Goal: Task Accomplishment & Management: Manage account settings

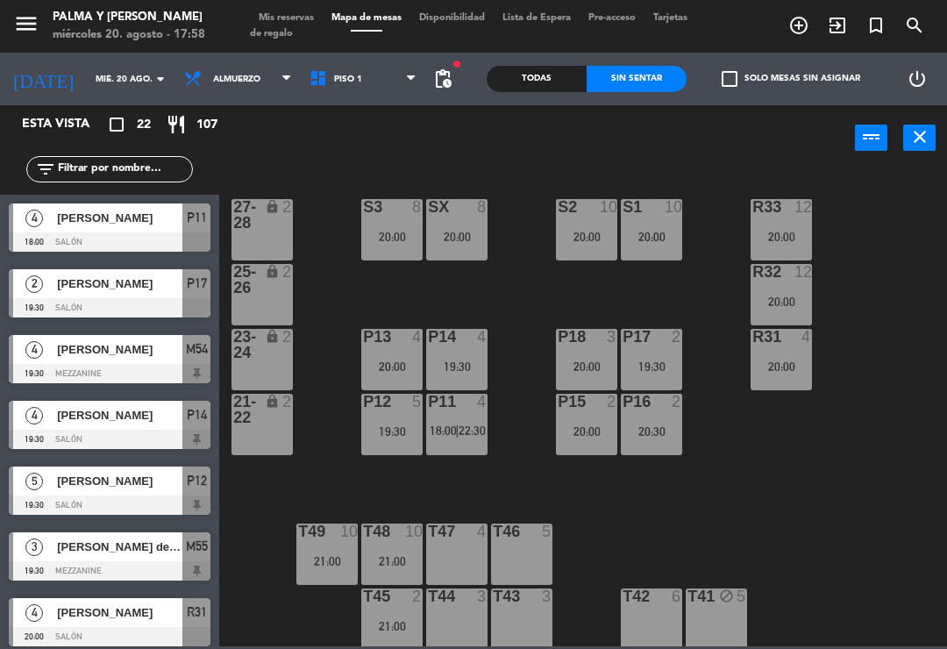
click at [88, 92] on input "mié. 20 ago." at bounding box center [147, 79] width 120 height 27
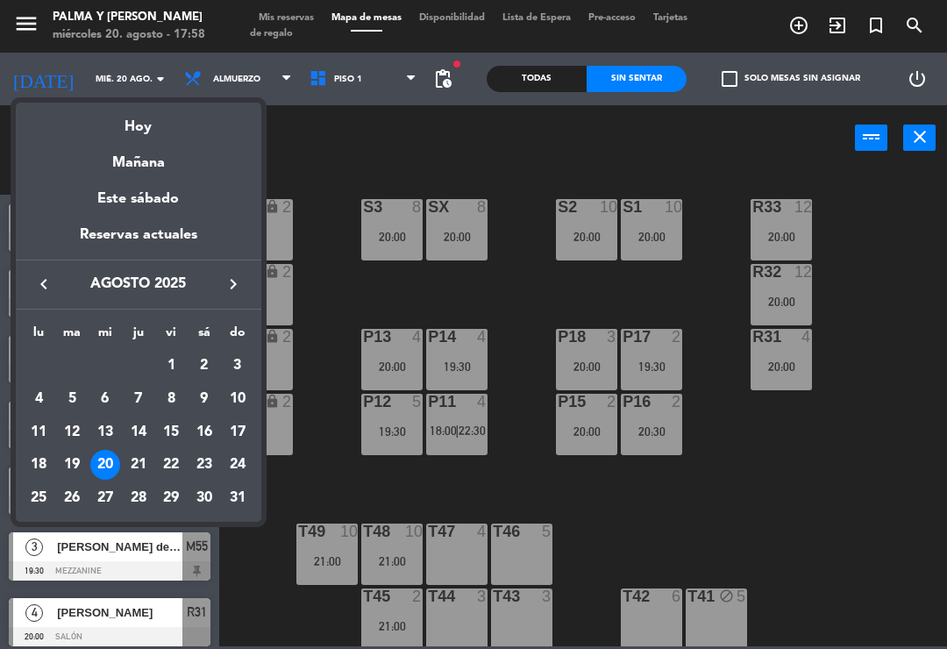
click at [132, 125] on div "Hoy" at bounding box center [138, 121] width 245 height 36
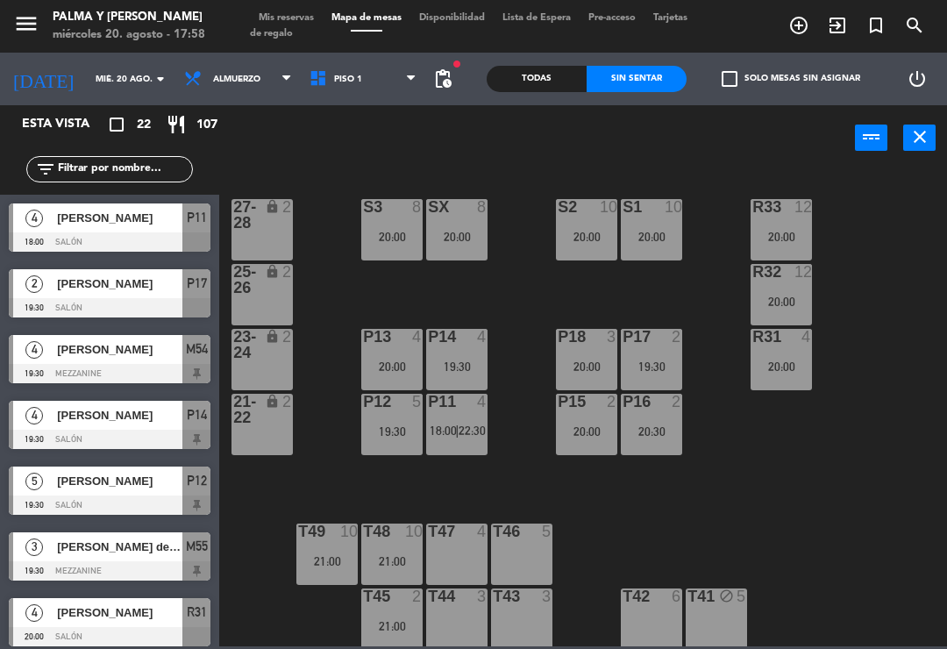
click at [274, 141] on div "power_input close" at bounding box center [536, 138] width 635 height 67
click at [459, 419] on div "P11 4 18:00 | 22:30" at bounding box center [456, 424] width 61 height 61
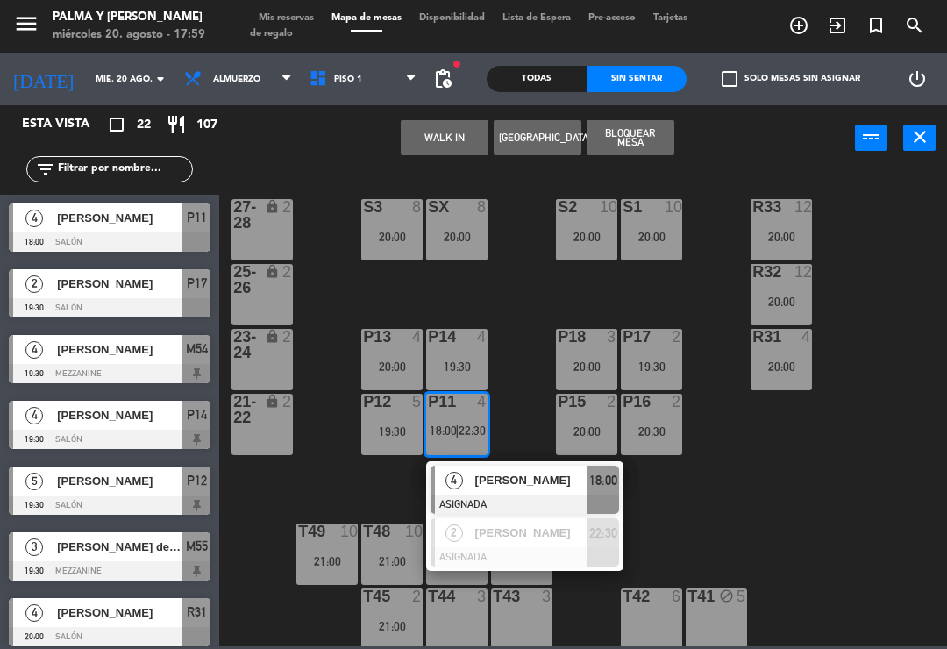
click at [784, 526] on div "R33 12 20:00 S1 10 20:00 S2 10 20:00 S3 8 20:00 SX 8 20:00 27-28 lock 2 R32 12 …" at bounding box center [588, 407] width 718 height 478
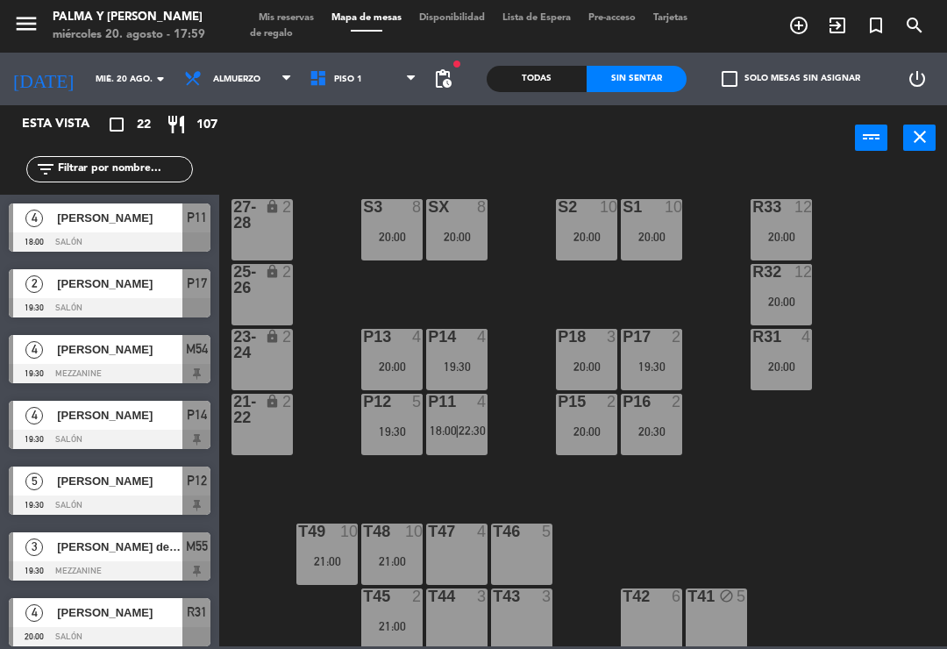
click at [445, 427] on span "18:00" at bounding box center [442, 430] width 27 height 14
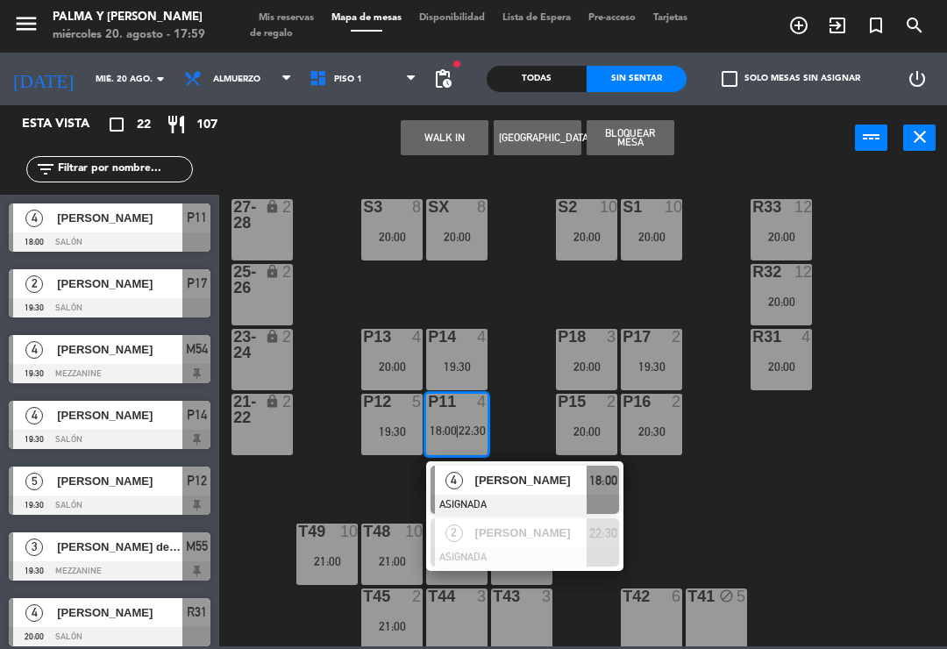
click at [571, 478] on span "[PERSON_NAME]" at bounding box center [531, 480] width 112 height 18
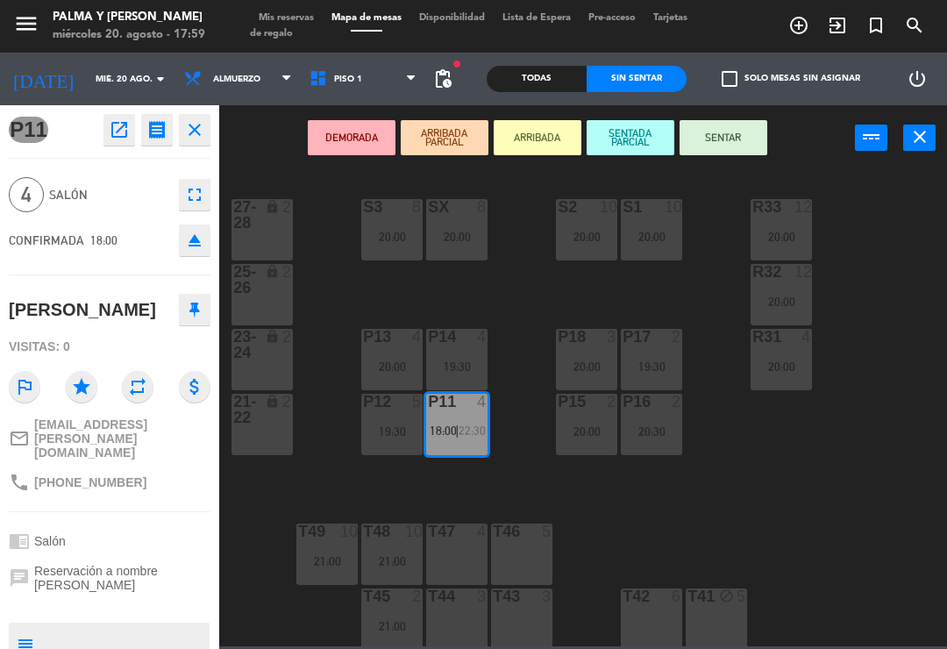
click at [582, 366] on div "20:00" at bounding box center [586, 366] width 61 height 12
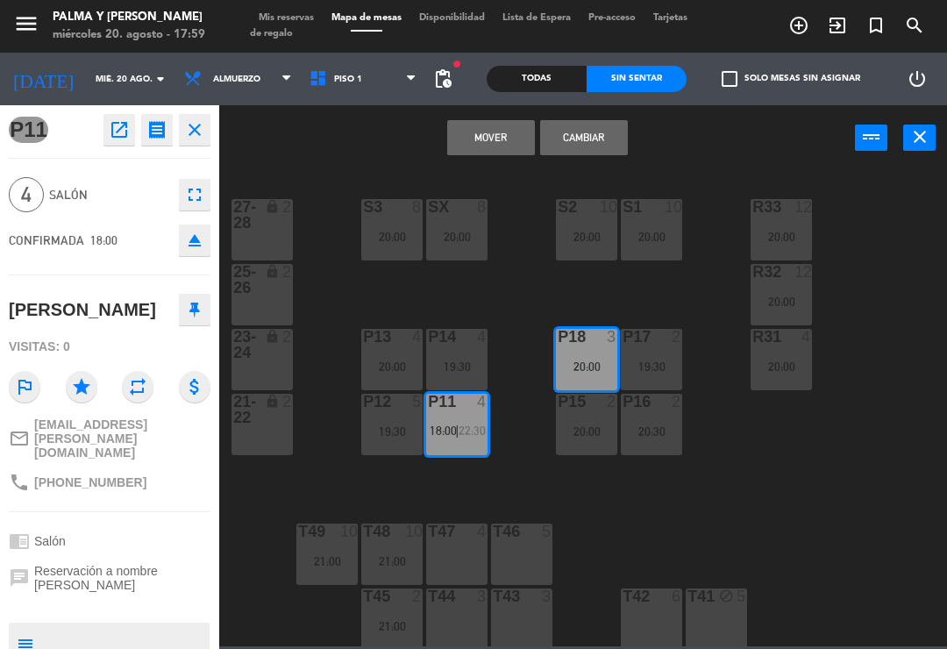
click at [504, 126] on button "Mover" at bounding box center [491, 137] width 88 height 35
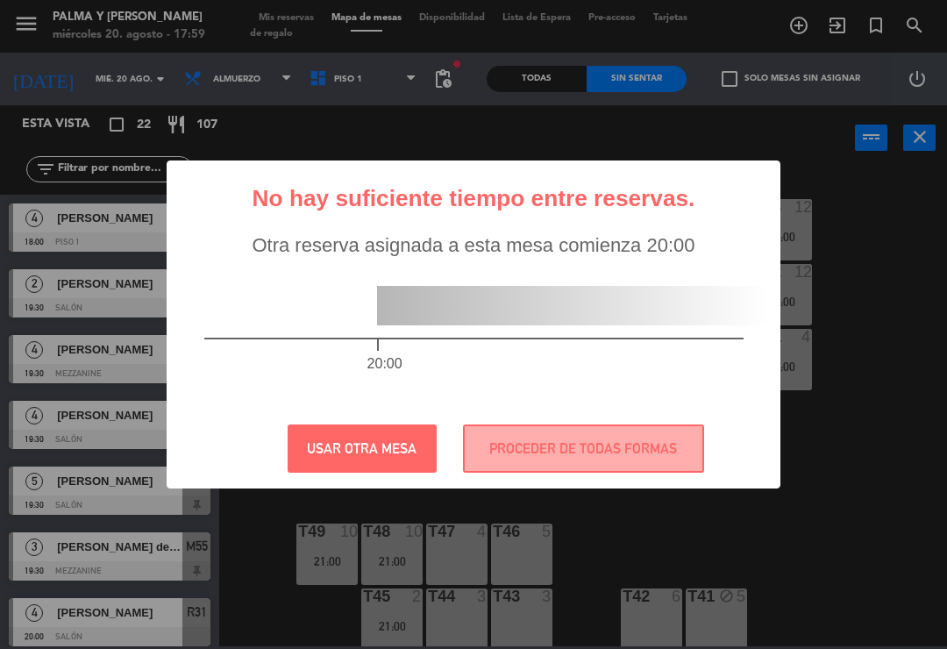
click at [443, 433] on div "USAR OTRA MESA PROCEDER DE TODAS FORMAS" at bounding box center [474, 448] width 460 height 48
click at [594, 443] on button "PROCEDER DE TODAS FORMAS" at bounding box center [583, 448] width 241 height 48
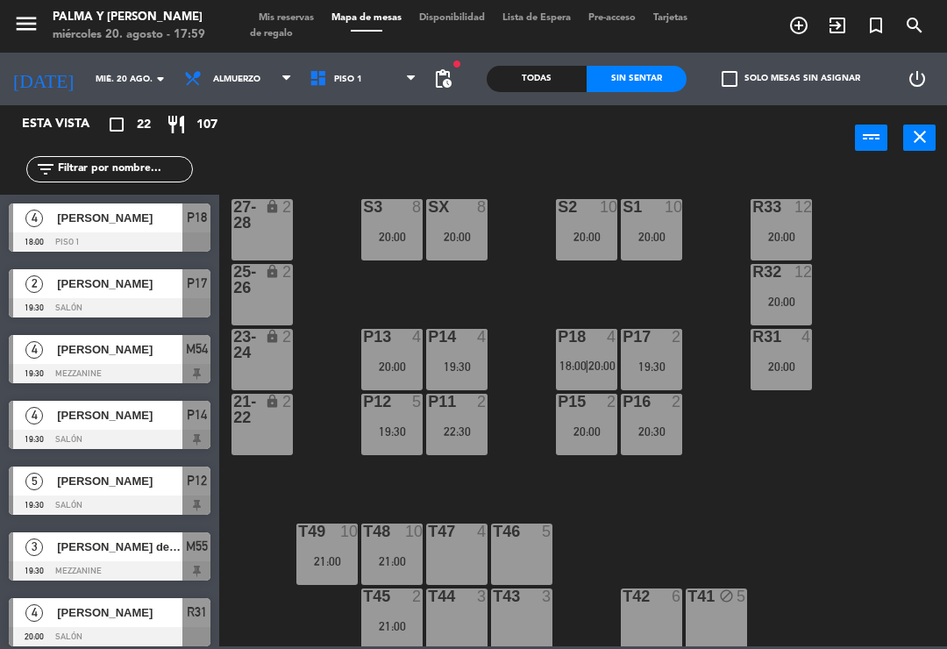
click at [459, 420] on div "P11 2 22:30" at bounding box center [456, 424] width 61 height 61
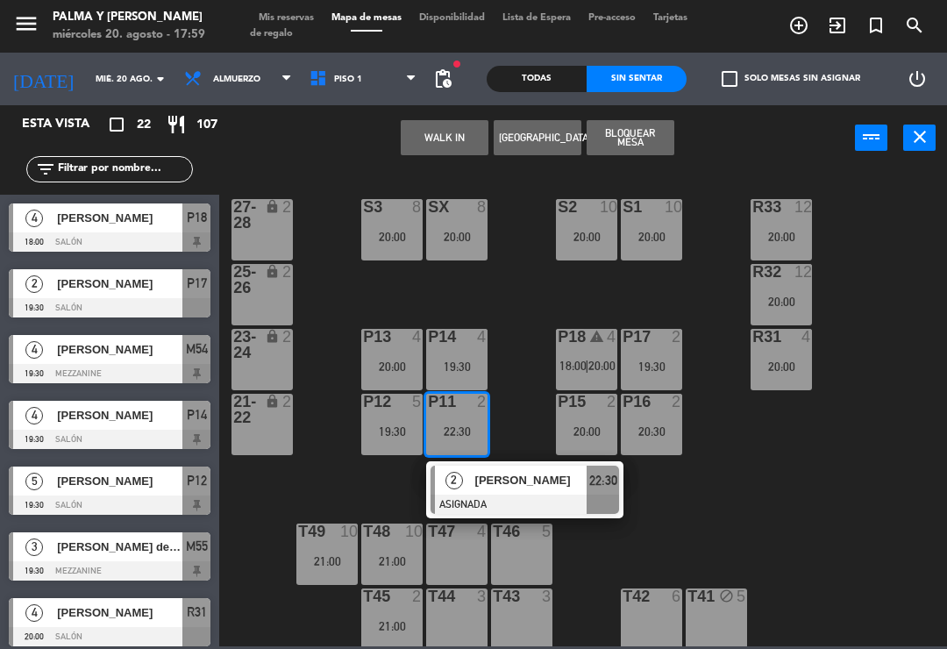
click at [519, 500] on div at bounding box center [524, 503] width 188 height 19
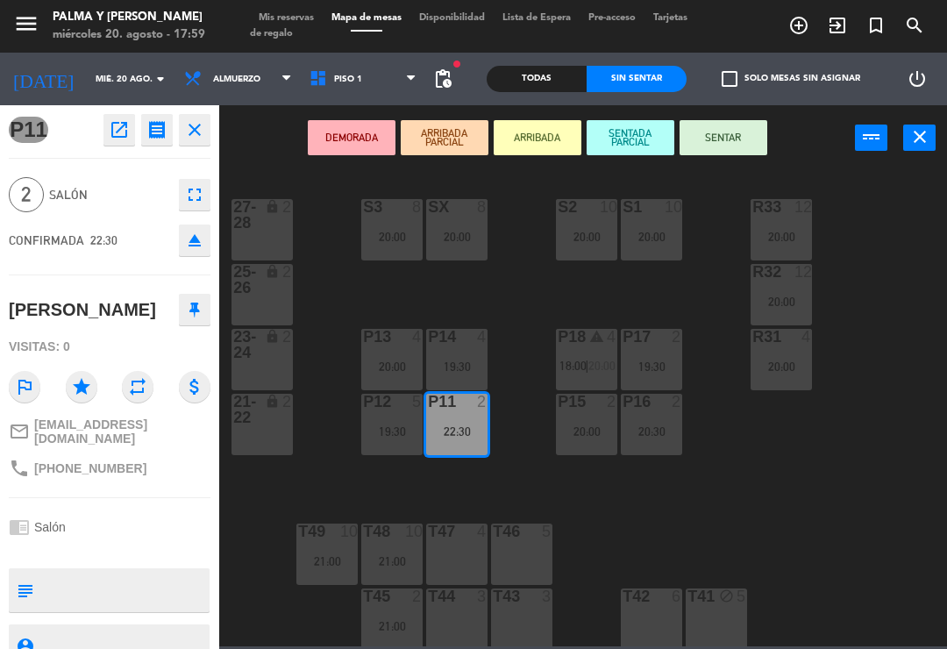
click at [589, 361] on span "20:00" at bounding box center [601, 365] width 27 height 14
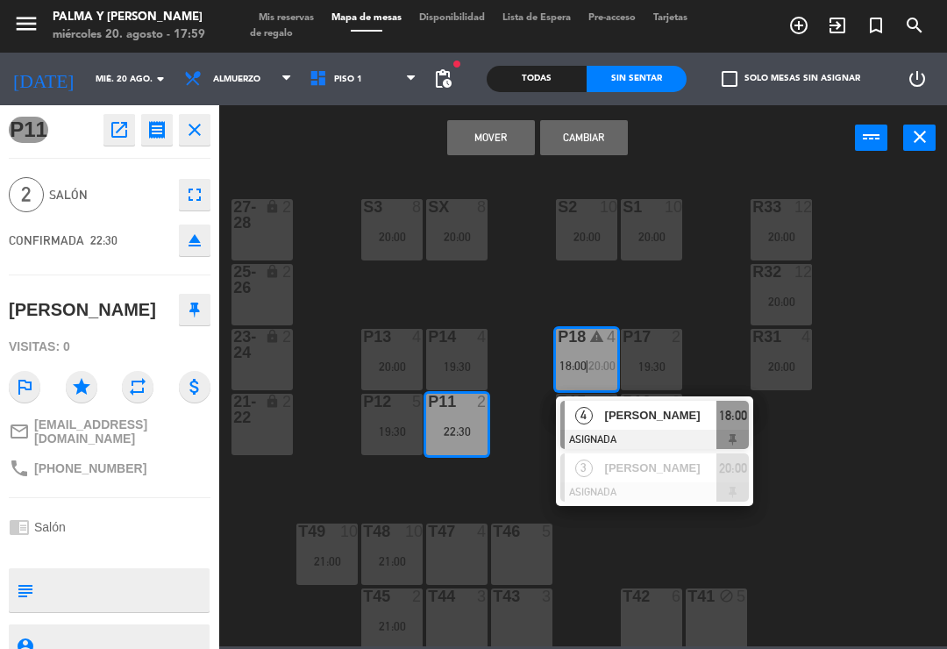
click at [679, 486] on div at bounding box center [654, 491] width 188 height 19
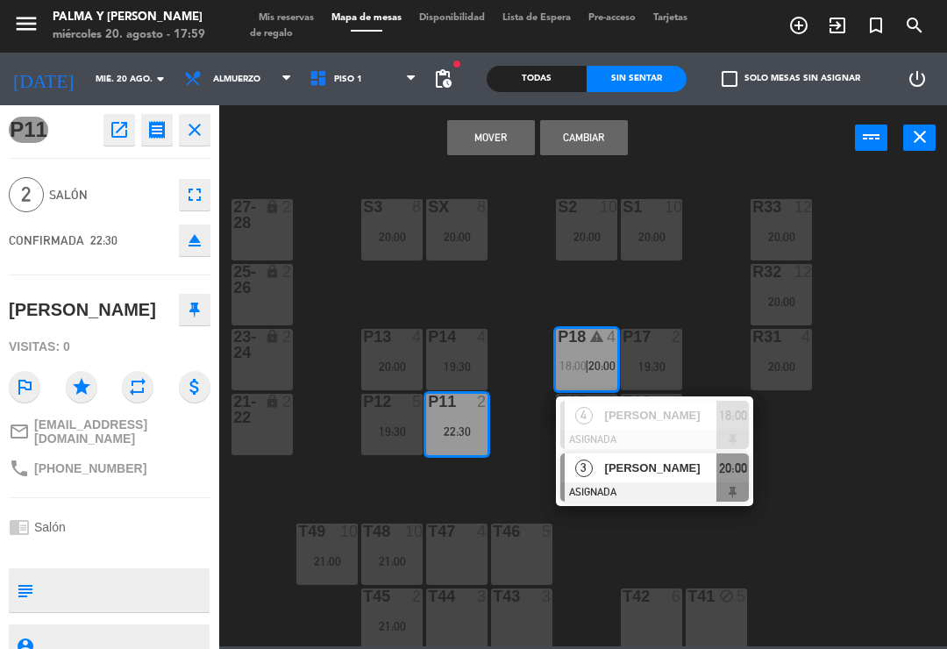
click at [600, 122] on button "Cambiar" at bounding box center [584, 137] width 88 height 35
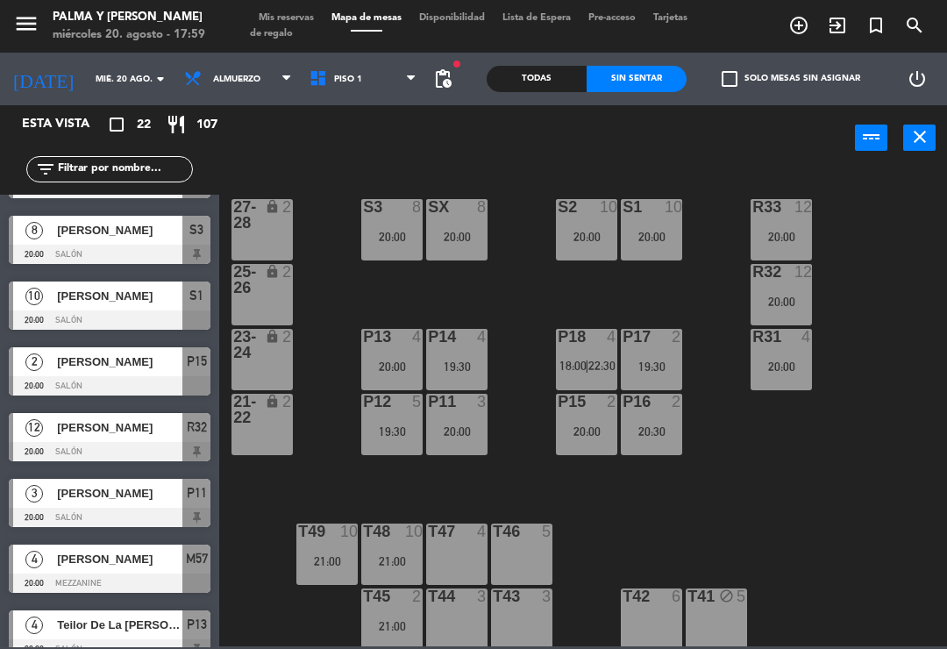
click at [596, 380] on div "P18 4 18:00 | 22:30" at bounding box center [586, 359] width 61 height 61
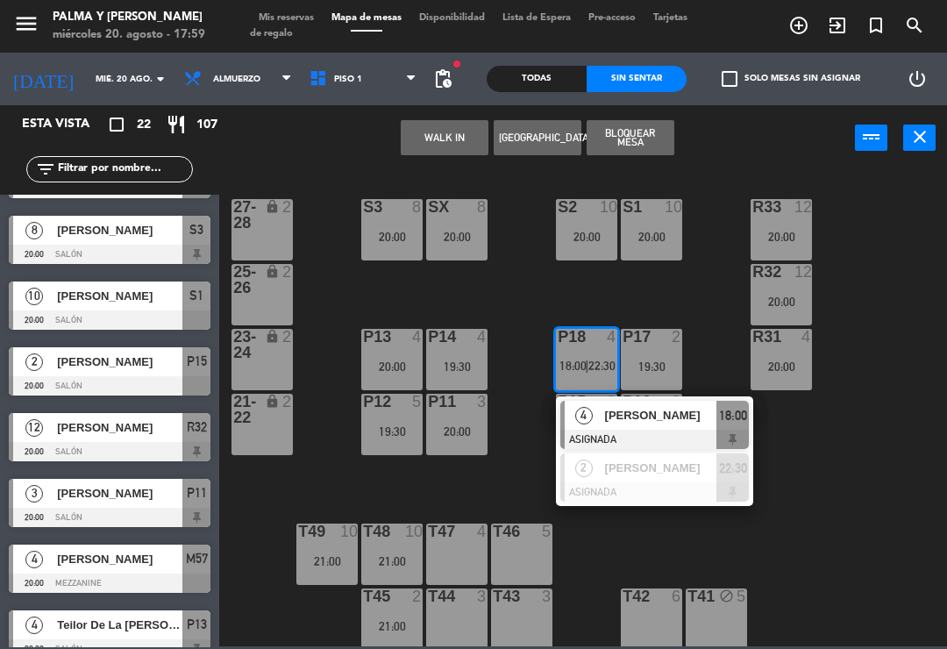
click at [659, 425] on div "[PERSON_NAME]" at bounding box center [660, 415] width 114 height 29
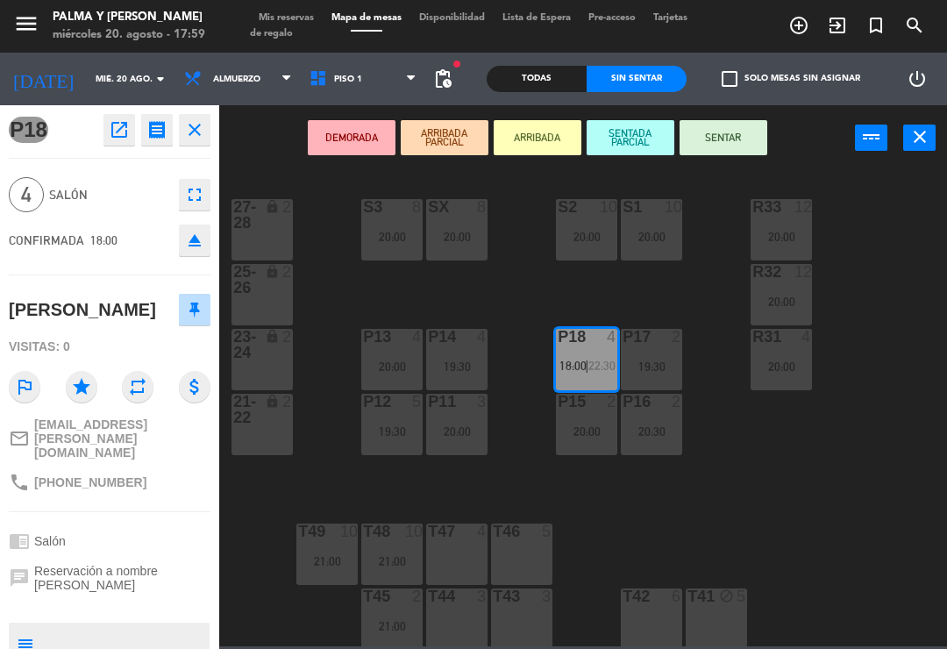
click at [719, 137] on button "SENTAR" at bounding box center [723, 137] width 88 height 35
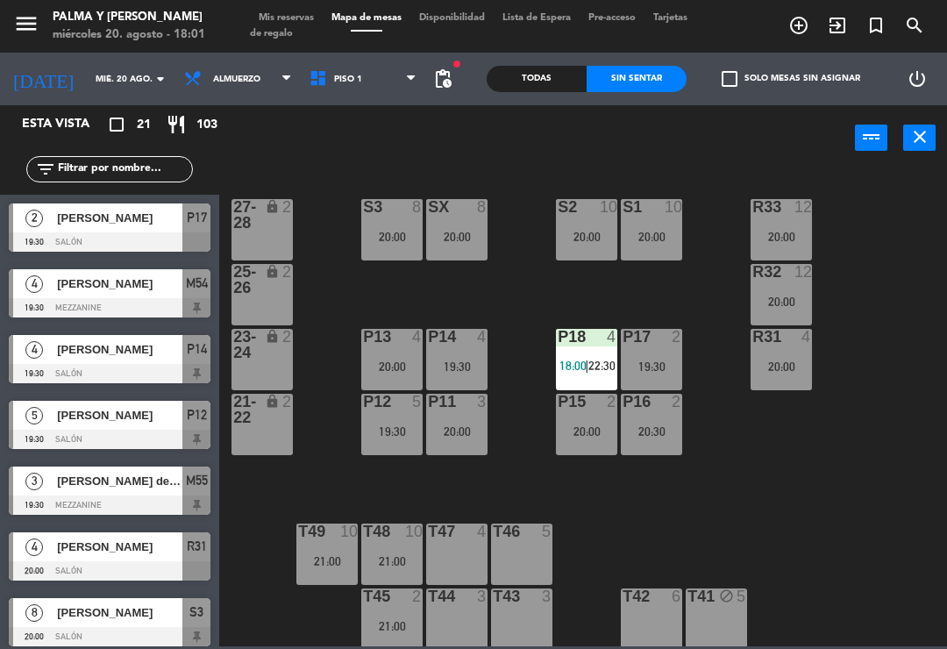
click at [859, 462] on div "R33 12 20:00 S1 10 20:00 S2 10 20:00 S3 8 20:00 SX 8 20:00 27-28 lock 2 R32 12 …" at bounding box center [588, 407] width 718 height 478
click at [188, 115] on div "crop_square 21 restaurant 103" at bounding box center [168, 124] width 84 height 21
click at [482, 150] on div "power_input close" at bounding box center [536, 138] width 635 height 67
click at [533, 79] on div "Todas" at bounding box center [536, 79] width 100 height 26
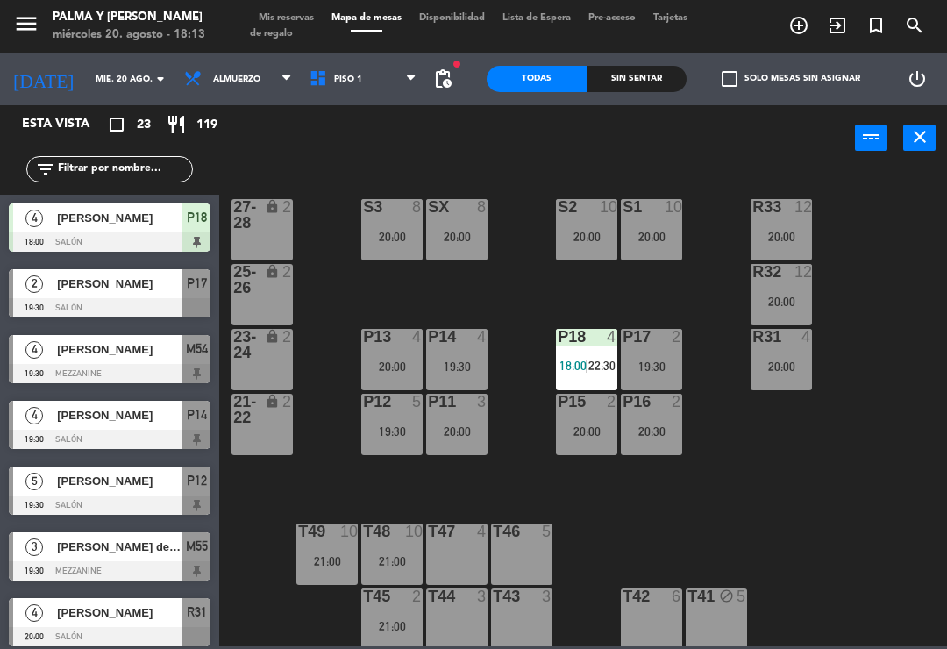
click at [500, 159] on div "power_input close" at bounding box center [536, 138] width 635 height 67
click at [126, 91] on input "mié. 20 ago." at bounding box center [147, 79] width 120 height 27
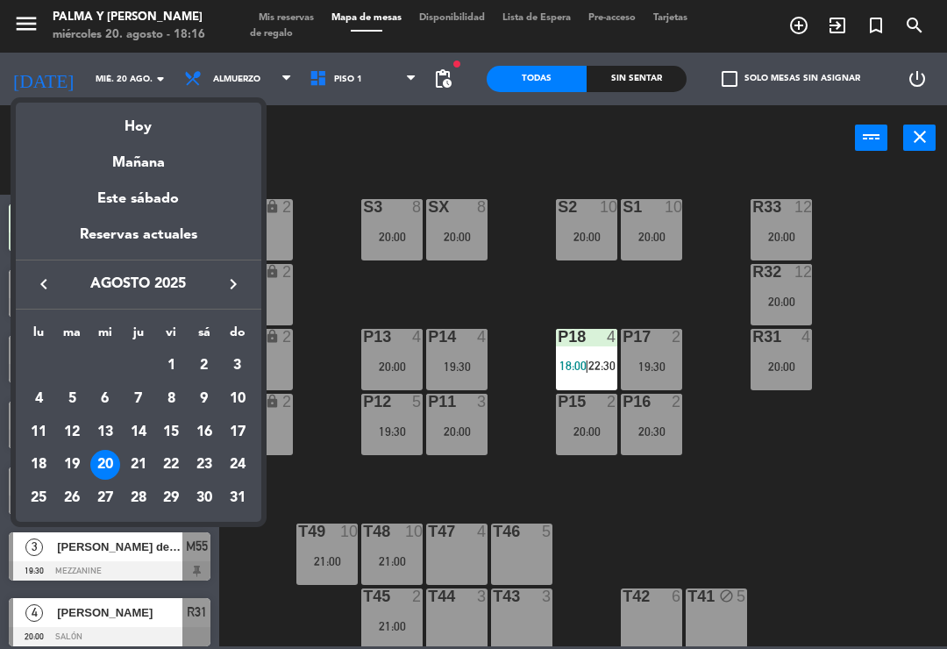
click at [134, 464] on div "21" at bounding box center [139, 465] width 30 height 30
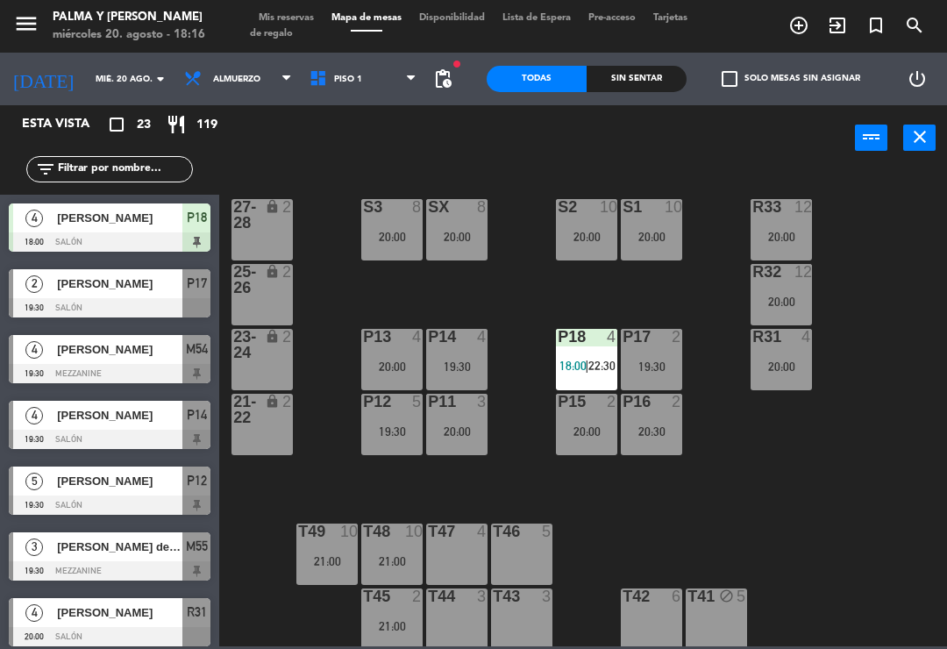
type input "jue. 21 ago."
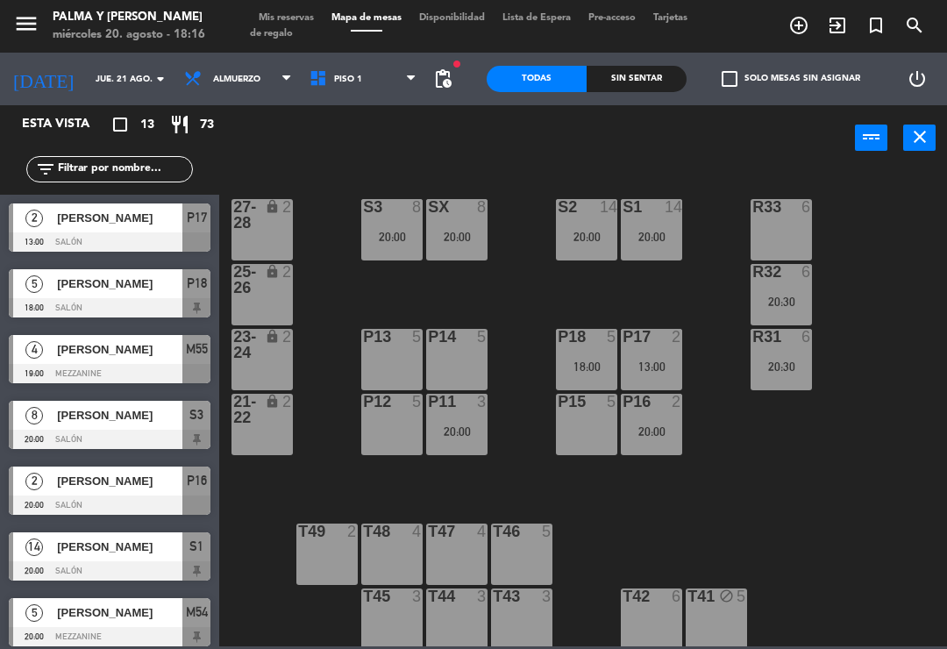
click at [99, 164] on input "text" at bounding box center [124, 169] width 136 height 19
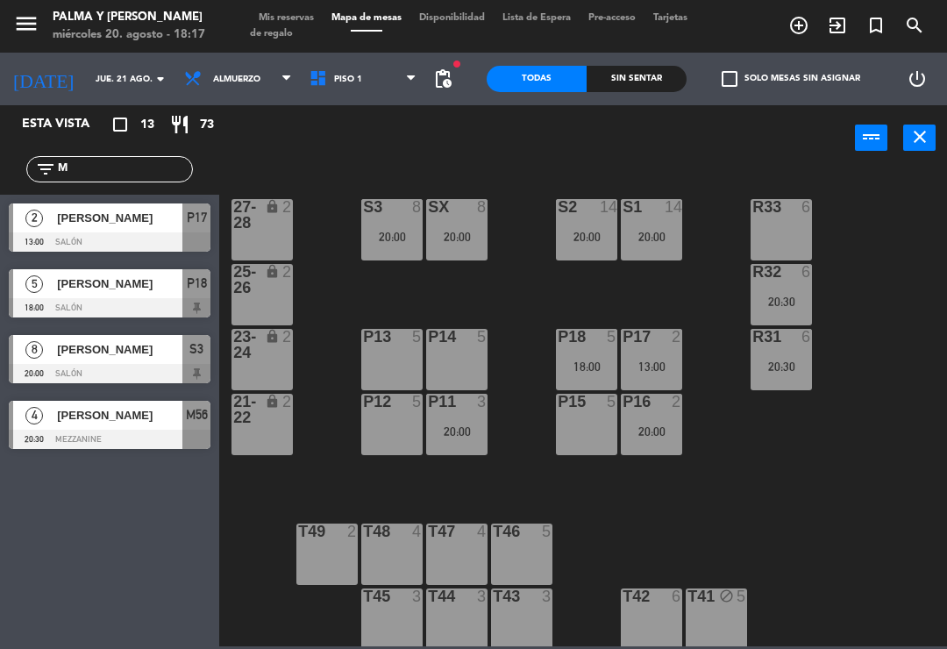
type input "M"
click at [523, 225] on div "R33 6 S1 14 20:00 S2 14 20:00 S3 8 20:00 SX 8 20:00 27-28 lock 2 R32 6 20:30 25…" at bounding box center [588, 407] width 718 height 478
click at [117, 425] on div "[PERSON_NAME]" at bounding box center [118, 415] width 127 height 29
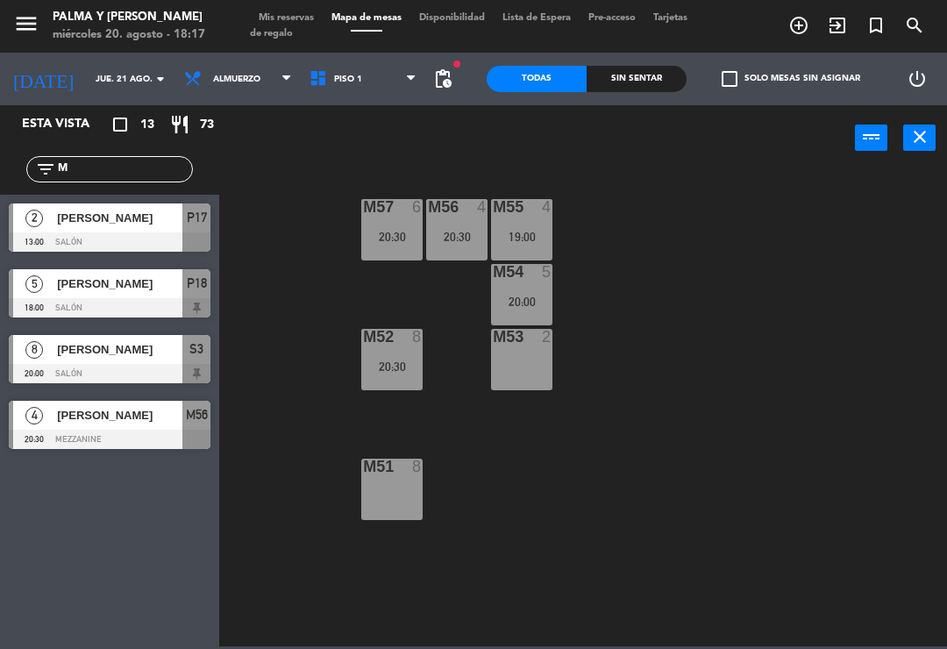
scroll to position [34, 0]
click at [103, 74] on input "jue. 21 ago." at bounding box center [147, 79] width 120 height 27
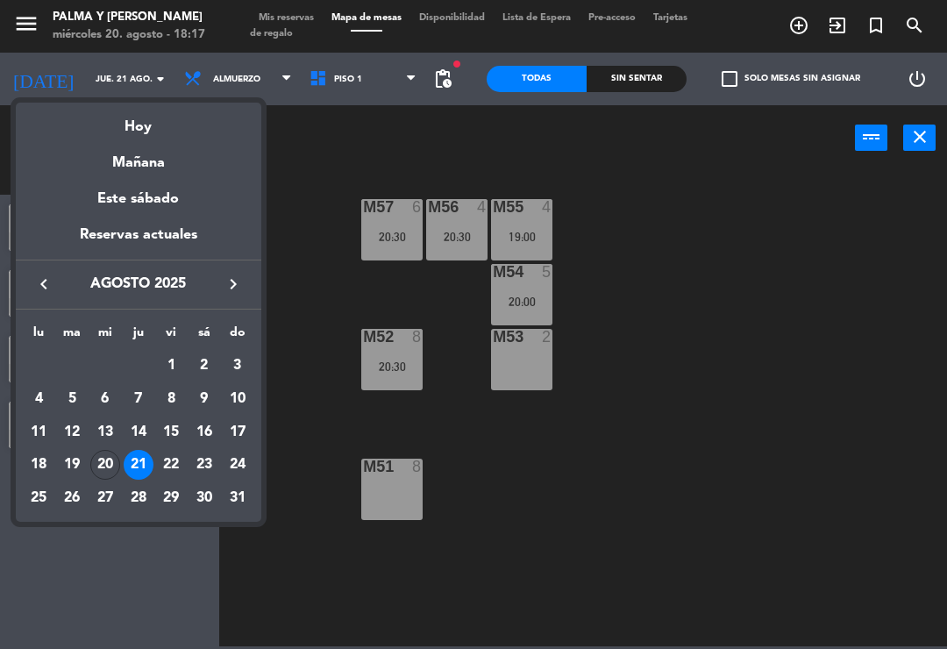
click at [307, 312] on div at bounding box center [473, 324] width 947 height 649
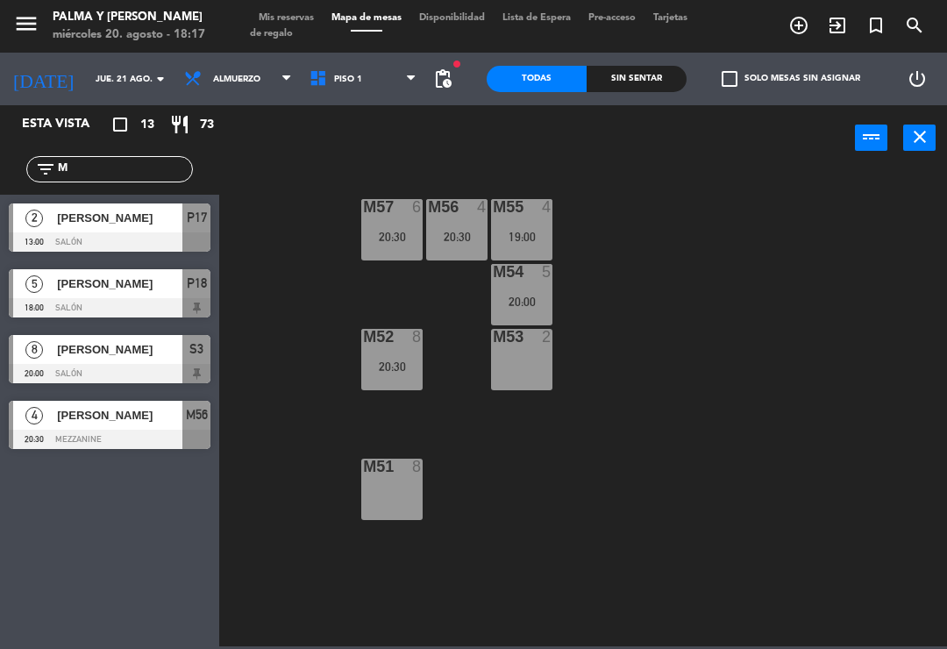
scroll to position [0, 0]
click at [82, 410] on span "[PERSON_NAME]" at bounding box center [119, 415] width 125 height 18
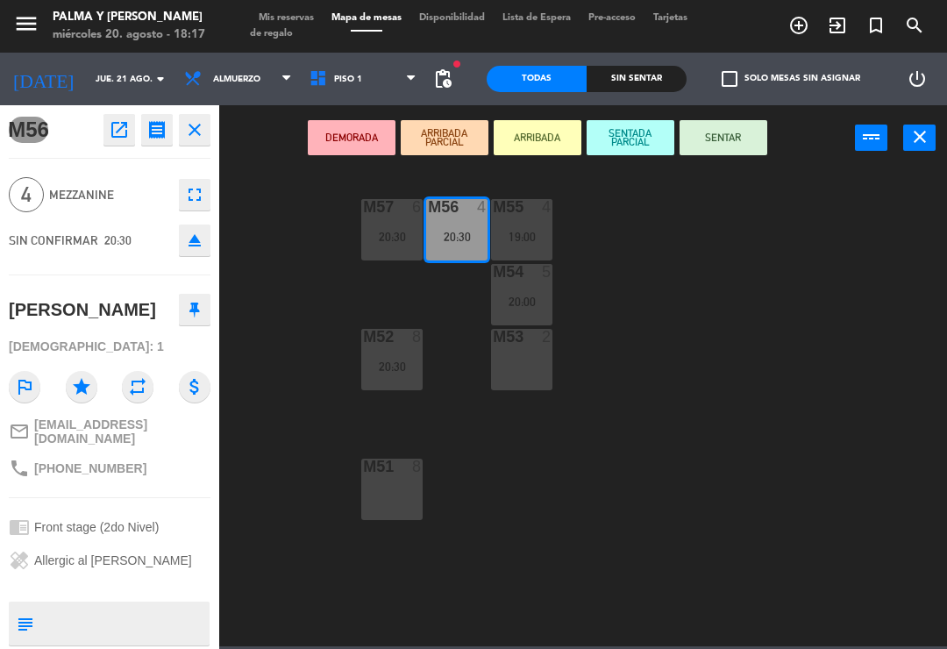
click at [126, 121] on icon "open_in_new" at bounding box center [119, 129] width 21 height 21
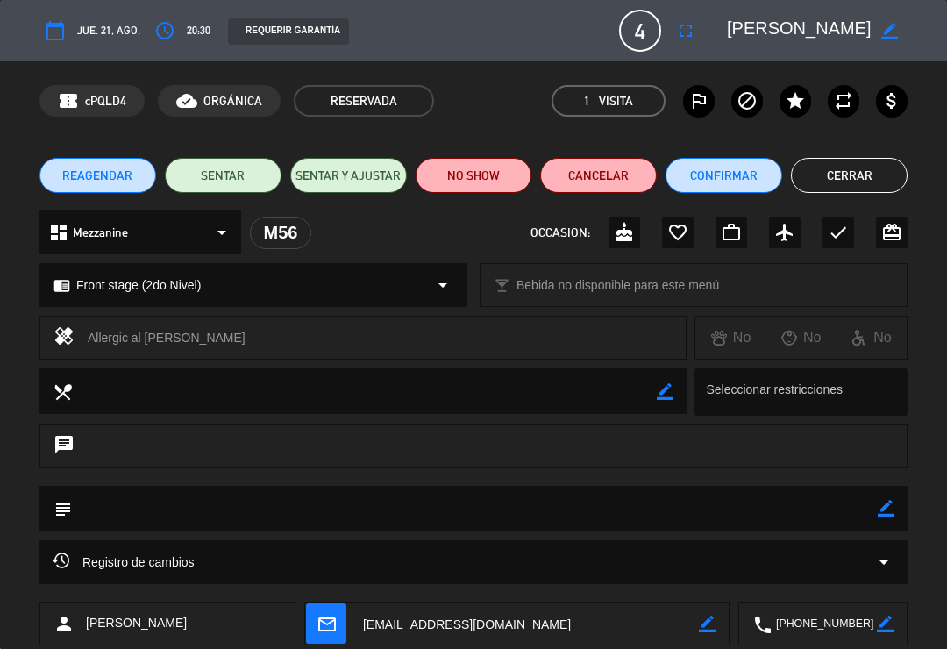
click at [579, 161] on button "Cancelar" at bounding box center [598, 175] width 117 height 35
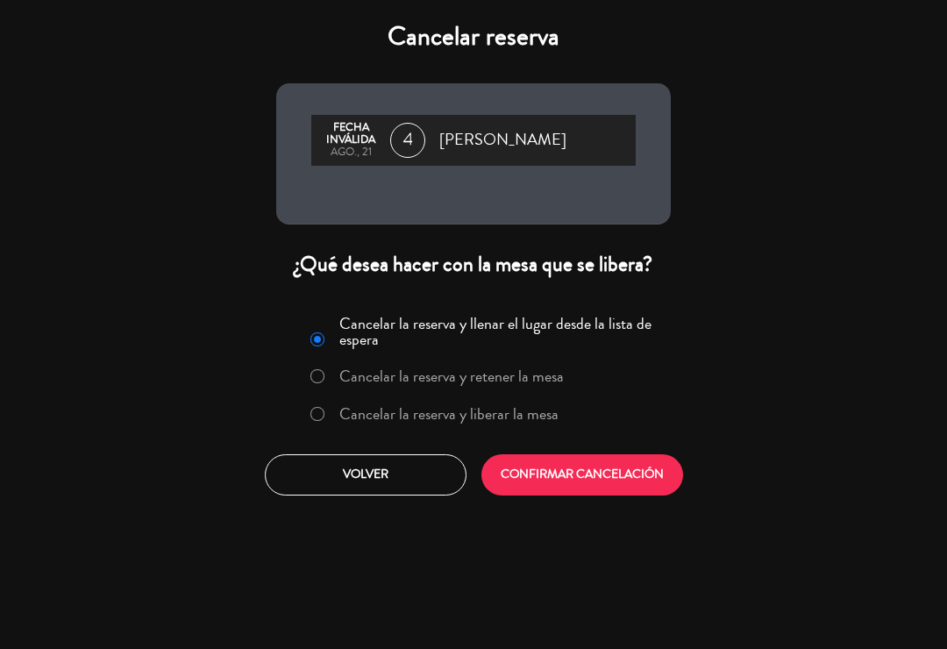
click at [380, 406] on label "Cancelar la reserva y liberar la mesa" at bounding box center [448, 414] width 219 height 16
click at [541, 489] on button "CONFIRMAR CANCELACIÓN" at bounding box center [582, 474] width 202 height 41
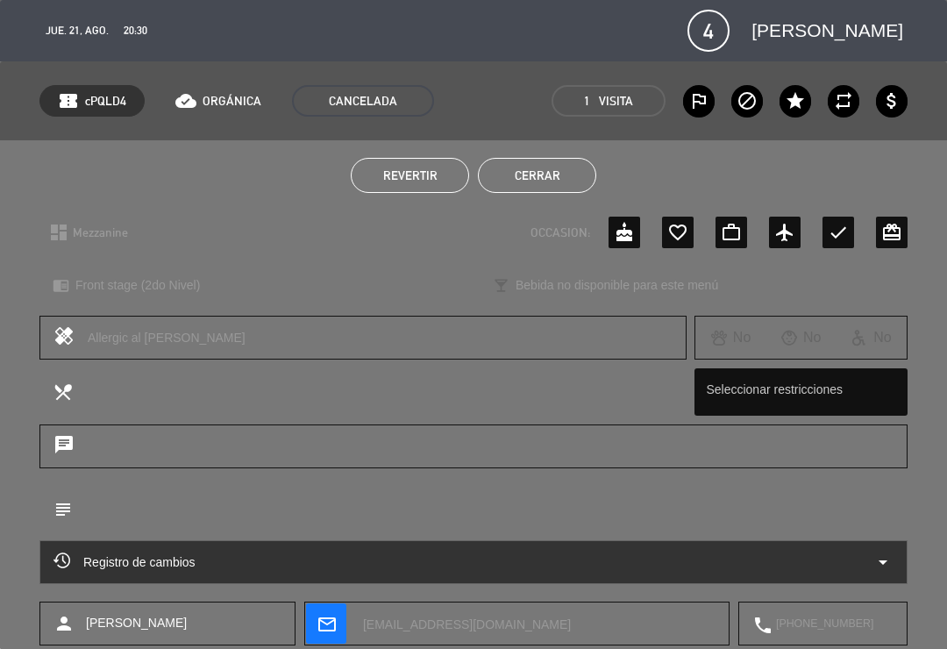
click at [543, 187] on button "Cerrar" at bounding box center [537, 175] width 118 height 35
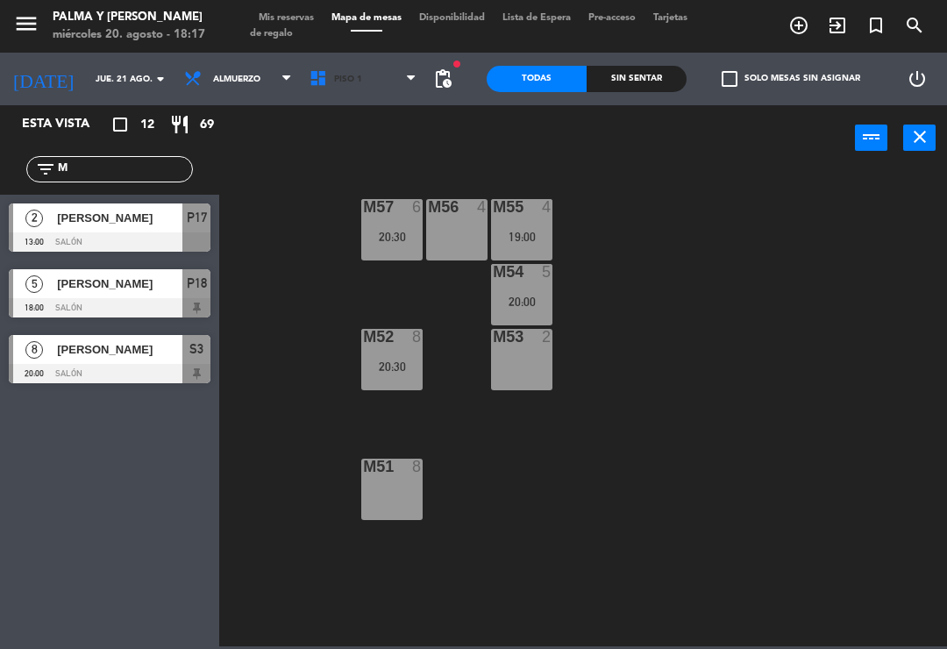
click at [393, 77] on span "Piso 1" at bounding box center [363, 79] width 125 height 39
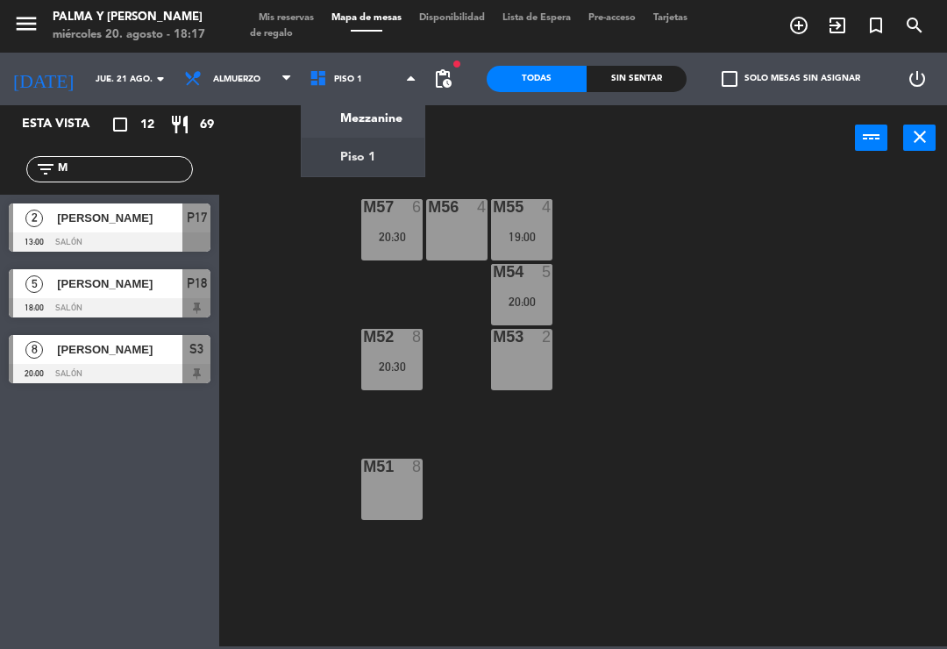
click at [332, 153] on ng-component "menu Palma y [PERSON_NAME][DATE] 20. agosto - 18:17 Mis reservas Mapa de mesas …" at bounding box center [473, 323] width 947 height 646
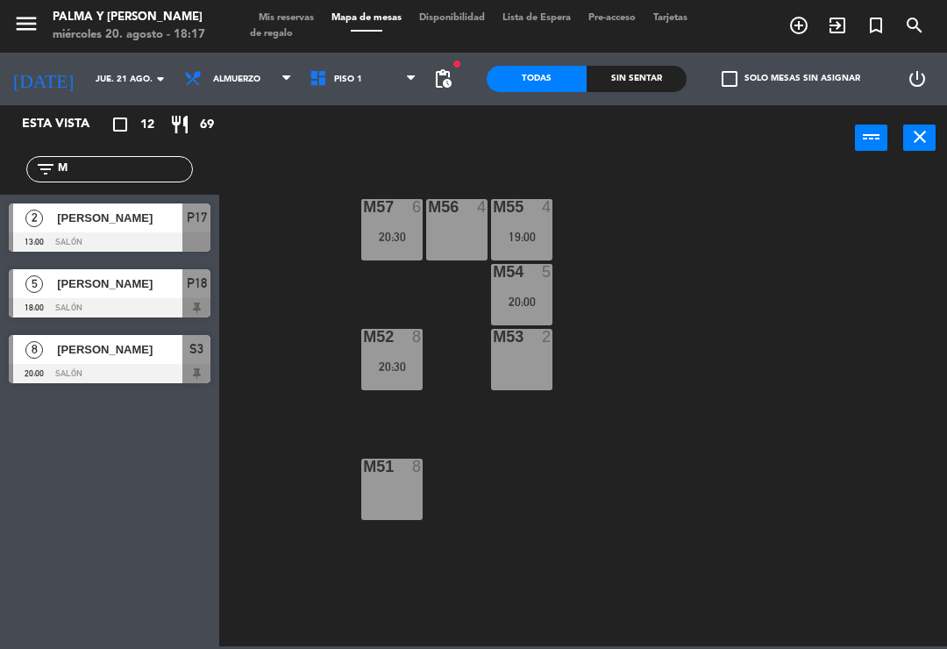
click at [358, 92] on span "Piso 1" at bounding box center [363, 79] width 125 height 39
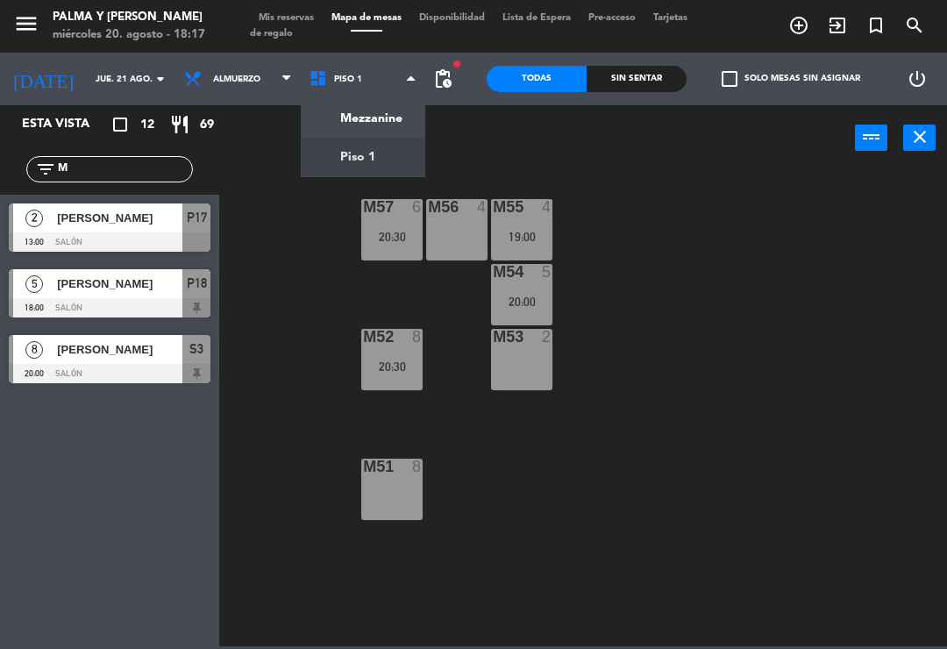
click at [354, 111] on ng-component "menu Palma y [PERSON_NAME][DATE] 20. agosto - 18:17 Mis reservas Mapa de mesas …" at bounding box center [473, 323] width 947 height 646
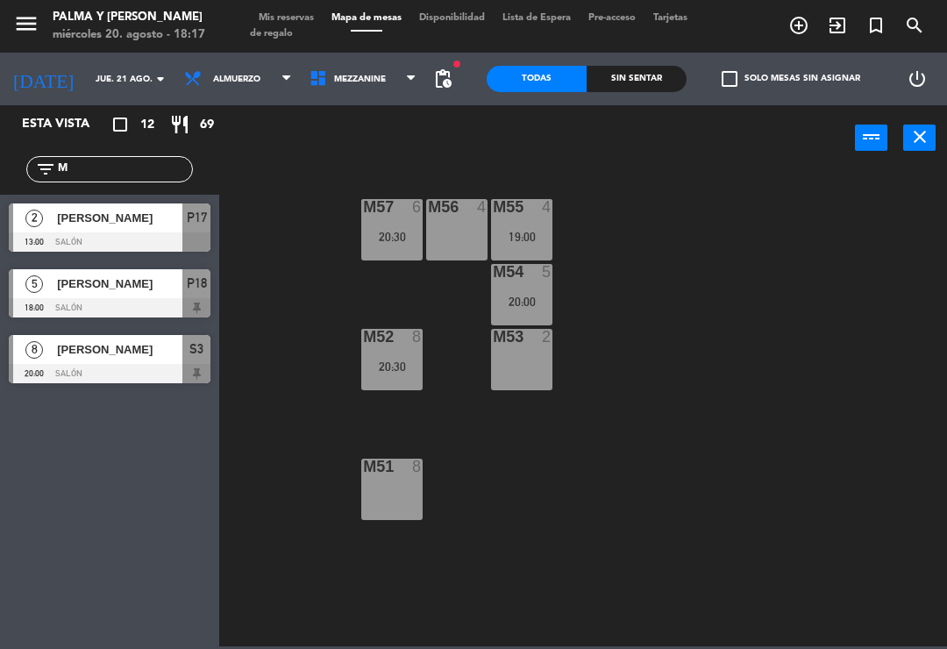
click at [345, 78] on span "Mezzanine" at bounding box center [360, 80] width 52 height 10
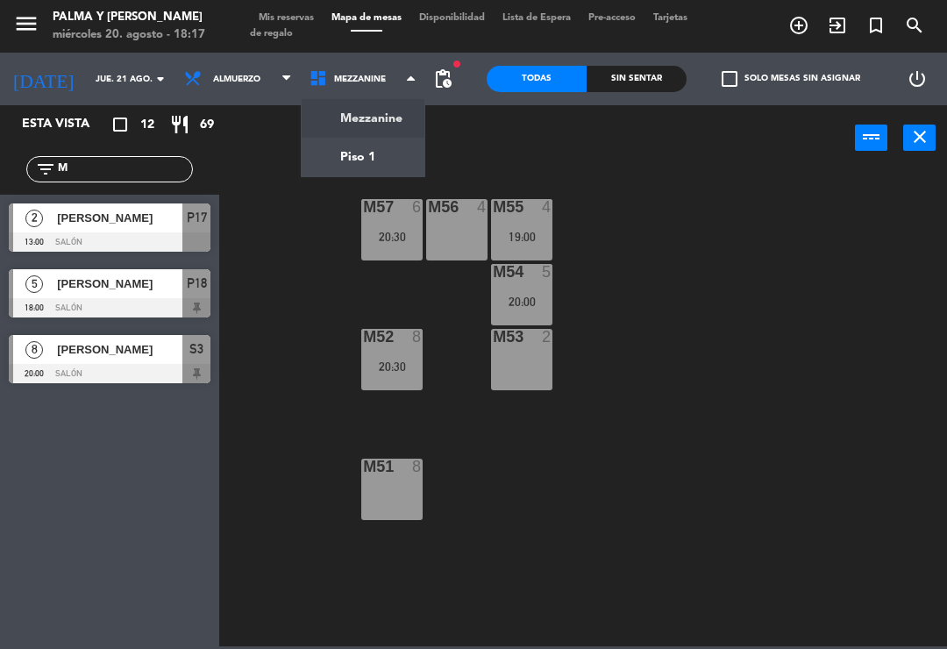
click at [363, 138] on ng-component "menu Palma y [PERSON_NAME][DATE] 20. agosto - 18:17 Mis reservas Mapa de mesas …" at bounding box center [473, 323] width 947 height 646
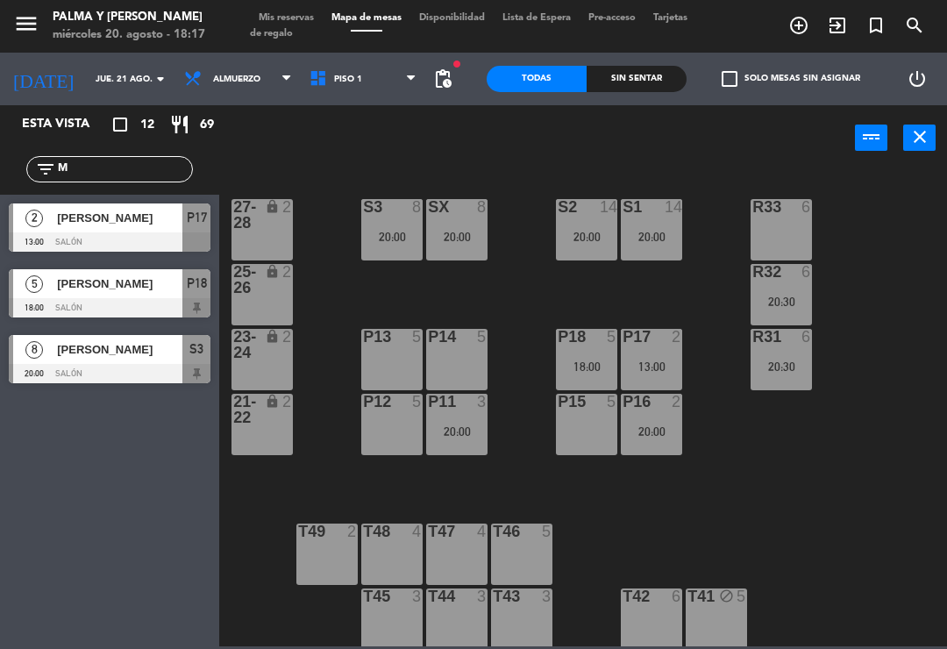
click at [356, 75] on span "Piso 1" at bounding box center [363, 79] width 125 height 39
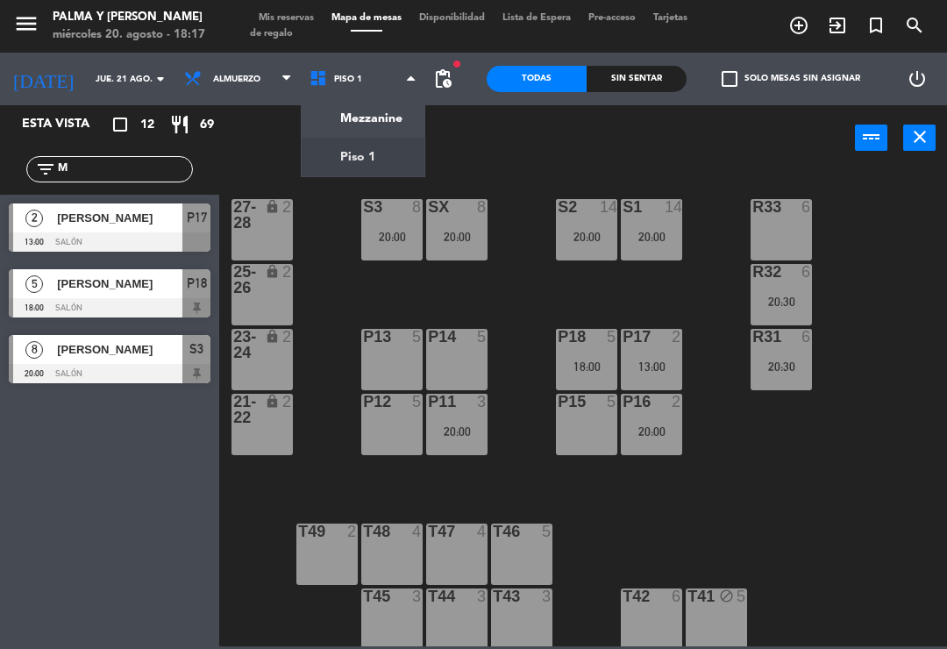
click at [87, 76] on input "jue. 21 ago." at bounding box center [147, 79] width 120 height 27
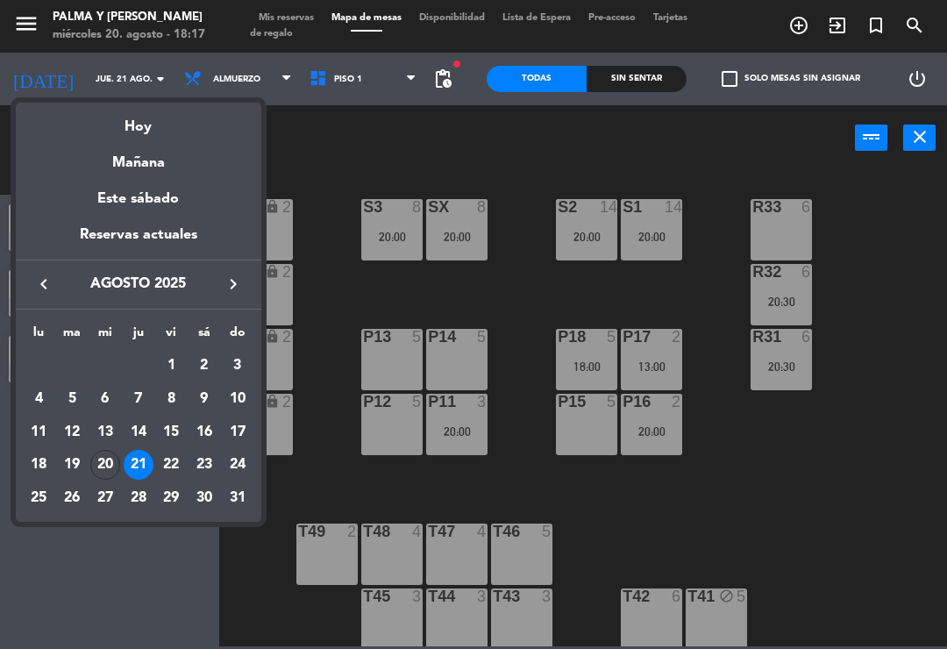
click at [117, 124] on div "Hoy" at bounding box center [138, 121] width 245 height 36
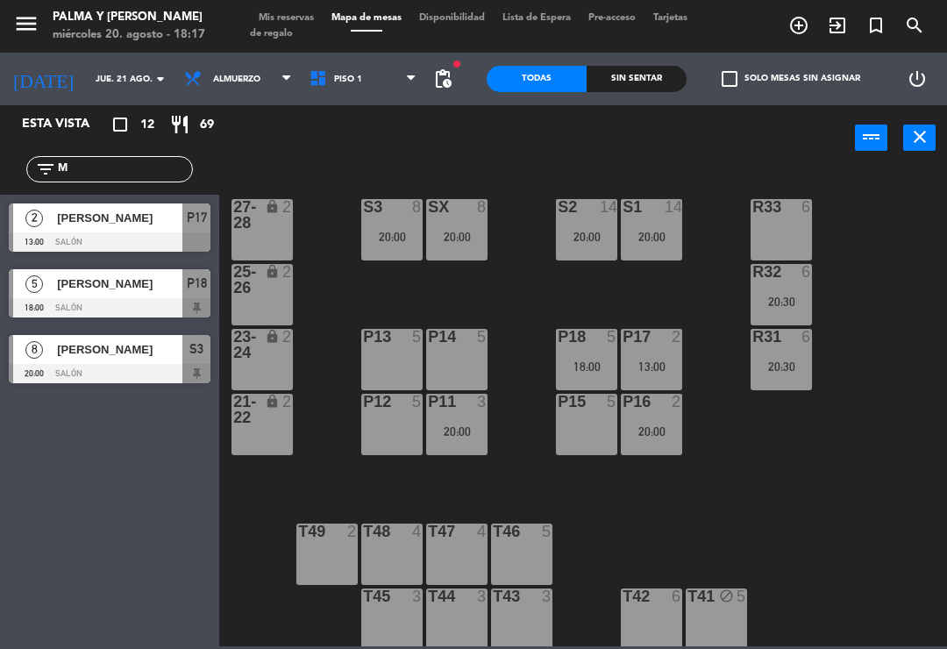
type input "mié. 20 ago."
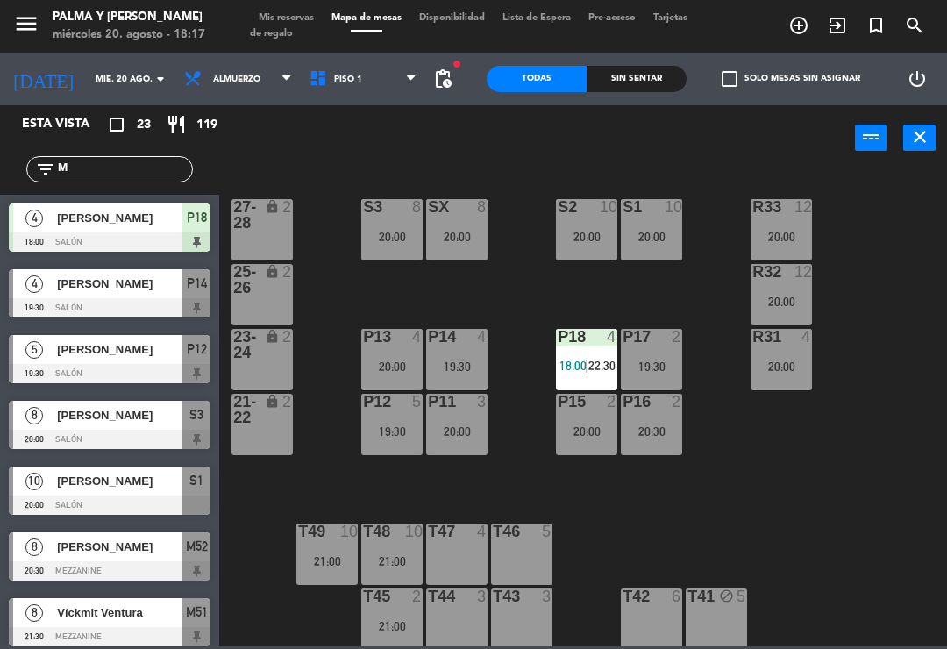
click at [89, 166] on input "M" at bounding box center [124, 169] width 136 height 19
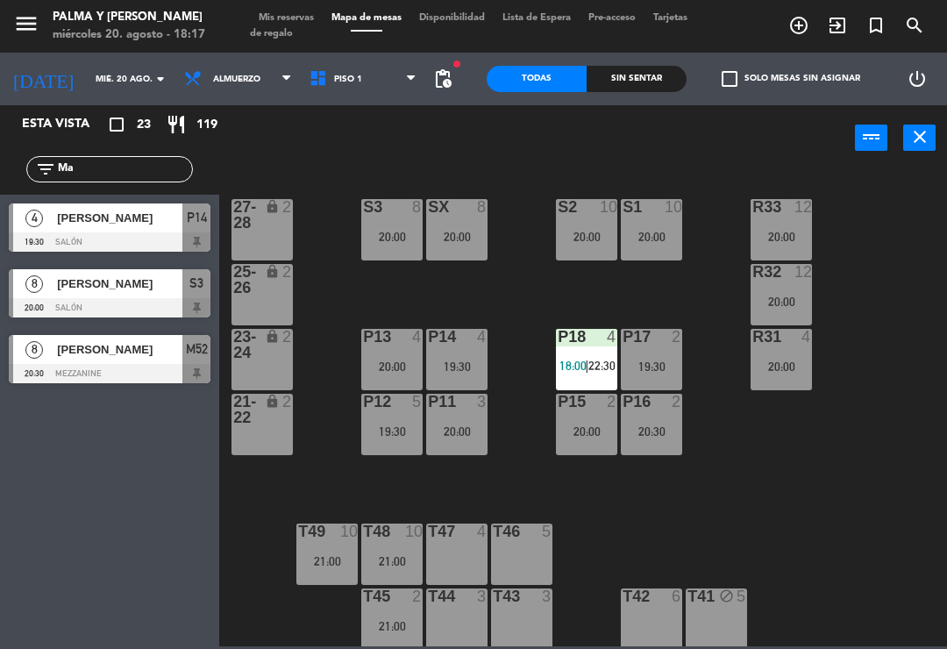
type input "M"
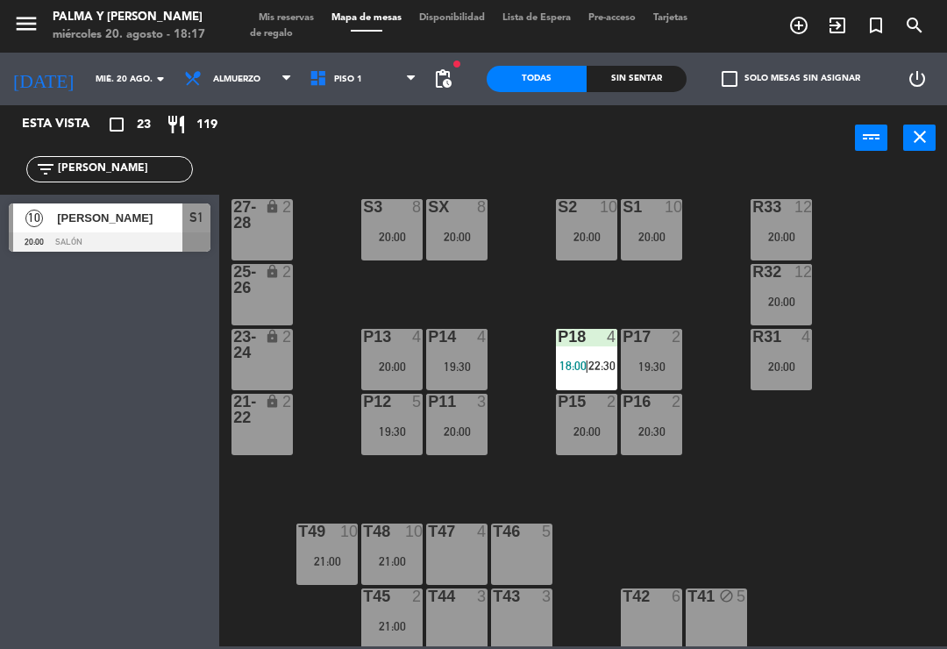
type input "[PERSON_NAME]"
click at [136, 220] on span "[PERSON_NAME]" at bounding box center [119, 218] width 125 height 18
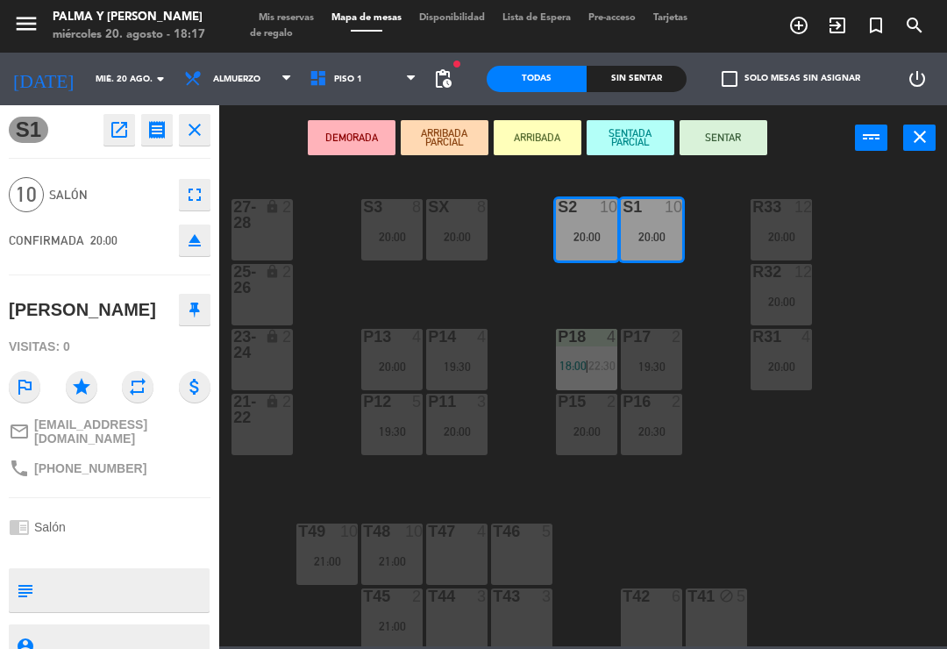
click at [117, 128] on icon "open_in_new" at bounding box center [119, 129] width 21 height 21
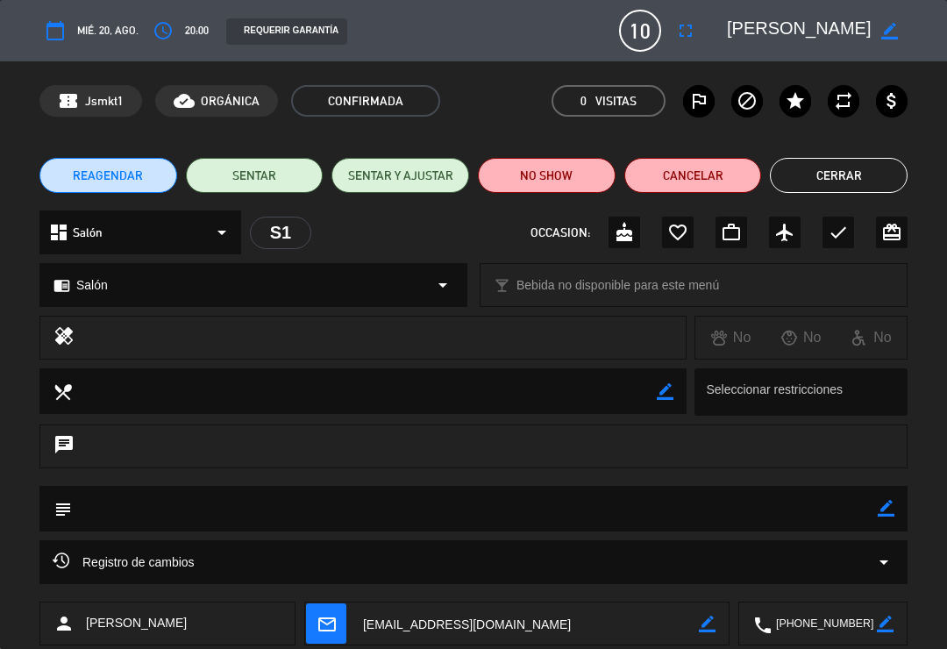
click at [160, 32] on icon "access_time" at bounding box center [163, 30] width 21 height 21
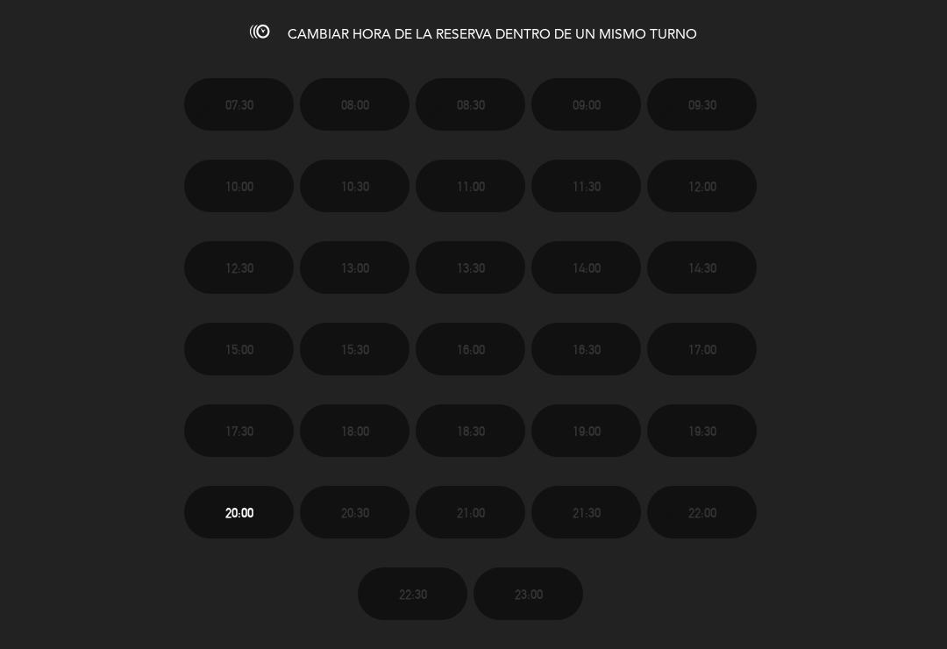
scroll to position [70, 0]
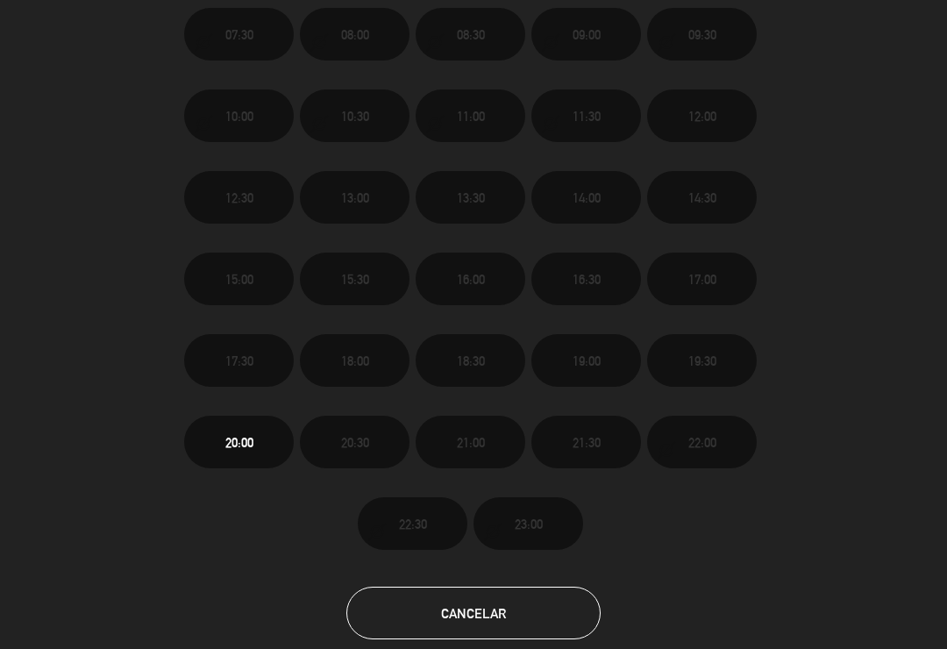
click at [477, 633] on button "Cancelar" at bounding box center [473, 612] width 254 height 53
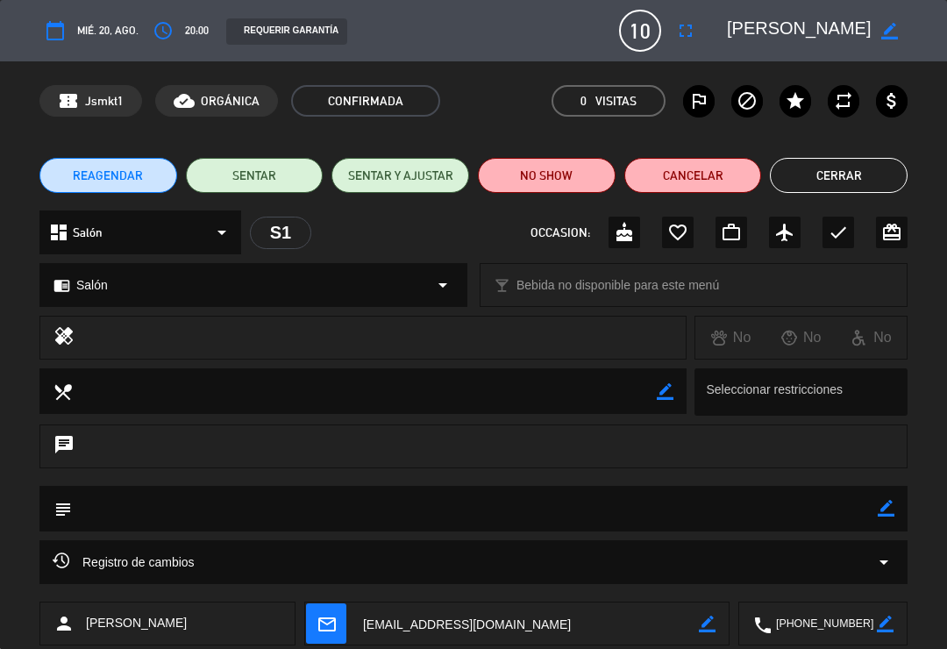
click at [842, 170] on button "Cerrar" at bounding box center [839, 175] width 138 height 35
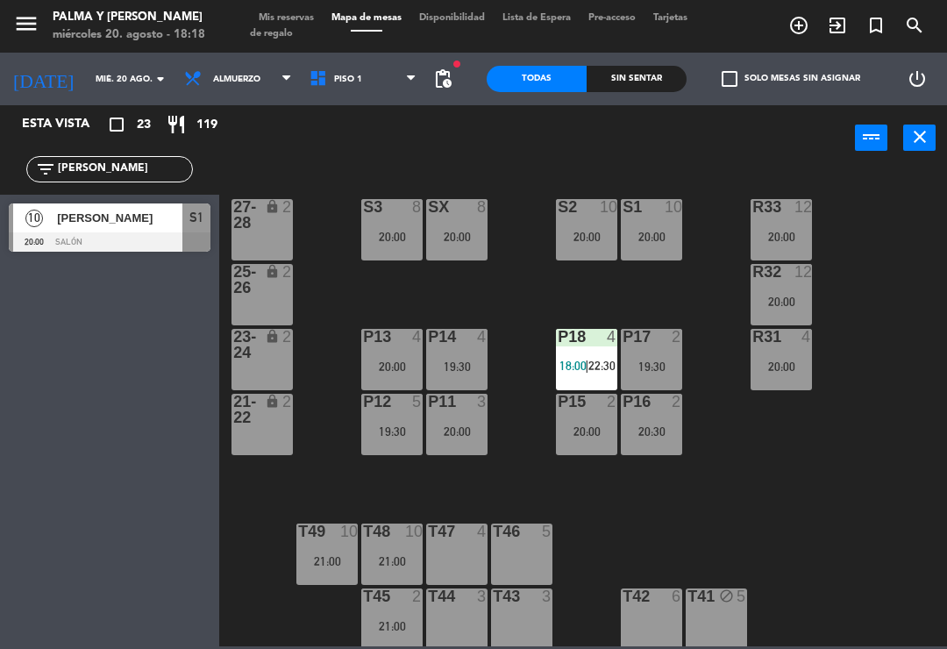
click at [154, 231] on div "[PERSON_NAME]" at bounding box center [118, 217] width 127 height 29
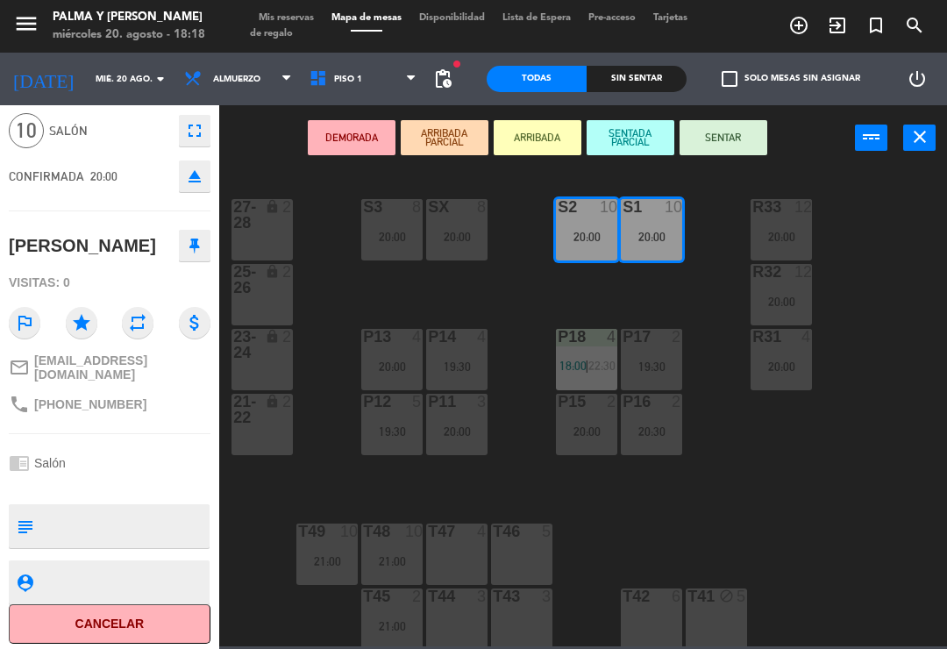
scroll to position [60, 0]
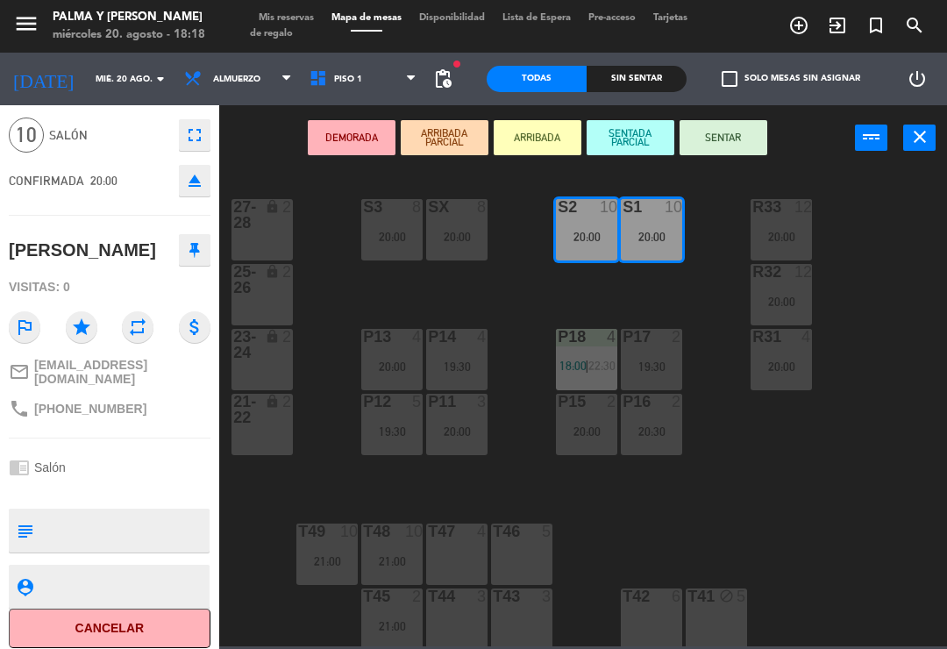
click at [152, 522] on textarea at bounding box center [123, 530] width 167 height 37
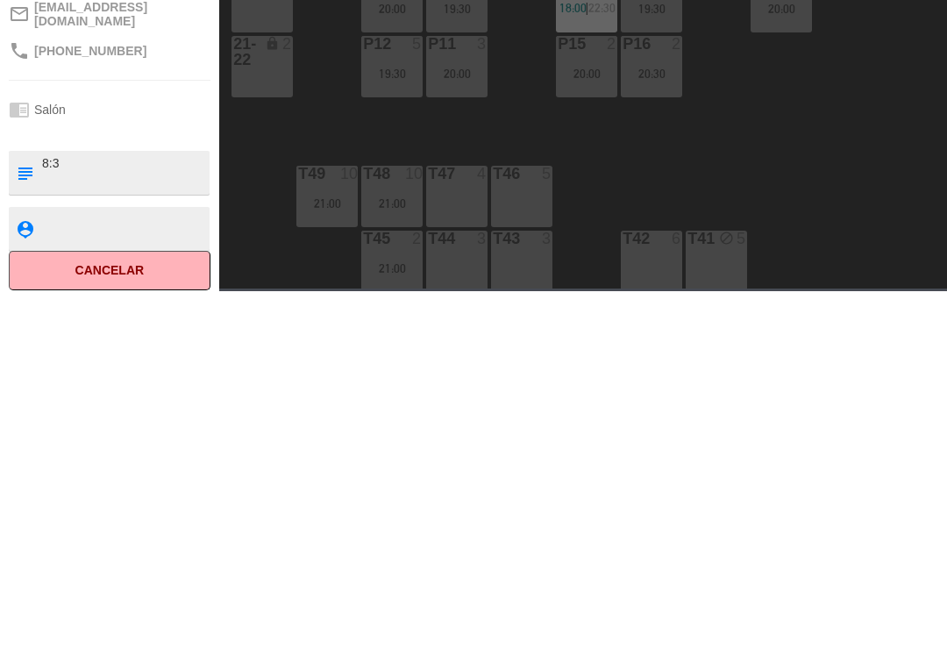
type textarea "8:30"
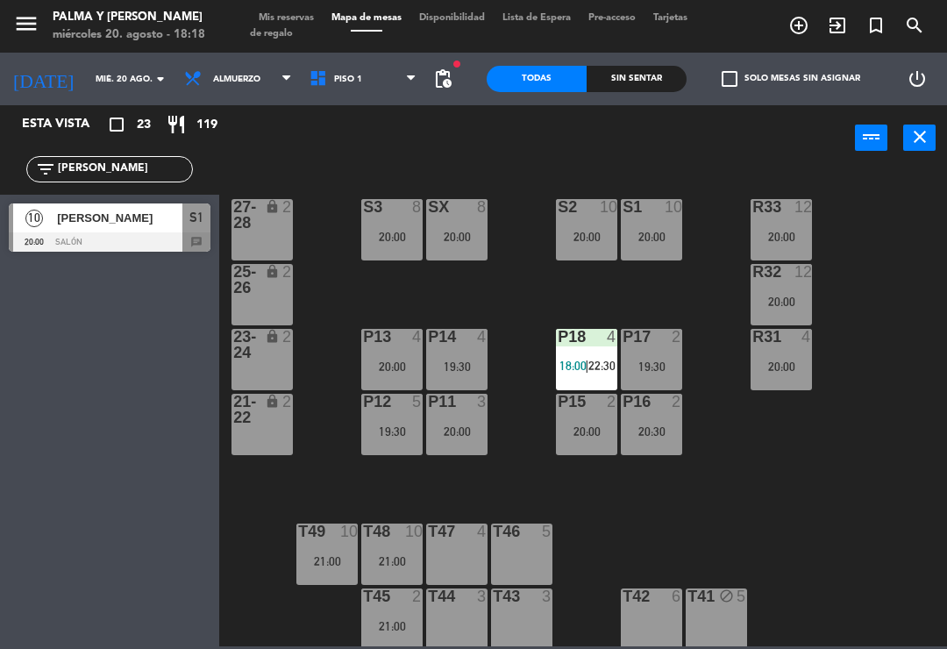
click at [121, 174] on input "[PERSON_NAME]" at bounding box center [124, 169] width 136 height 19
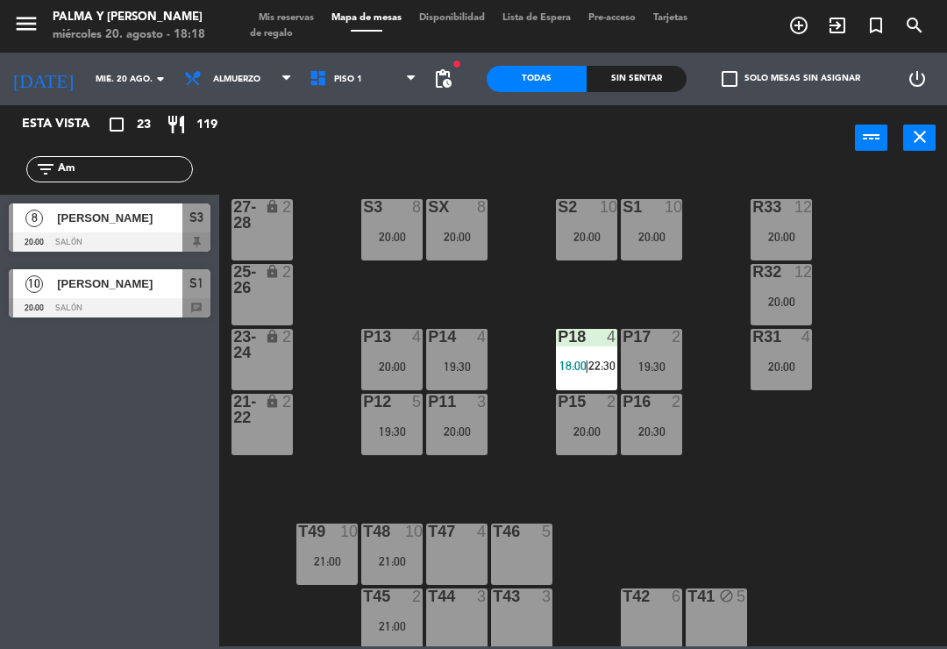
type input "A"
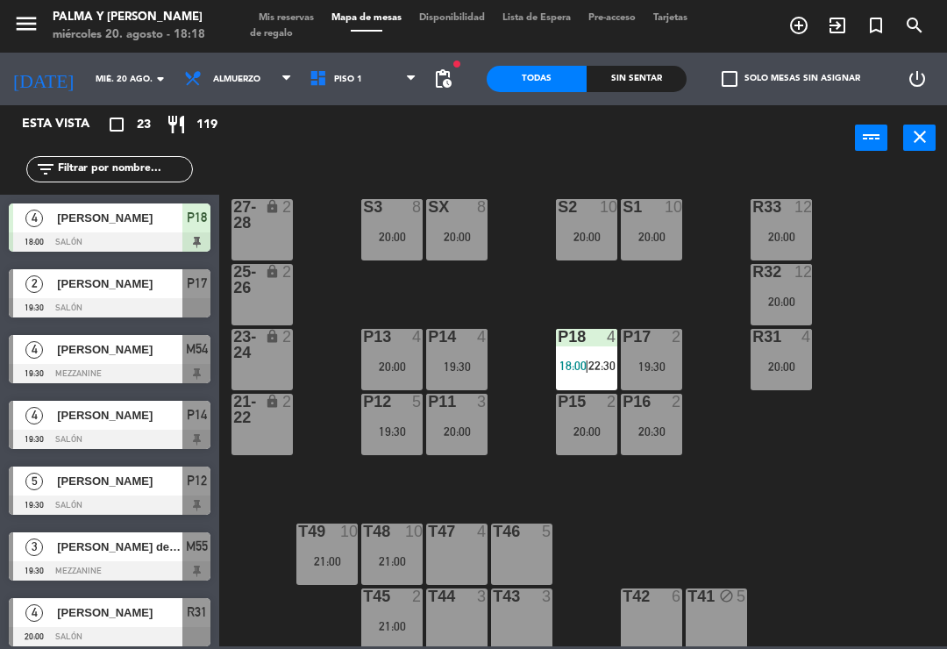
click at [868, 212] on div "R33 12 20:00 S1 10 20:00 S2 10 20:00 S3 8 20:00 SX 8 20:00 27-28 lock 2 R32 12 …" at bounding box center [588, 407] width 718 height 478
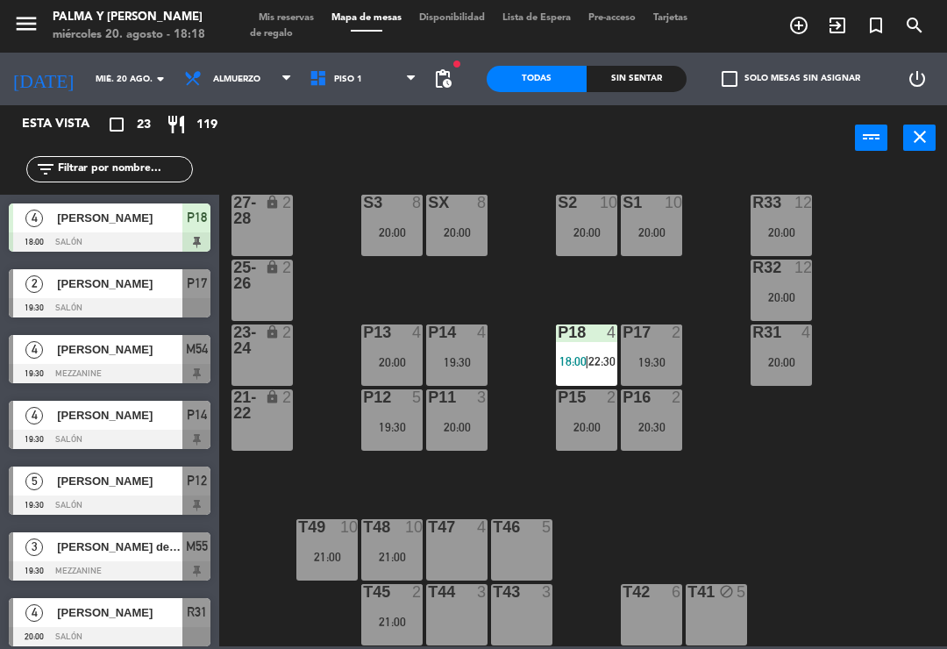
scroll to position [4, 0]
click at [358, 92] on span "Piso 1" at bounding box center [363, 79] width 125 height 39
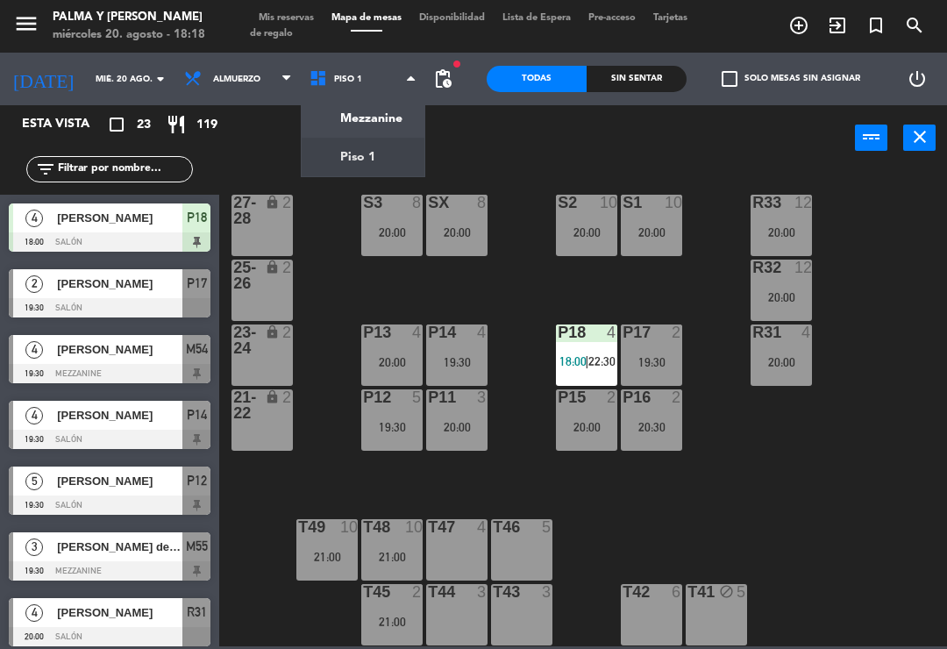
click at [357, 116] on ng-component "menu Palma y [PERSON_NAME][DATE] 20. agosto - 18:18 Mis reservas Mapa de mesas …" at bounding box center [473, 323] width 947 height 646
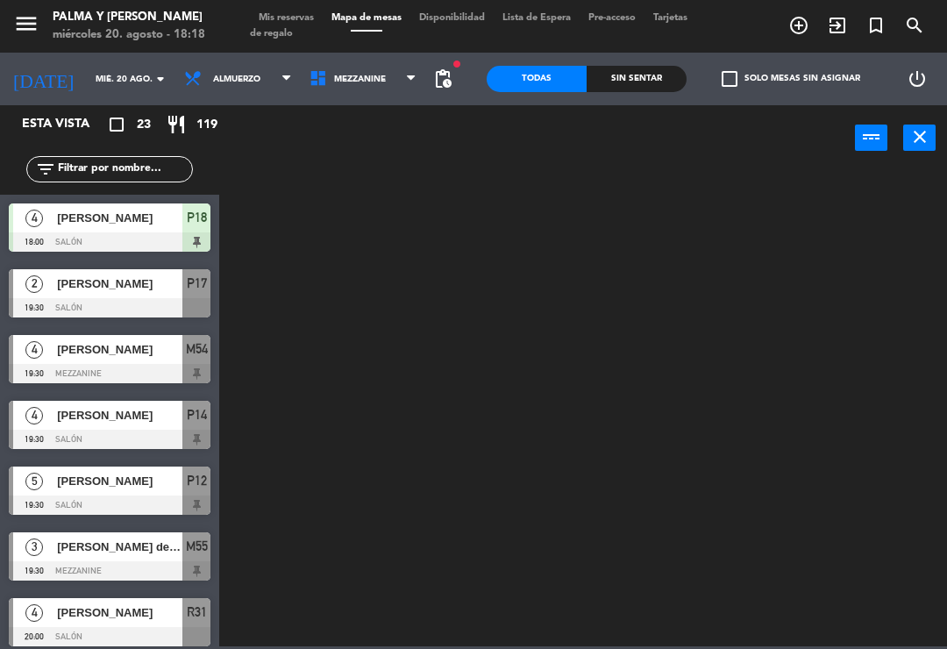
scroll to position [0, 0]
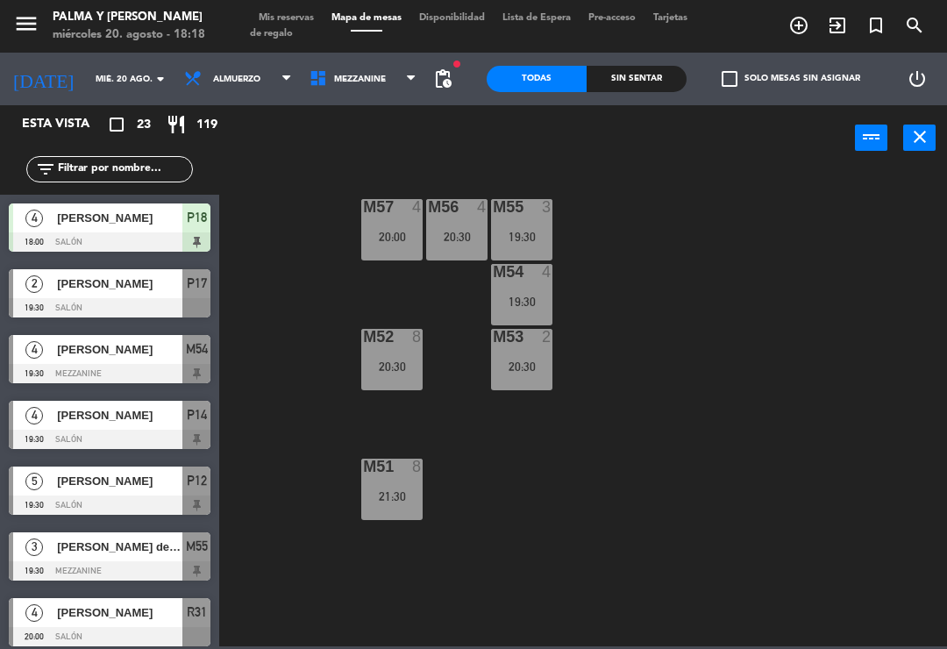
click at [386, 223] on div "M57 4 20:00" at bounding box center [391, 229] width 61 height 61
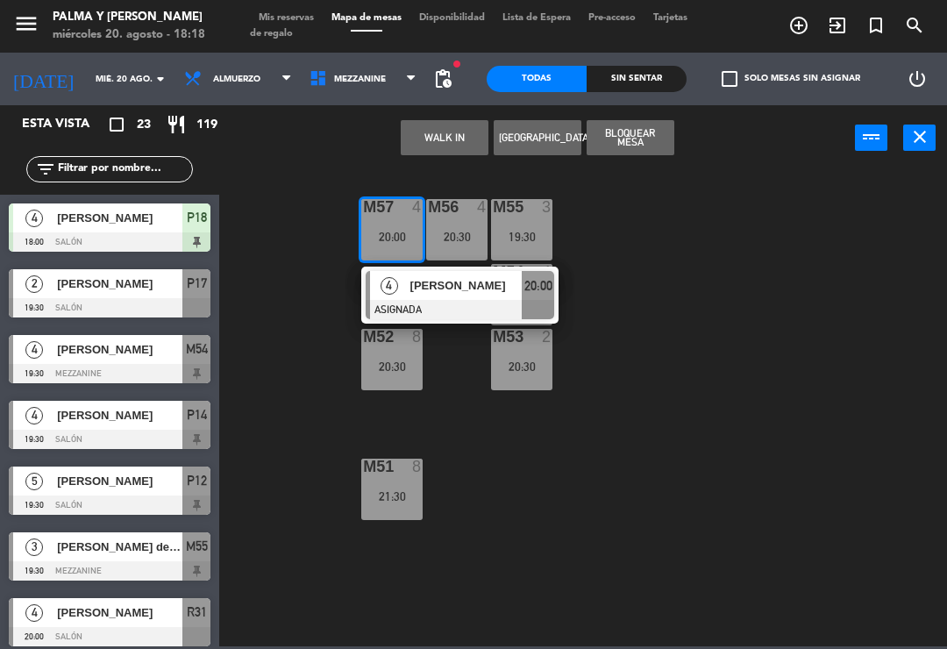
click at [431, 298] on div "[PERSON_NAME]" at bounding box center [465, 285] width 114 height 29
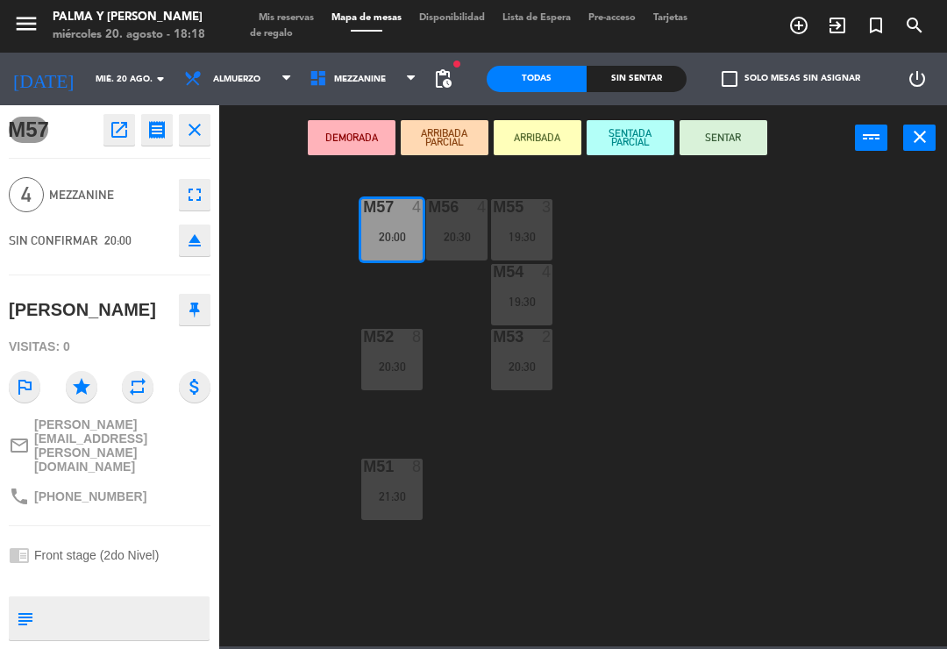
click at [124, 133] on icon "open_in_new" at bounding box center [119, 129] width 21 height 21
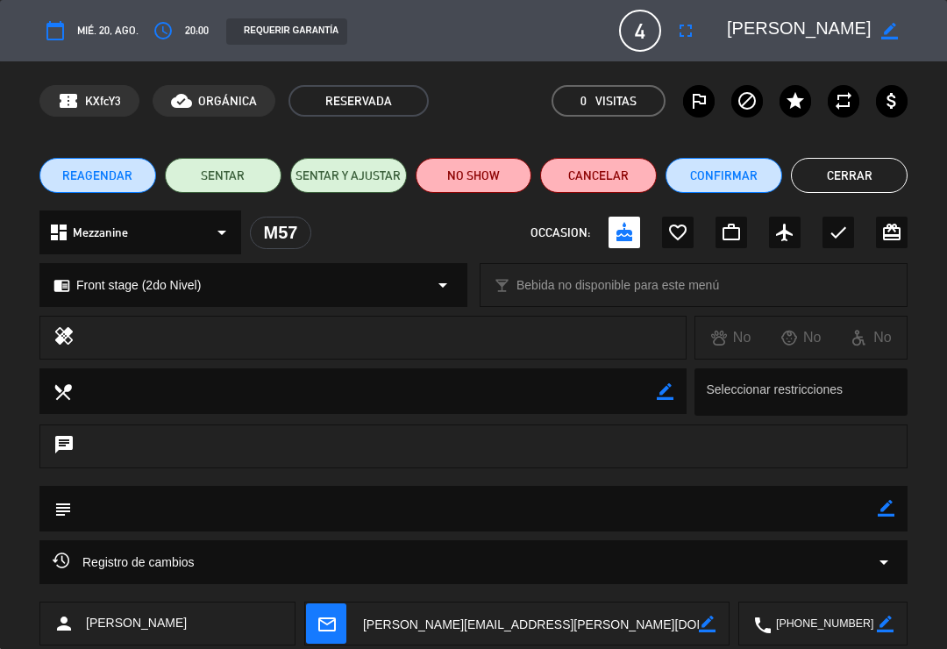
click at [219, 551] on div "Registro de cambios arrow_drop_down" at bounding box center [473, 561] width 841 height 21
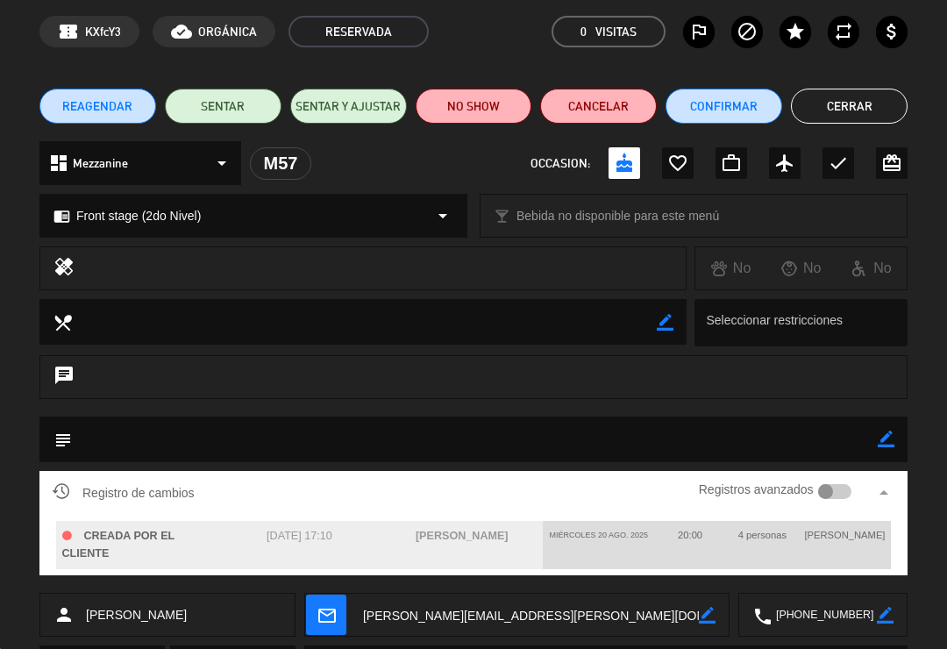
scroll to position [67, 0]
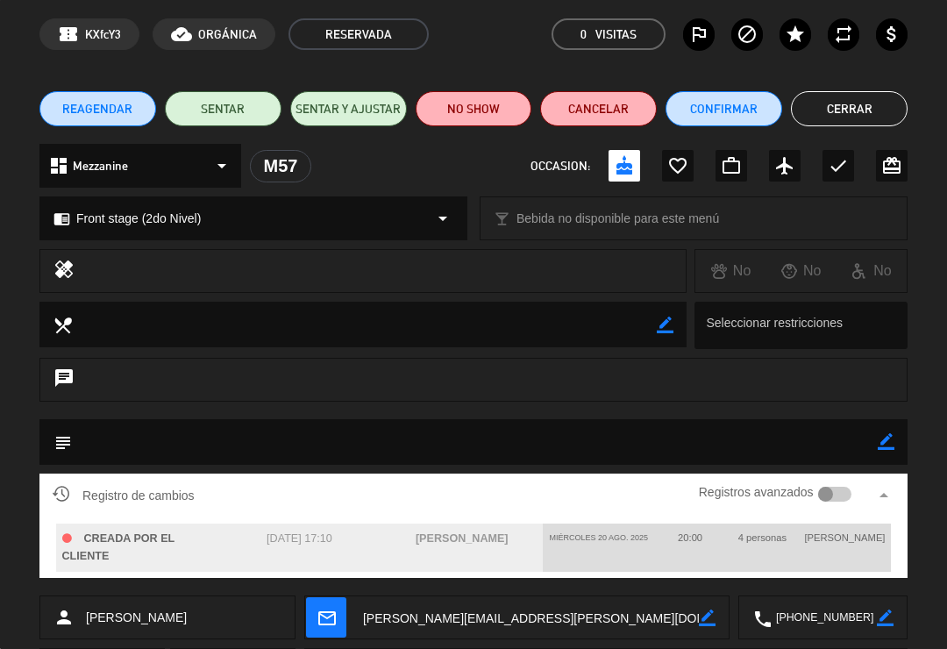
click at [865, 124] on button "Cerrar" at bounding box center [849, 108] width 117 height 35
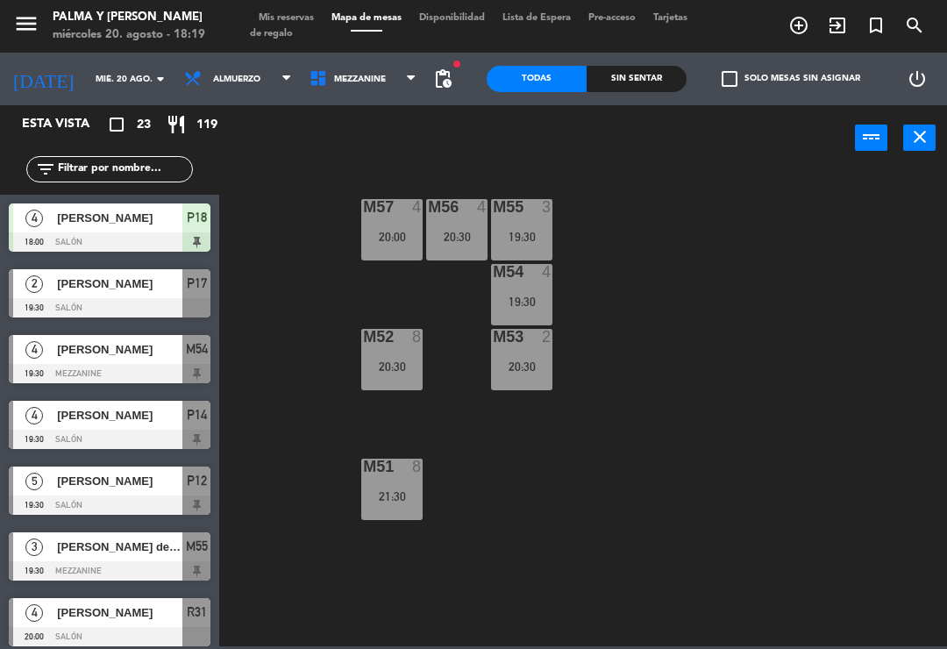
click at [381, 215] on div at bounding box center [392, 207] width 29 height 16
click at [576, 621] on div "M57 4 20:00 M56 4 20:30 M55 3 19:30 M54 4 19:30 M52 8 20:30 M53 2 20:30 M51 8 2…" at bounding box center [588, 407] width 718 height 478
click at [504, 217] on div "M55 3 19:30" at bounding box center [521, 229] width 61 height 61
click at [309, 569] on div "M57 4 20:00 M56 4 20:30 M55 3 19:30 M54 4 19:30 M52 8 20:30 M53 2 20:30 M51 8 2…" at bounding box center [588, 407] width 718 height 478
click at [314, 60] on span "Mezzanine" at bounding box center [363, 79] width 125 height 39
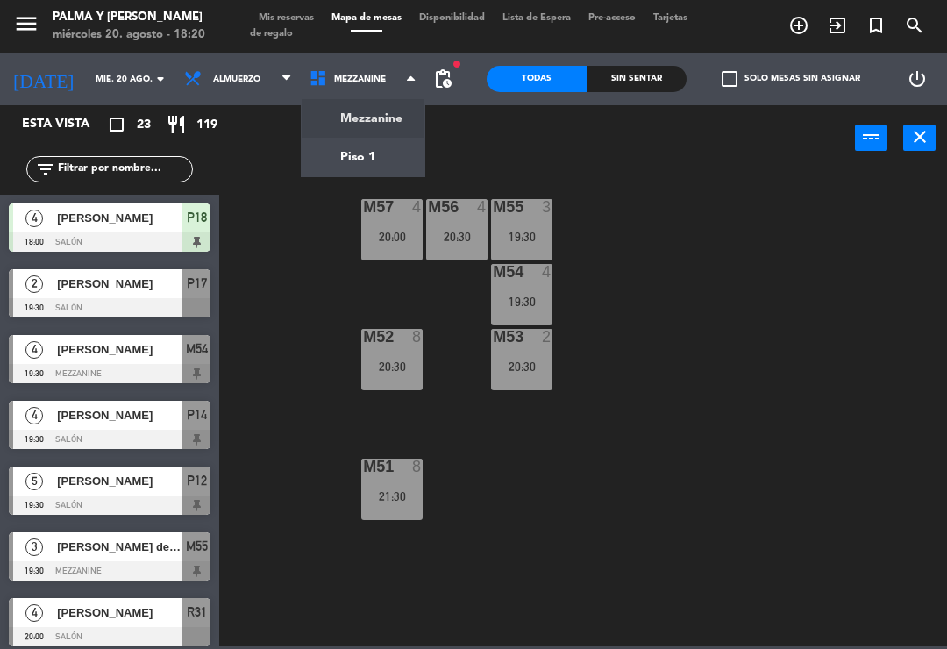
click at [365, 160] on ng-component "menu Palma y [PERSON_NAME][DATE] 20. agosto - 18:20 Mis reservas Mapa de mesas …" at bounding box center [473, 323] width 947 height 646
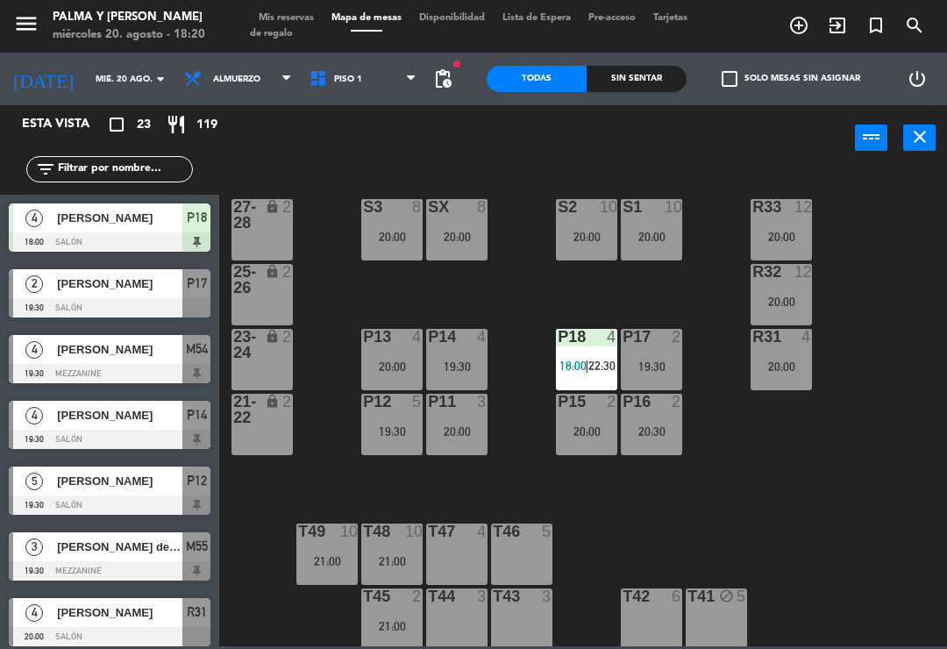
click at [312, 77] on icon at bounding box center [321, 78] width 25 height 19
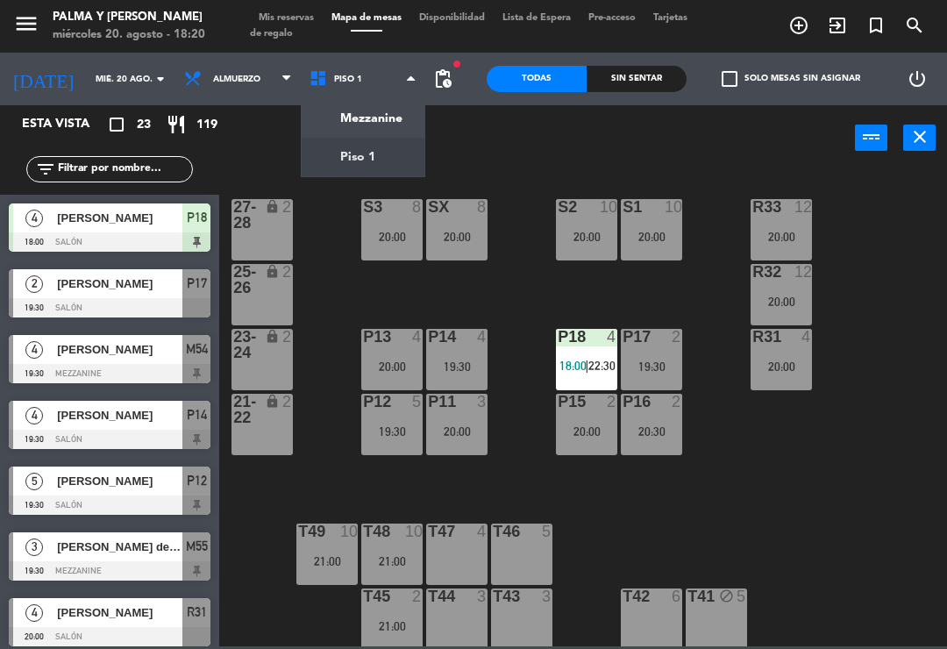
click at [335, 111] on ng-component "menu Palma y [PERSON_NAME][DATE] 20. agosto - 18:20 Mis reservas Mapa de mesas …" at bounding box center [473, 323] width 947 height 646
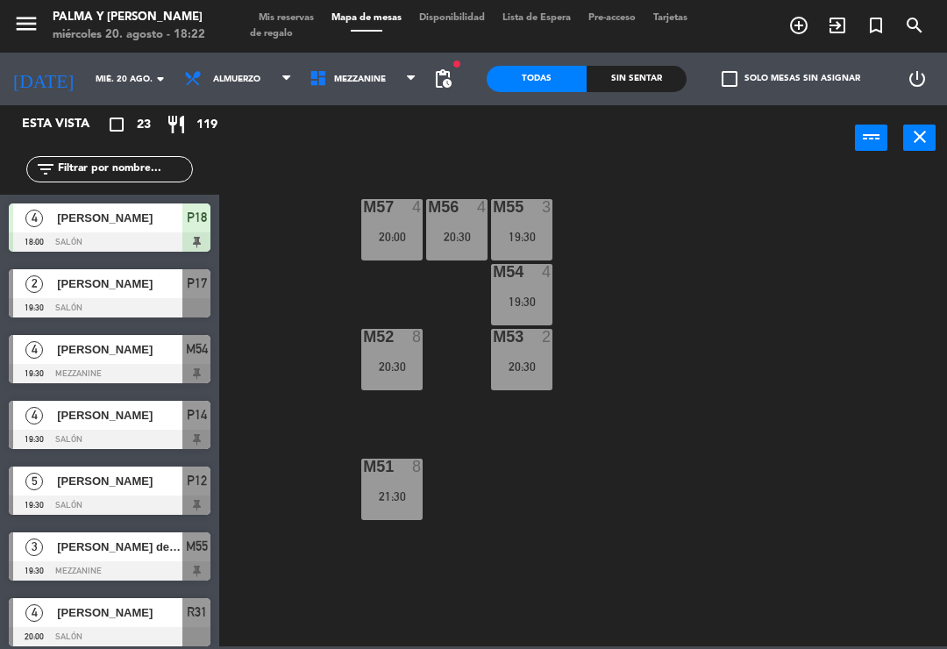
click at [351, 89] on span "Mezzanine" at bounding box center [363, 79] width 125 height 39
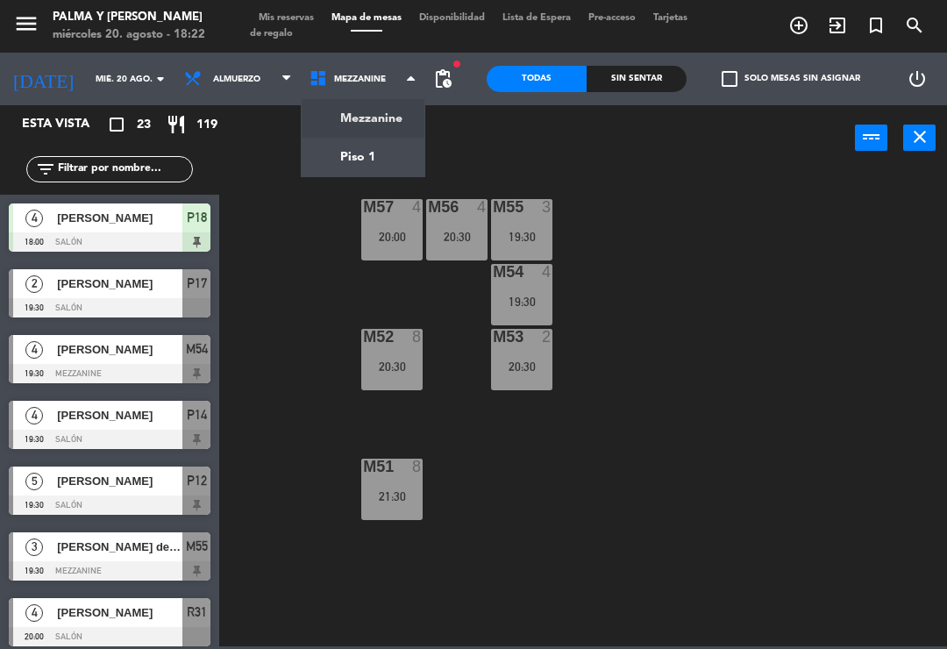
click at [369, 165] on ng-component "menu Palma y [PERSON_NAME][DATE] 20. agosto - 18:22 Mis reservas Mapa de mesas …" at bounding box center [473, 323] width 947 height 646
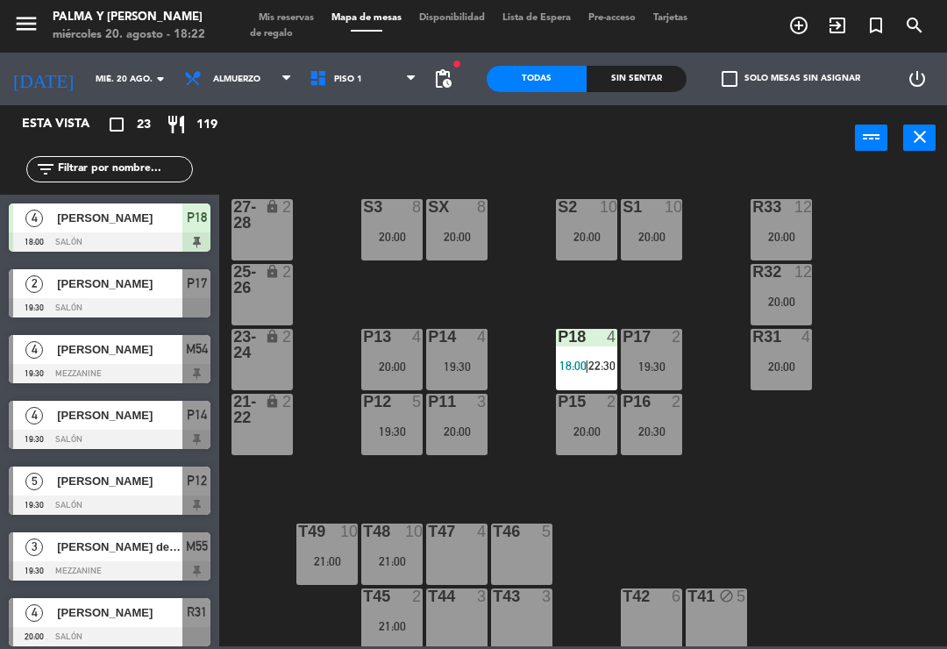
click at [403, 548] on div "T48 10 21:00" at bounding box center [391, 553] width 61 height 61
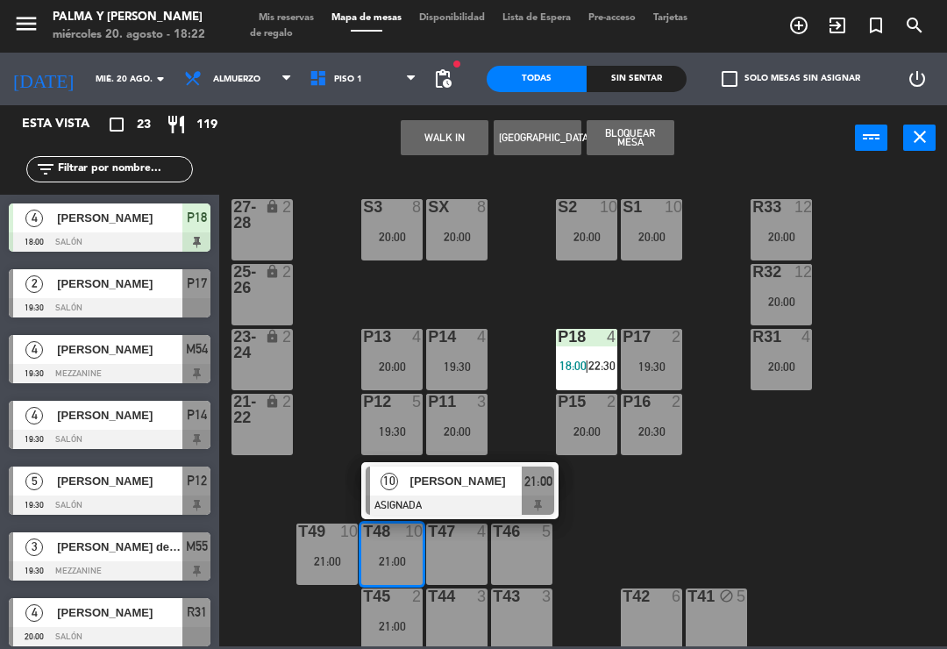
click at [431, 493] on div "[PERSON_NAME]" at bounding box center [465, 480] width 114 height 29
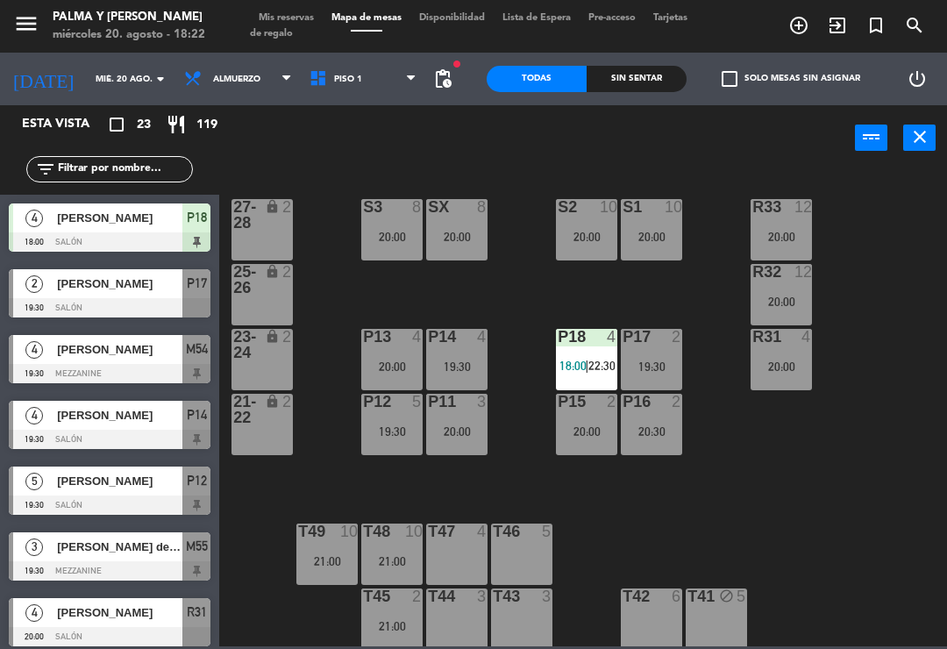
scroll to position [339, 0]
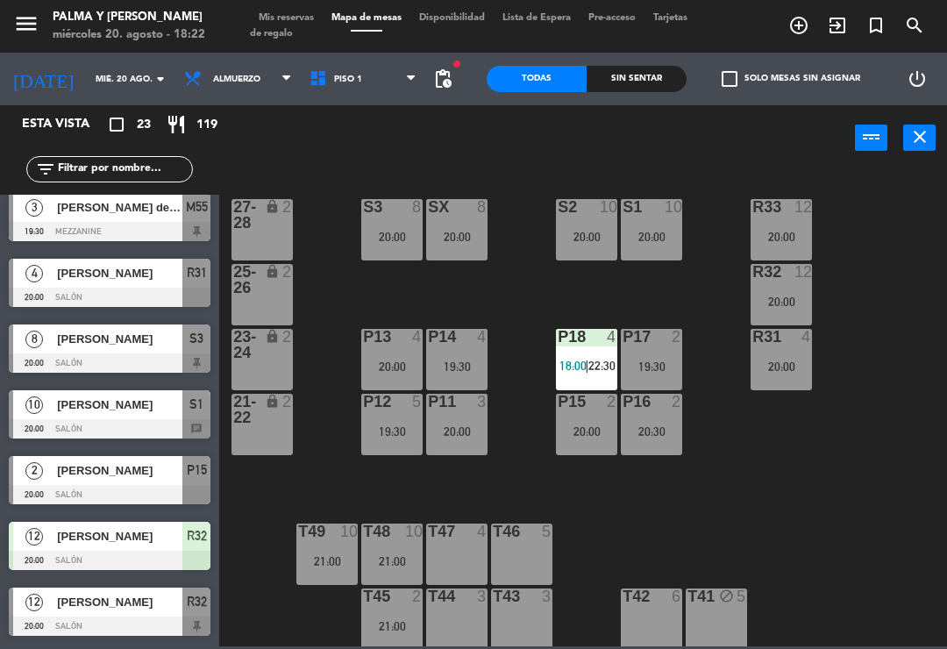
click at [409, 604] on div "2" at bounding box center [421, 596] width 29 height 16
click at [274, 629] on div "R33 12 20:00 S1 10 20:00 S2 10 20:00 S3 8 20:00 SX 8 20:00 27-28 lock 2 R32 12 …" at bounding box center [588, 407] width 718 height 478
click at [394, 614] on div "T45 2 21:00" at bounding box center [391, 618] width 61 height 61
click at [425, 491] on div "R33 12 20:00 S1 10 20:00 S2 10 20:00 S3 8 20:00 SX 8 20:00 27-28 lock 2 R32 12 …" at bounding box center [588, 407] width 718 height 478
click at [611, 509] on div "R33 12 20:00 S1 10 20:00 S2 10 20:00 S3 8 20:00 SX 8 20:00 27-28 lock 2 R32 12 …" at bounding box center [588, 407] width 718 height 478
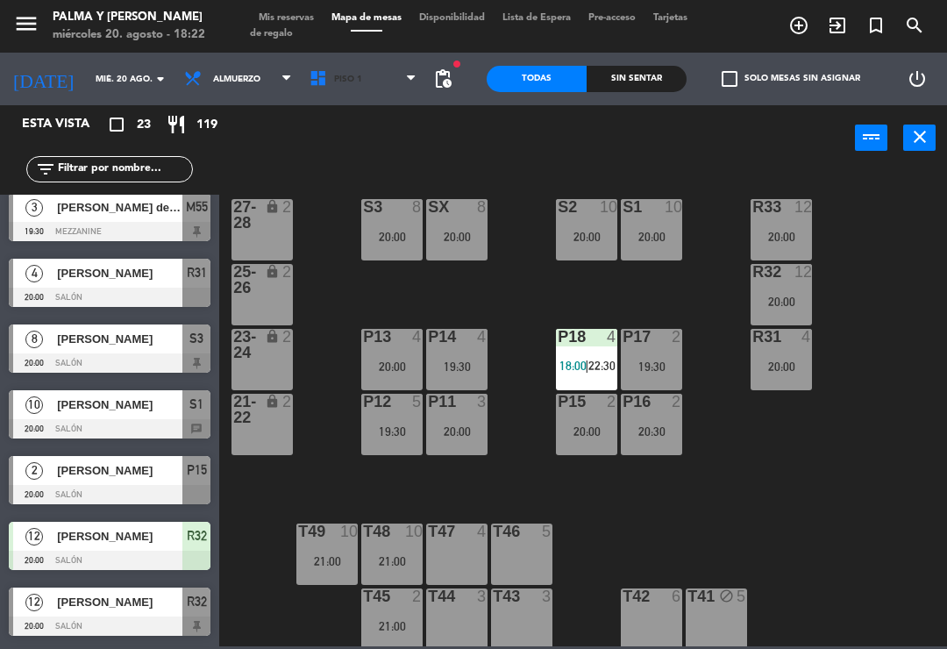
click at [347, 75] on span "Piso 1" at bounding box center [348, 80] width 28 height 10
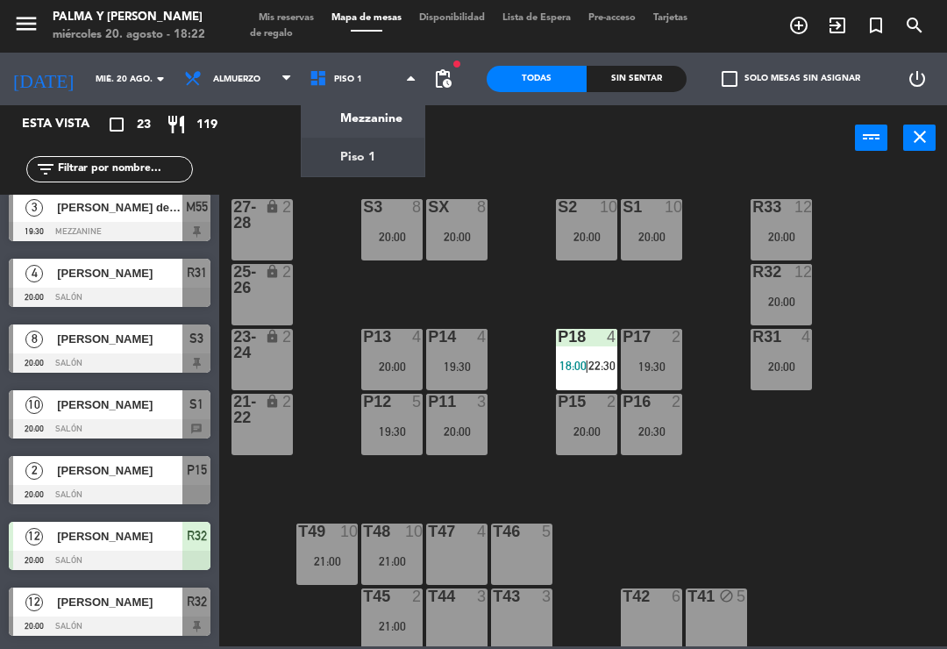
click at [365, 106] on ng-component "menu Palma y [PERSON_NAME][DATE] 20. agosto - 18:22 Mis reservas Mapa de mesas …" at bounding box center [473, 323] width 947 height 646
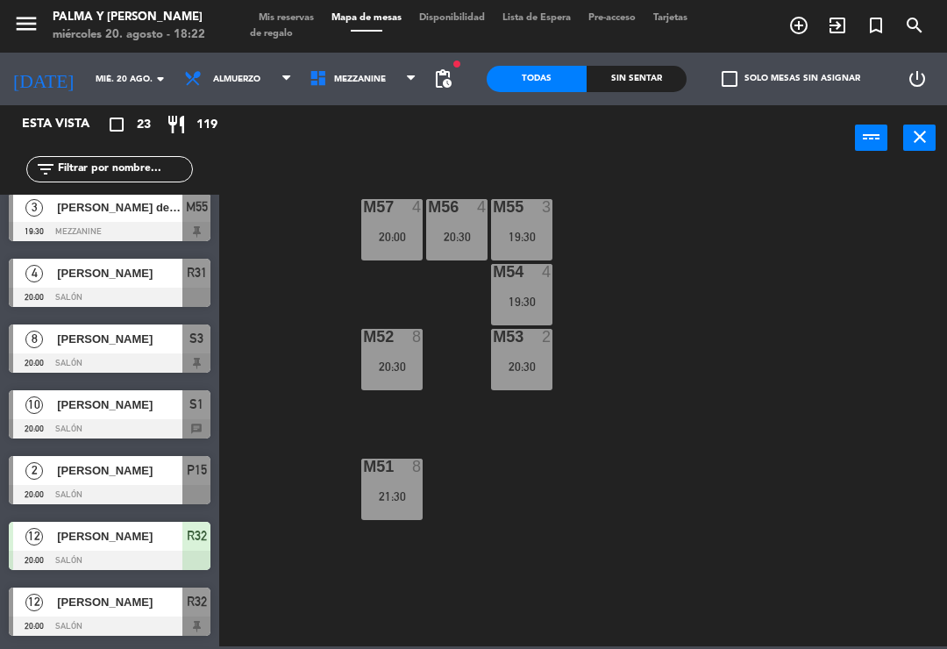
click at [319, 89] on span "Mezzanine" at bounding box center [363, 79] width 125 height 39
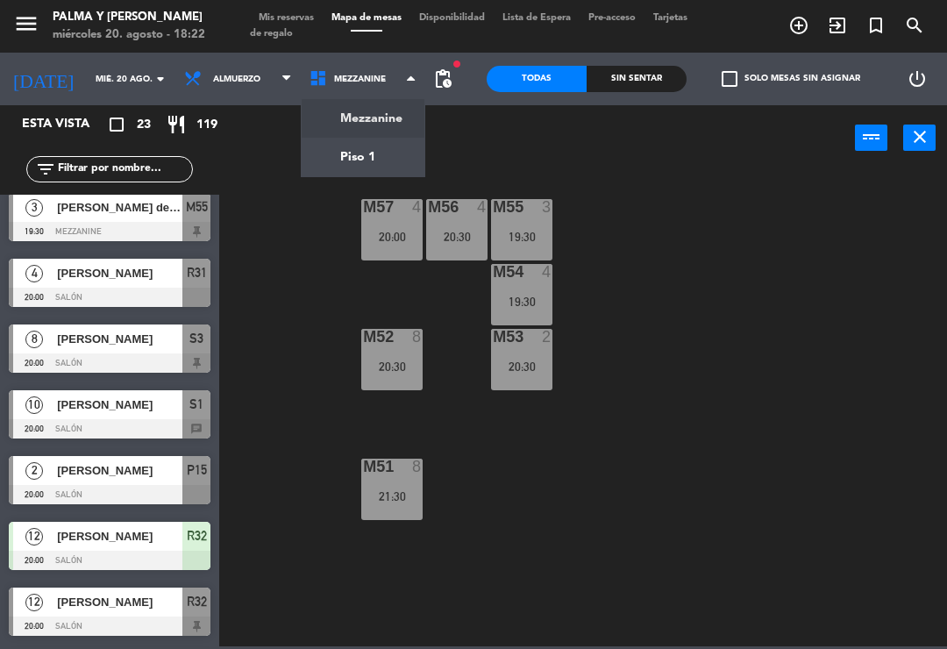
click at [342, 167] on ng-component "menu Palma y [PERSON_NAME][DATE] 20. agosto - 18:22 Mis reservas Mapa de mesas …" at bounding box center [473, 323] width 947 height 646
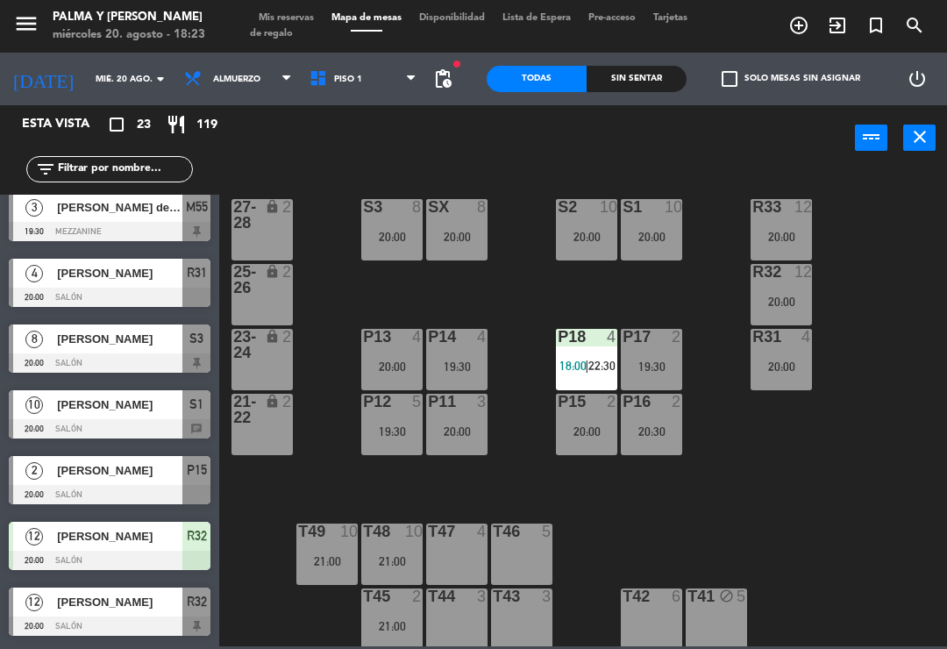
click at [7, 135] on div "Esta vista crop_square 23 restaurant 119" at bounding box center [109, 124] width 219 height 39
click at [760, 500] on div "R33 12 20:00 S1 10 20:00 S2 10 20:00 S3 8 20:00 SX 8 20:00 27-28 lock 2 R32 12 …" at bounding box center [588, 407] width 718 height 478
click at [403, 430] on div "19:30" at bounding box center [391, 431] width 61 height 12
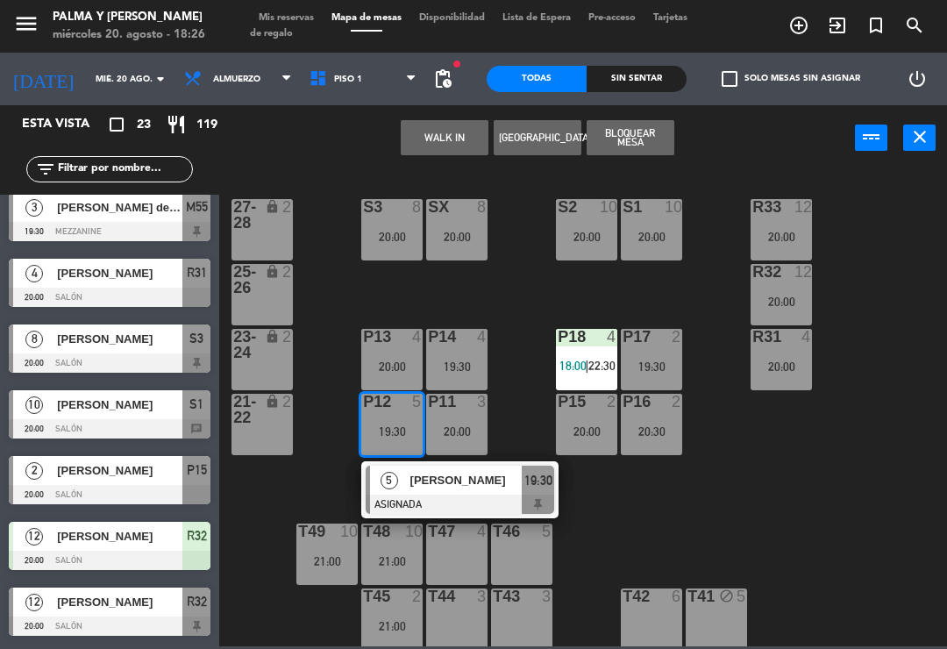
click at [605, 505] on div "R33 12 20:00 S1 10 20:00 S2 10 20:00 S3 8 20:00 SX 8 20:00 27-28 lock 2 R32 12 …" at bounding box center [588, 407] width 718 height 478
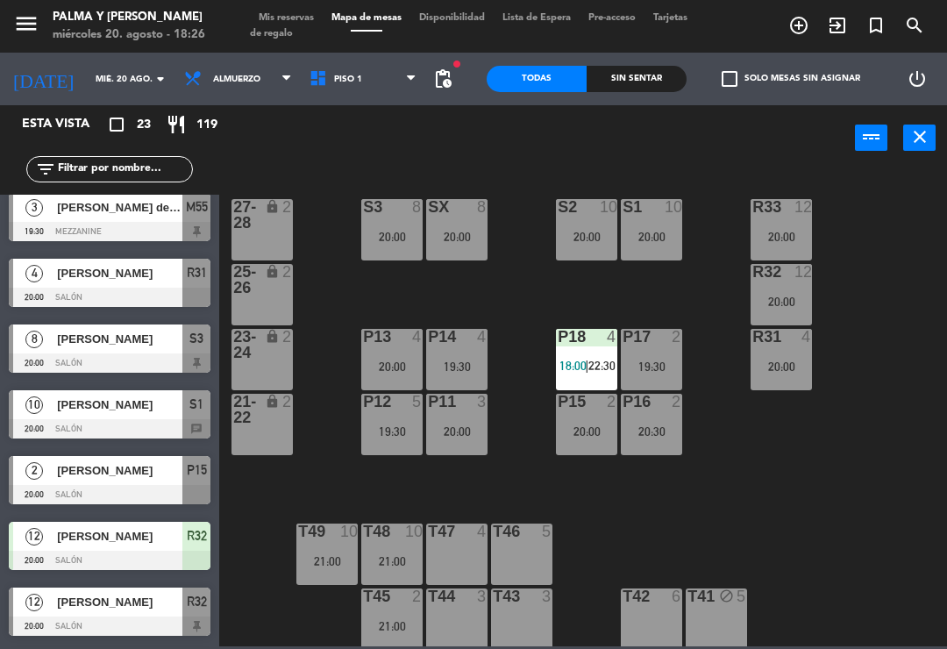
click at [657, 350] on div "P17 2 19:30" at bounding box center [651, 359] width 61 height 61
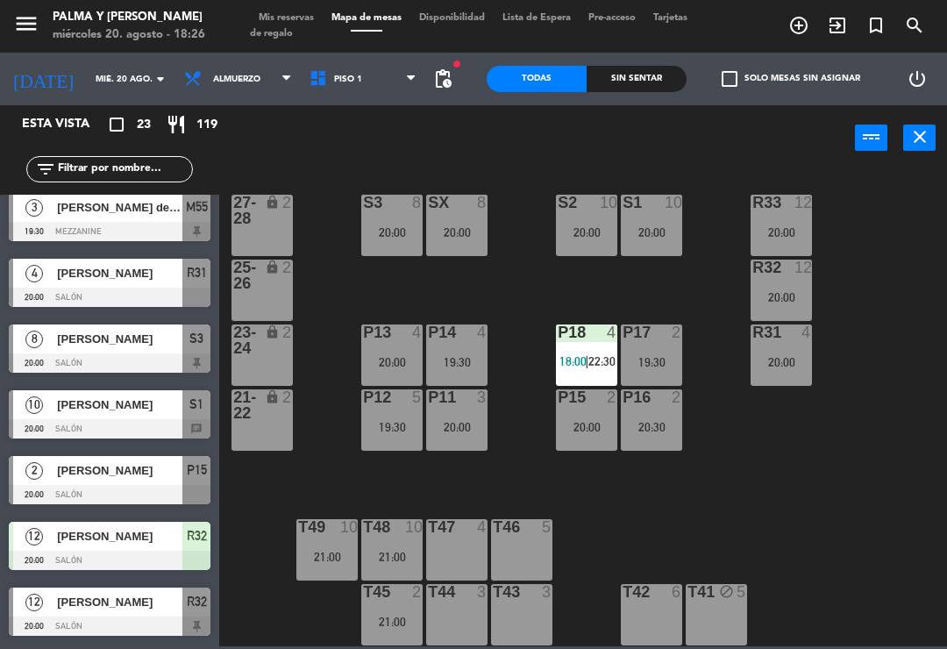
scroll to position [4, 0]
click at [650, 403] on div at bounding box center [651, 397] width 29 height 16
click at [896, 410] on div "R33 12 20:00 S1 10 20:00 S2 10 20:00 S3 8 20:00 SX 8 20:00 27-28 lock 2 R32 12 …" at bounding box center [588, 407] width 718 height 478
click at [773, 481] on div "R33 12 20:00 S1 10 20:00 S2 10 20:00 S3 8 20:00 SX 8 20:00 27-28 lock 2 R32 12 …" at bounding box center [588, 407] width 718 height 478
click at [798, 353] on div "R31 4 20:00" at bounding box center [780, 354] width 61 height 61
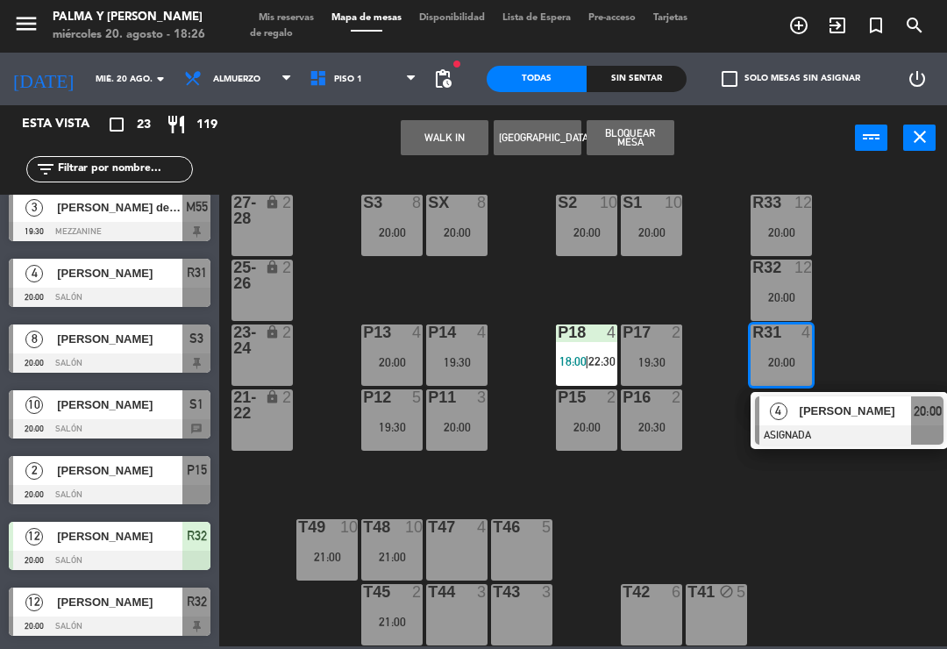
click at [409, 409] on div "P12 5 19:30" at bounding box center [391, 419] width 61 height 61
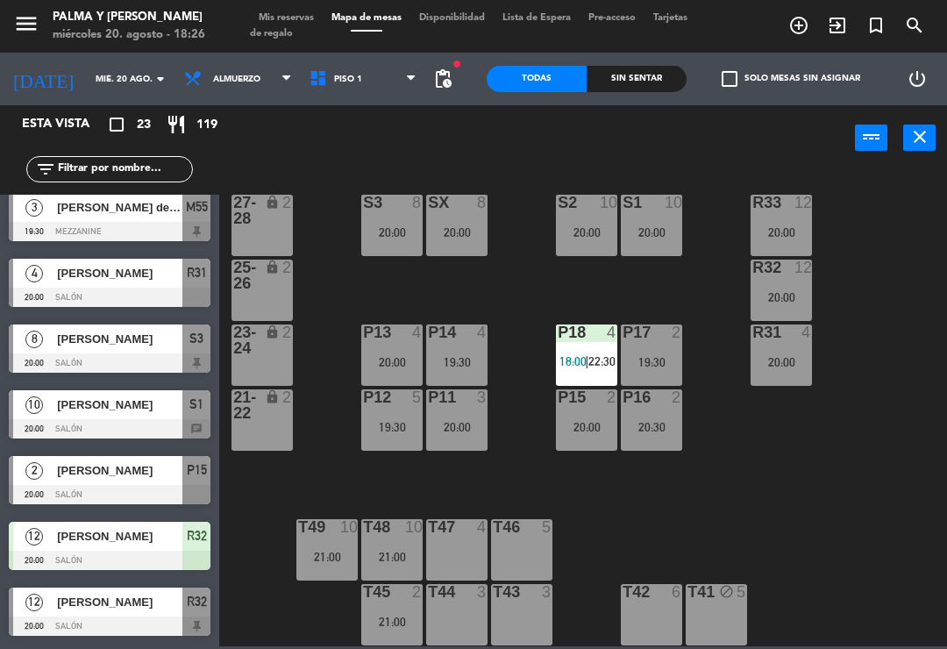
click at [713, 489] on div "R33 12 20:00 S1 10 20:00 S2 10 20:00 S3 8 20:00 SX 8 20:00 27-28 lock 2 R32 12 …" at bounding box center [588, 407] width 718 height 478
click at [397, 429] on div "19:30" at bounding box center [391, 427] width 61 height 12
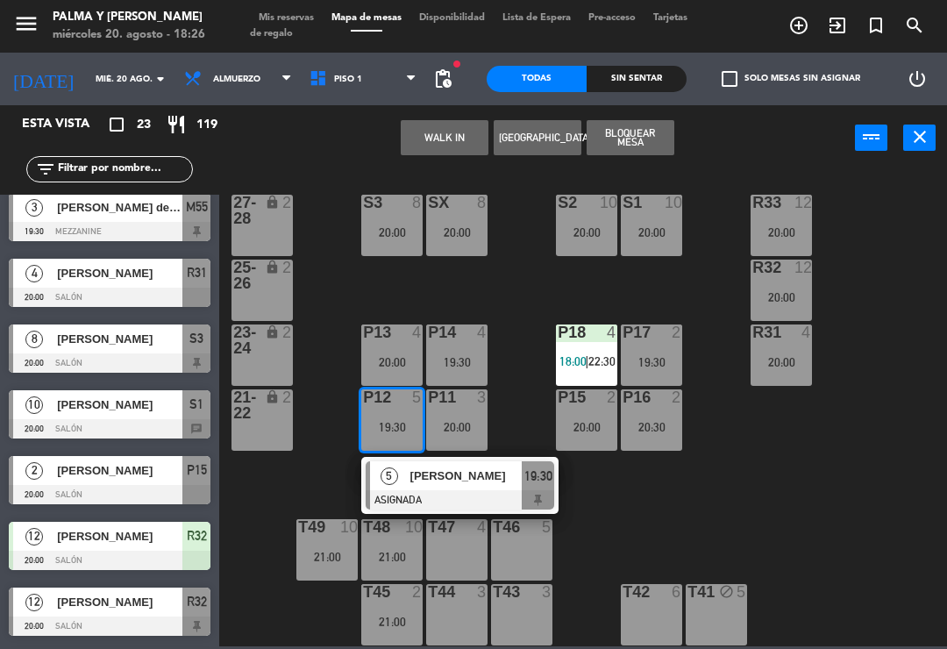
click at [512, 489] on div "[PERSON_NAME]" at bounding box center [465, 475] width 114 height 29
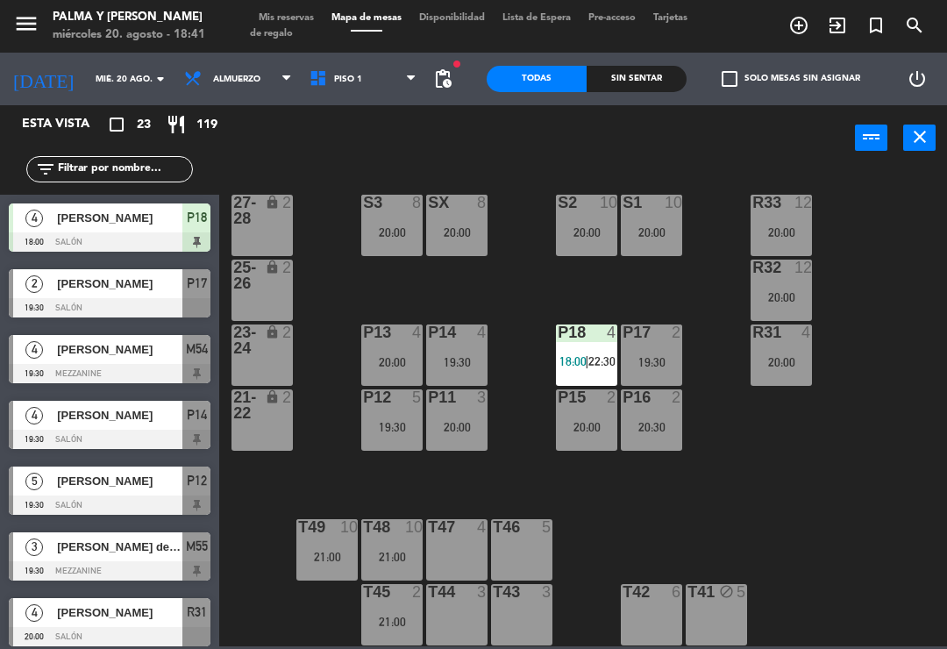
click at [642, 373] on div "P17 2 19:30" at bounding box center [651, 354] width 61 height 61
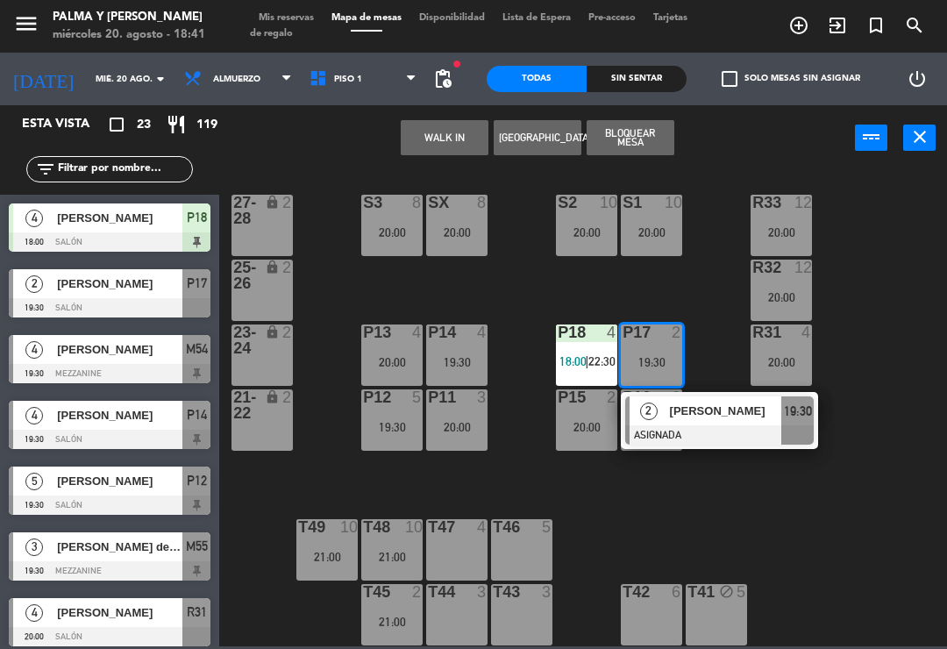
click at [493, 485] on div "R33 12 20:00 S1 10 20:00 S2 10 20:00 S3 8 20:00 SX 8 20:00 27-28 lock 2 R32 12 …" at bounding box center [588, 407] width 718 height 478
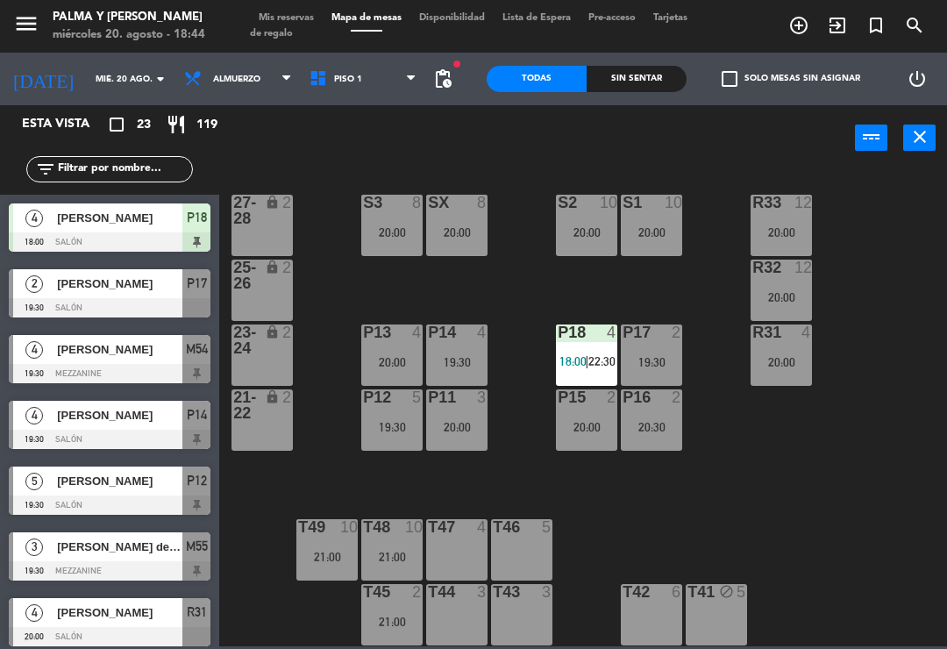
click at [89, 178] on input "text" at bounding box center [124, 169] width 136 height 19
click at [910, 202] on div "R33 12 20:00 S1 10 20:00 S2 10 20:00 S3 8 20:00 SX 8 20:00 27-28 lock 2 R32 12 …" at bounding box center [588, 407] width 718 height 478
click at [308, 97] on span "Piso 1" at bounding box center [363, 79] width 125 height 39
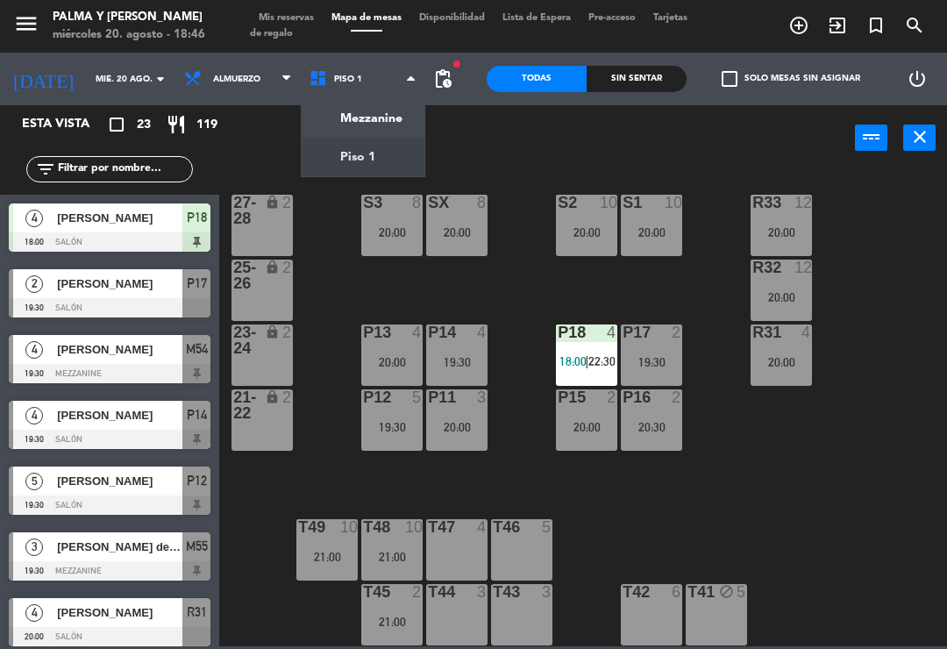
click at [330, 122] on ng-component "menu Palma y [PERSON_NAME][DATE] 20. agosto - 18:46 Mis reservas Mapa de mesas …" at bounding box center [473, 323] width 947 height 646
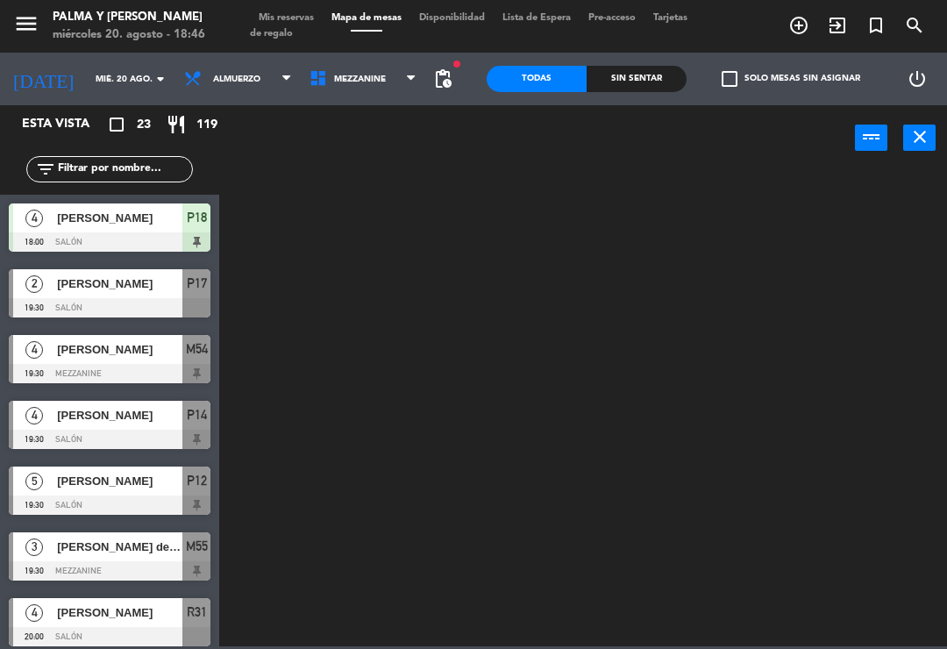
scroll to position [0, 0]
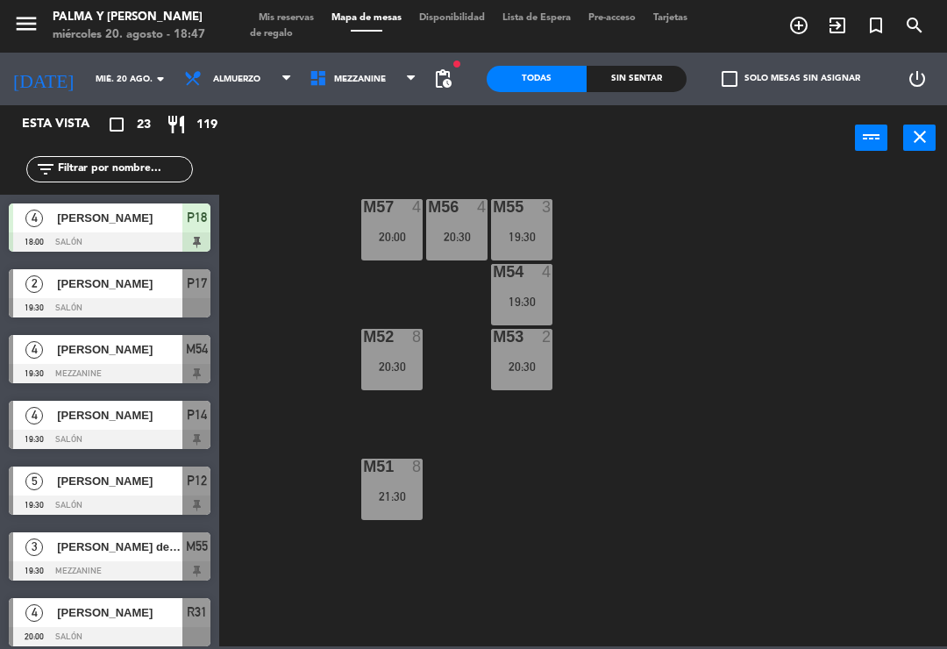
click at [394, 216] on div "M57 4" at bounding box center [391, 208] width 61 height 18
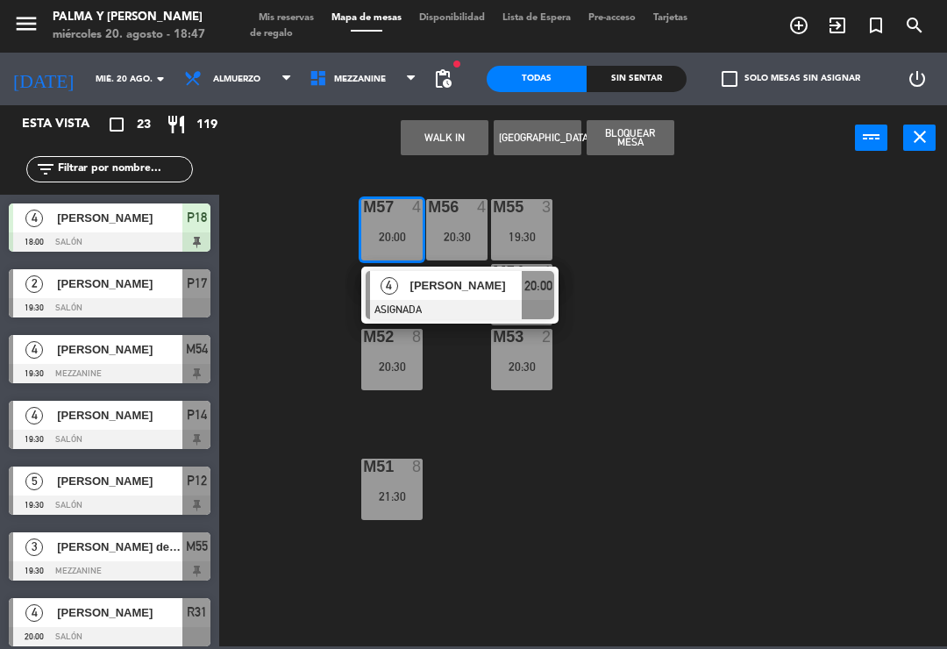
click at [436, 295] on div "[PERSON_NAME]" at bounding box center [465, 285] width 114 height 29
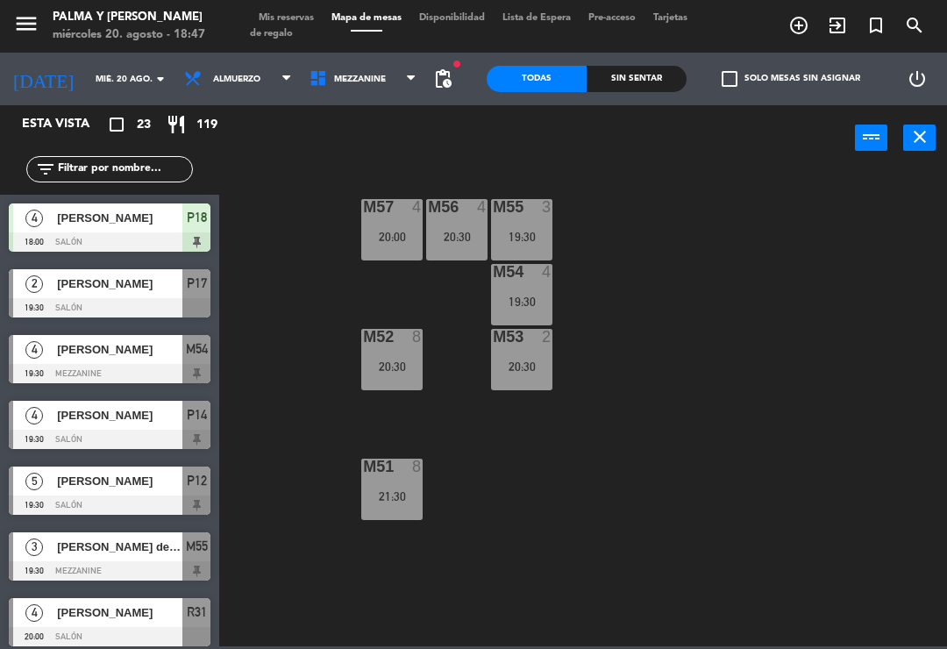
click at [442, 236] on div "20:30" at bounding box center [456, 237] width 61 height 12
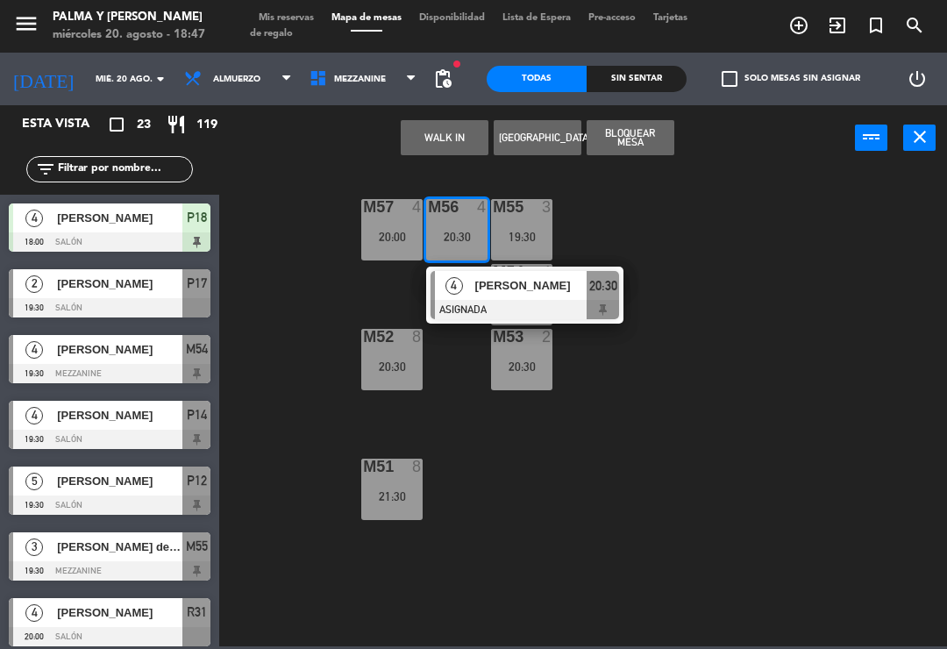
click at [861, 273] on div "M57 4 20:00 M56 4 20:30 4 [PERSON_NAME] ASIGNADA 20:30 M55 3 19:30 M54 4 19:30 …" at bounding box center [588, 407] width 718 height 478
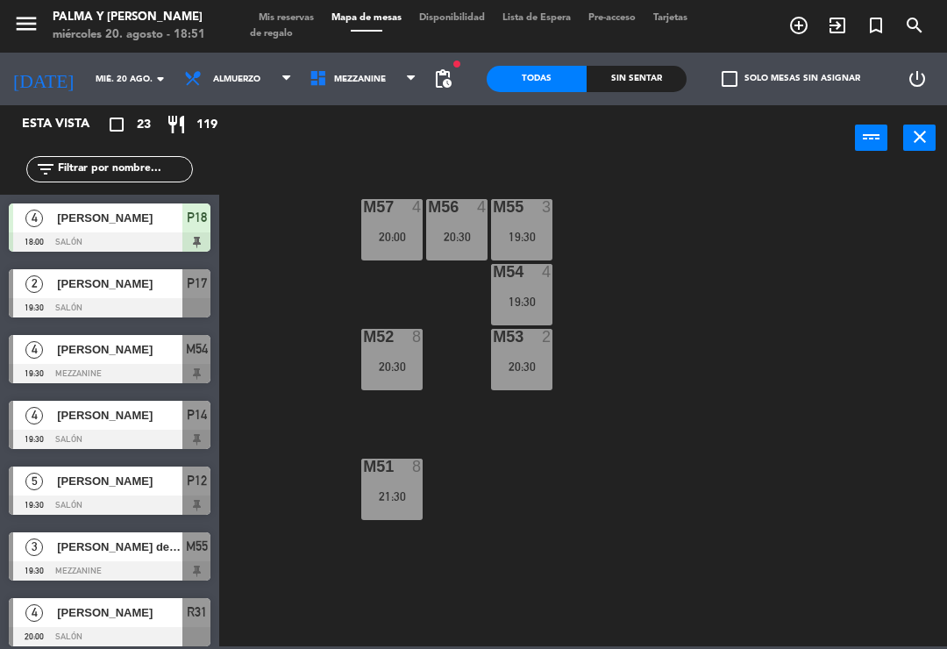
click at [384, 107] on div "power_input close" at bounding box center [536, 138] width 635 height 67
click at [386, 84] on span "Mezzanine" at bounding box center [363, 79] width 125 height 39
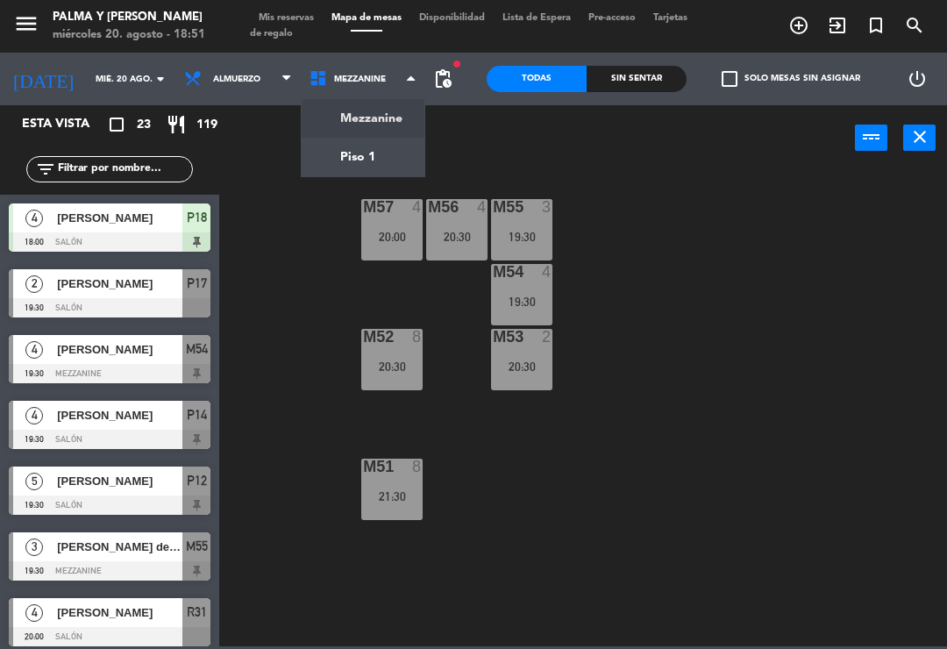
click at [373, 144] on ng-component "menu Palma y [PERSON_NAME][DATE] 20. agosto - 18:51 Mis reservas Mapa de mesas …" at bounding box center [473, 323] width 947 height 646
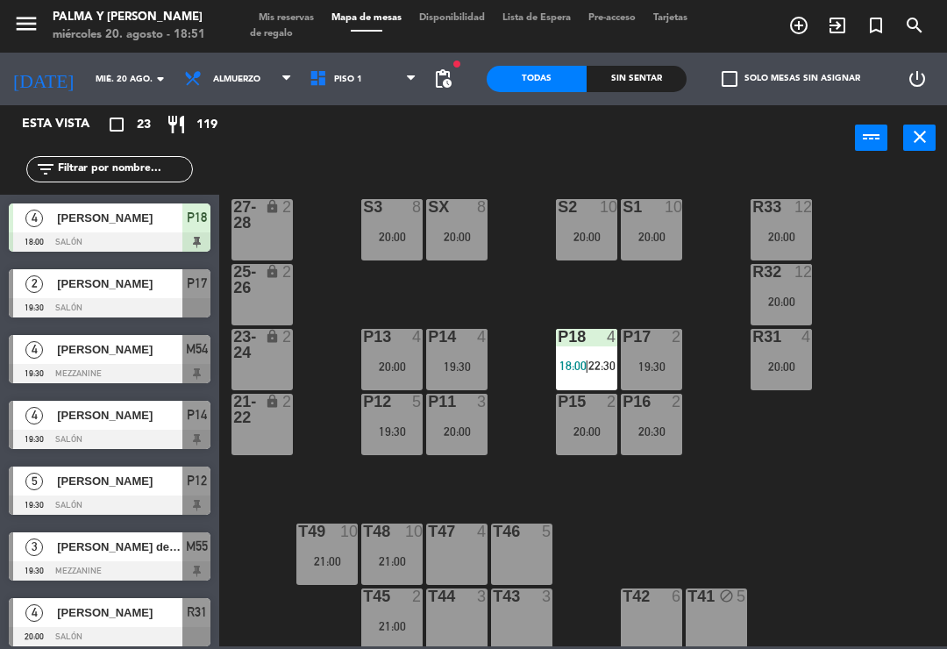
click at [654, 216] on div "S1 10" at bounding box center [651, 208] width 61 height 18
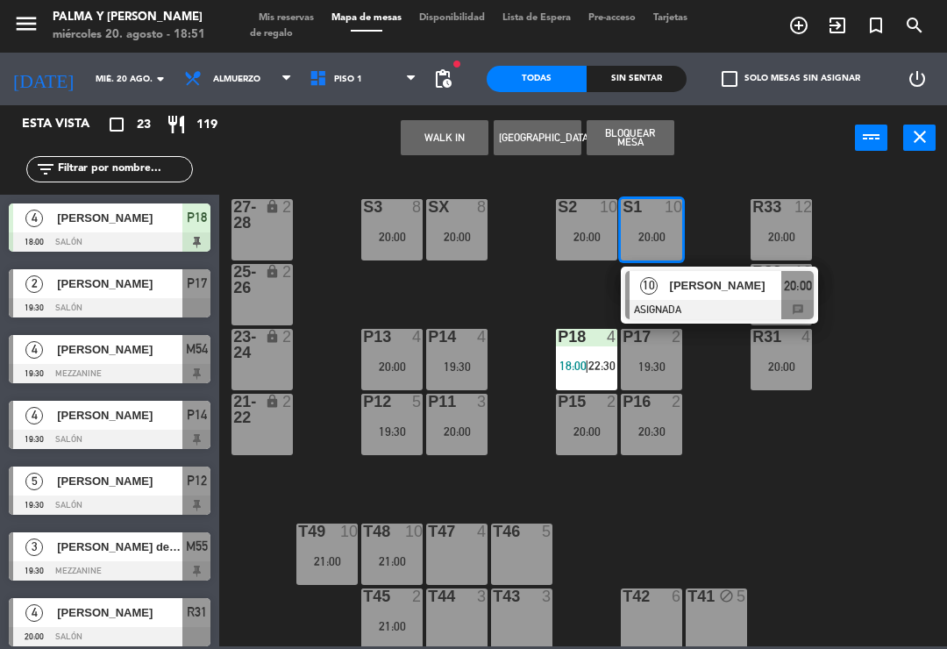
click at [684, 296] on div "[PERSON_NAME]" at bounding box center [725, 285] width 114 height 29
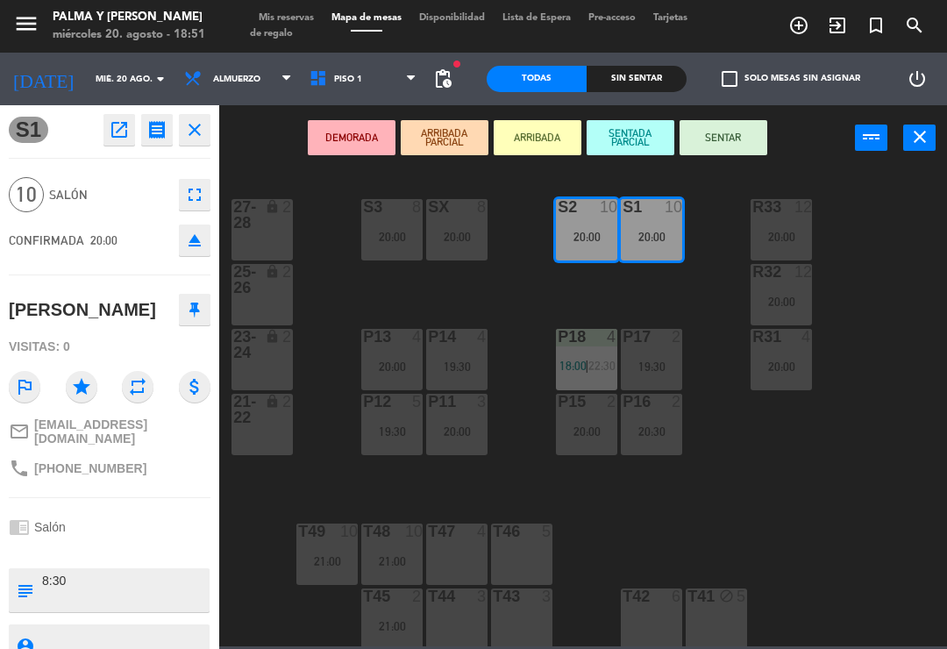
click at [252, 364] on div "23-24 lock 2" at bounding box center [261, 359] width 61 height 61
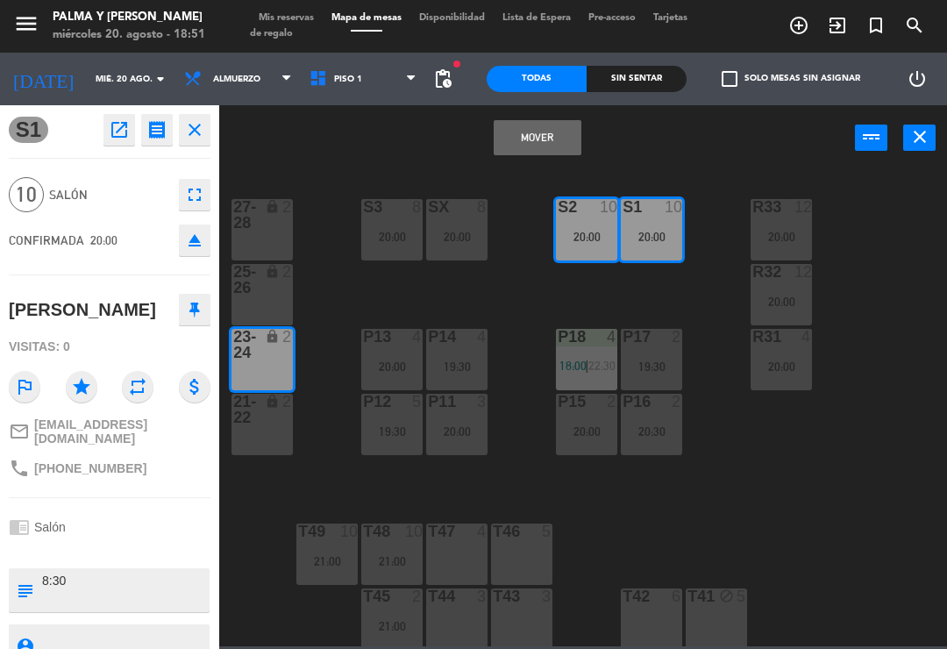
click at [555, 138] on button "Mover" at bounding box center [537, 137] width 88 height 35
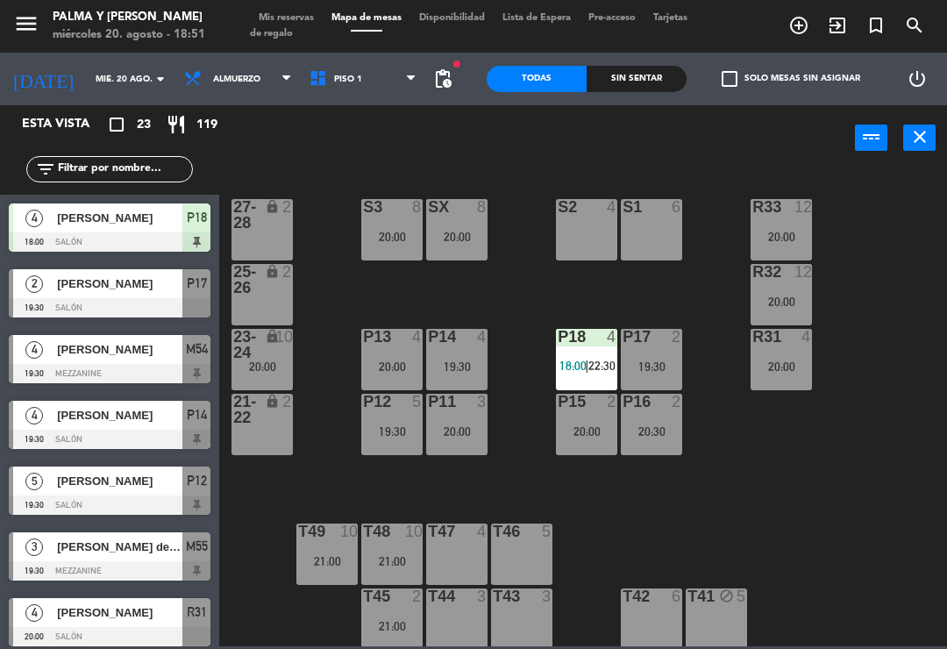
click at [266, 357] on div "lock" at bounding box center [262, 345] width 29 height 32
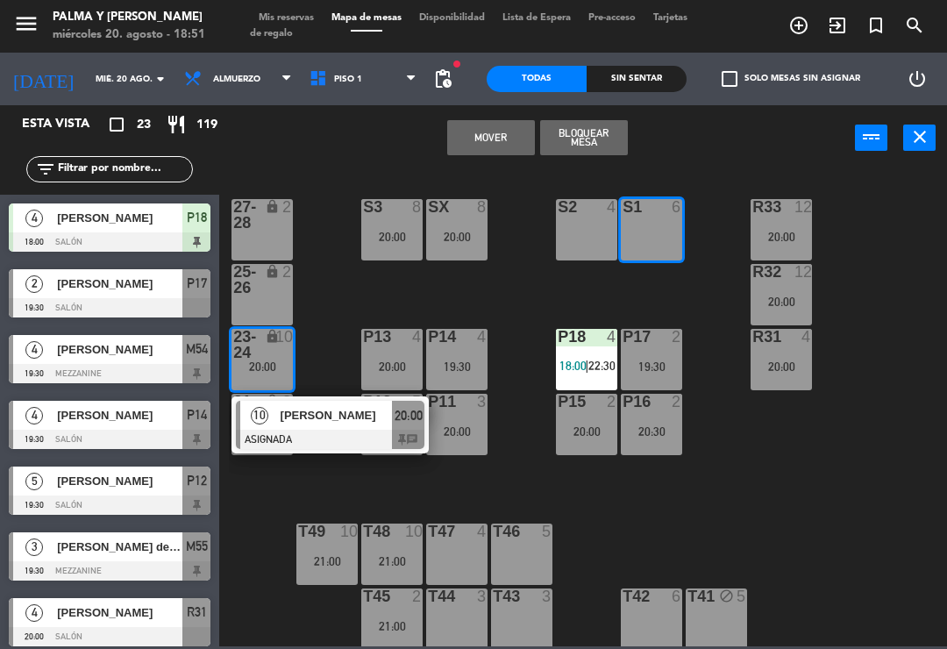
click at [513, 132] on button "Mover" at bounding box center [491, 137] width 88 height 35
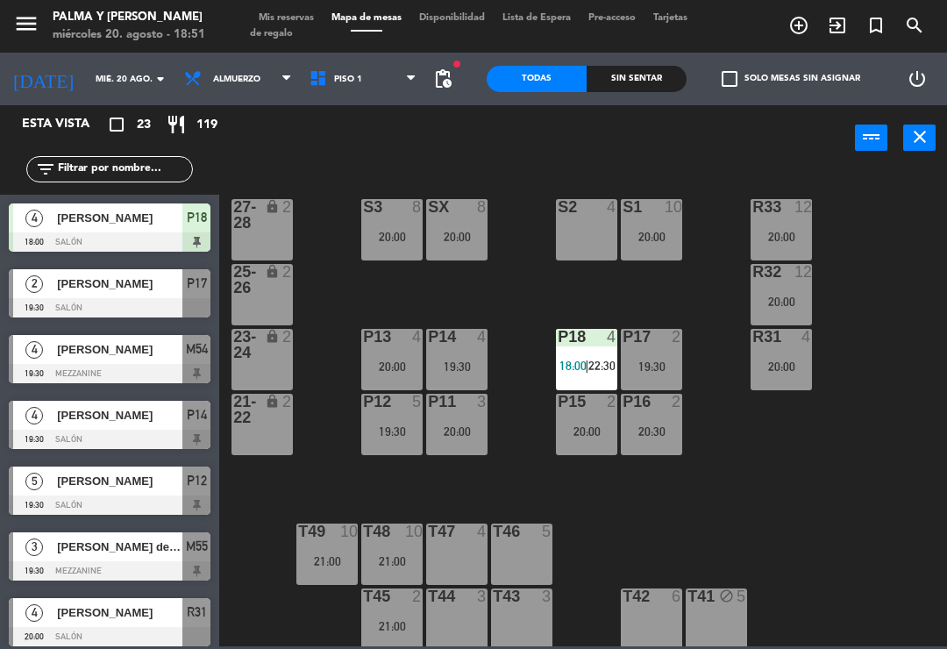
click at [585, 229] on div "S2 4" at bounding box center [586, 229] width 61 height 61
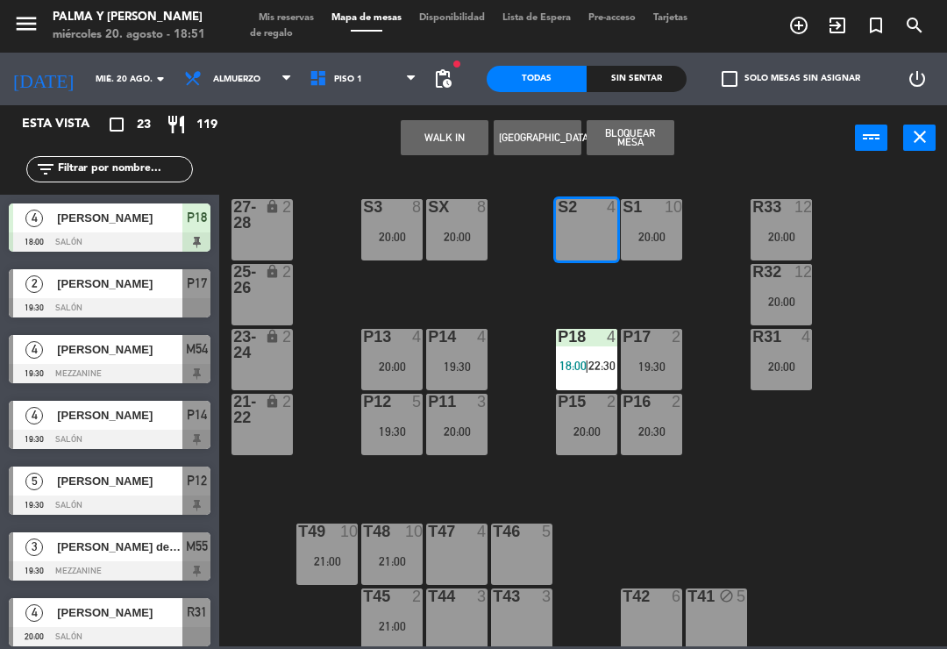
click at [441, 137] on button "WALK IN" at bounding box center [445, 137] width 88 height 35
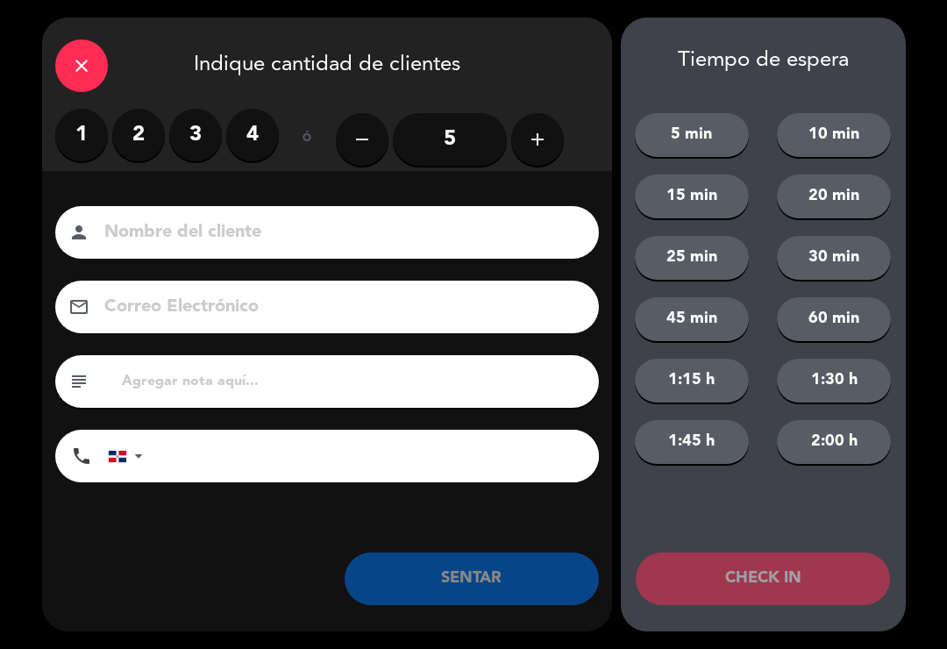
click at [138, 130] on label "2" at bounding box center [138, 135] width 53 height 53
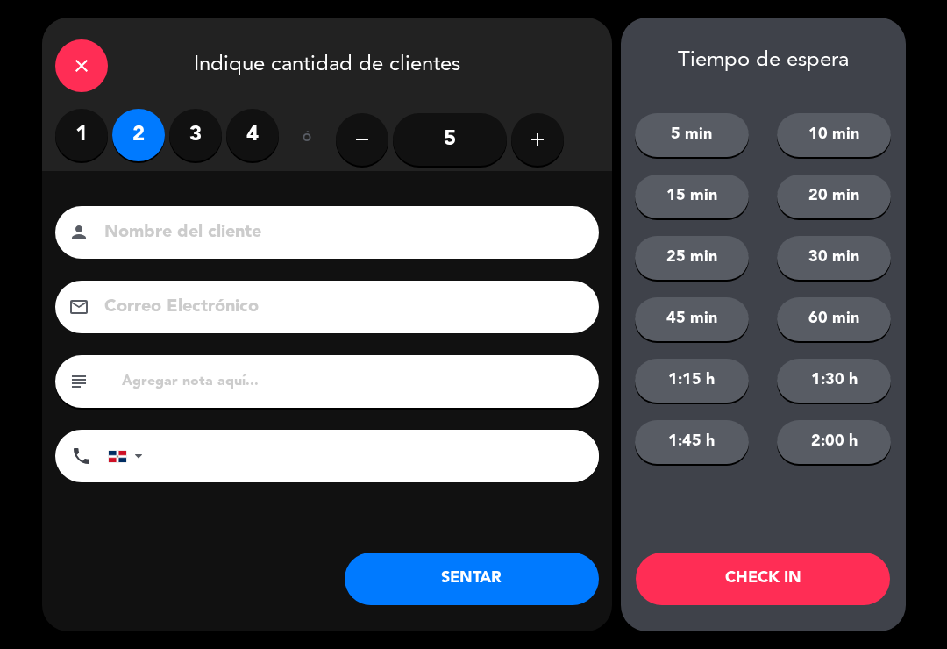
click at [417, 589] on button "SENTAR" at bounding box center [471, 578] width 254 height 53
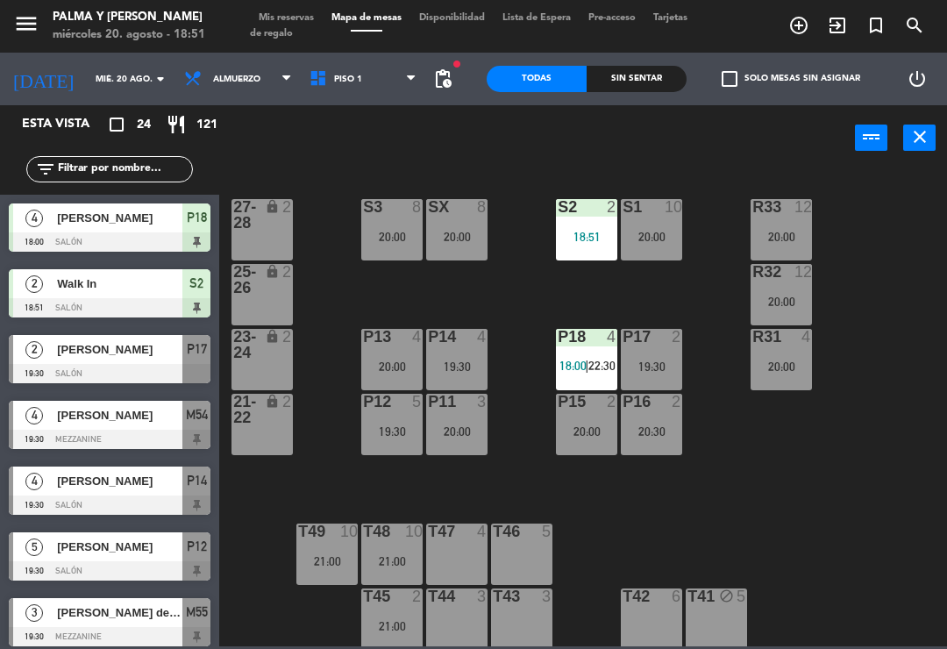
click at [664, 543] on div "R33 12 20:00 S1 10 20:00 S2 2 18:51 S3 8 20:00 SX 8 20:00 27-28 lock 2 R32 12 2…" at bounding box center [588, 407] width 718 height 478
click at [629, 522] on div "R33 12 20:00 S1 10 20:00 S2 2 18:51 S3 8 20:00 SX 8 20:00 27-28 lock 2 R32 12 2…" at bounding box center [588, 407] width 718 height 478
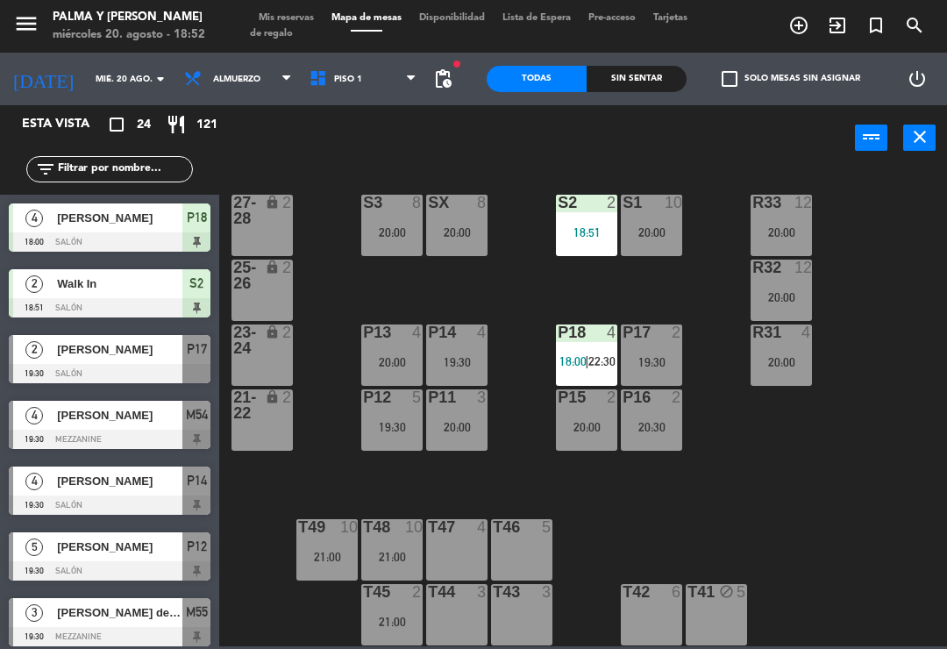
scroll to position [4, 0]
click at [522, 273] on div "R33 12 20:00 S1 10 20:00 S2 2 18:51 S3 8 20:00 SX 8 20:00 27-28 lock 2 R32 12 2…" at bounding box center [588, 407] width 718 height 478
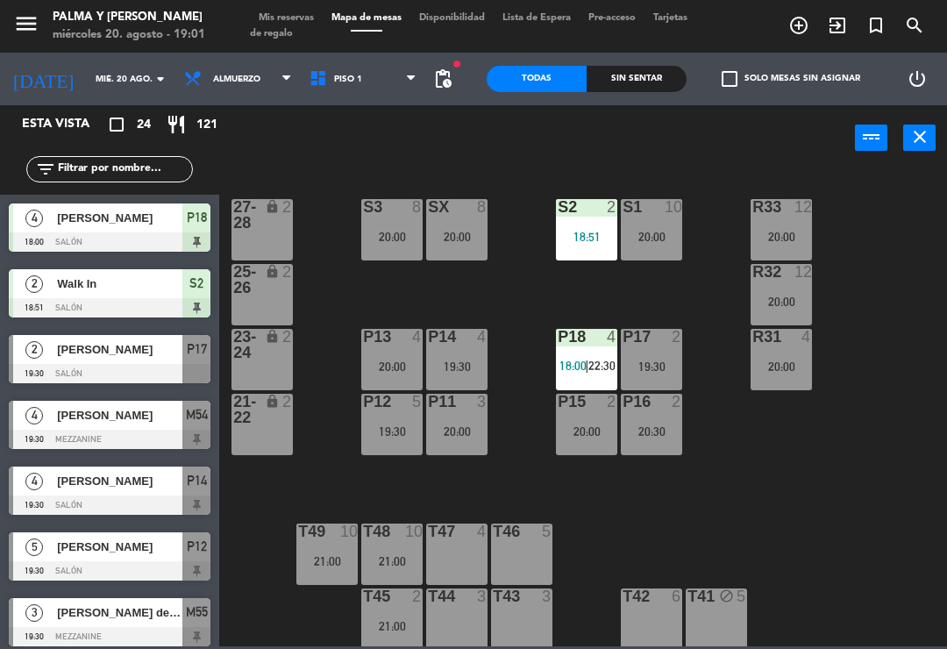
scroll to position [0, 0]
click at [627, 67] on div "Sin sentar" at bounding box center [636, 79] width 100 height 26
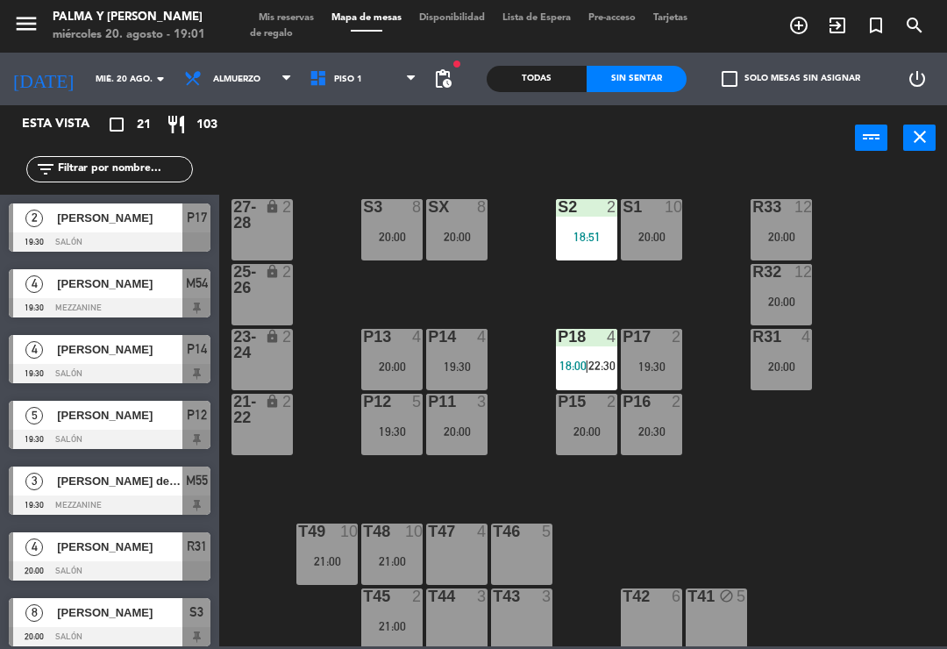
click at [522, 86] on div "Todas" at bounding box center [536, 79] width 100 height 26
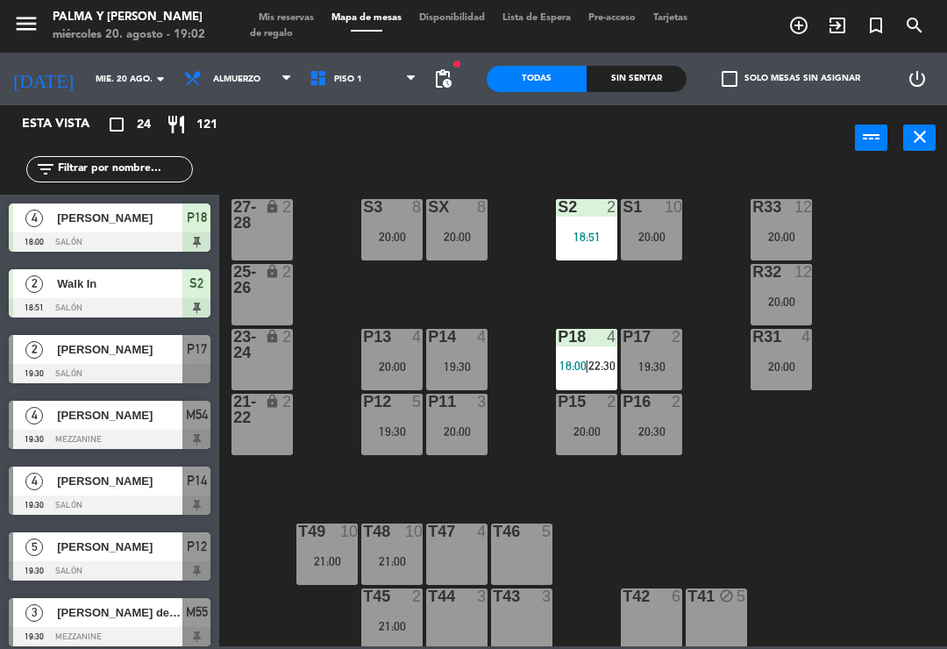
click at [532, 307] on div "R33 12 20:00 S1 10 20:00 S2 2 18:51 S3 8 20:00 SX 8 20:00 27-28 lock 2 R32 12 2…" at bounding box center [588, 407] width 718 height 478
click at [717, 479] on div "R33 12 20:00 S1 10 20:00 S2 2 18:51 S3 8 20:00 SX 8 20:00 27-28 lock 2 R32 12 2…" at bounding box center [588, 407] width 718 height 478
click at [591, 360] on span "22:30" at bounding box center [601, 365] width 27 height 14
click at [669, 542] on div "R33 12 20:00 S1 10 20:00 S2 2 18:51 S3 8 20:00 SX 8 20:00 27-28 lock 2 R32 12 2…" at bounding box center [588, 407] width 718 height 478
click at [699, 277] on div "R33 12 20:00 S1 10 20:00 S2 2 18:51 S3 8 20:00 SX 8 20:00 27-28 lock 2 R32 12 2…" at bounding box center [588, 407] width 718 height 478
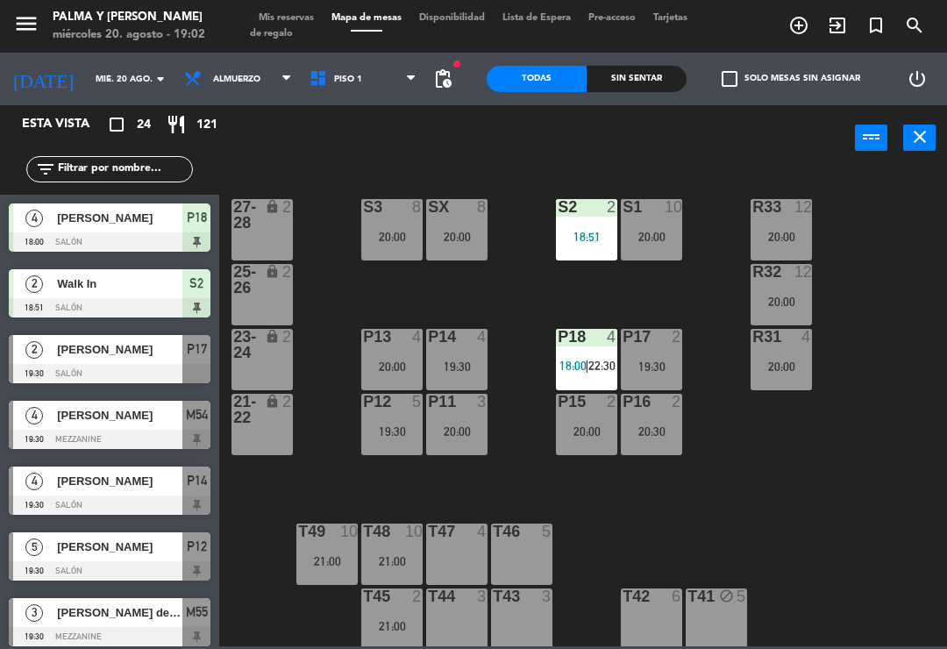
click at [688, 519] on div "R33 12 20:00 S1 10 20:00 S2 2 18:51 S3 8 20:00 SX 8 20:00 27-28 lock 2 R32 12 2…" at bounding box center [588, 407] width 718 height 478
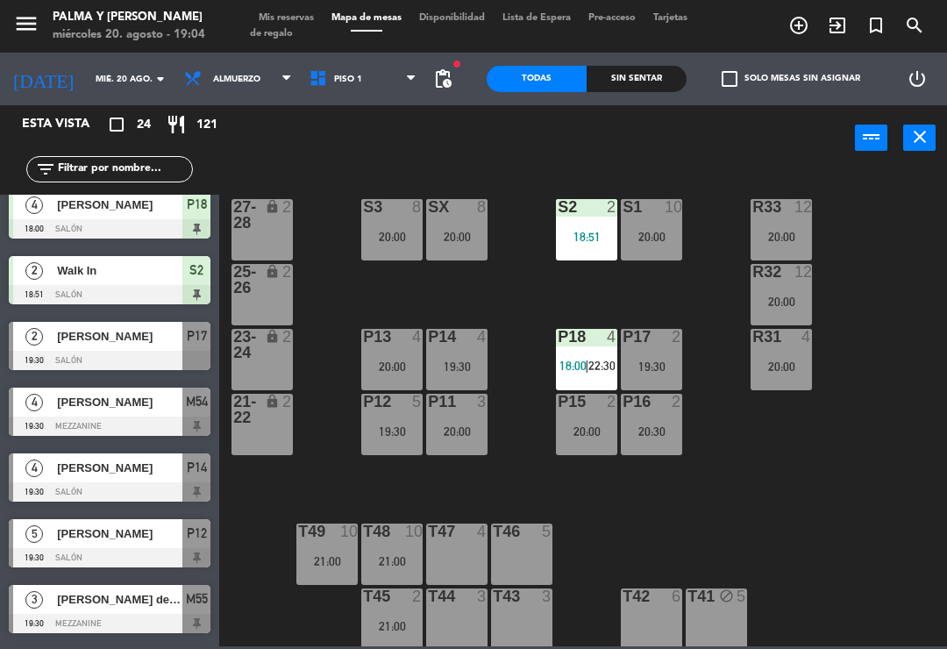
click at [229, 597] on div "R33 12 20:00 S1 10 20:00 S2 2 18:51 S3 8 20:00 SX 8 20:00 27-28 lock 2 R32 12 2…" at bounding box center [588, 407] width 718 height 478
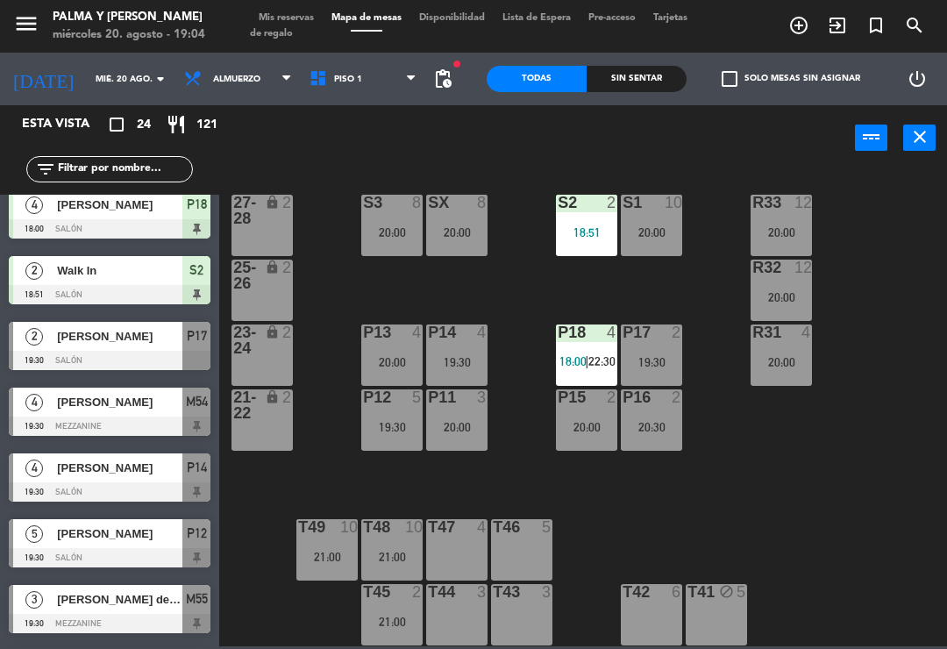
scroll to position [4, 0]
click at [585, 367] on span "|" at bounding box center [587, 361] width 4 height 14
click at [608, 560] on div "R33 12 20:00 S1 10 20:00 S2 2 18:51 S3 8 20:00 SX 8 20:00 27-28 lock 2 R32 12 2…" at bounding box center [588, 407] width 718 height 478
click at [570, 358] on span "18:00" at bounding box center [572, 361] width 27 height 14
click at [591, 580] on div "R33 12 20:00 S1 10 20:00 S2 2 18:51 S3 8 20:00 SX 8 20:00 27-28 lock 2 R32 12 2…" at bounding box center [588, 407] width 718 height 478
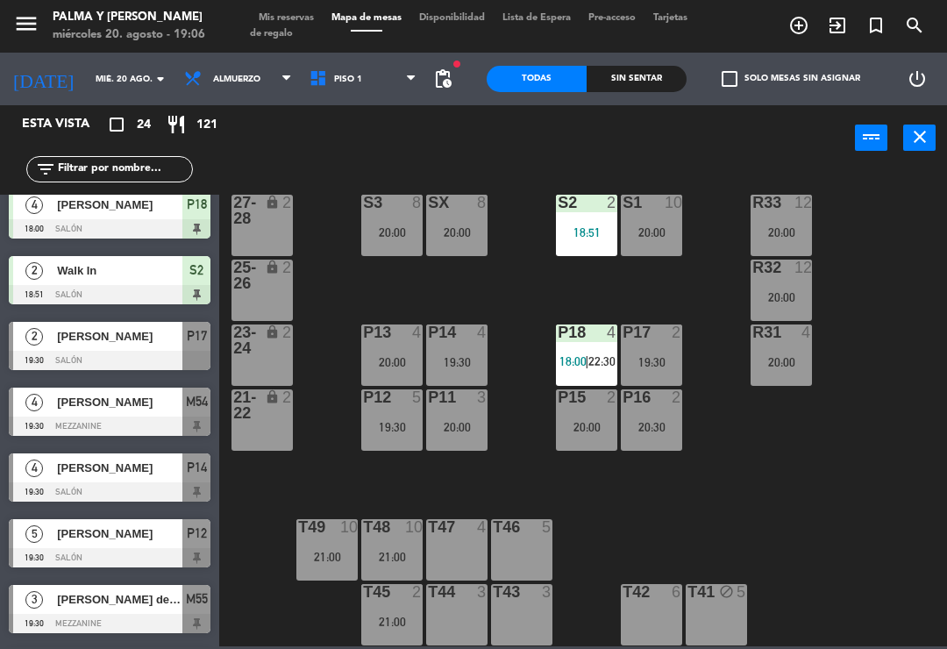
click at [397, 463] on div "R33 12 20:00 S1 10 20:00 S2 2 18:51 S3 8 20:00 SX 8 20:00 27-28 lock 2 R32 12 2…" at bounding box center [588, 407] width 718 height 478
click at [379, 437] on div "P12 5 19:30" at bounding box center [391, 419] width 61 height 61
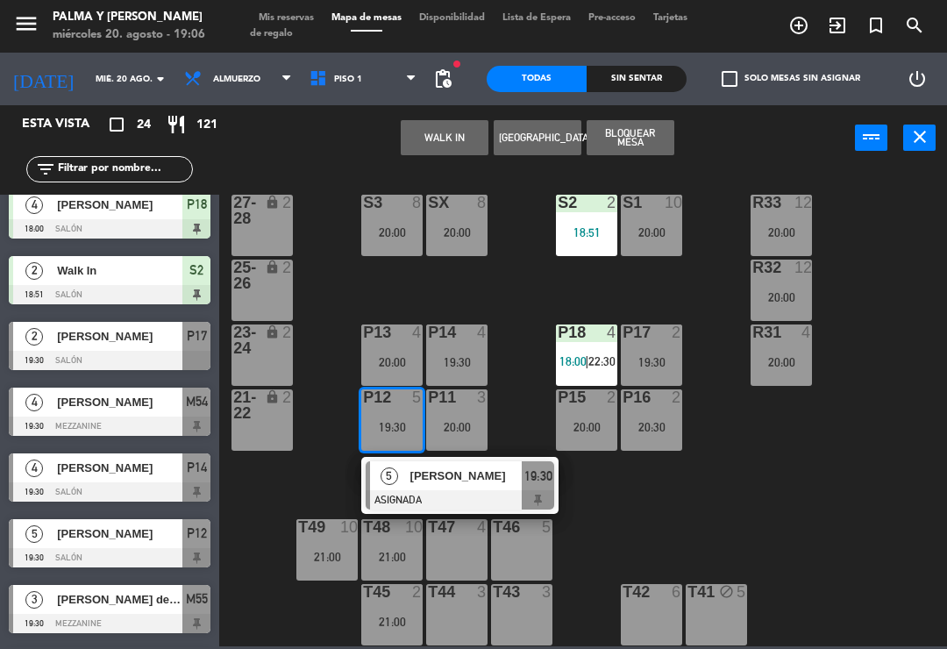
click at [440, 478] on span "[PERSON_NAME]" at bounding box center [466, 475] width 112 height 18
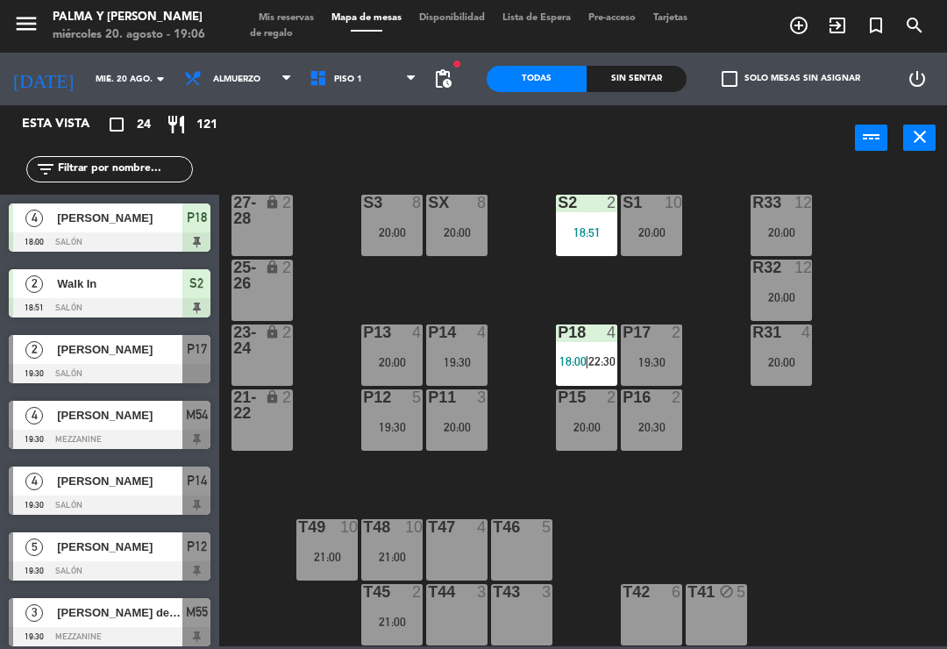
click at [676, 369] on div "P17 2 19:30" at bounding box center [651, 354] width 61 height 61
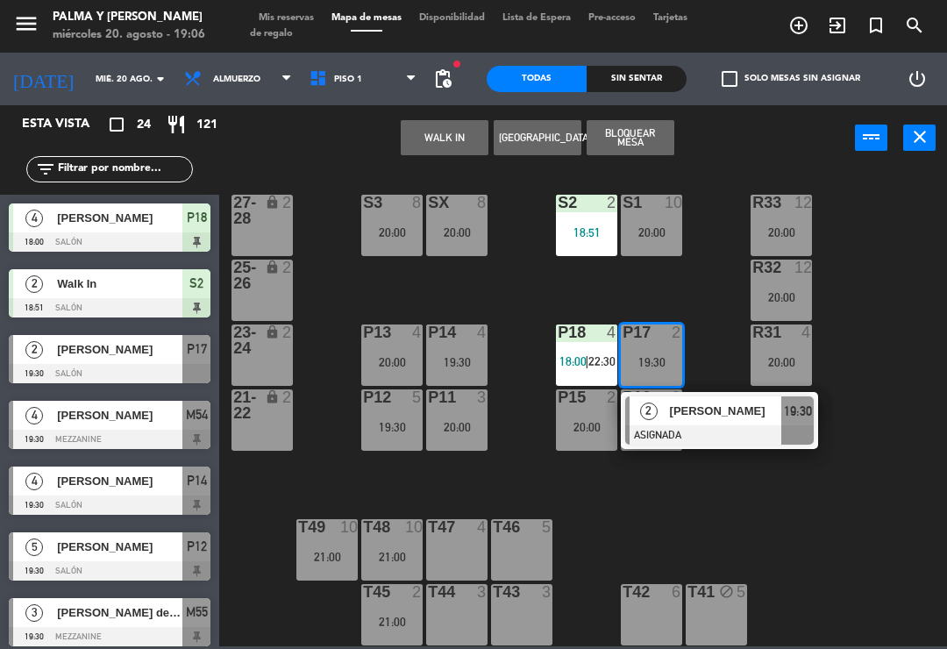
click at [688, 401] on div "[PERSON_NAME]" at bounding box center [725, 410] width 114 height 29
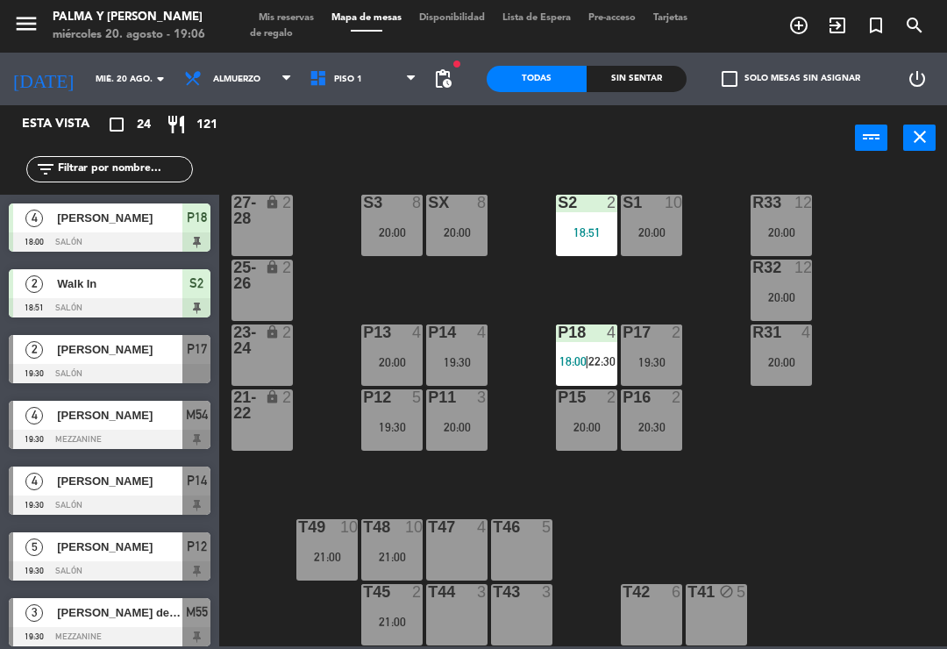
click at [301, 72] on span "Piso 1" at bounding box center [363, 79] width 125 height 39
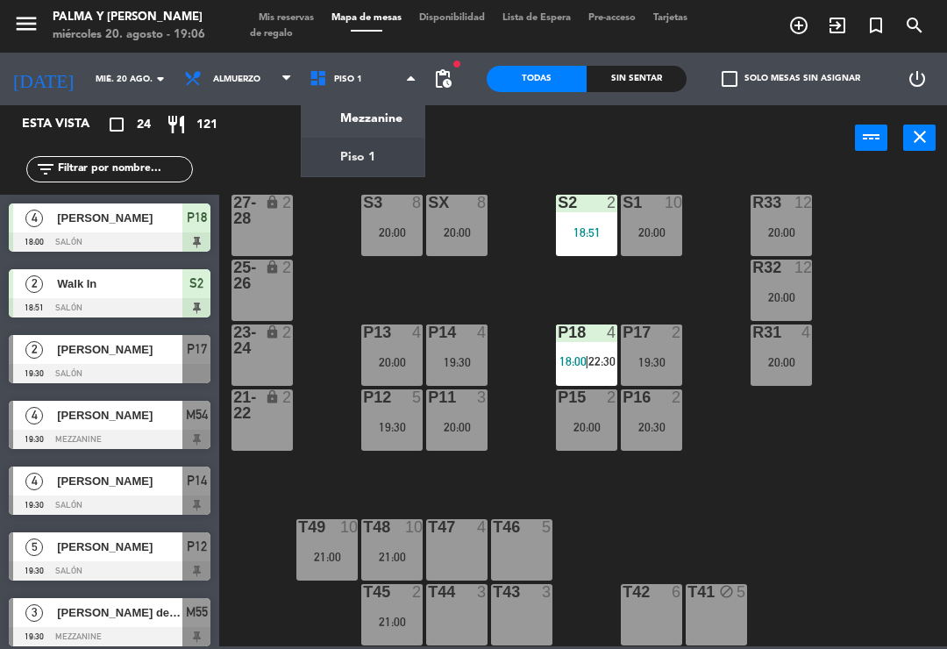
click at [316, 121] on ng-component "menu Palma y [PERSON_NAME][DATE] 20. agosto - 19:06 Mis reservas Mapa de mesas …" at bounding box center [473, 323] width 947 height 646
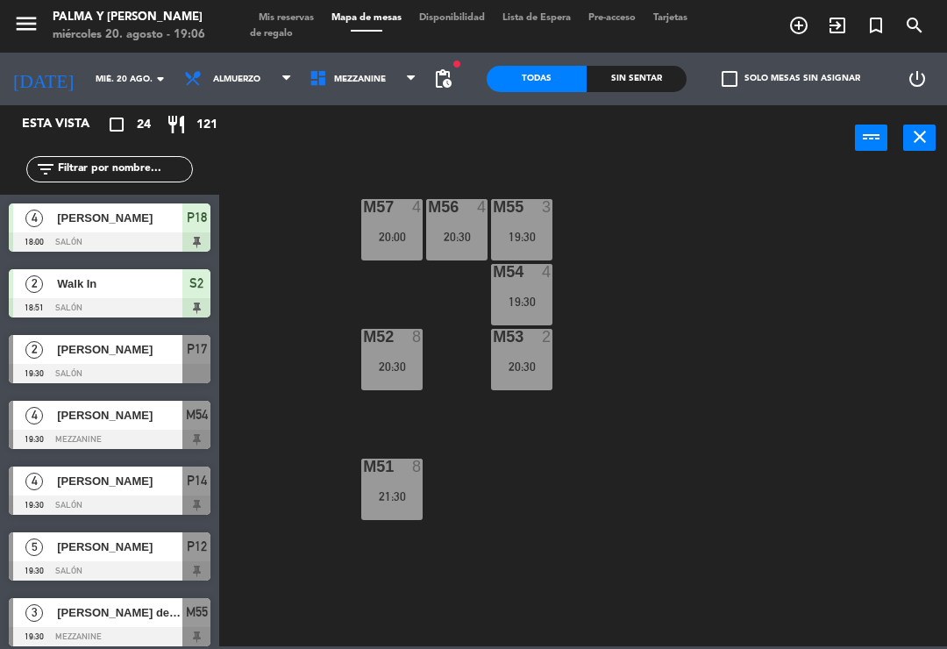
click at [335, 84] on span "Mezzanine" at bounding box center [360, 80] width 52 height 10
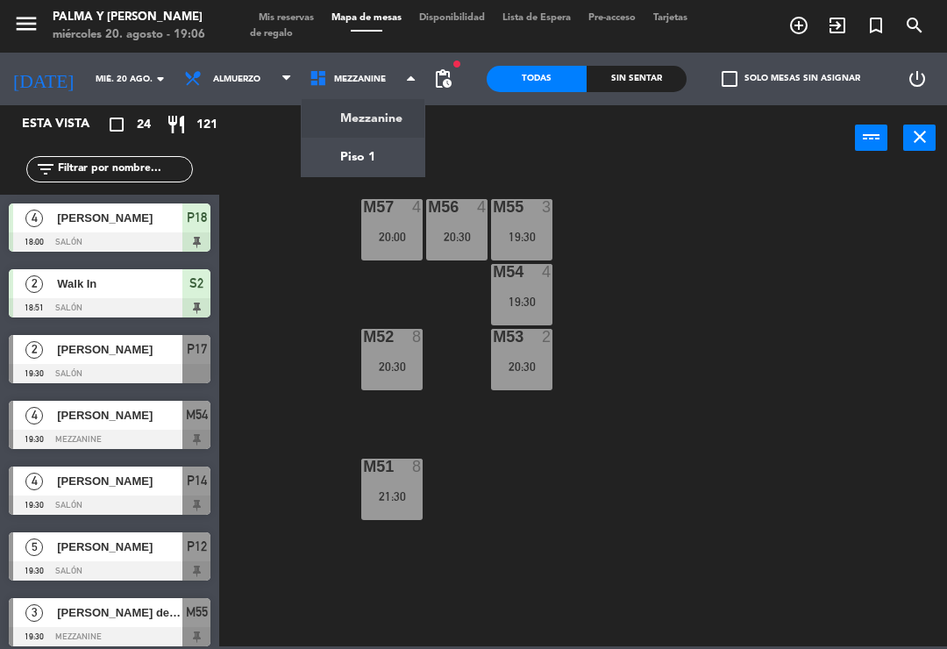
click at [330, 159] on ng-component "menu Palma y [PERSON_NAME][DATE] 20. agosto - 19:06 Mis reservas Mapa de mesas …" at bounding box center [473, 323] width 947 height 646
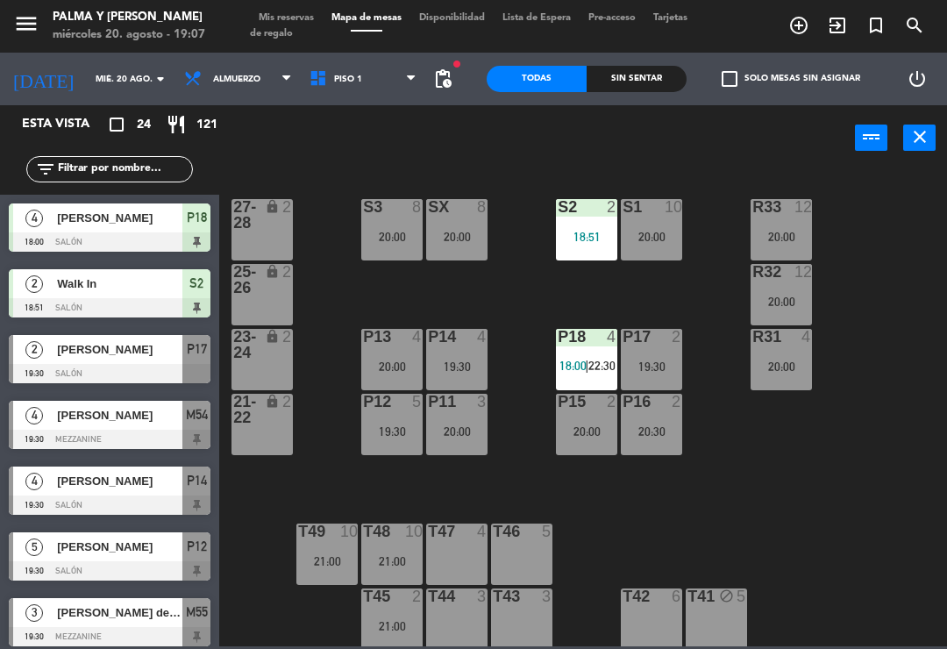
click at [128, 171] on input "text" at bounding box center [124, 169] width 136 height 19
type input "H"
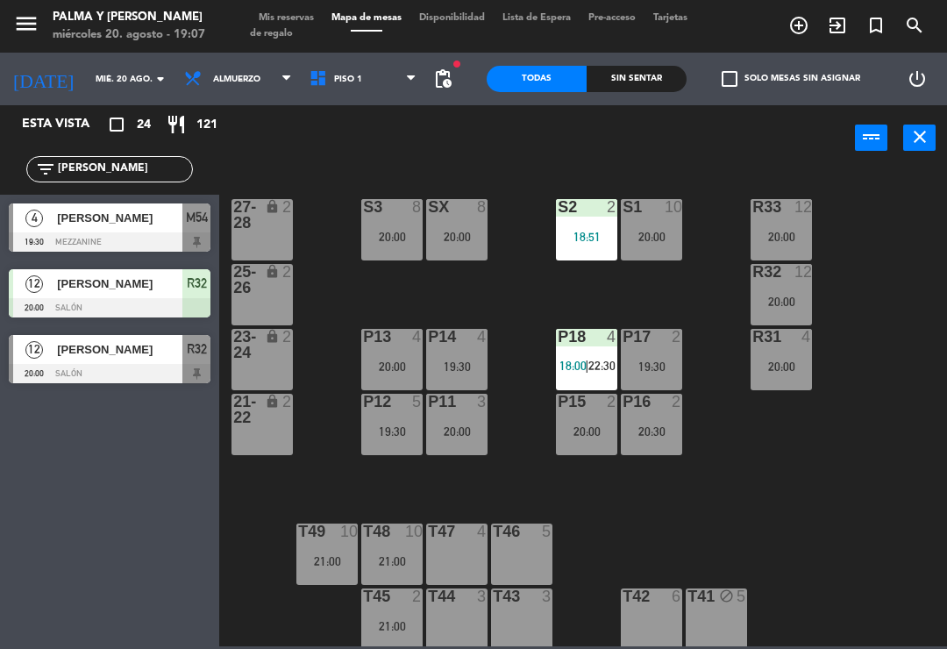
type input "[PERSON_NAME]"
click at [157, 217] on span "[PERSON_NAME]" at bounding box center [119, 218] width 125 height 18
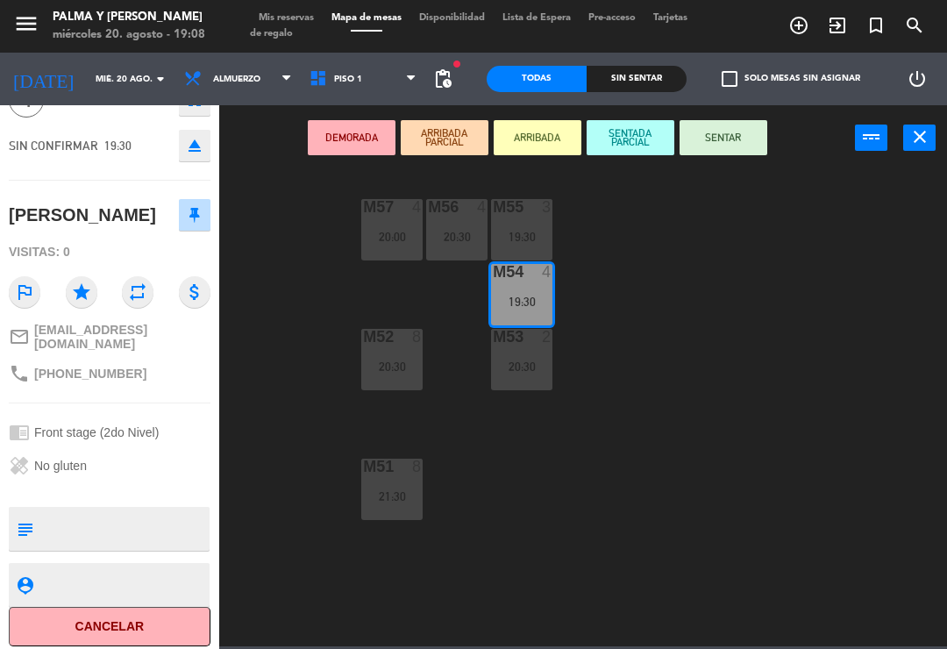
scroll to position [93, 0]
click at [109, 614] on button "Cancelar" at bounding box center [110, 627] width 202 height 39
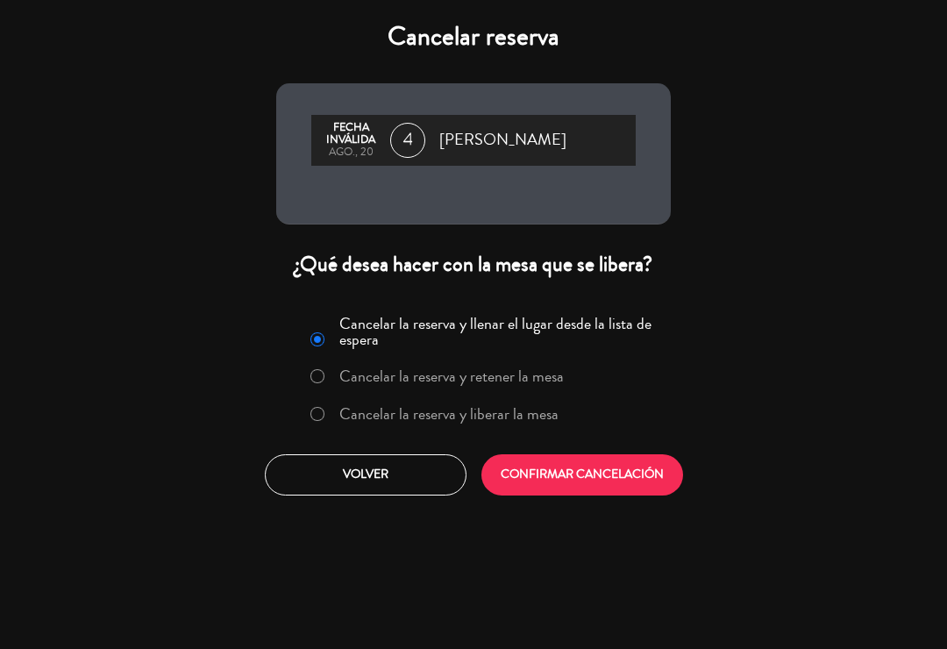
click at [333, 416] on label "Cancelar la reserva y liberar la mesa" at bounding box center [434, 415] width 266 height 32
click at [526, 470] on button "CONFIRMAR CANCELACIÓN" at bounding box center [582, 474] width 202 height 41
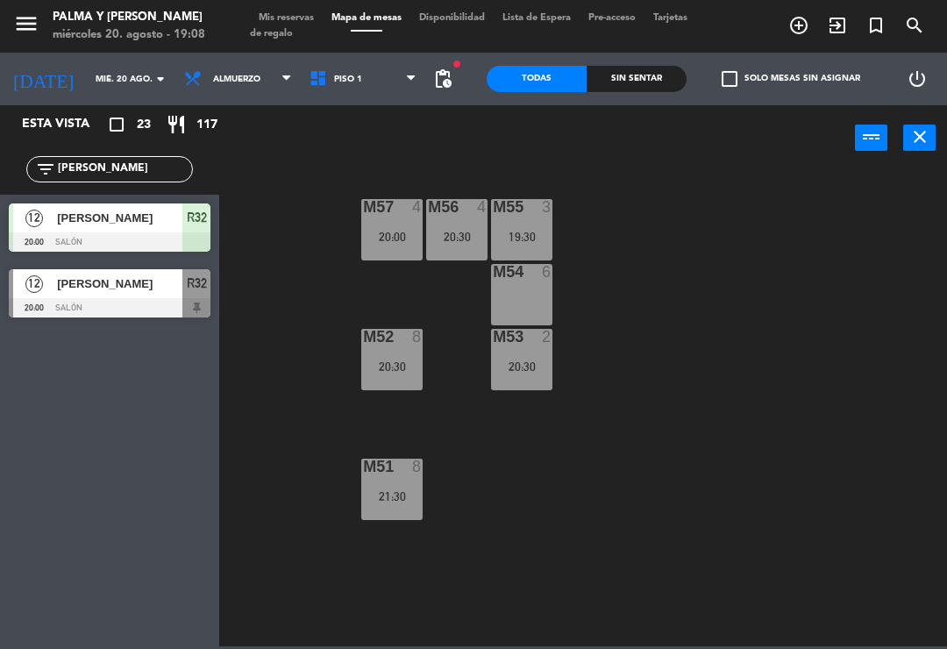
click at [131, 163] on input "[PERSON_NAME]" at bounding box center [124, 169] width 136 height 19
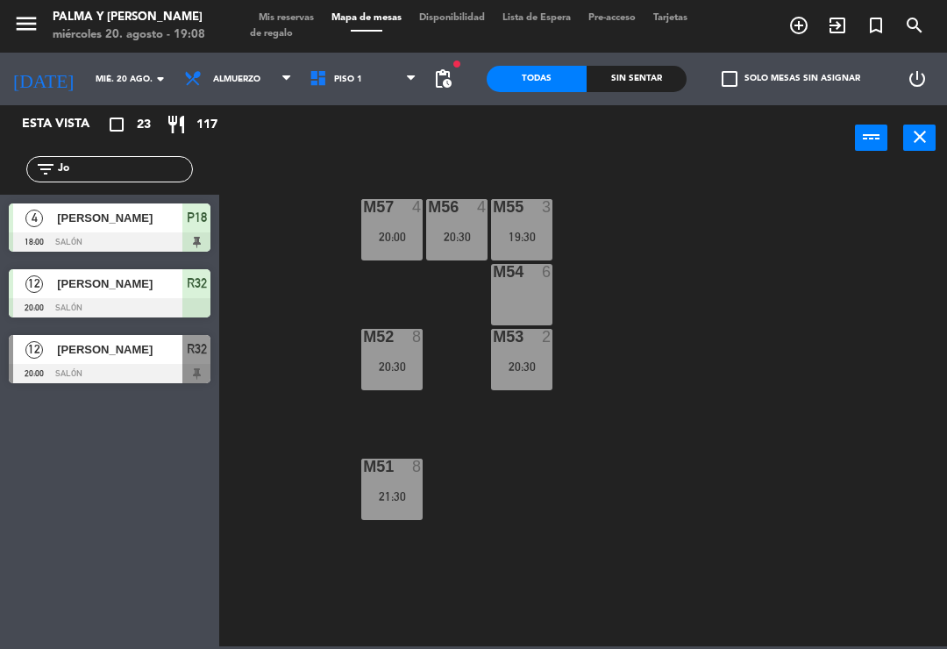
type input "J"
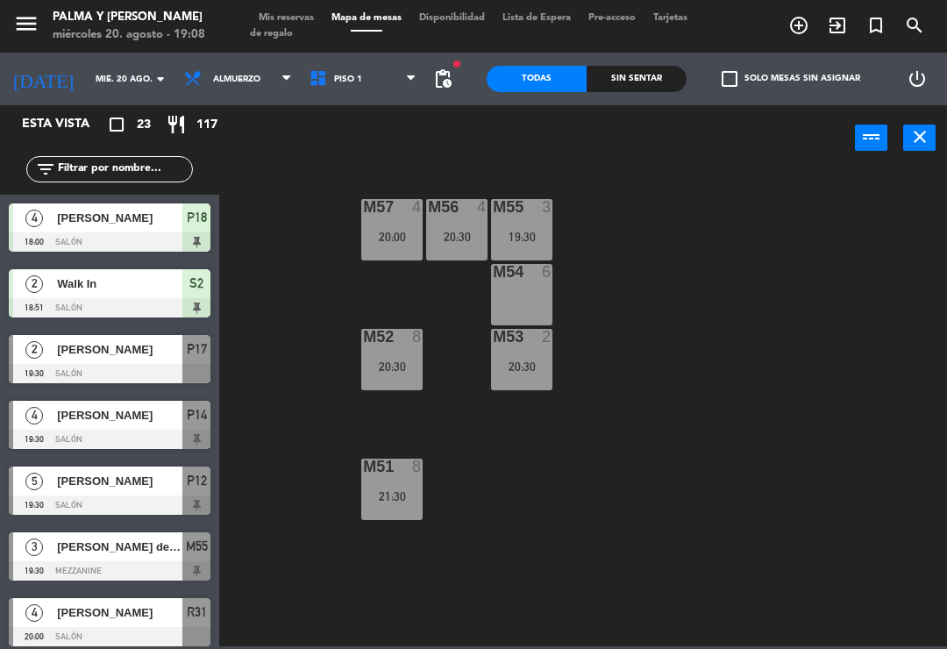
click at [884, 238] on div "M57 4 20:00 M56 4 20:30 M55 3 19:30 M54 6 M52 8 20:30 M53 2 20:30 M51 8 21:30" at bounding box center [588, 407] width 718 height 478
click at [336, 82] on span "Piso 1" at bounding box center [348, 80] width 28 height 10
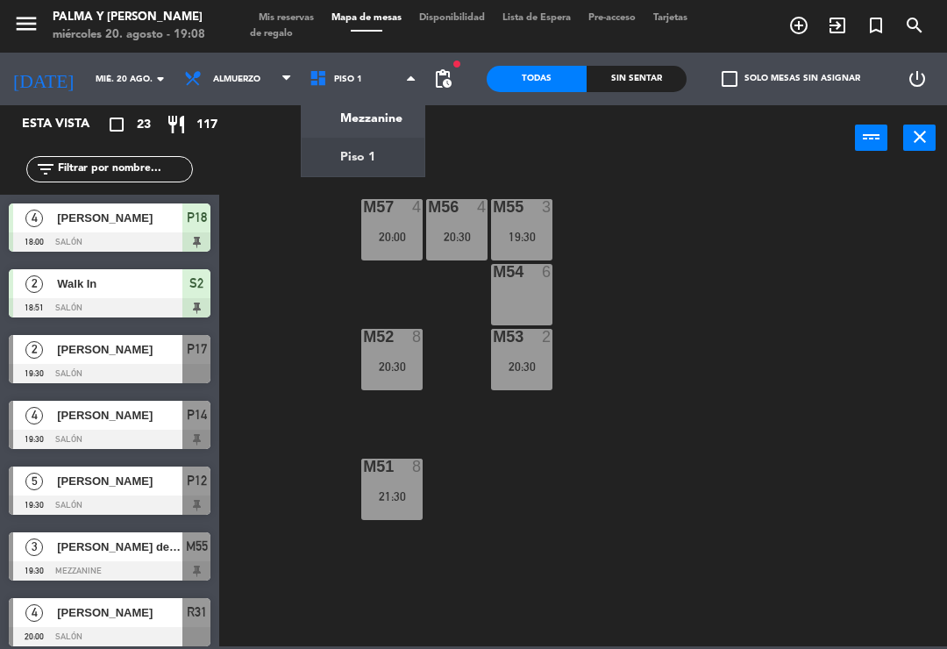
click at [351, 159] on ng-component "menu Palma y [PERSON_NAME][DATE] 20. agosto - 19:08 Mis reservas Mapa de mesas …" at bounding box center [473, 323] width 947 height 646
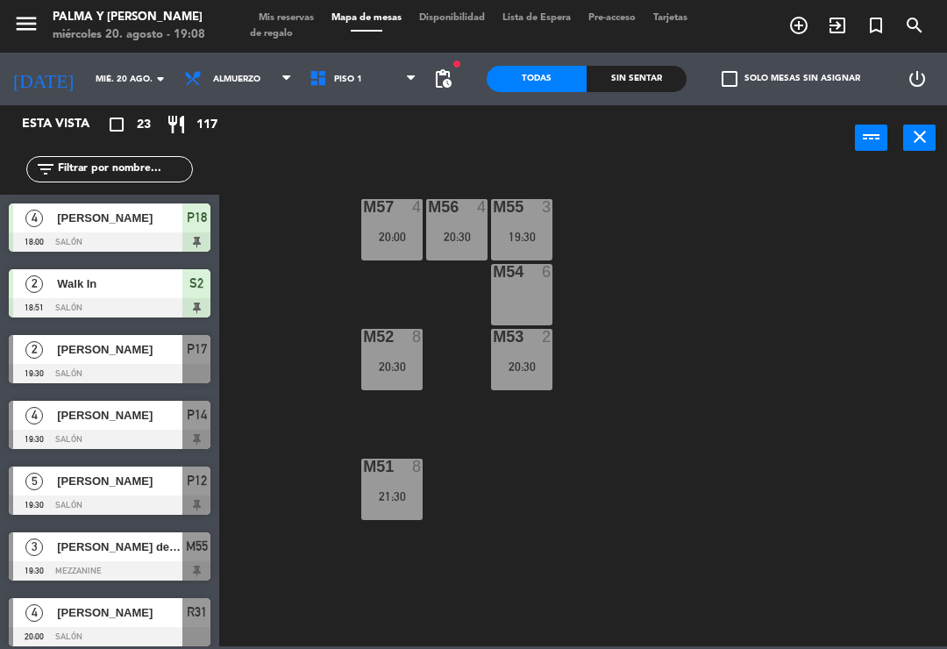
click at [456, 231] on div "20:30" at bounding box center [456, 237] width 61 height 12
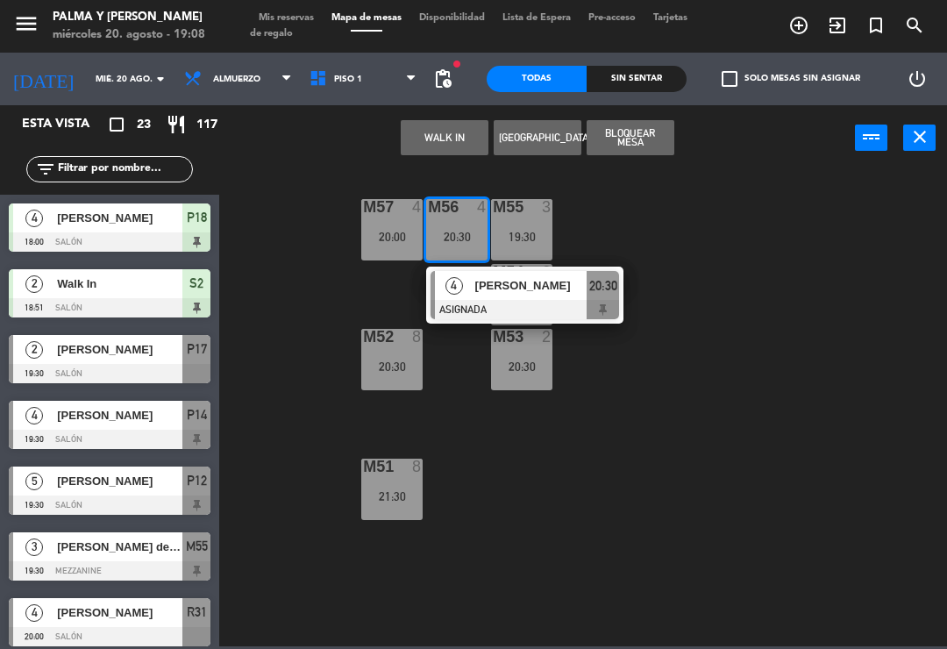
click at [525, 306] on div at bounding box center [524, 309] width 188 height 19
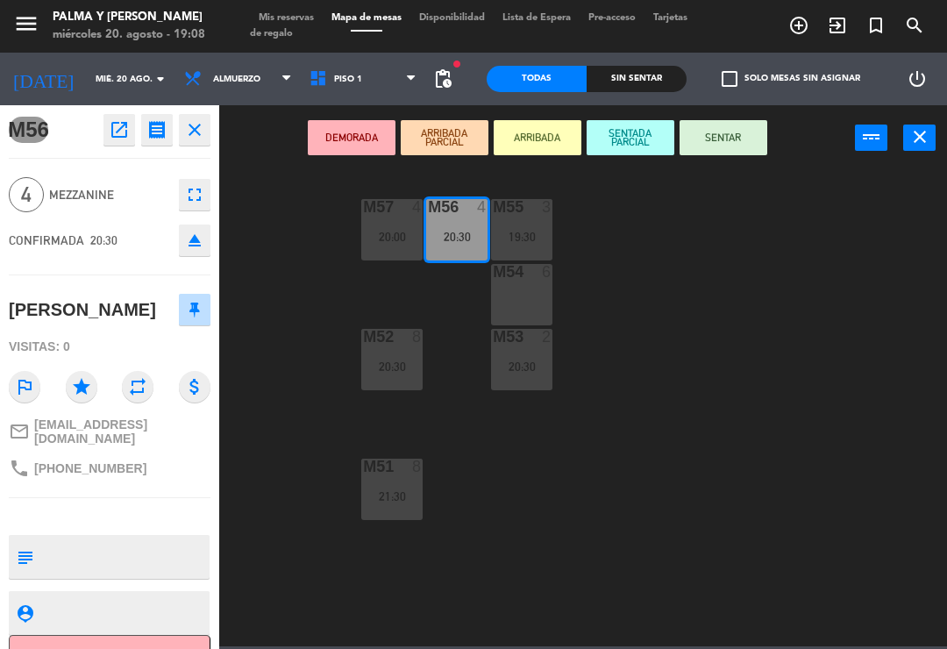
click at [517, 287] on div "M54 6" at bounding box center [521, 294] width 61 height 61
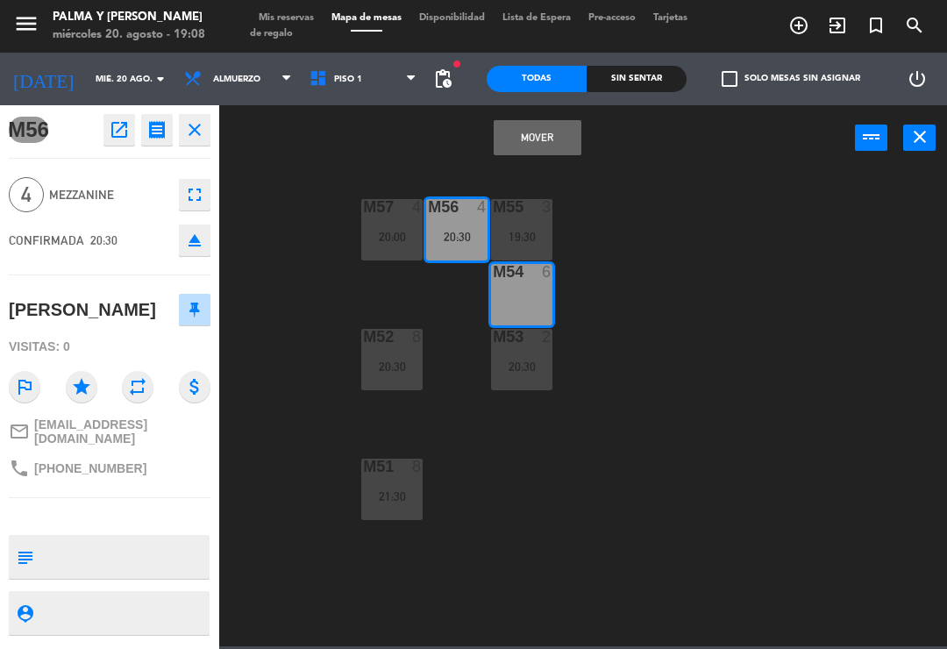
click at [550, 145] on button "Mover" at bounding box center [537, 137] width 88 height 35
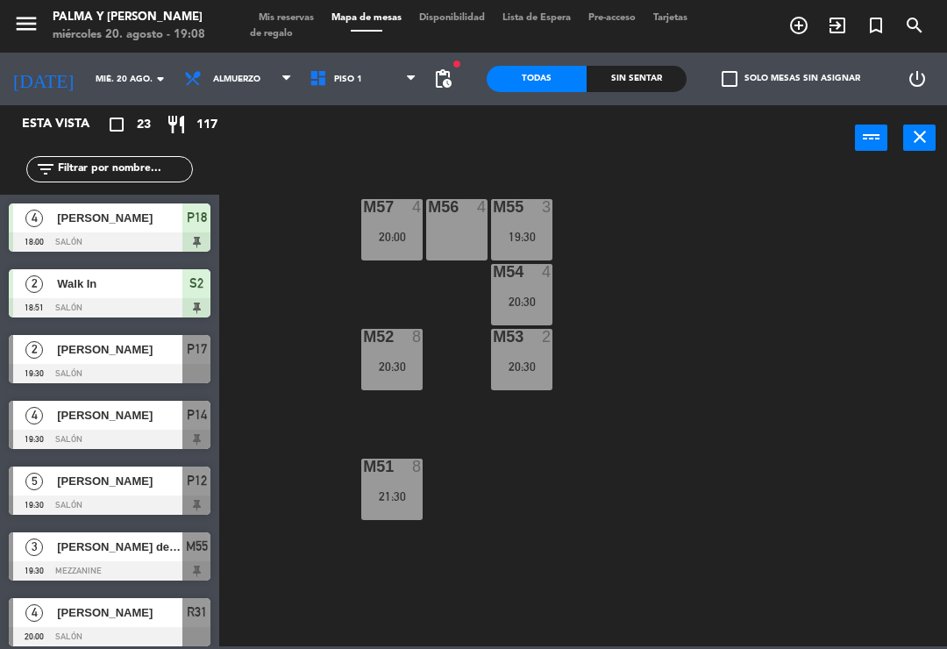
scroll to position [11, 0]
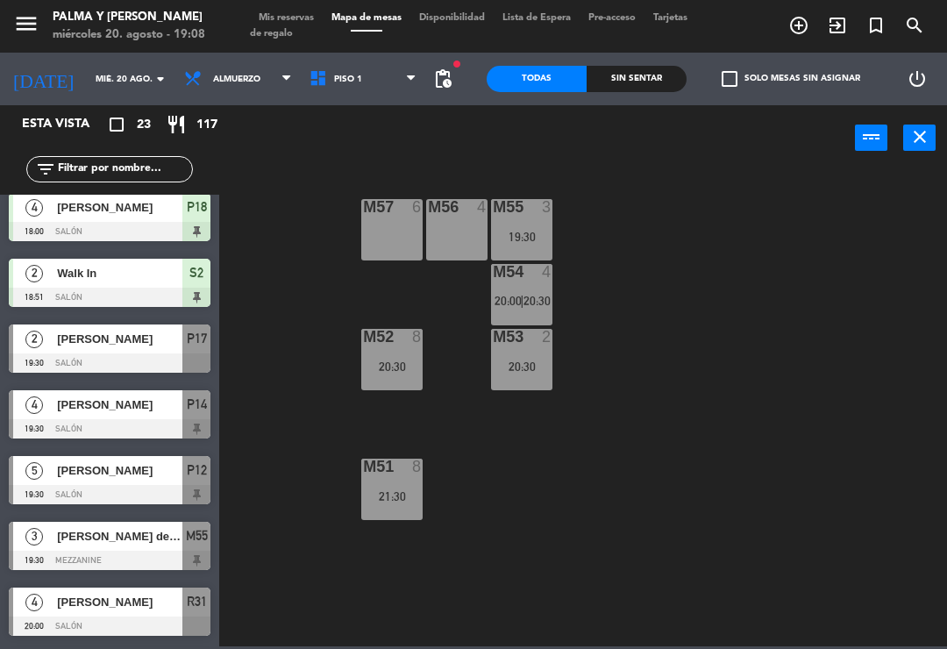
click at [520, 294] on span "20:00" at bounding box center [507, 301] width 27 height 14
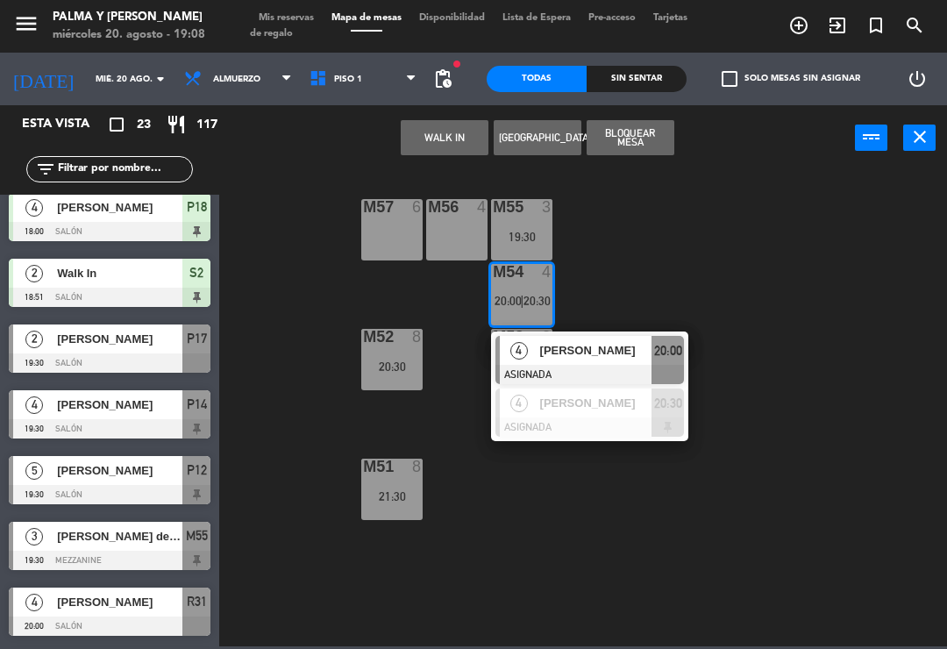
click at [549, 357] on span "[PERSON_NAME]" at bounding box center [596, 350] width 112 height 18
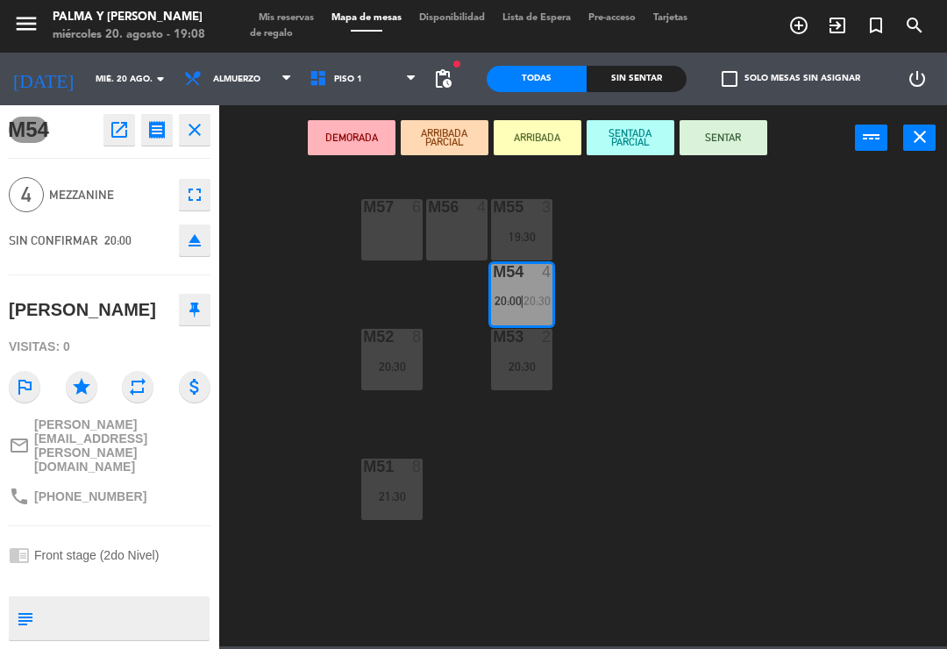
click at [401, 229] on div "M57 6" at bounding box center [391, 229] width 61 height 61
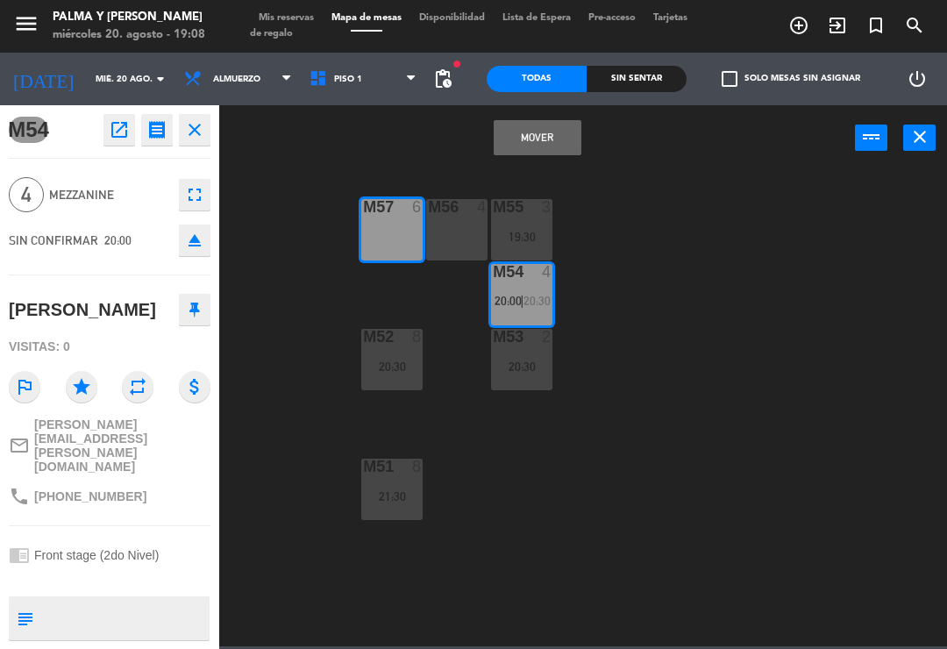
click at [540, 124] on button "Mover" at bounding box center [537, 137] width 88 height 35
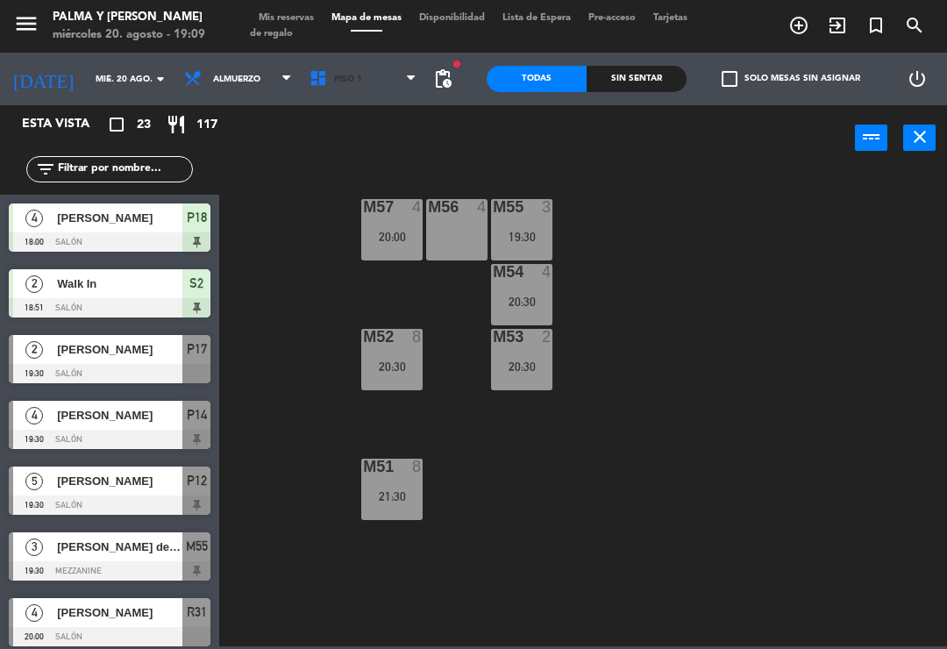
click at [341, 86] on span "Piso 1" at bounding box center [363, 79] width 125 height 39
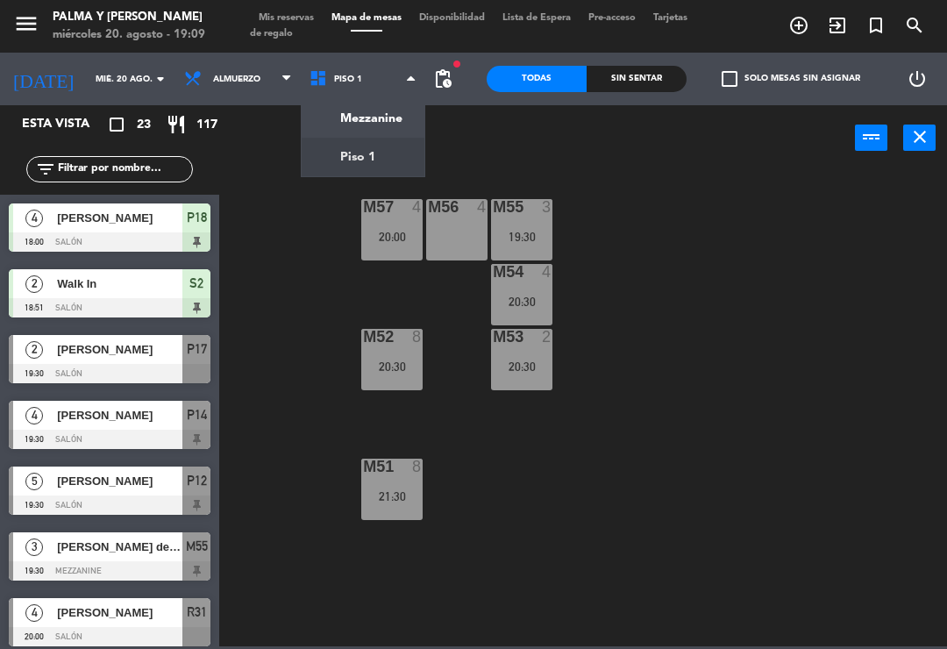
click at [385, 138] on ng-component "menu Palma y [PERSON_NAME][DATE] 20. agosto - 19:09 Mis reservas Mapa de mesas …" at bounding box center [473, 323] width 947 height 646
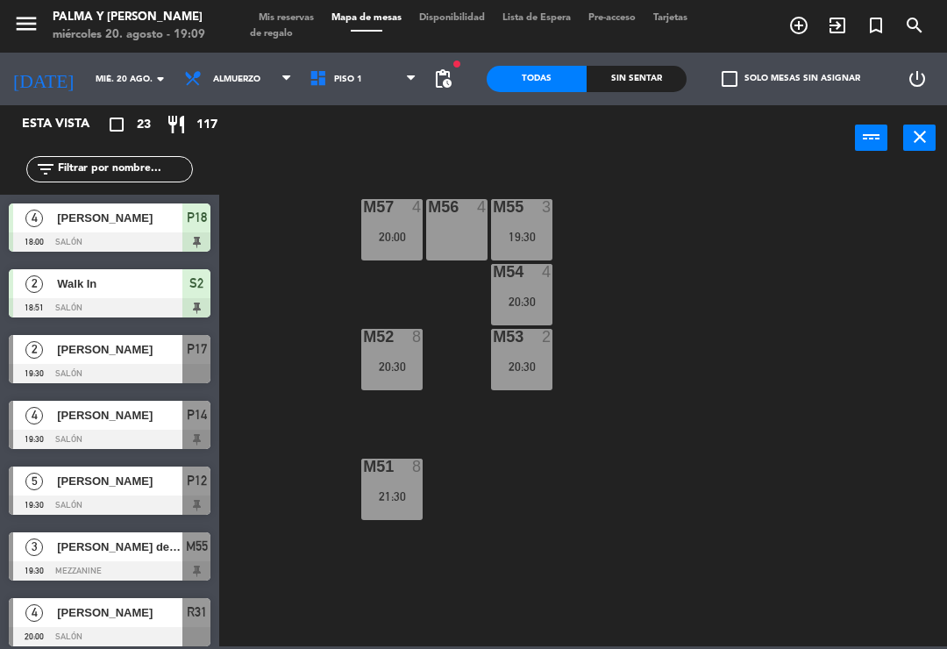
click at [369, 77] on span "Piso 1" at bounding box center [363, 79] width 125 height 39
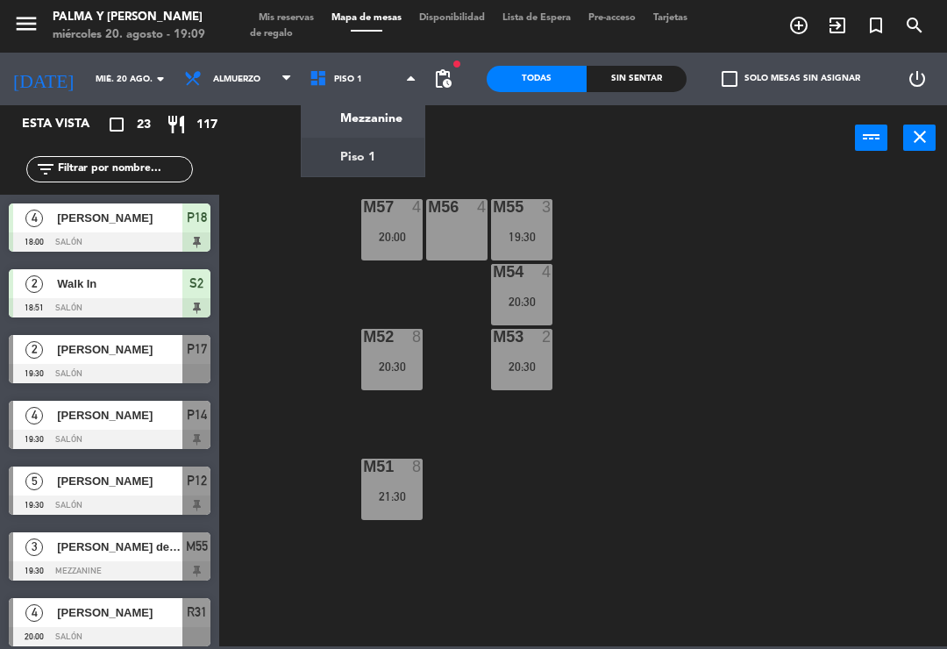
click at [372, 132] on ng-component "menu Palma y [PERSON_NAME][DATE] 20. agosto - 19:09 Mis reservas Mapa de mesas …" at bounding box center [473, 323] width 947 height 646
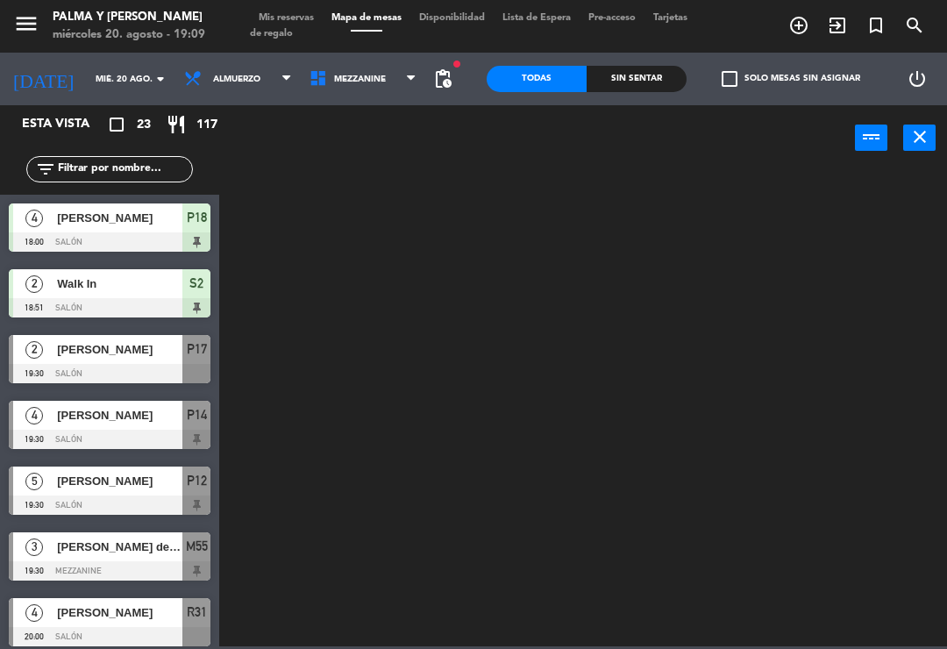
click at [352, 77] on span "Mezzanine" at bounding box center [360, 80] width 52 height 10
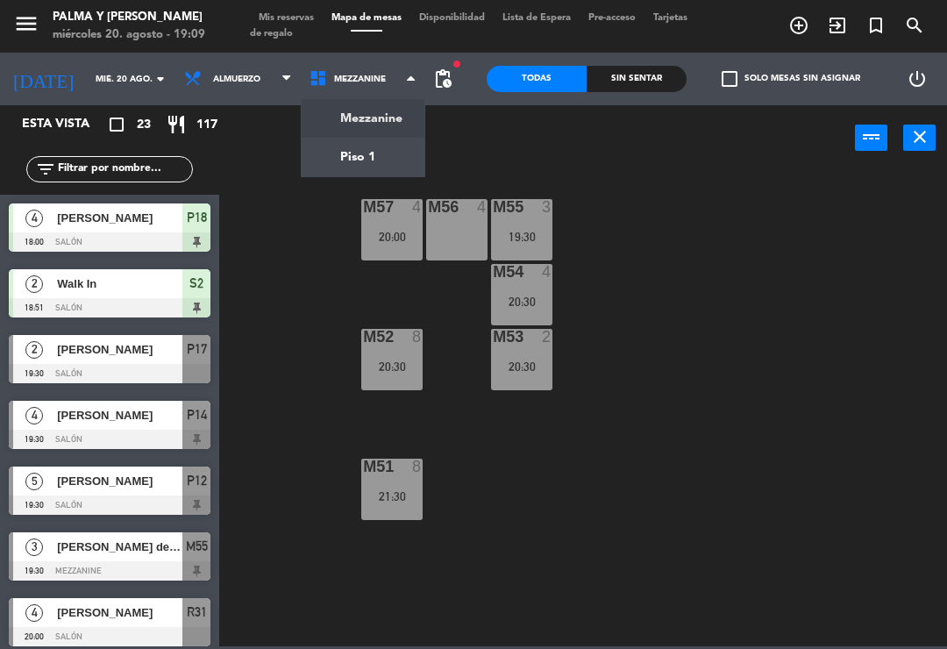
click at [395, 158] on ng-component "menu Palma y [PERSON_NAME][DATE] 20. agosto - 19:09 Mis reservas Mapa de mesas …" at bounding box center [473, 323] width 947 height 646
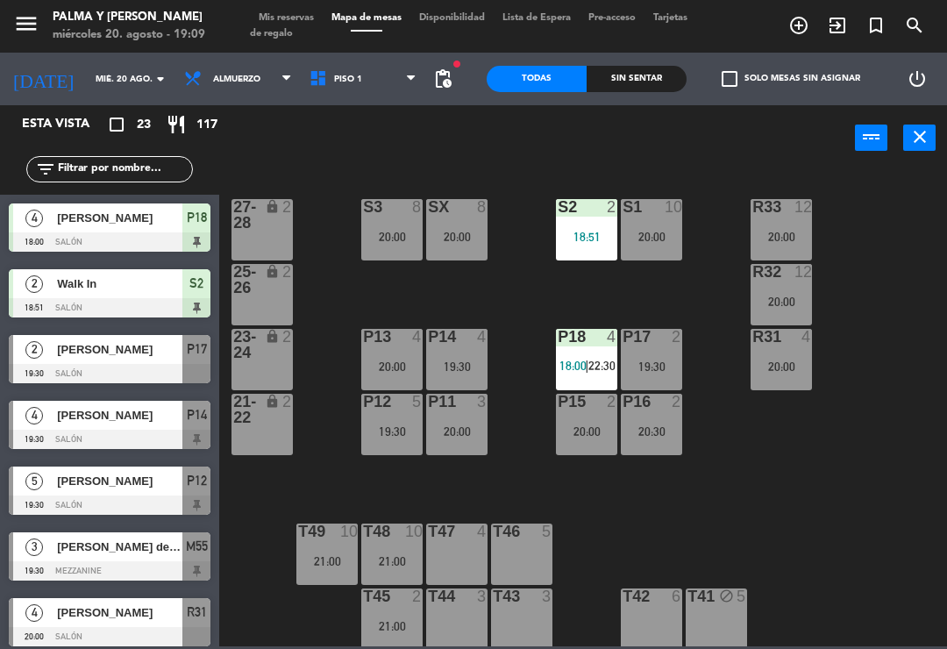
click at [515, 342] on div "R33 12 20:00 S1 10 20:00 S2 2 18:51 S3 8 20:00 SX 8 20:00 27-28 lock 2 R32 12 2…" at bounding box center [588, 407] width 718 height 478
click at [534, 292] on div "R33 12 20:00 S1 10 20:00 S2 2 18:51 S3 8 20:00 SX 8 20:00 27-28 lock 2 R32 12 2…" at bounding box center [588, 407] width 718 height 478
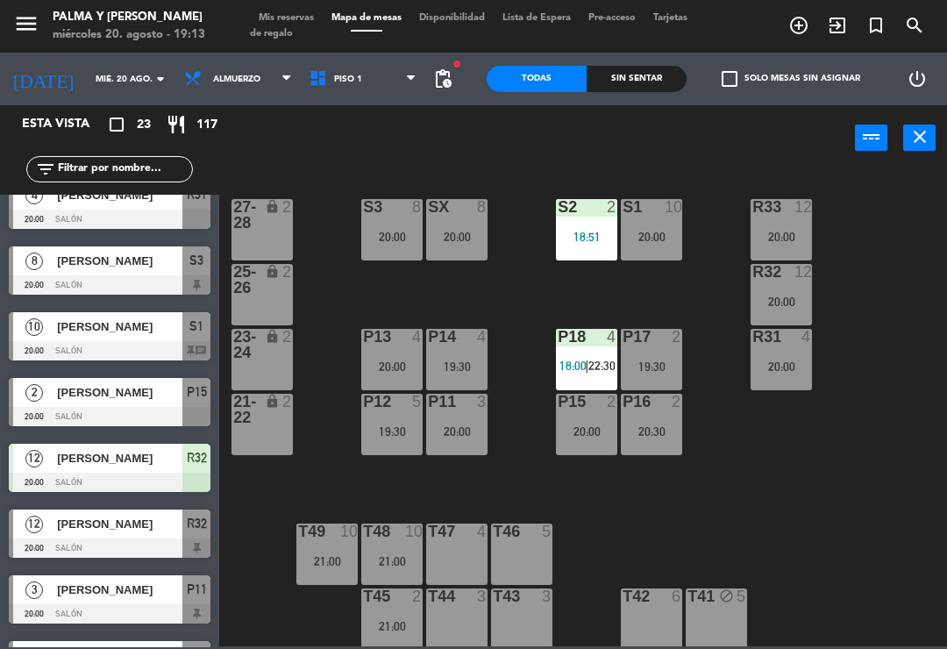
scroll to position [429, 0]
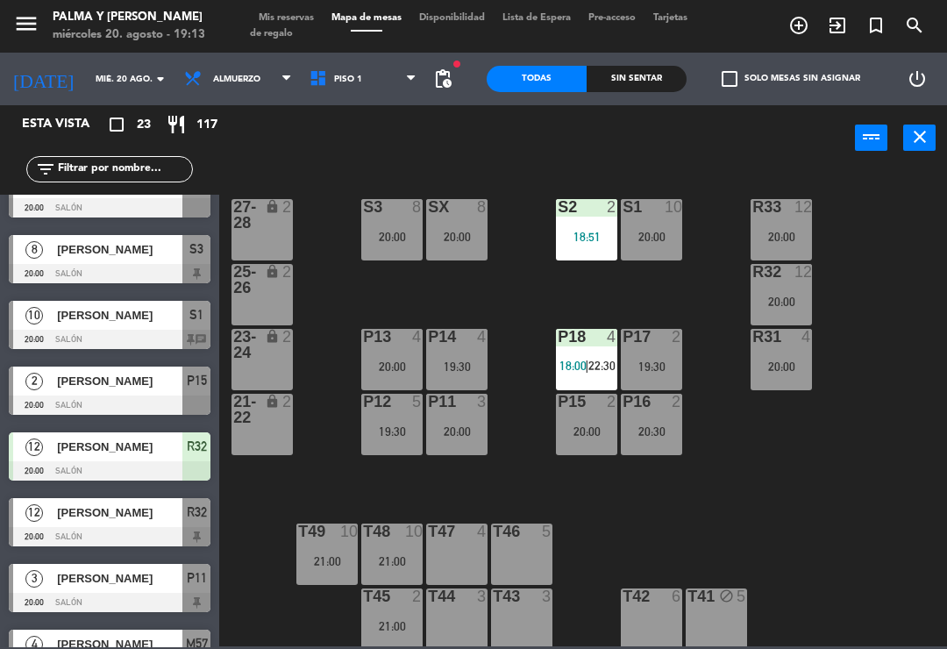
click at [48, 464] on div at bounding box center [110, 470] width 202 height 19
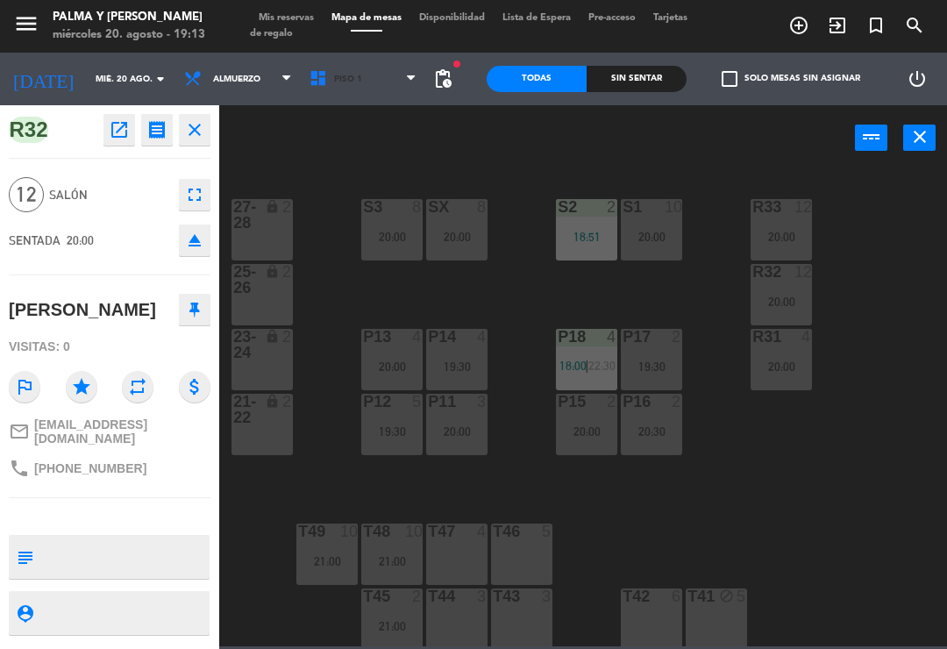
click at [362, 81] on span "Piso 1" at bounding box center [363, 79] width 125 height 39
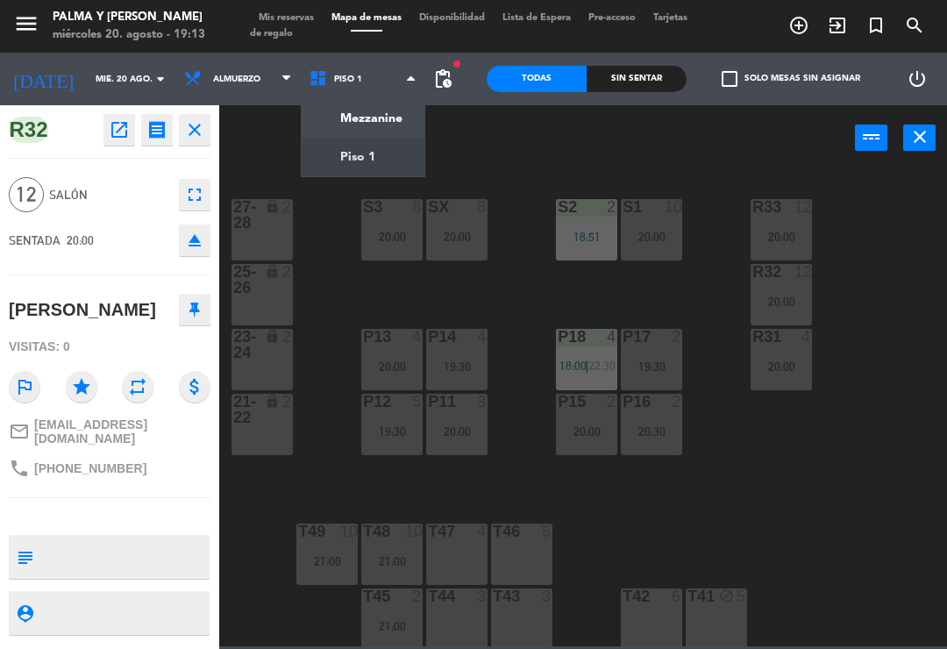
click at [373, 113] on ng-component "menu Palma y [PERSON_NAME][DATE] 20. agosto - 19:13 Mis reservas Mapa de mesas …" at bounding box center [473, 323] width 947 height 646
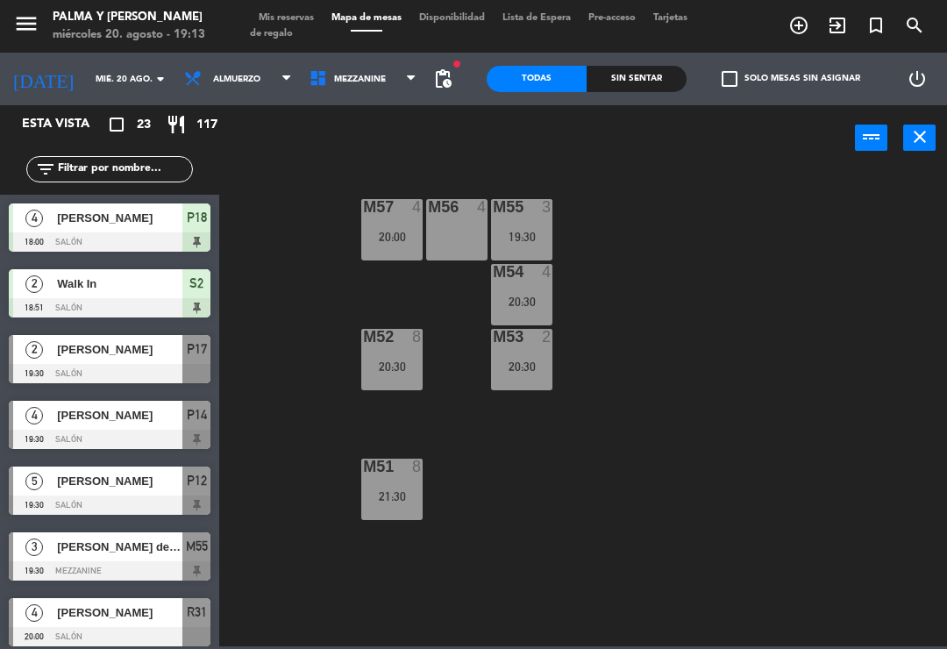
scroll to position [0, 0]
click at [342, 63] on span "Mezzanine" at bounding box center [363, 79] width 125 height 39
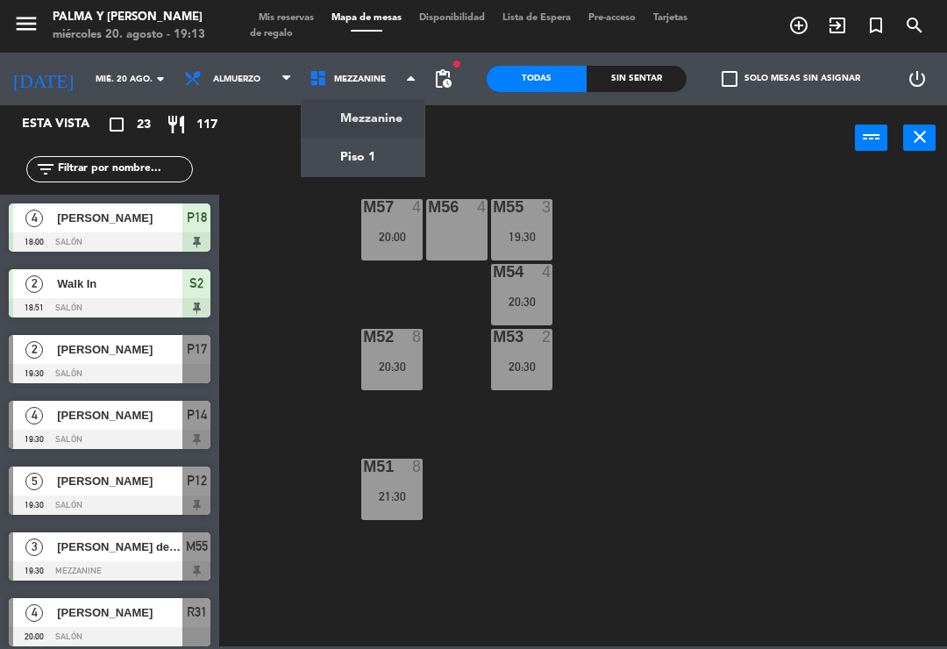
click at [394, 154] on ng-component "menu Palma y [PERSON_NAME][DATE] 20. agosto - 19:13 Mis reservas Mapa de mesas …" at bounding box center [473, 323] width 947 height 646
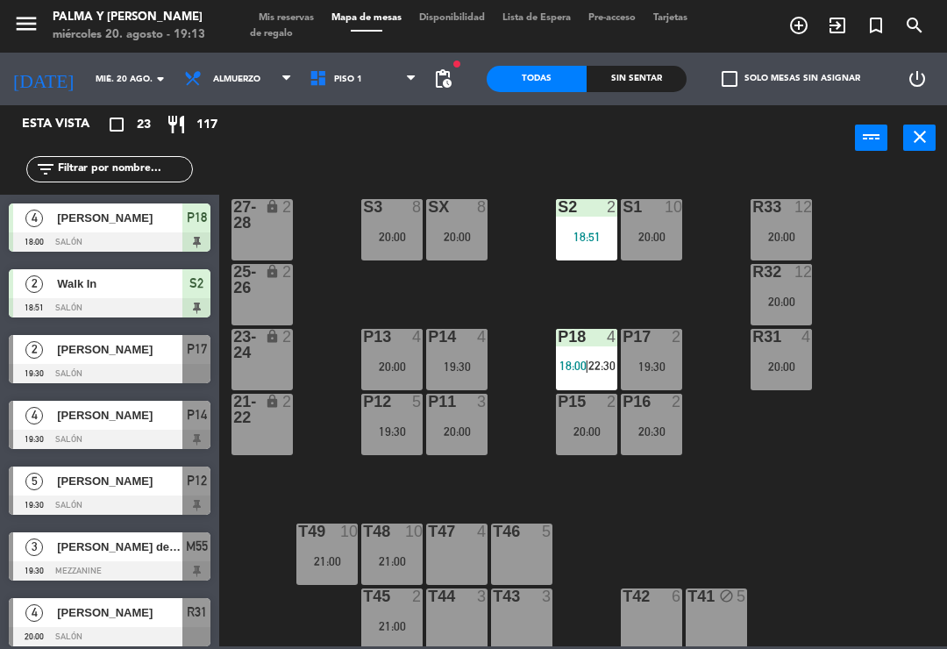
click at [782, 86] on label "check_box_outline_blank Solo mesas sin asignar" at bounding box center [790, 79] width 138 height 16
click at [791, 79] on input "check_box_outline_blank Solo mesas sin asignar" at bounding box center [791, 79] width 0 height 0
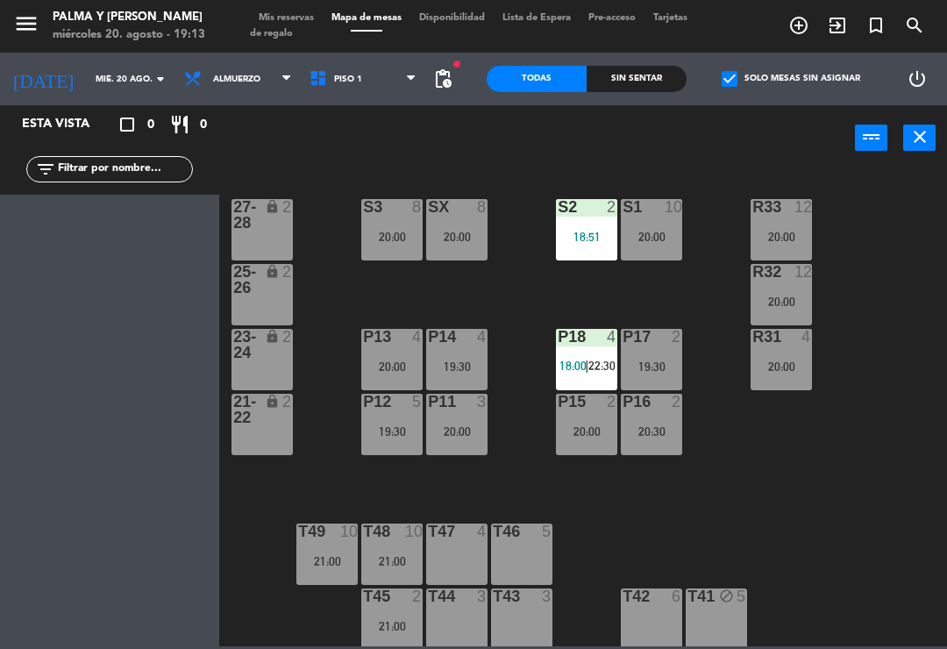
click at [756, 79] on label "check_box Solo mesas sin asignar" at bounding box center [790, 79] width 138 height 16
click at [791, 79] on input "check_box Solo mesas sin asignar" at bounding box center [791, 79] width 0 height 0
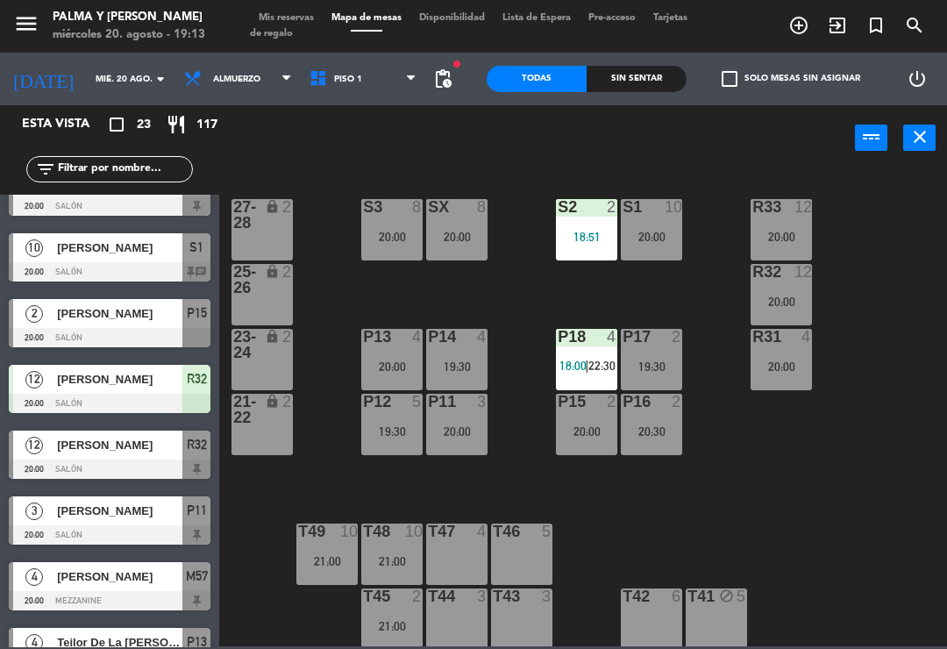
scroll to position [497, 0]
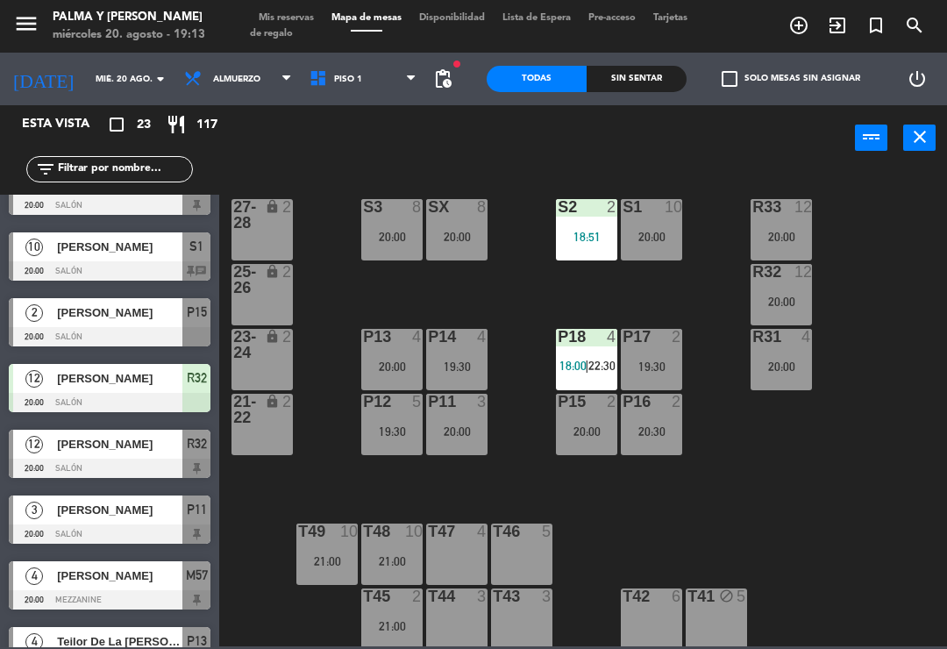
click at [162, 392] on div "[PERSON_NAME]" at bounding box center [118, 378] width 127 height 29
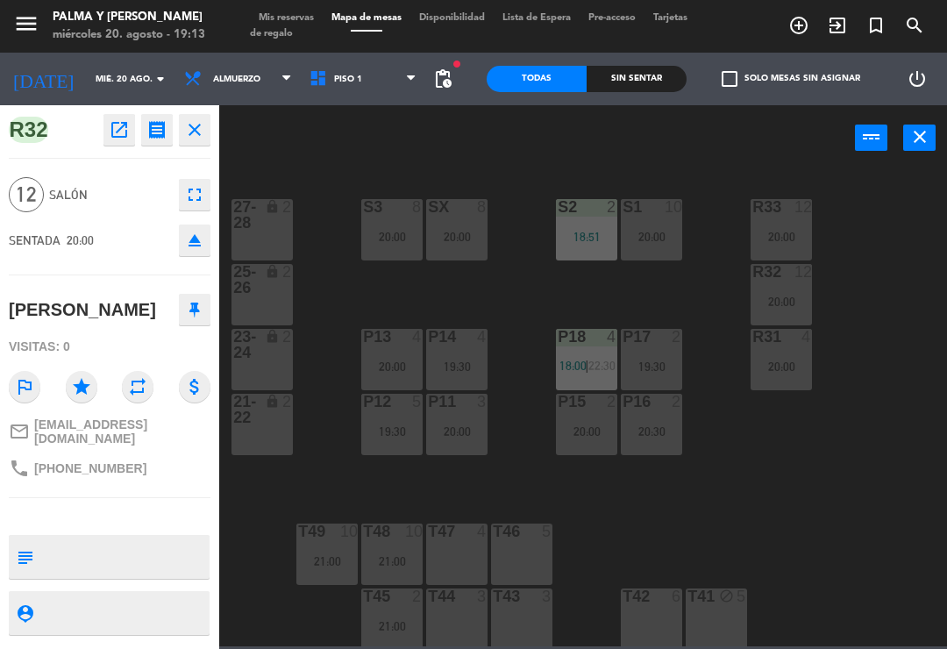
scroll to position [0, 0]
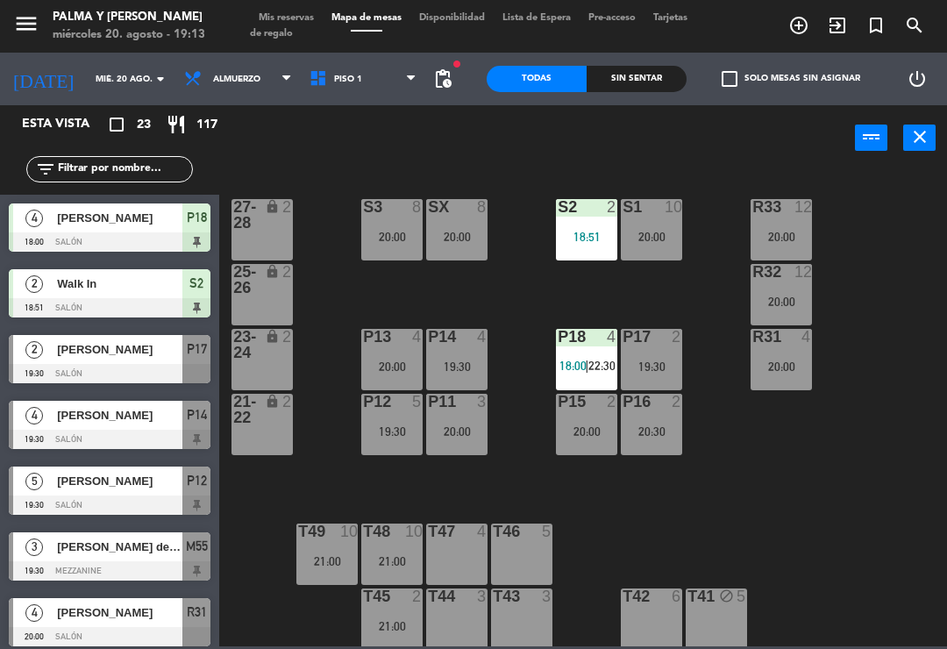
click at [781, 224] on div "R33 12 20:00" at bounding box center [780, 229] width 61 height 61
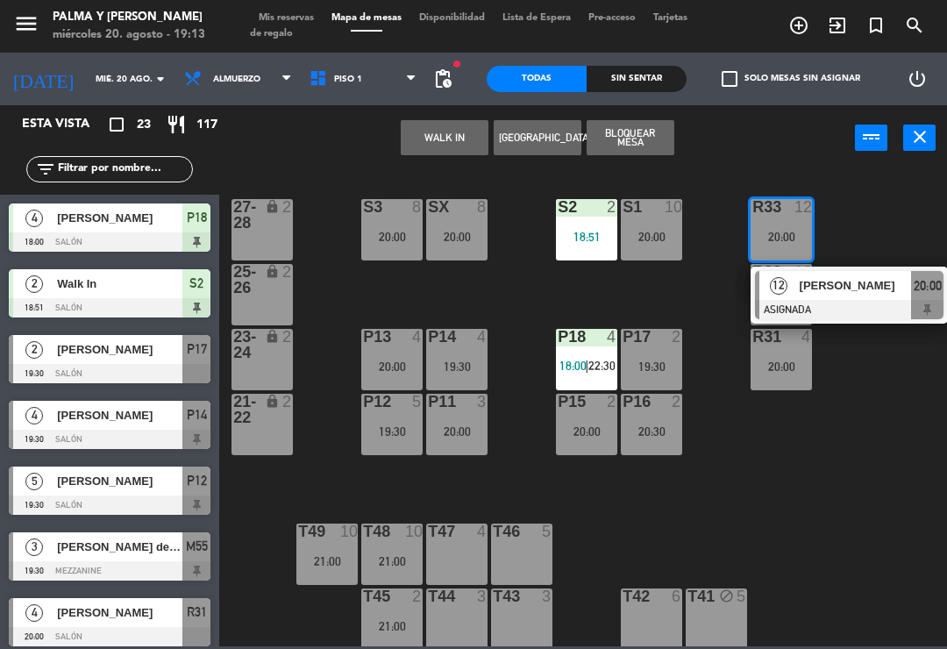
click at [841, 295] on div "[PERSON_NAME]" at bounding box center [855, 285] width 114 height 29
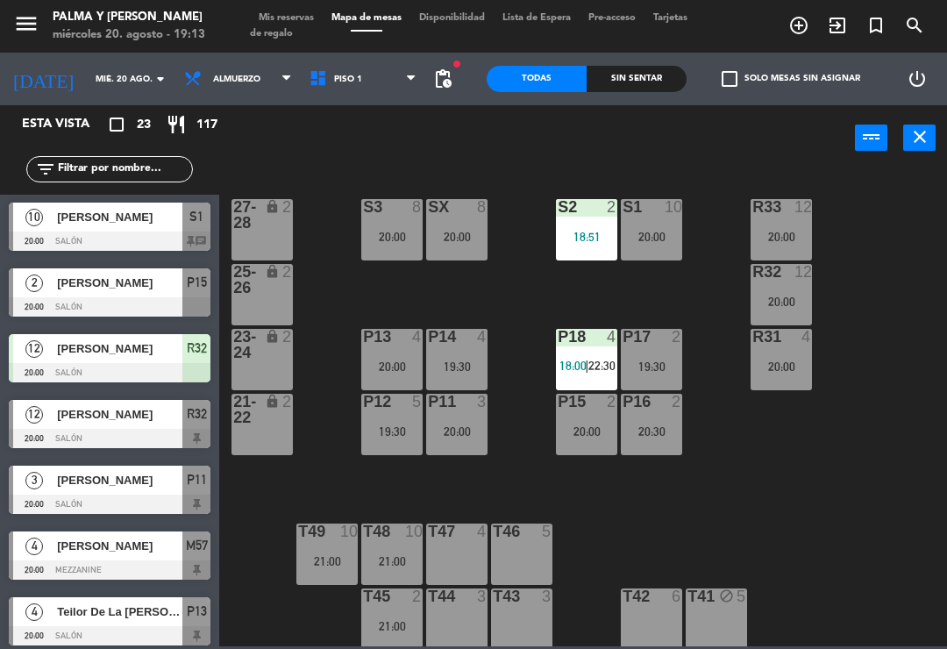
scroll to position [517, 0]
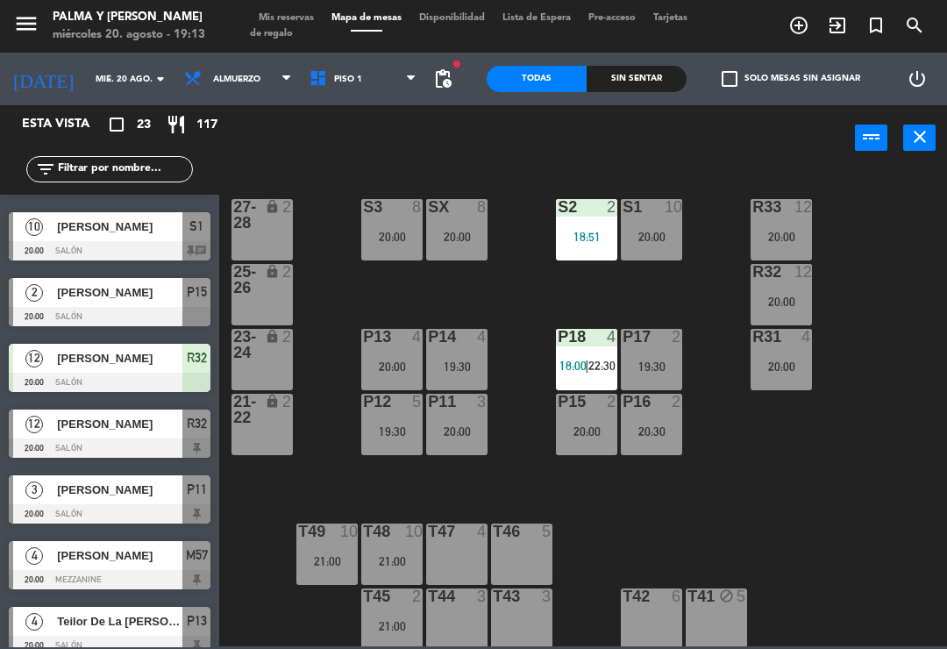
click at [163, 418] on span "[PERSON_NAME]" at bounding box center [119, 424] width 125 height 18
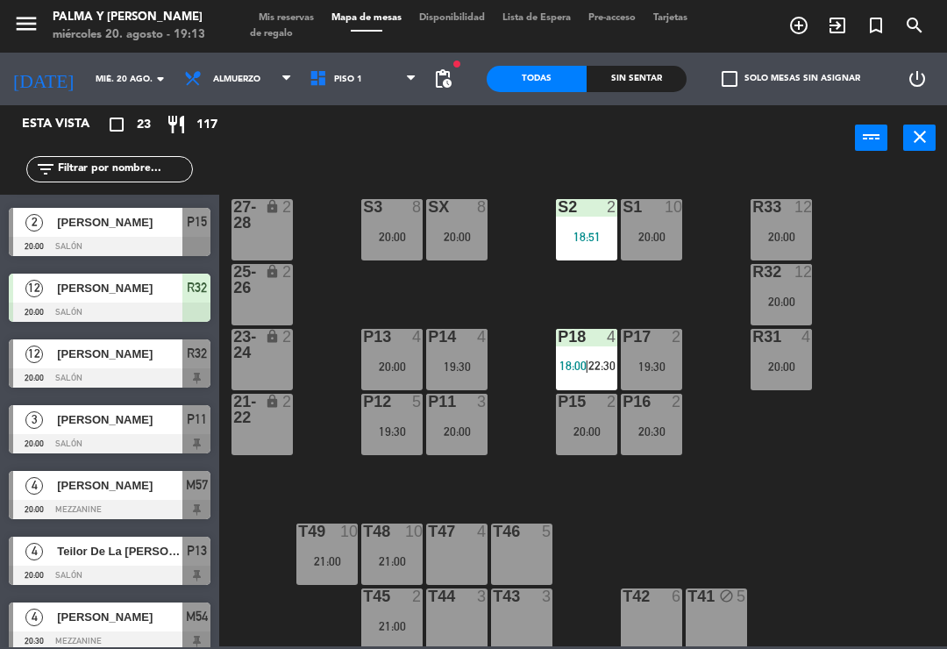
scroll to position [570, 0]
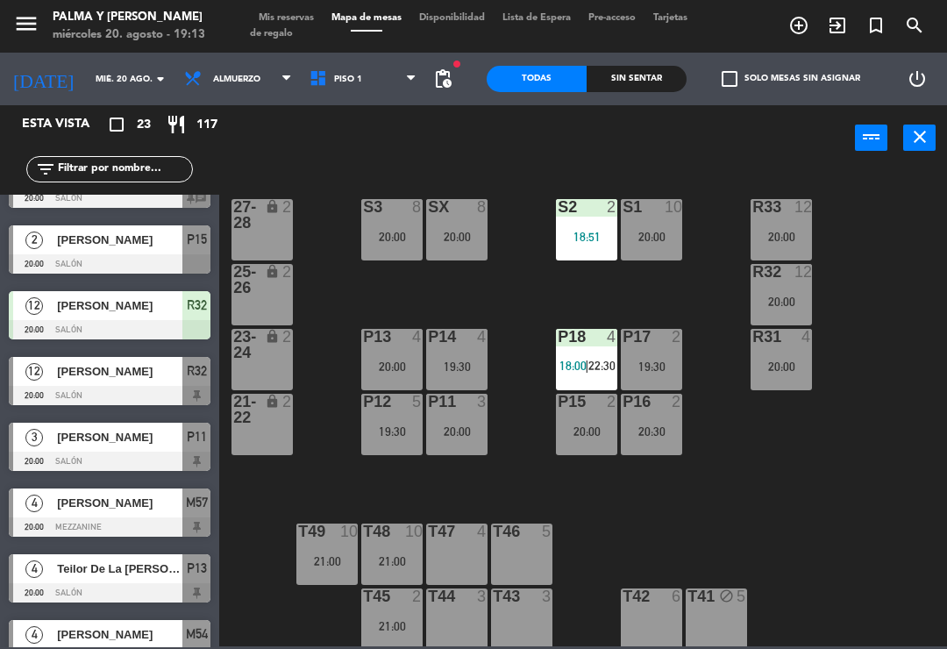
click at [135, 328] on div at bounding box center [110, 329] width 202 height 19
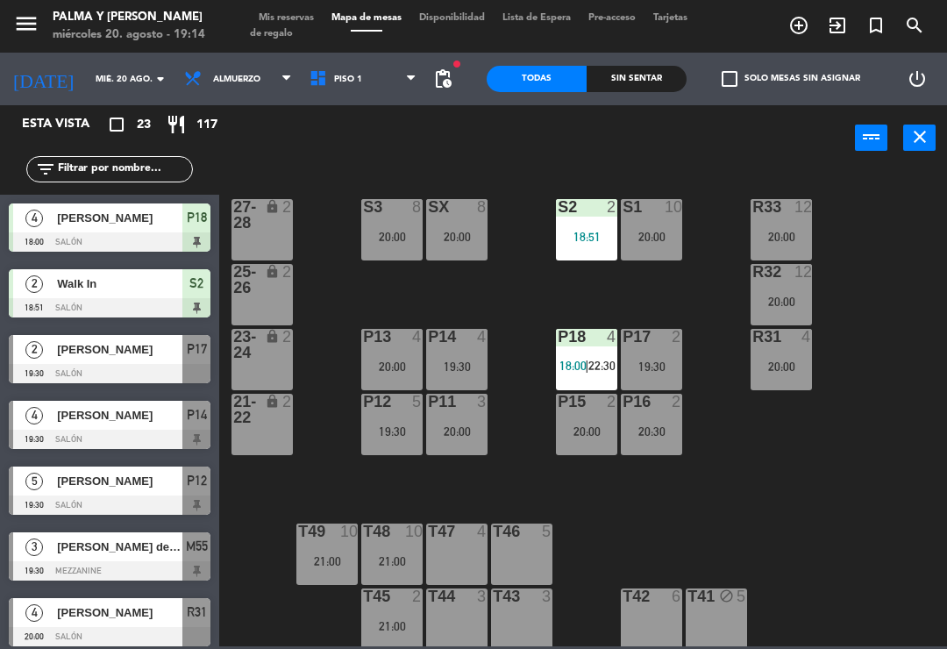
scroll to position [0, 0]
click at [624, 75] on div "Sin sentar" at bounding box center [636, 79] width 100 height 26
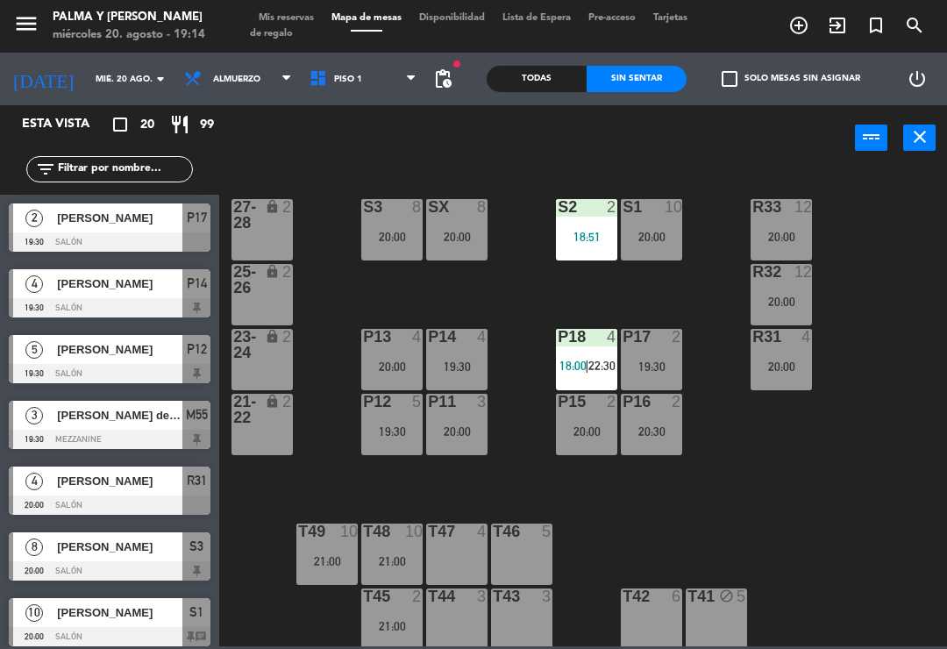
click at [523, 89] on div "Todas" at bounding box center [536, 79] width 100 height 26
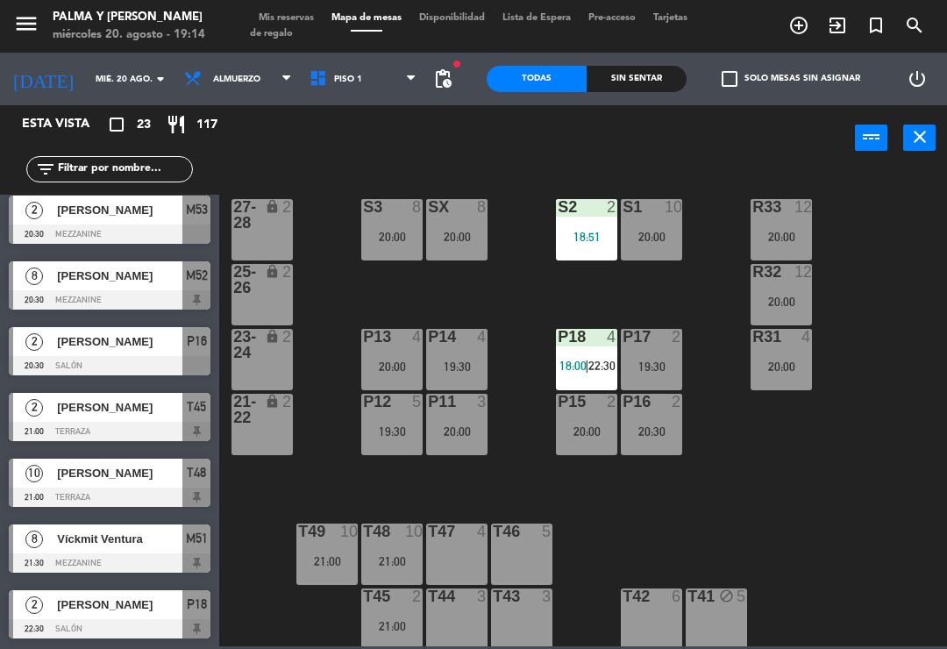
click at [636, 67] on div "Sin sentar" at bounding box center [636, 79] width 100 height 26
click at [523, 62] on div "Todas Sin sentar" at bounding box center [586, 79] width 200 height 53
click at [541, 81] on div "Todas" at bounding box center [536, 79] width 100 height 26
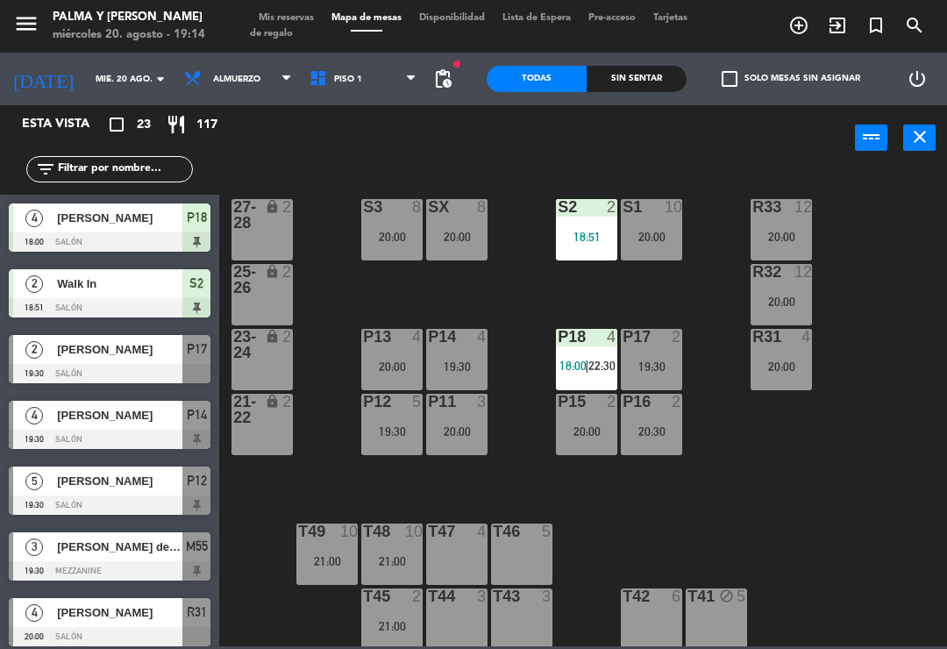
scroll to position [0, 0]
click at [425, 474] on div "R33 12 20:00 S1 10 20:00 S2 2 18:51 S3 8 20:00 SX 8 20:00 27-28 lock 2 R32 12 2…" at bounding box center [588, 407] width 718 height 478
click at [455, 361] on div "19:30" at bounding box center [456, 366] width 61 height 12
click at [580, 522] on div "R33 12 20:00 S1 10 20:00 S2 2 18:51 S3 8 20:00 SX 8 20:00 27-28 lock 2 R32 12 2…" at bounding box center [588, 407] width 718 height 478
click at [401, 434] on div "19:30" at bounding box center [391, 431] width 61 height 12
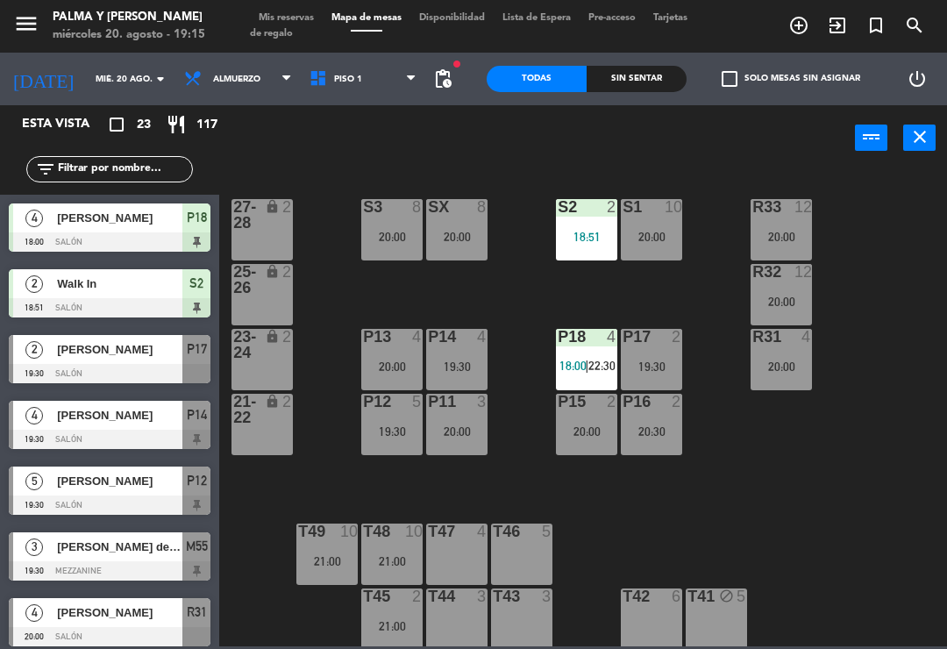
click at [631, 531] on div "R33 12 20:00 S1 10 20:00 S2 2 18:51 S3 8 20:00 SX 8 20:00 27-28 lock 2 R32 12 2…" at bounding box center [588, 407] width 718 height 478
click at [656, 334] on div at bounding box center [651, 337] width 29 height 16
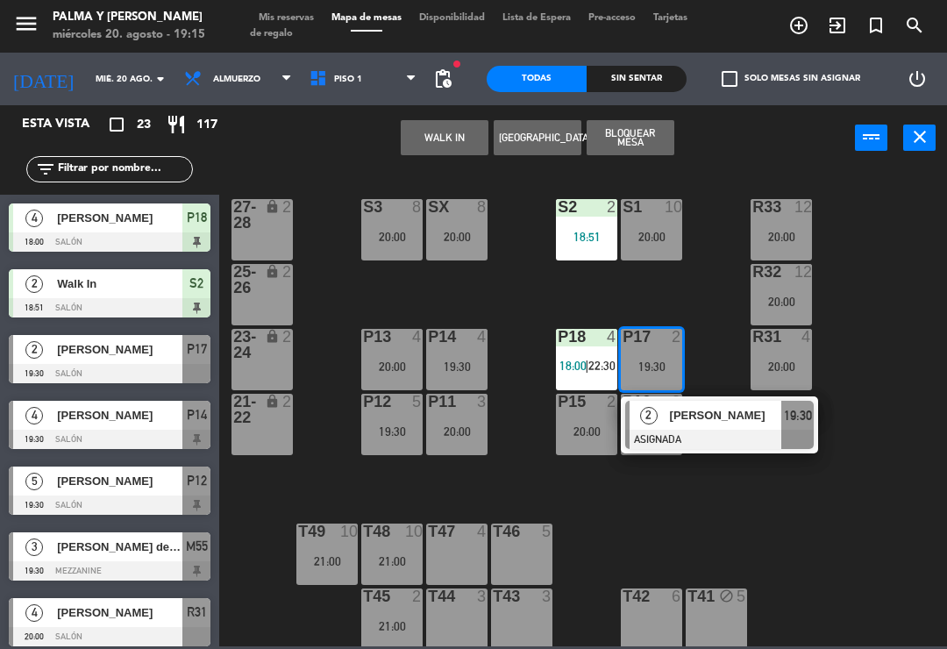
click at [261, 89] on span "Almuerzo" at bounding box center [237, 79] width 125 height 39
click at [90, 92] on input "mié. 20 ago." at bounding box center [147, 79] width 120 height 27
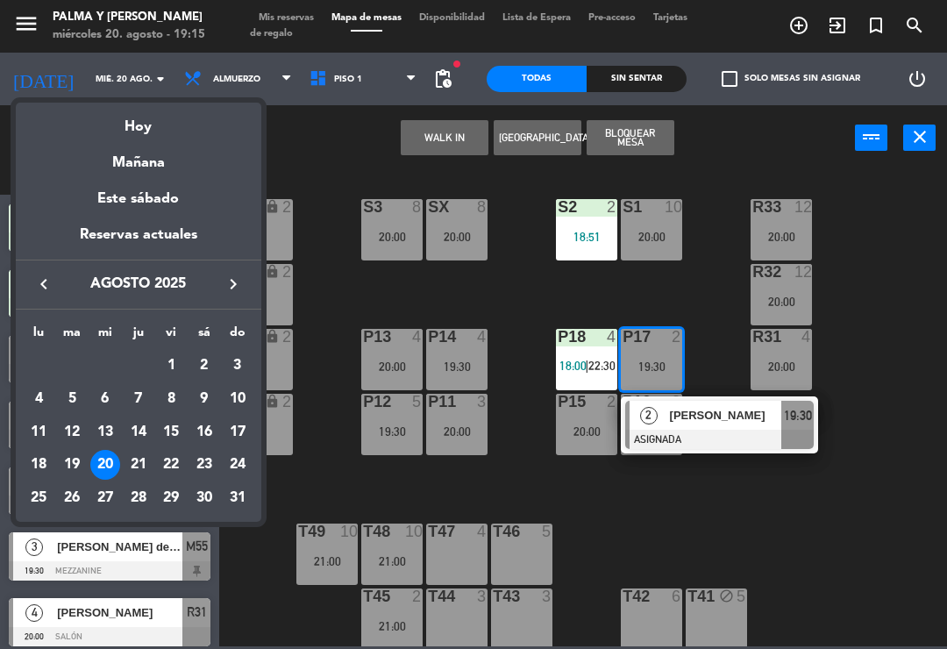
click at [146, 175] on div "Este sábado" at bounding box center [138, 198] width 245 height 49
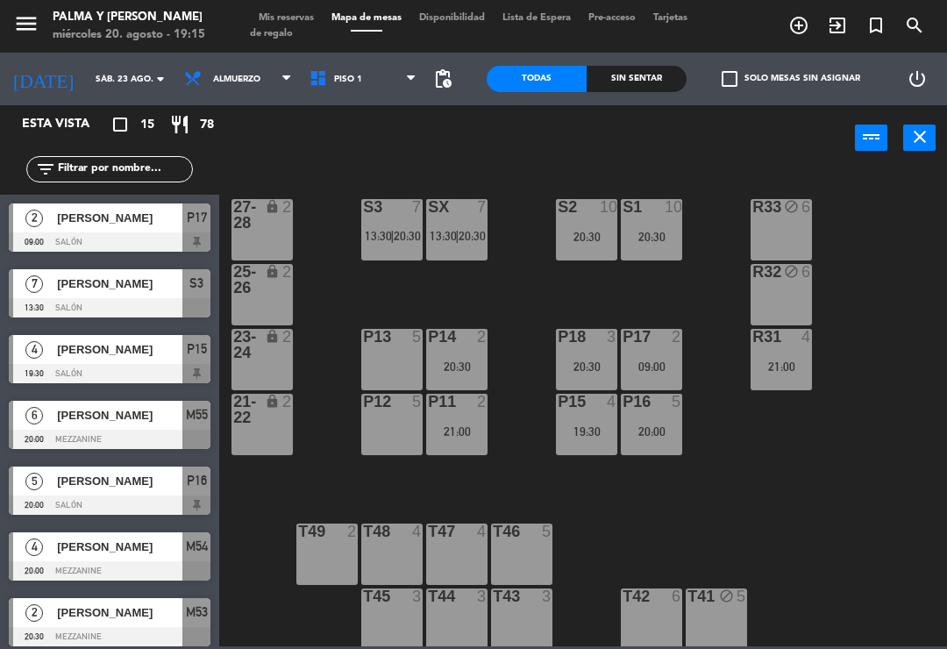
click at [87, 86] on input "sáb. 23 ago." at bounding box center [147, 79] width 120 height 27
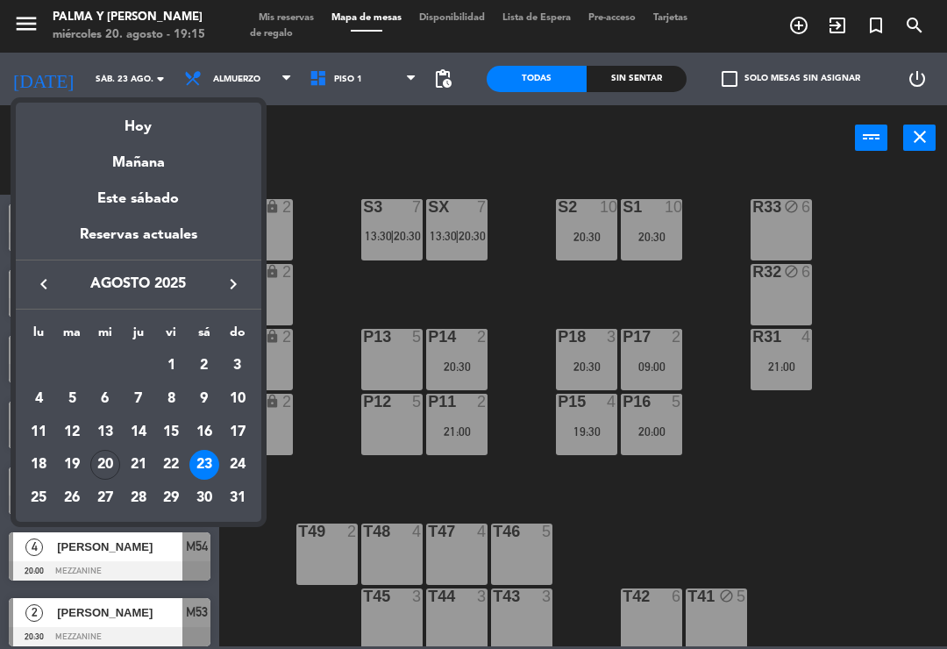
click at [145, 117] on div "Hoy" at bounding box center [138, 121] width 245 height 36
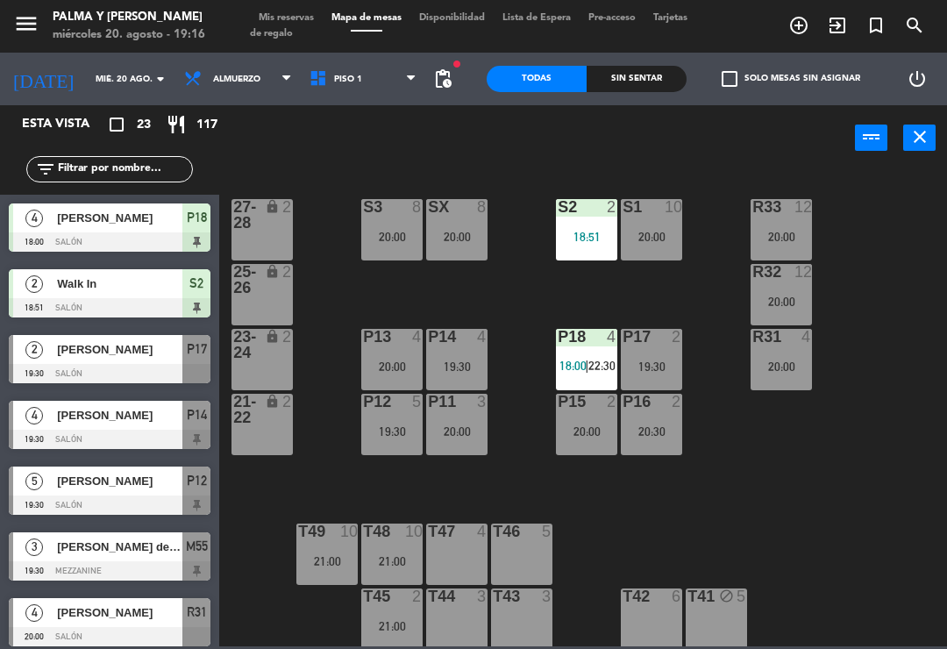
click at [103, 90] on input "mié. 20 ago." at bounding box center [147, 79] width 120 height 27
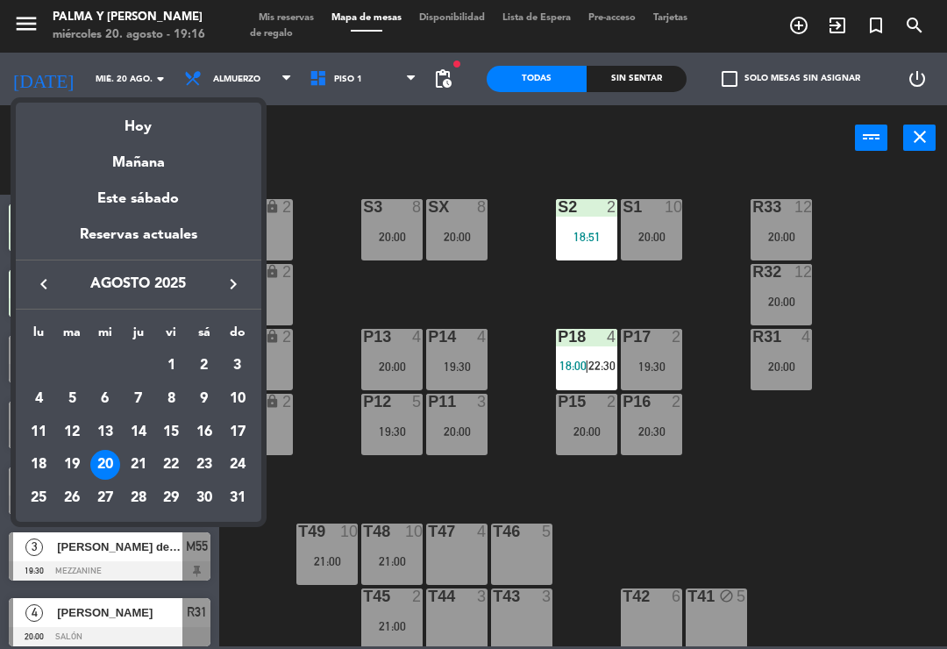
click at [160, 150] on div "Mañana" at bounding box center [138, 156] width 245 height 36
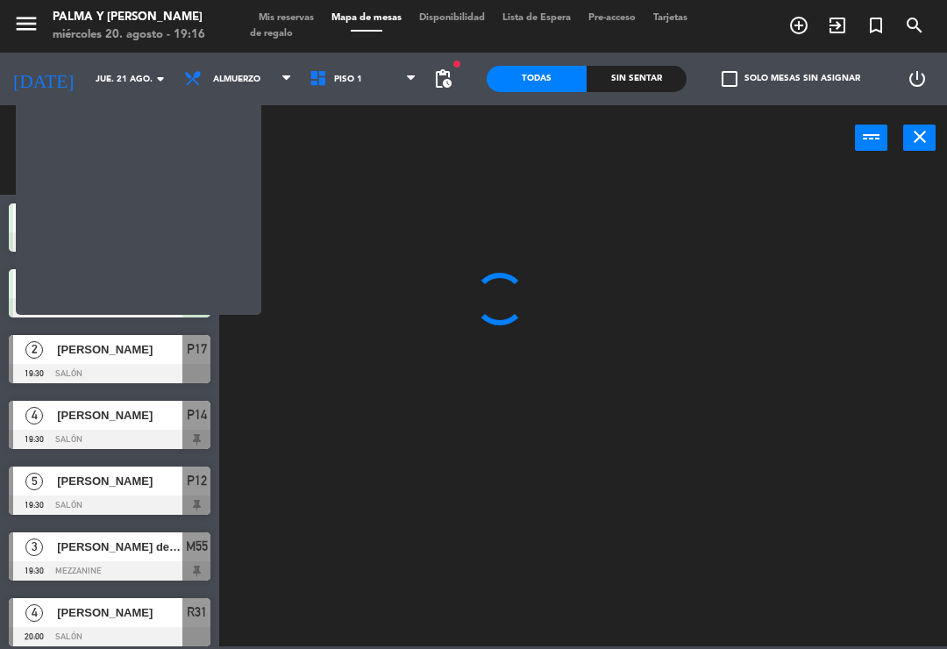
click at [164, 177] on input "text" at bounding box center [124, 169] width 136 height 19
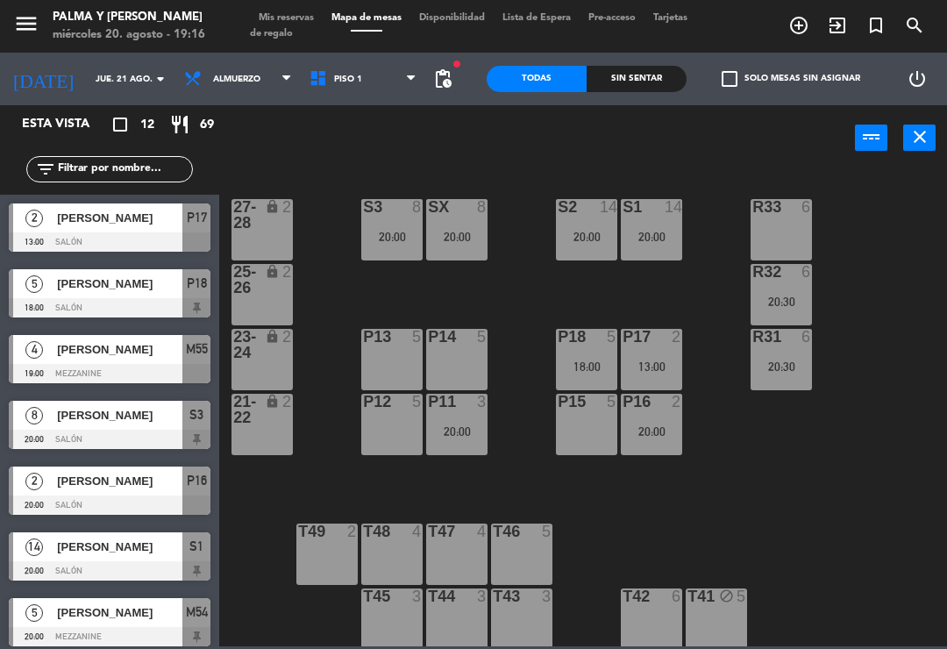
click at [325, 151] on div "power_input close" at bounding box center [536, 138] width 635 height 67
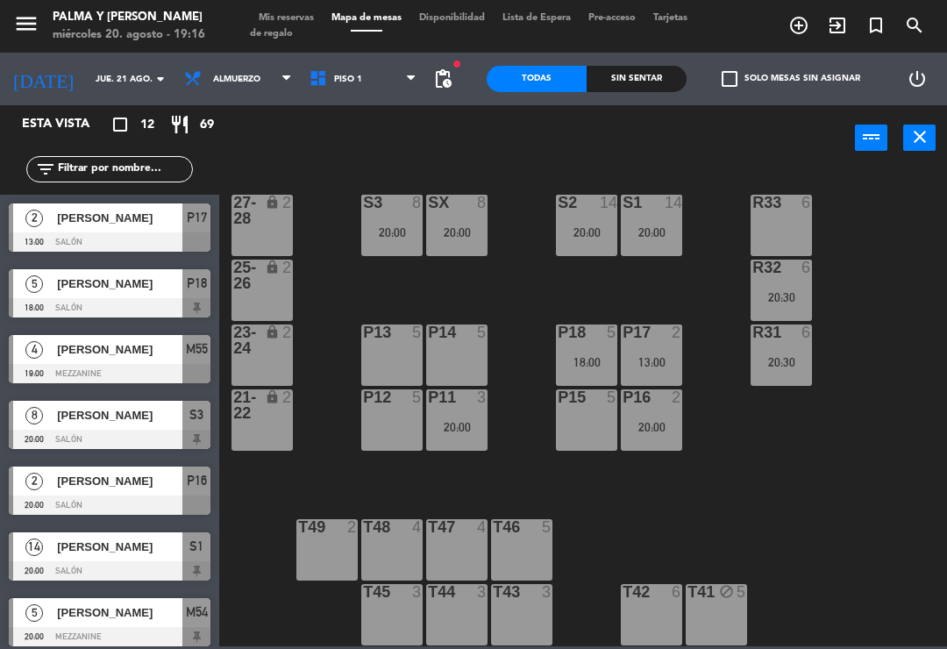
scroll to position [4, 0]
click at [669, 362] on div "13:00" at bounding box center [651, 362] width 61 height 12
click at [267, 578] on div "R33 6 S1 14 20:00 S2 14 20:00 S3 8 20:00 SX 8 20:00 27-28 lock 2 R32 6 20:30 25…" at bounding box center [588, 407] width 718 height 478
click at [346, 112] on div "power_input close" at bounding box center [536, 138] width 635 height 67
click at [309, 80] on icon at bounding box center [321, 78] width 25 height 19
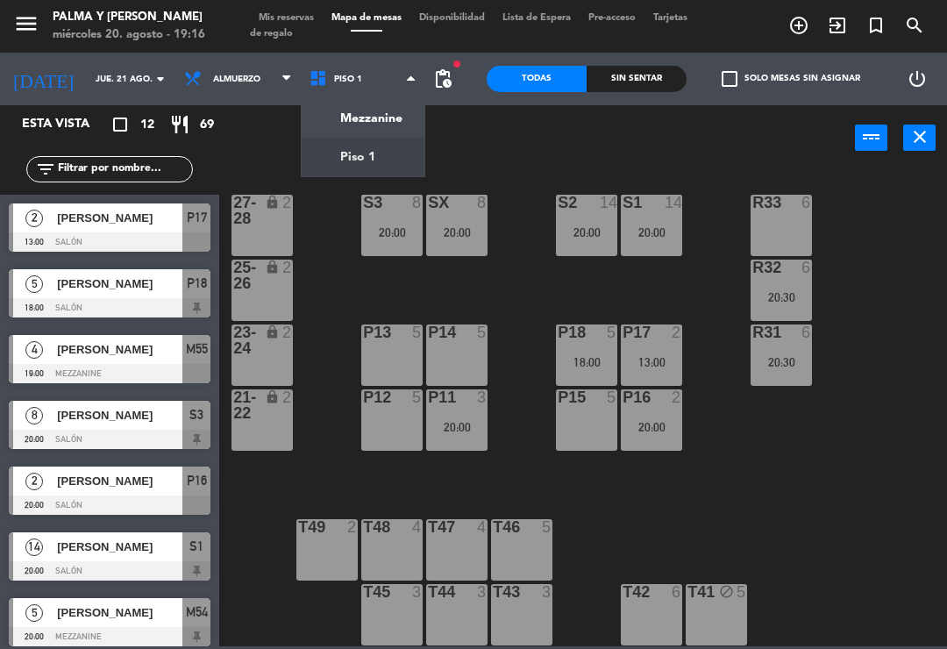
click at [364, 138] on ng-component "menu Palma y [PERSON_NAME][DATE] 20. agosto - 19:16 Mis reservas Mapa de mesas …" at bounding box center [473, 323] width 947 height 646
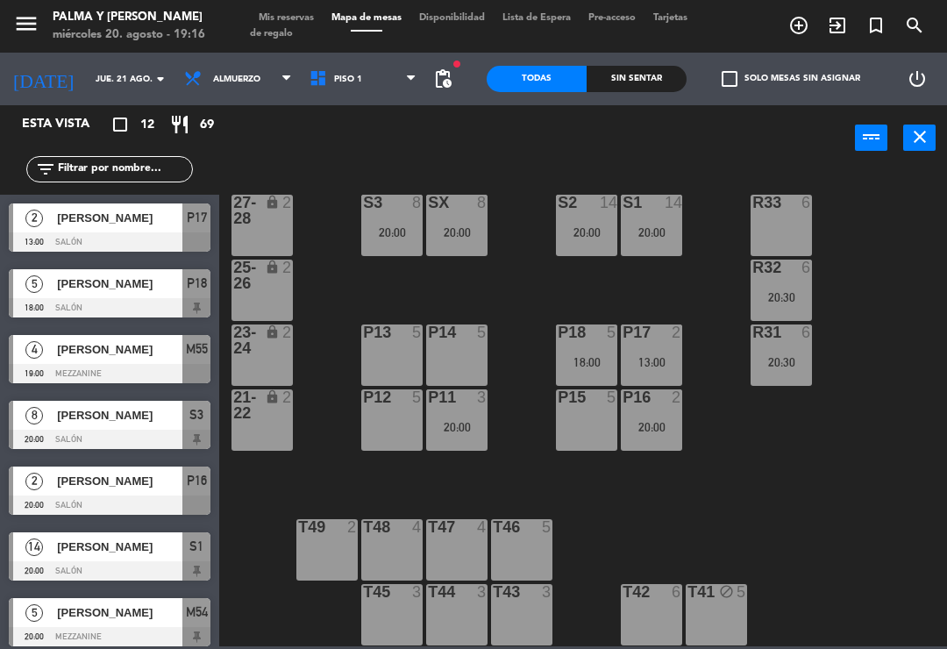
click at [350, 77] on span "Piso 1" at bounding box center [363, 79] width 125 height 39
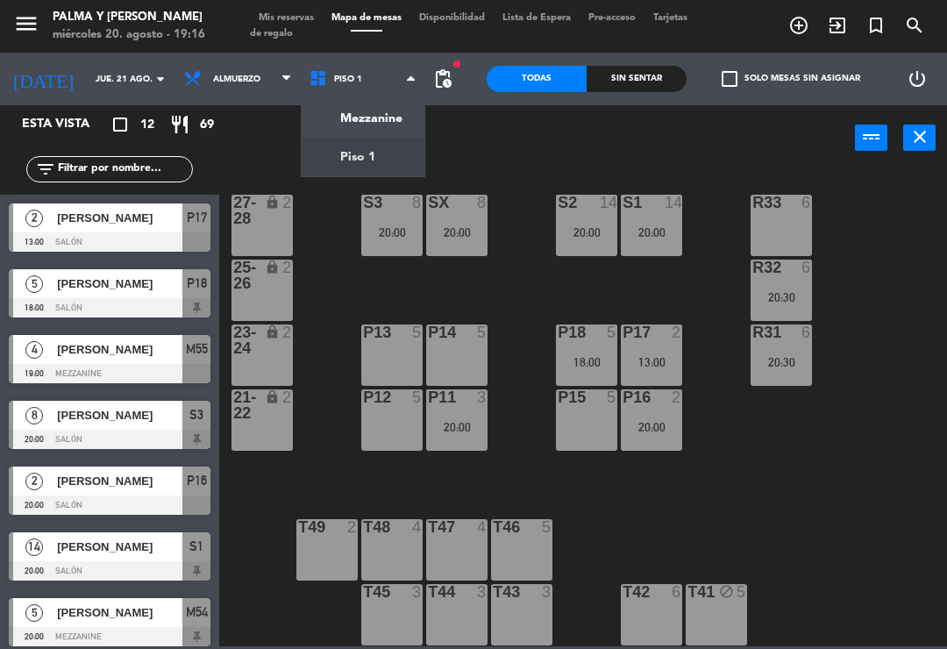
click at [351, 109] on ng-component "menu Palma y [PERSON_NAME][DATE] 20. agosto - 19:16 Mis reservas Mapa de mesas …" at bounding box center [473, 323] width 947 height 646
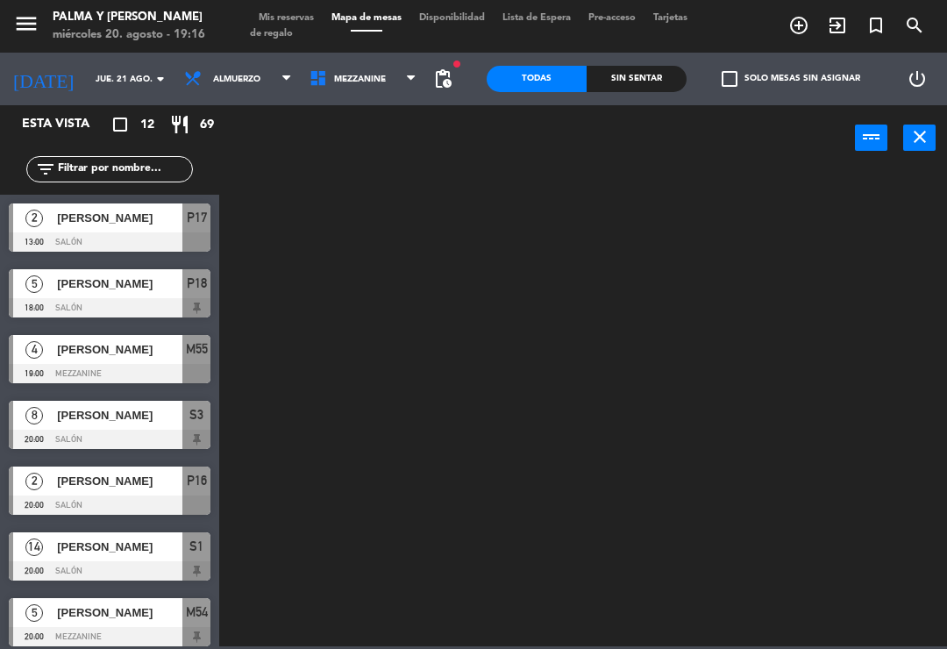
scroll to position [0, 0]
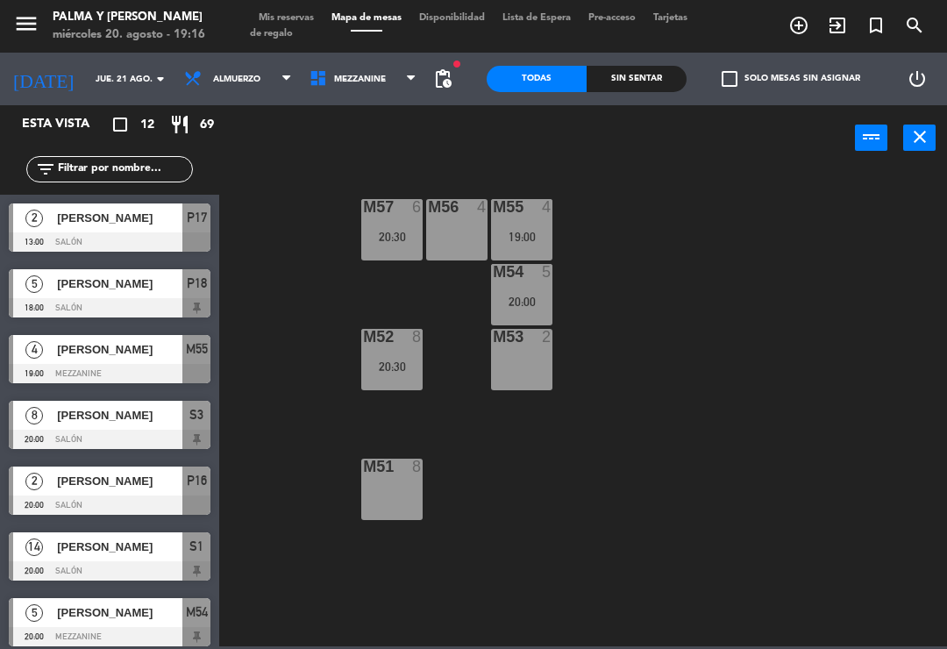
click at [291, 467] on div "M57 6 20:30 M56 4 M55 4 19:00 M54 5 20:00 M52 8 20:30 M53 2 M51 8" at bounding box center [588, 407] width 718 height 478
click at [245, 89] on span "Almuerzo" at bounding box center [237, 79] width 125 height 39
click at [223, 124] on ng-component "menu Palma y [PERSON_NAME][DATE] 20. agosto - 19:16 Mis reservas Mapa de mesas …" at bounding box center [473, 323] width 947 height 646
click at [94, 87] on input "jue. 21 ago." at bounding box center [147, 79] width 120 height 27
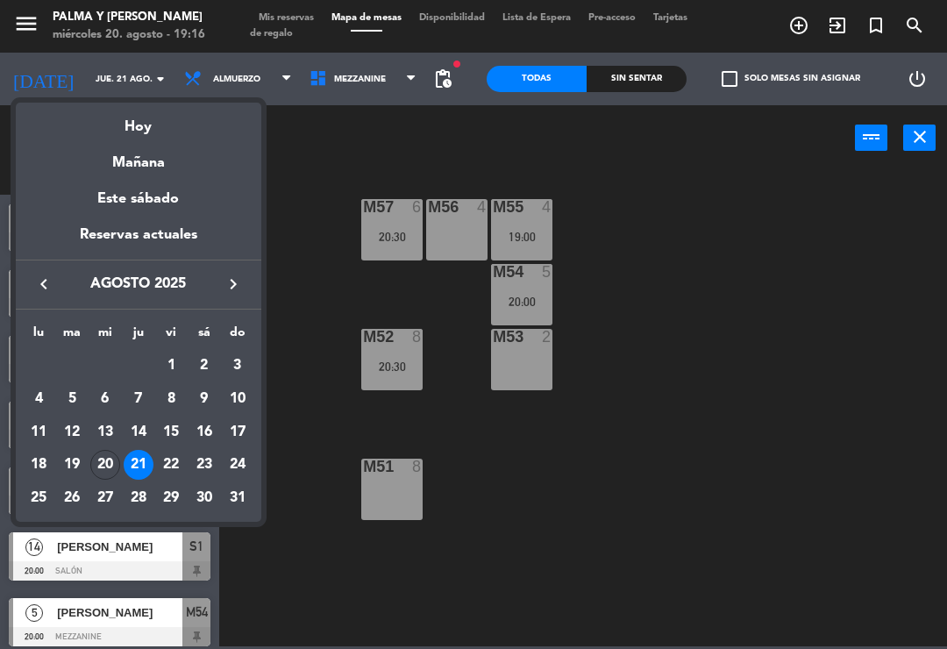
click at [155, 135] on div "Hoy" at bounding box center [138, 121] width 245 height 36
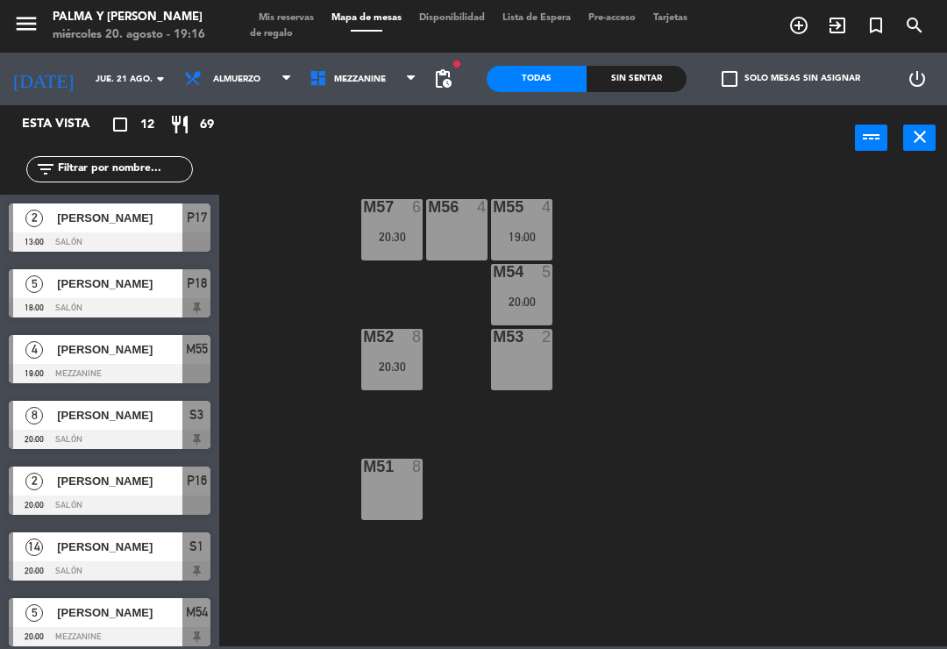
type input "mié. 20 ago."
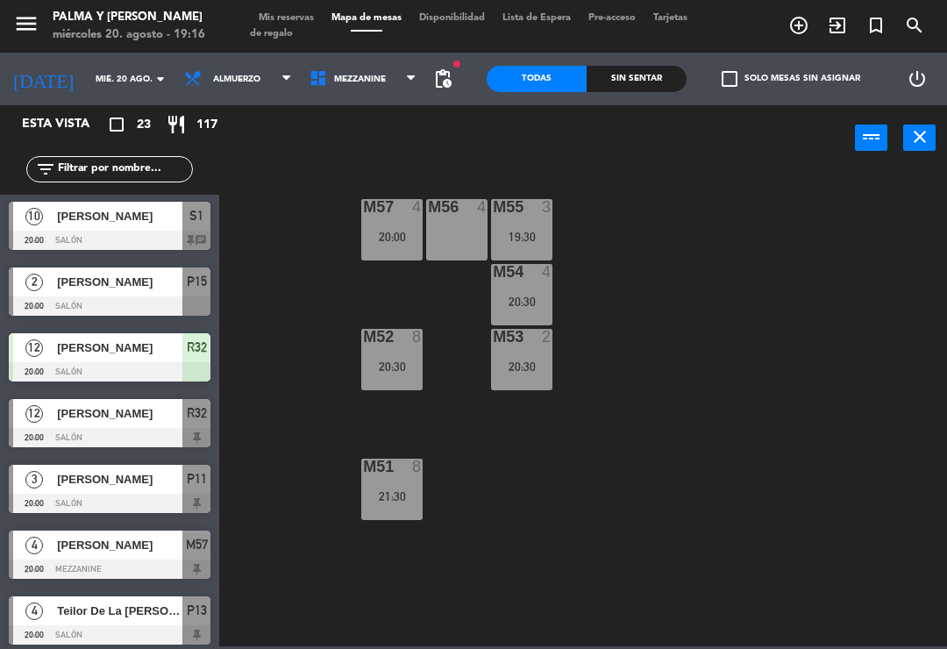
scroll to position [529, 0]
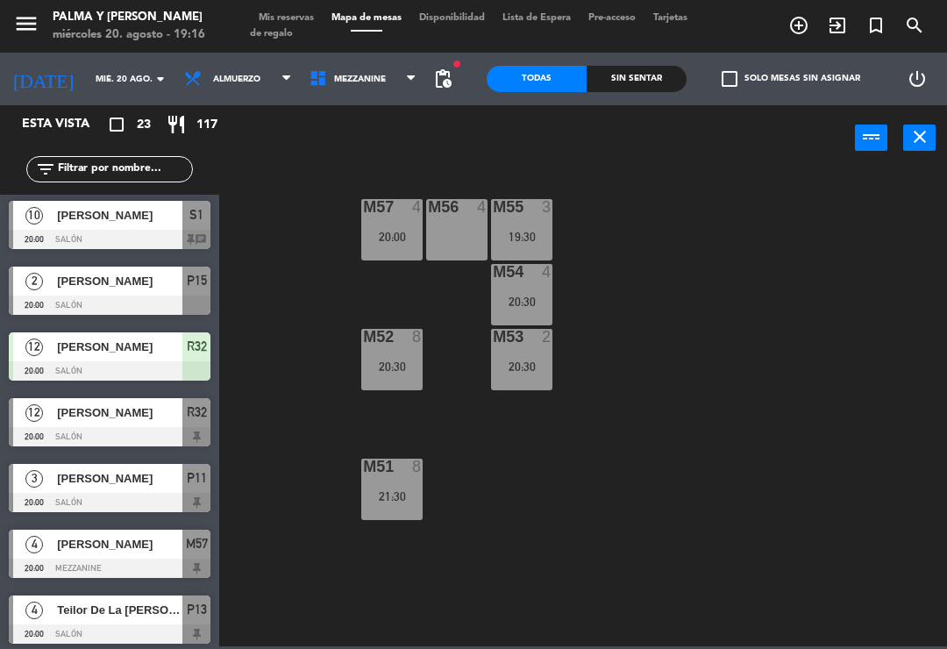
click at [56, 408] on div "[PERSON_NAME]" at bounding box center [118, 412] width 127 height 29
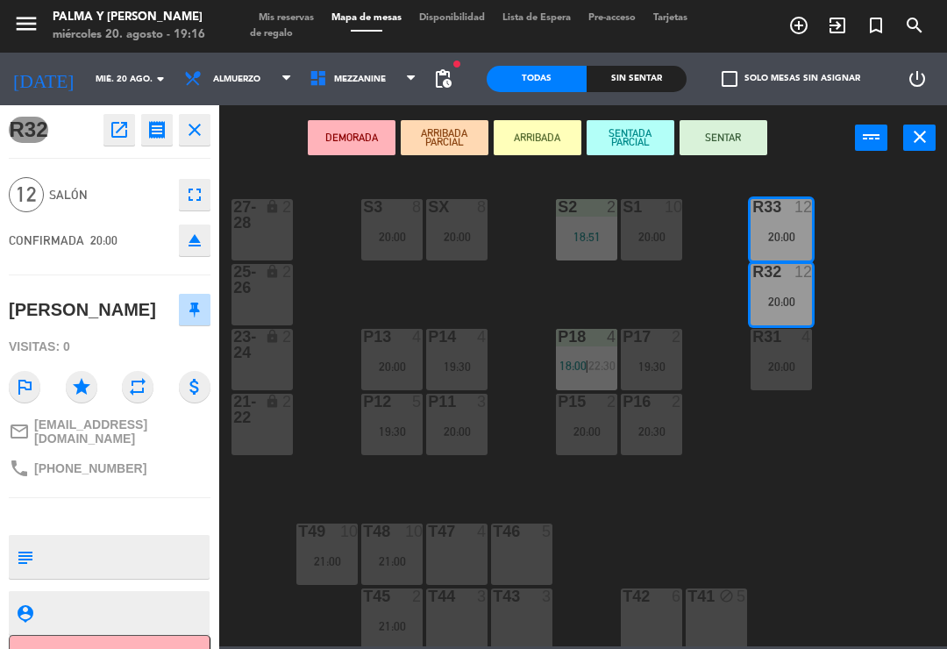
click at [209, 145] on button "close" at bounding box center [195, 130] width 32 height 32
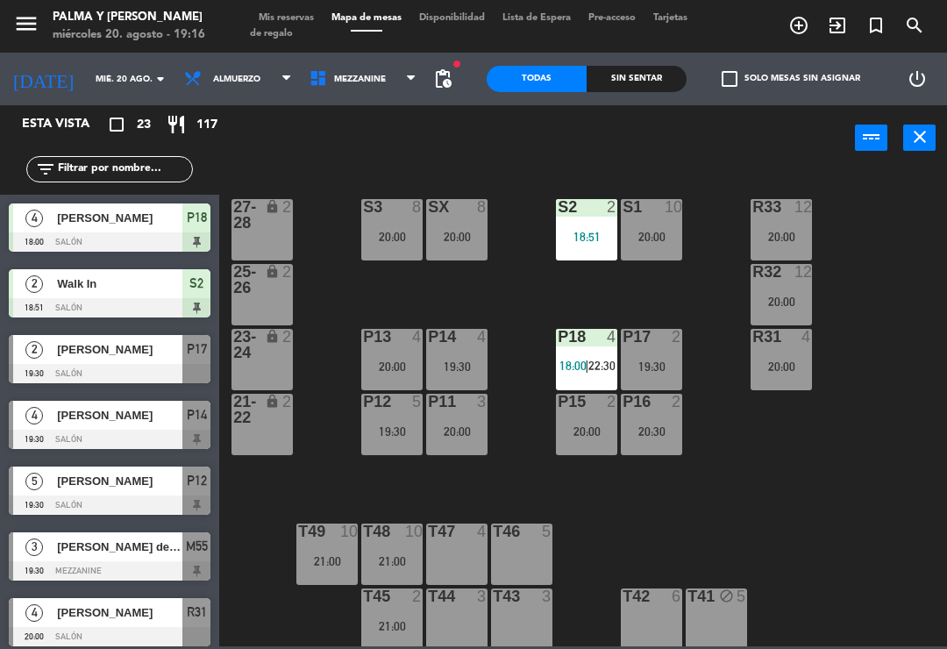
scroll to position [0, 0]
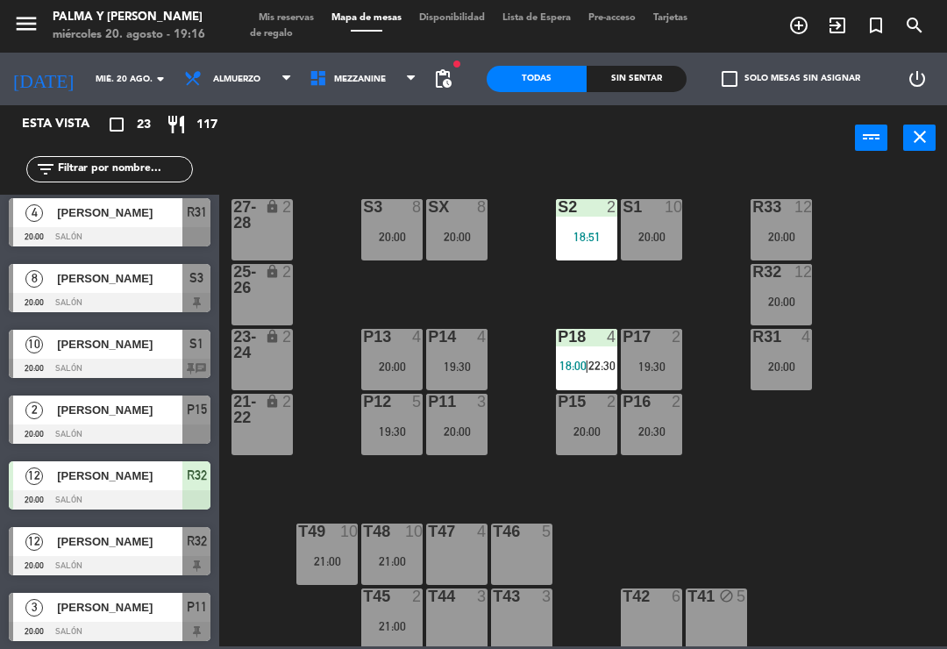
click at [839, 269] on div "R33 12 20:00 S1 10 20:00 S2 2 18:51 S3 8 20:00 SX 8 20:00 27-28 lock 2 R32 12 2…" at bounding box center [588, 407] width 718 height 478
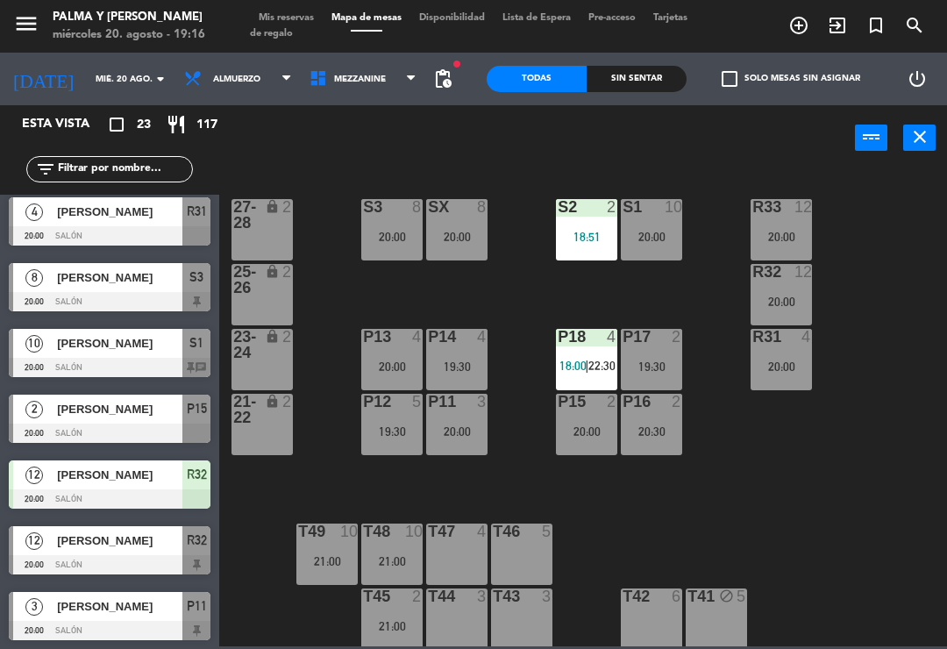
click at [812, 256] on div "R33 12 20:00" at bounding box center [780, 229] width 61 height 61
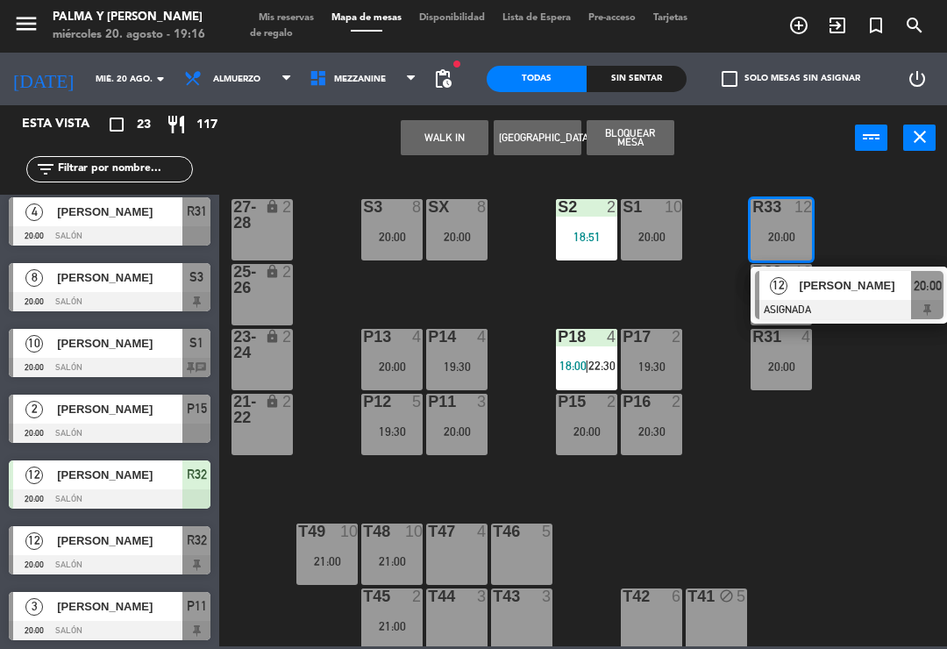
click at [86, 507] on div at bounding box center [110, 498] width 202 height 19
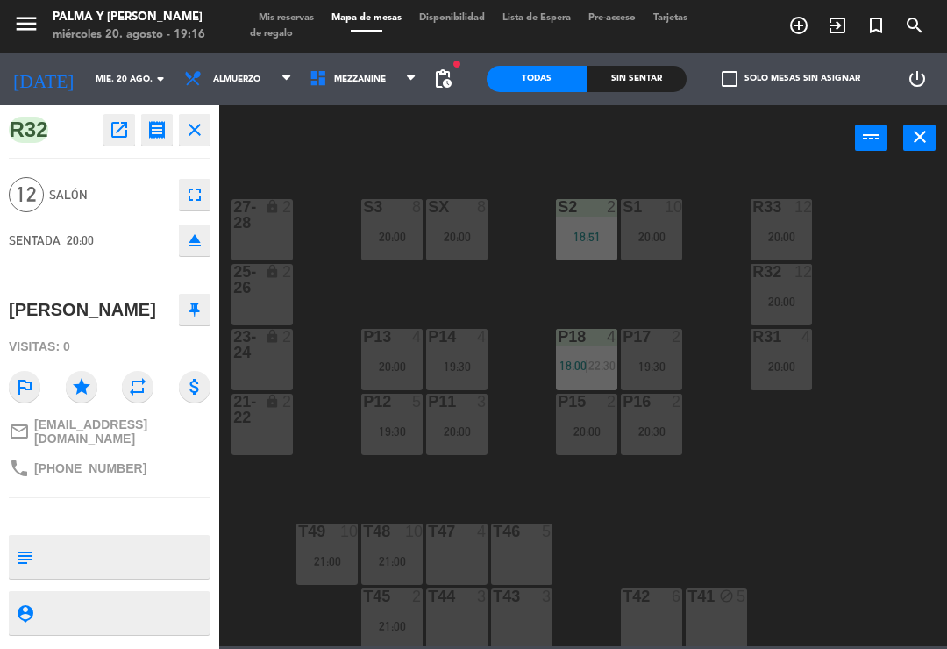
click at [195, 140] on button "close" at bounding box center [195, 130] width 32 height 32
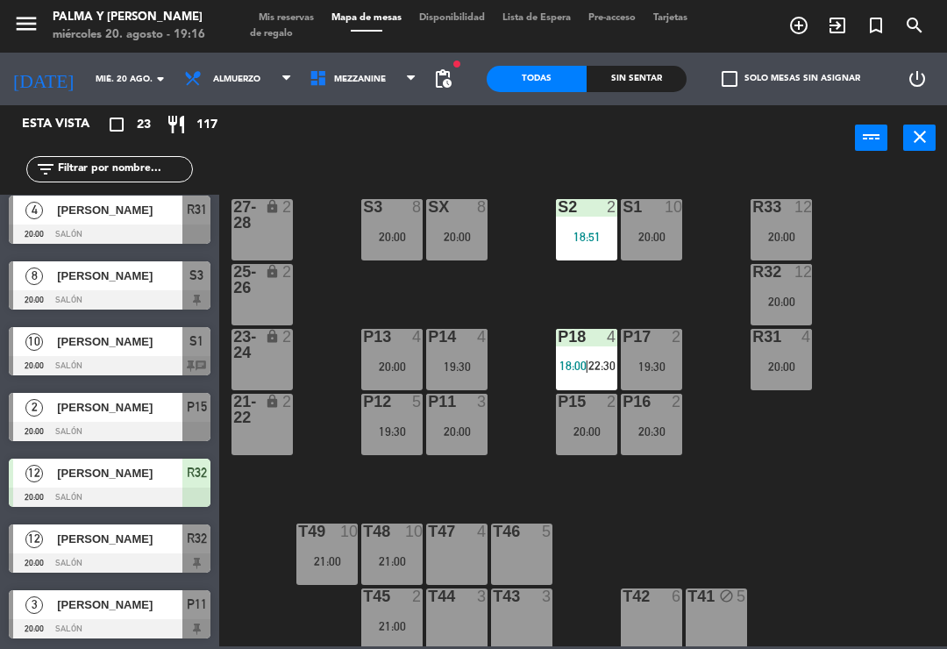
scroll to position [409, 0]
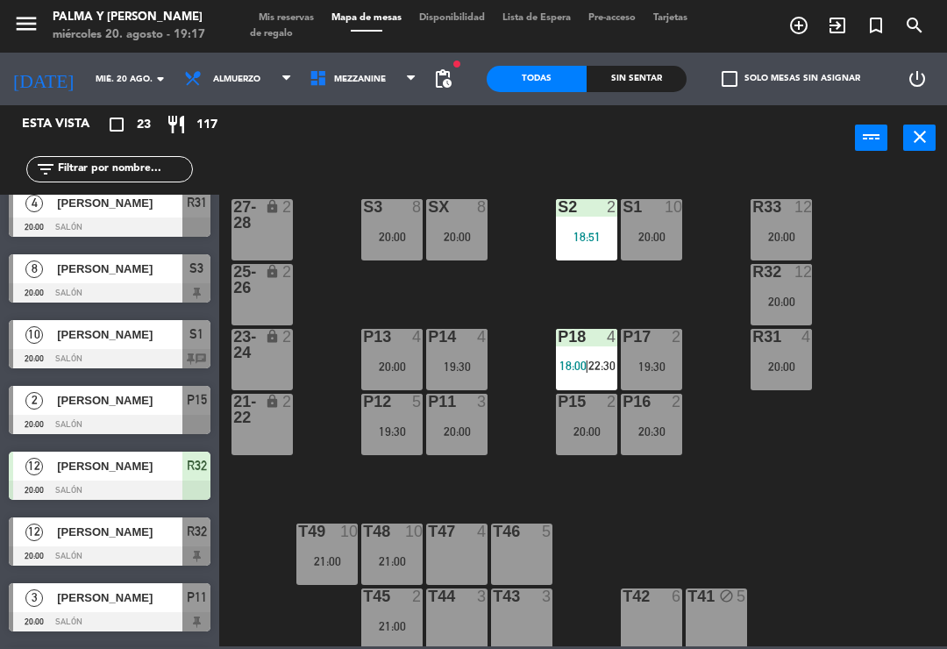
click at [154, 471] on span "[PERSON_NAME]" at bounding box center [119, 466] width 125 height 18
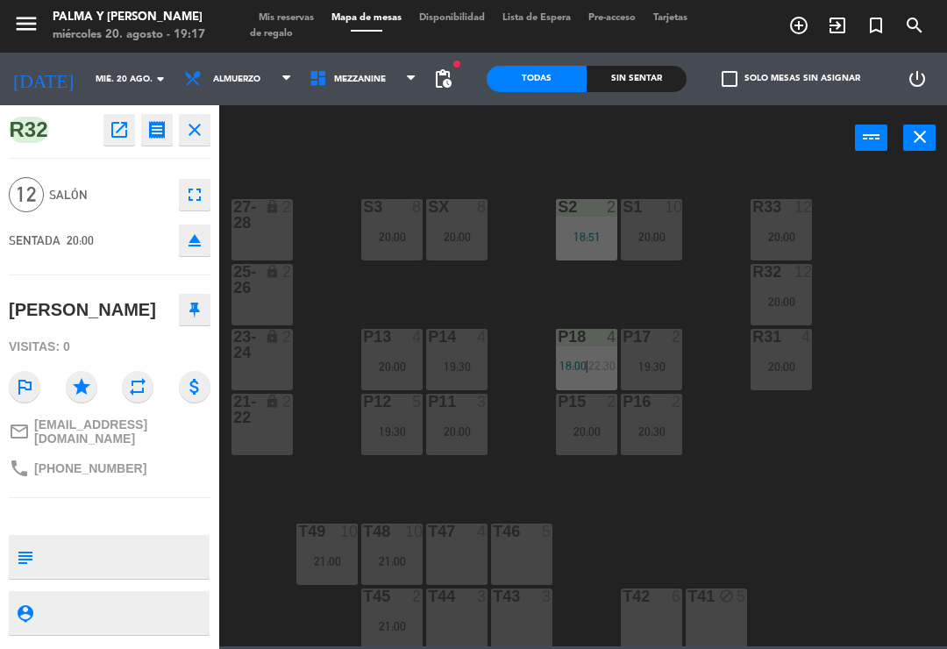
click at [168, 486] on div "R32 open_in_new receipt 8:00 PM [DATE] personas [PERSON_NAME] R32+R33 close 12 …" at bounding box center [109, 376] width 219 height 543
click at [10, 139] on span "R32" at bounding box center [28, 130] width 39 height 26
click at [185, 140] on button "close" at bounding box center [195, 130] width 32 height 32
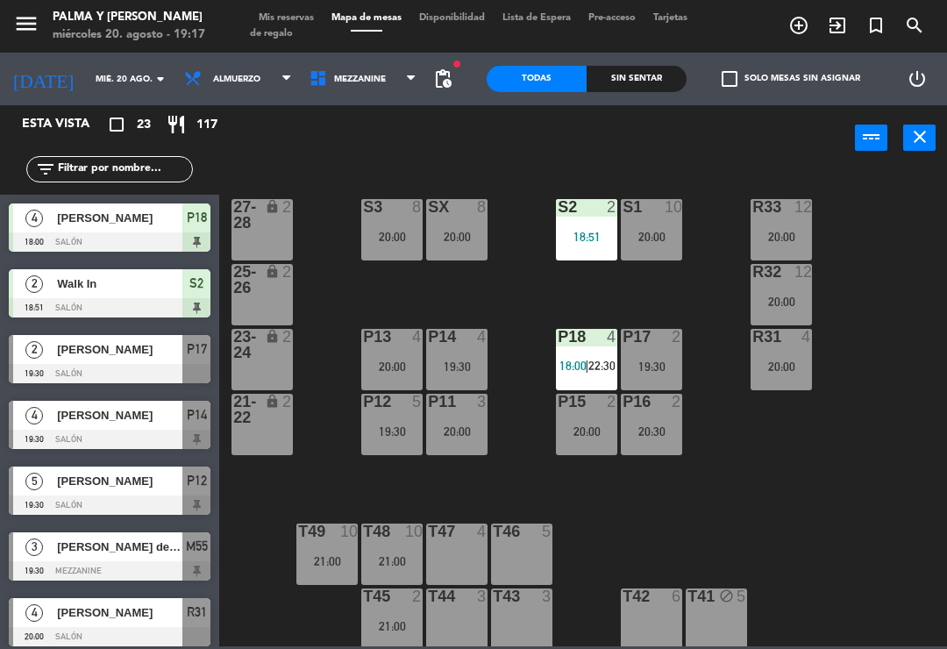
click at [576, 369] on span "18:00" at bounding box center [572, 365] width 27 height 14
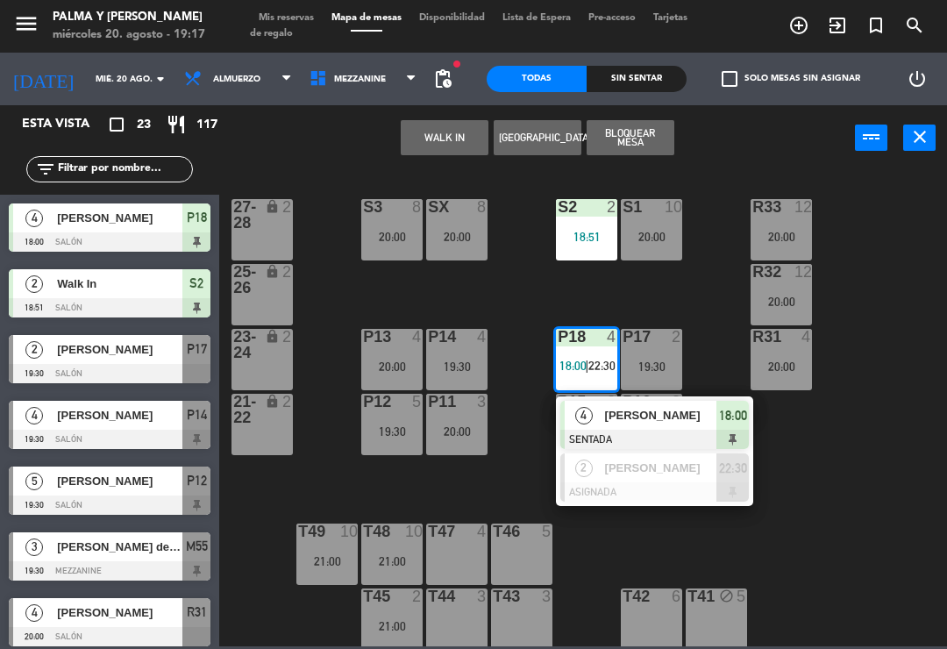
click at [146, 544] on span "[PERSON_NAME] de [PERSON_NAME]" at bounding box center [119, 546] width 125 height 18
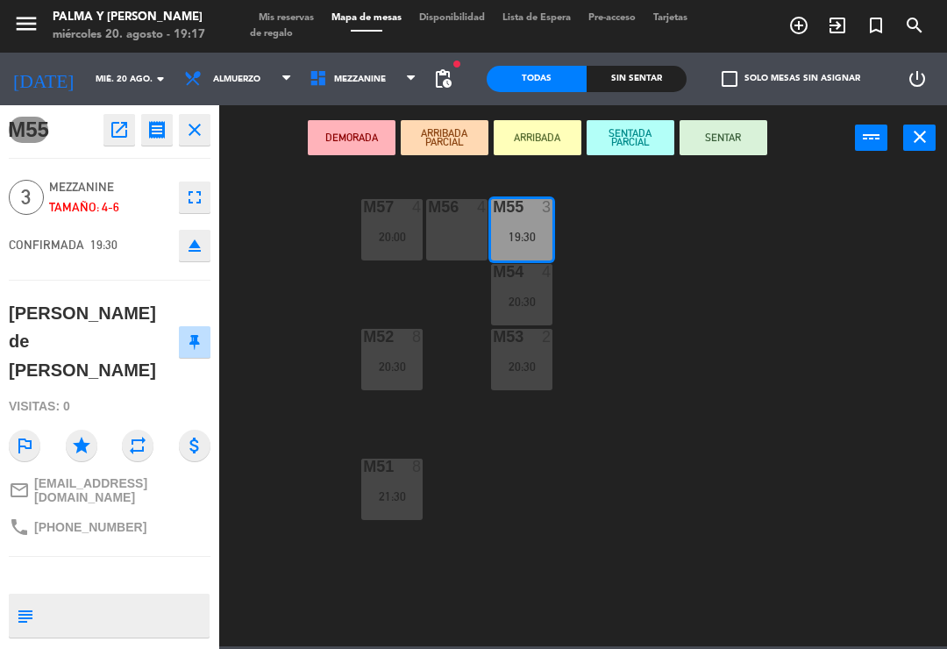
click at [181, 148] on div "M55 open_in_new receipt 7:30 PM [DATE] 3 personas [PERSON_NAME] de [PERSON_NAME…" at bounding box center [109, 376] width 219 height 543
click at [199, 142] on button "close" at bounding box center [195, 130] width 32 height 32
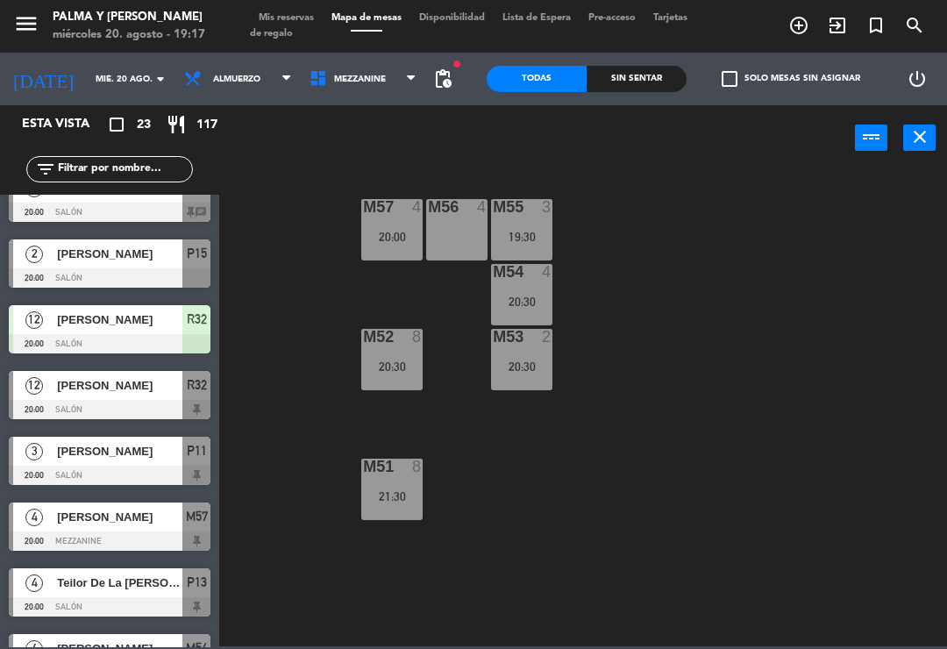
scroll to position [555, 0]
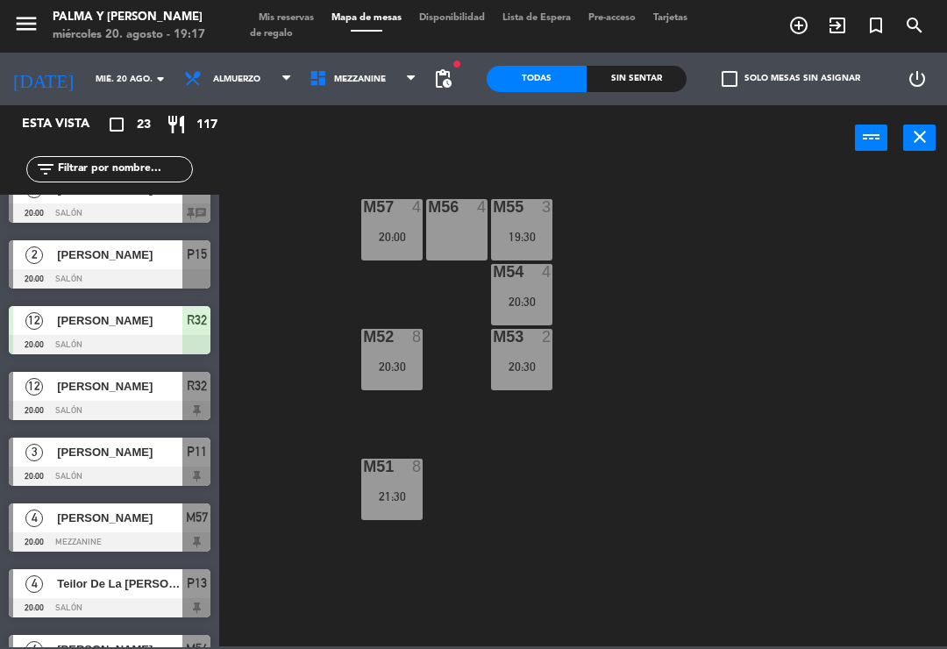
click at [160, 327] on span "[PERSON_NAME]" at bounding box center [119, 320] width 125 height 18
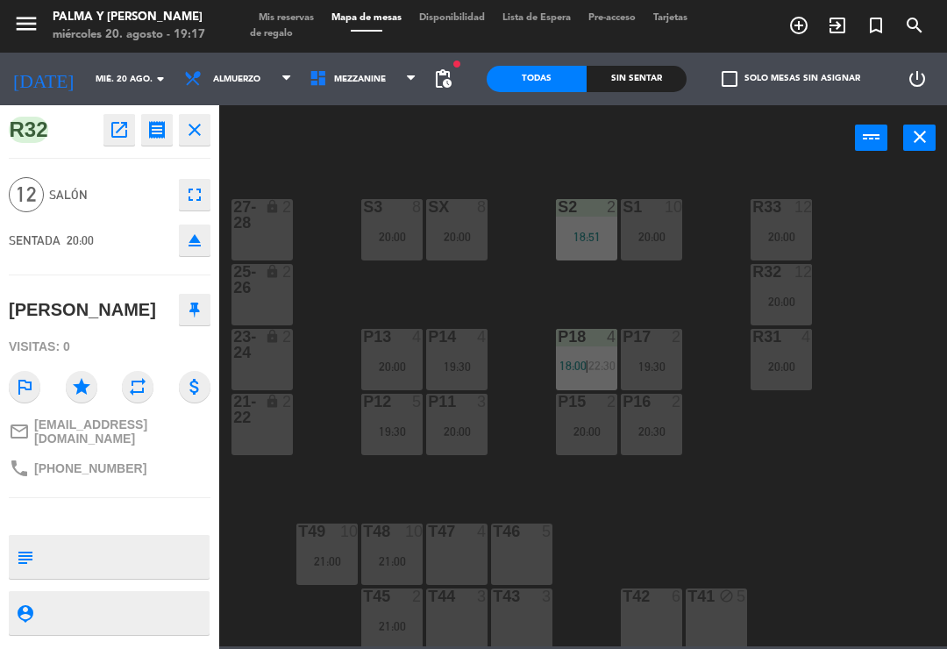
click at [188, 132] on icon "close" at bounding box center [194, 129] width 21 height 21
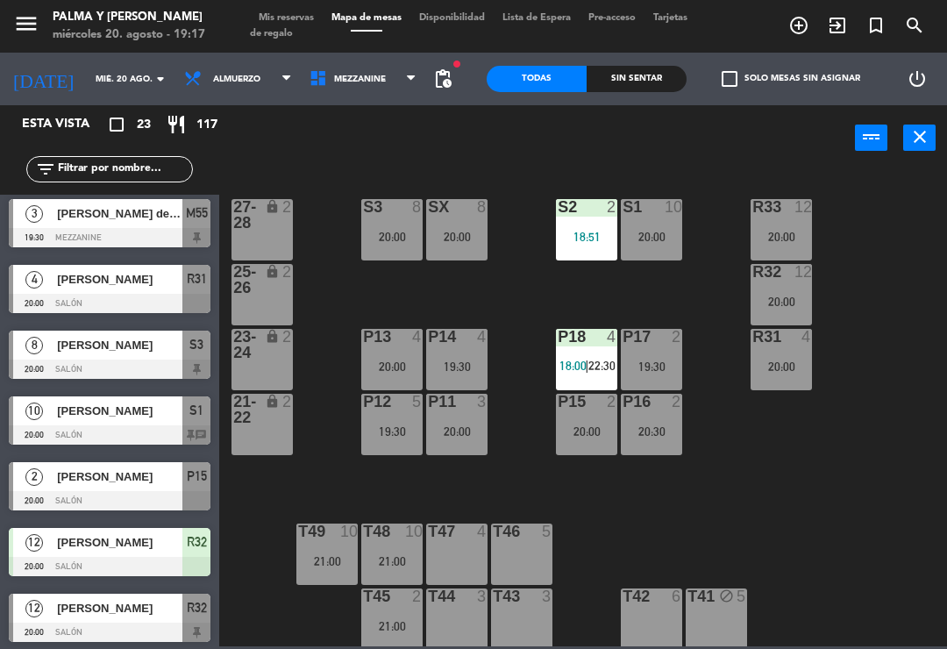
scroll to position [596, 0]
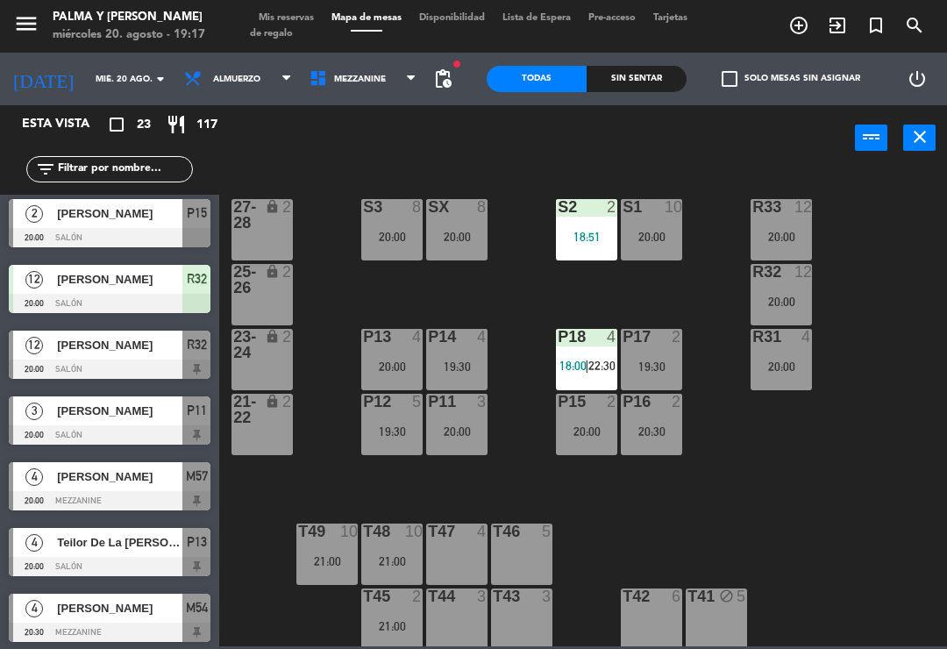
click at [113, 294] on div at bounding box center [110, 303] width 202 height 19
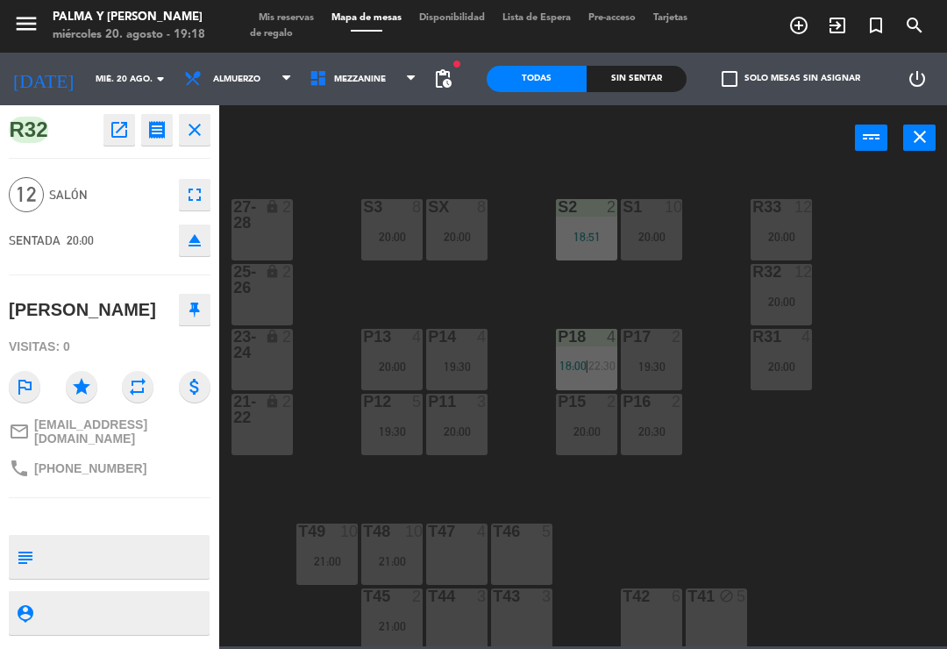
click at [104, 119] on button "open_in_new" at bounding box center [119, 130] width 32 height 32
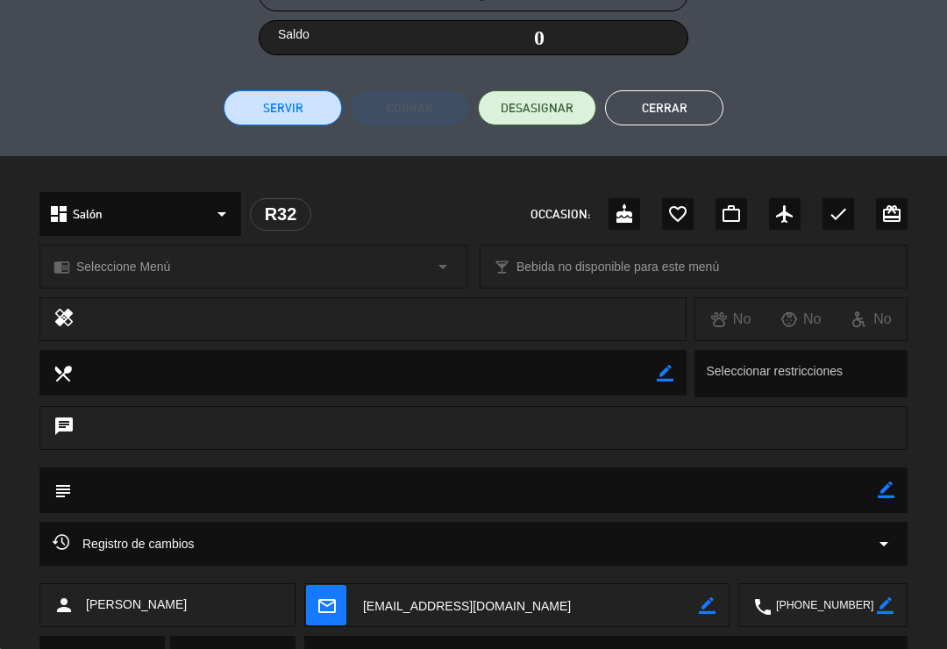
scroll to position [251, 0]
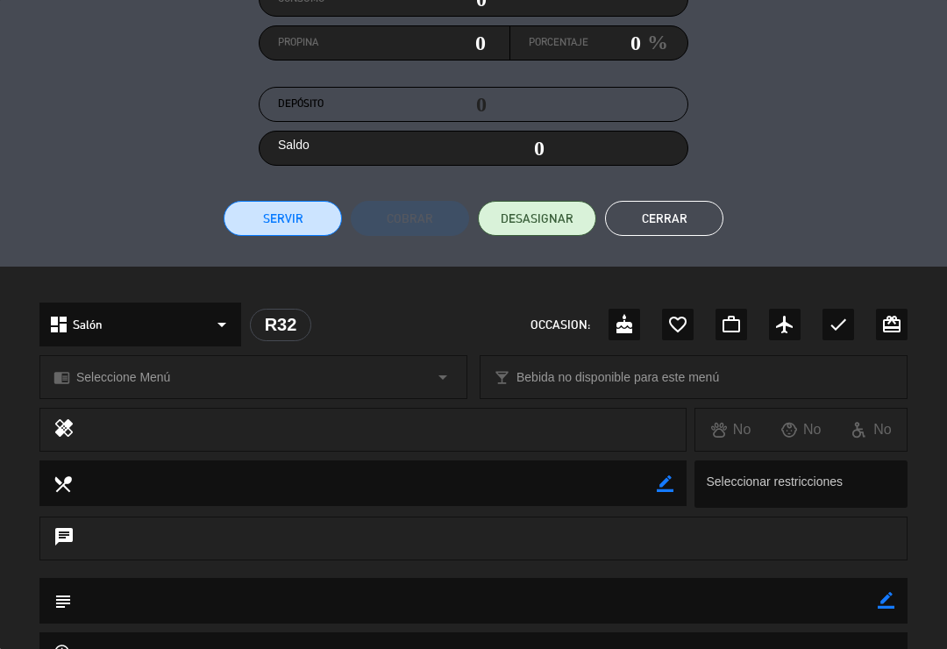
click at [288, 213] on button "Servir" at bounding box center [283, 218] width 118 height 35
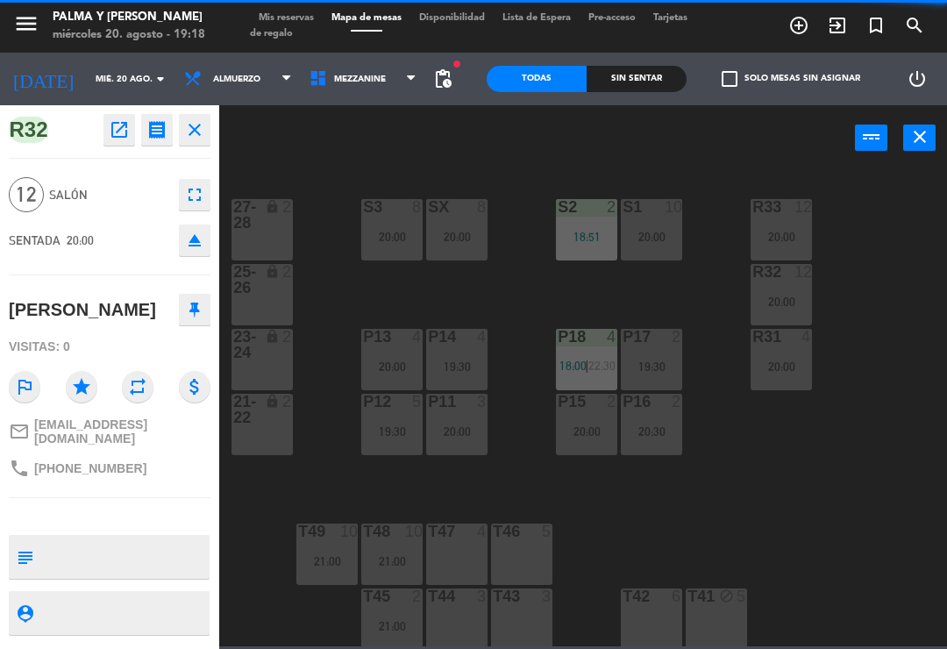
scroll to position [0, 0]
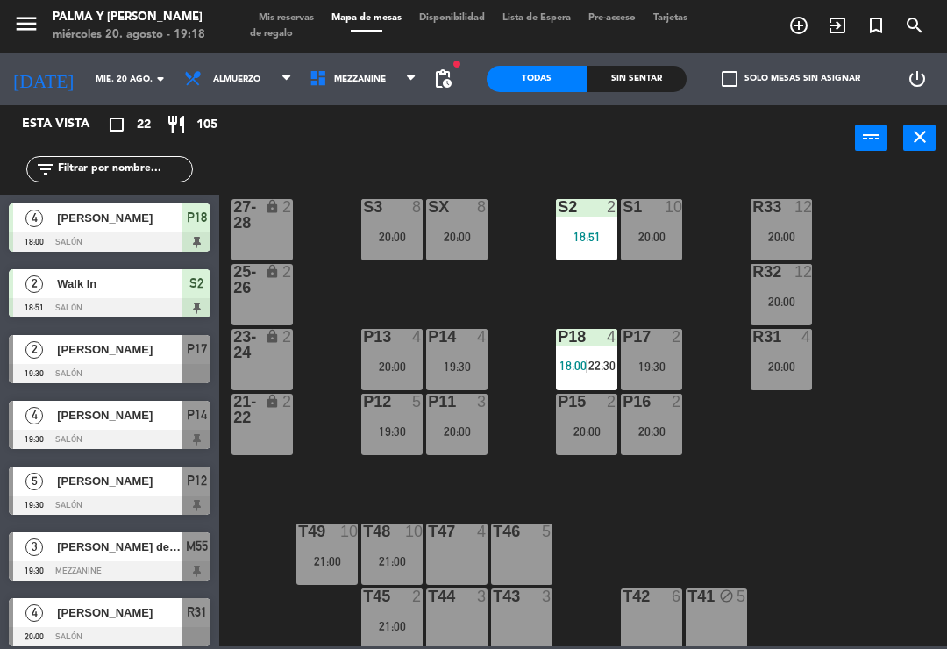
click at [795, 284] on div "R32 12 20:00" at bounding box center [780, 294] width 61 height 61
click at [820, 468] on div "R33 12 20:00 S1 10 20:00 S2 2 18:51 S3 8 20:00 SX 8 20:00 27-28 lock 2 R32 12 2…" at bounding box center [588, 407] width 718 height 478
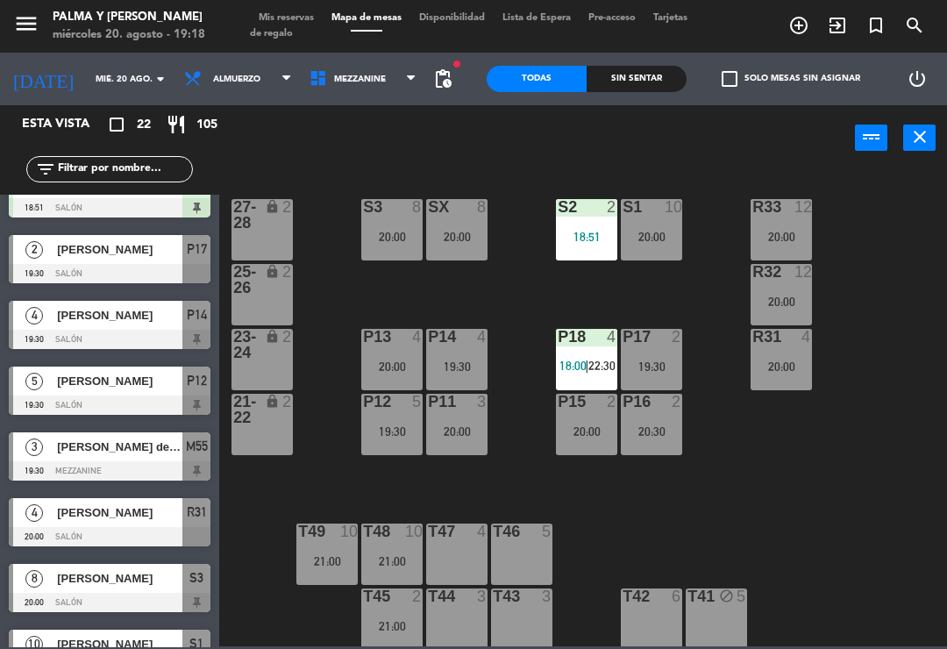
scroll to position [113, 0]
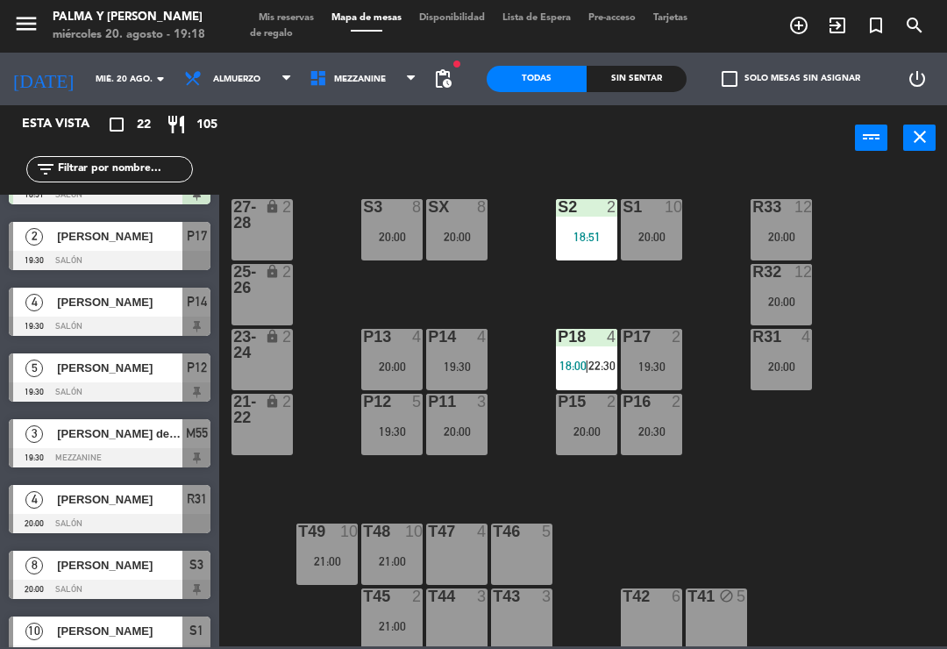
click at [125, 454] on div at bounding box center [110, 457] width 202 height 19
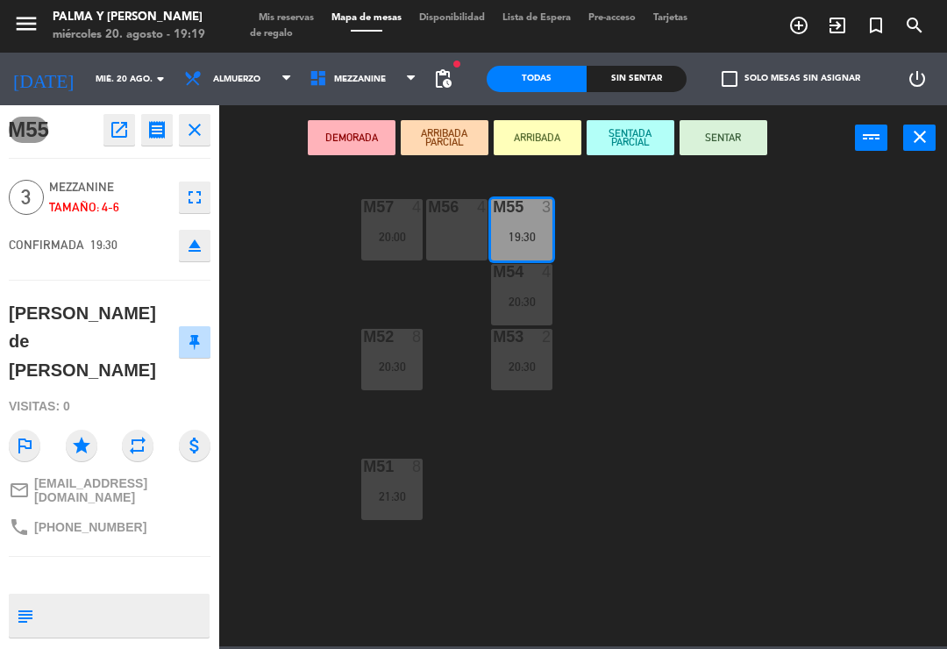
click at [714, 139] on button "SENTAR" at bounding box center [723, 137] width 88 height 35
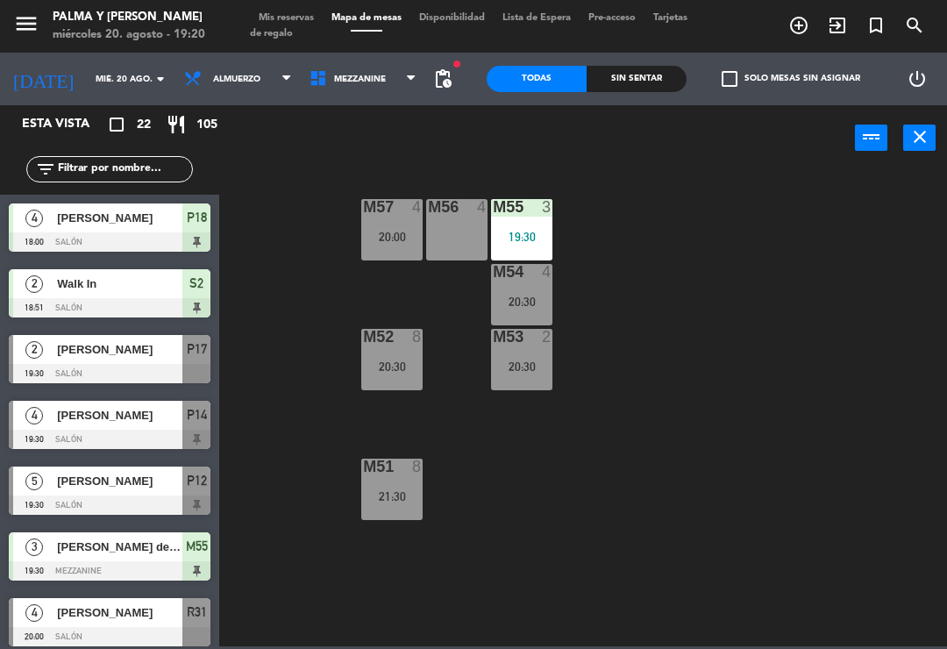
click at [401, 77] on span "Mezzanine" at bounding box center [363, 79] width 125 height 39
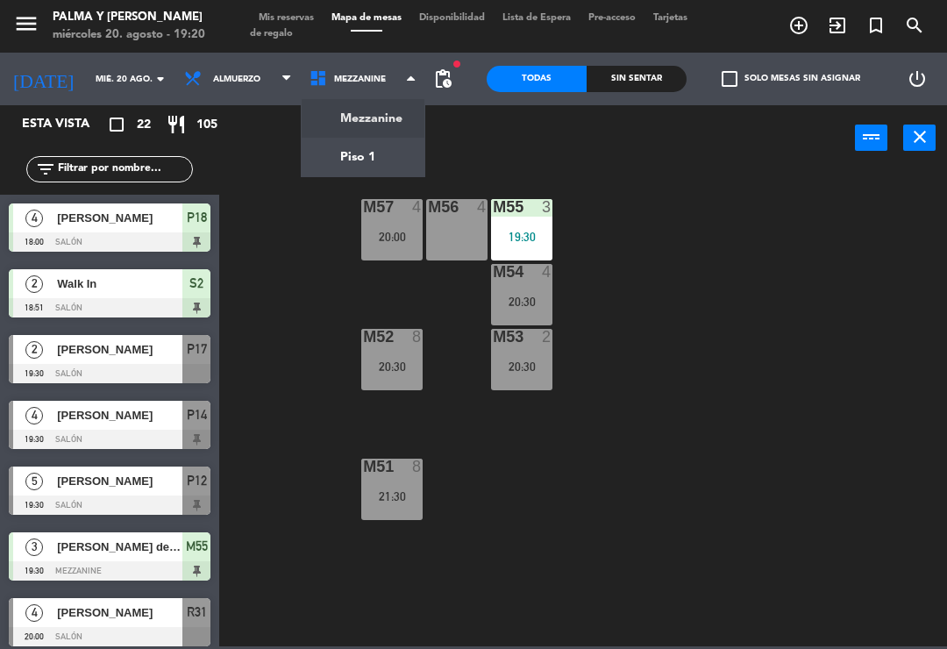
click at [389, 164] on ng-component "menu Palma y [PERSON_NAME][DATE] 20. agosto - 19:20 Mis reservas Mapa de mesas …" at bounding box center [473, 323] width 947 height 646
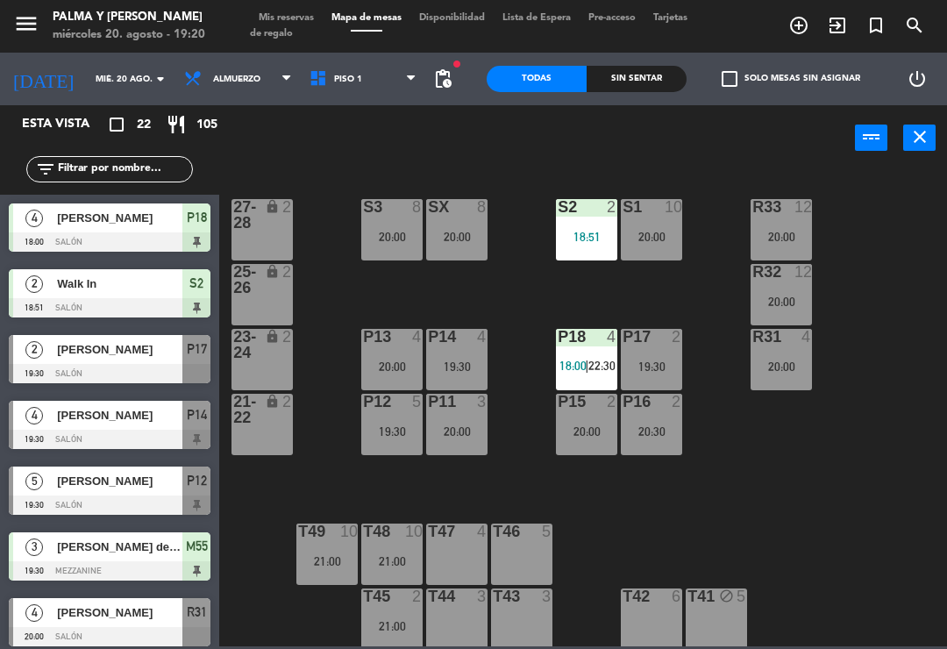
click at [659, 361] on div "19:30" at bounding box center [651, 366] width 61 height 12
click at [795, 508] on div "R33 12 20:00 S1 10 20:00 S2 2 18:51 S3 8 20:00 SX 8 20:00 27-28 lock 2 R32 12 2…" at bounding box center [588, 407] width 718 height 478
click at [416, 429] on div "19:30" at bounding box center [391, 431] width 61 height 12
click at [537, 384] on div "R33 12 20:00 S1 10 20:00 S2 2 18:51 S3 8 20:00 SX 8 20:00 27-28 lock 2 R32 12 2…" at bounding box center [588, 407] width 718 height 478
click at [482, 359] on div "19:30" at bounding box center [456, 365] width 61 height 13
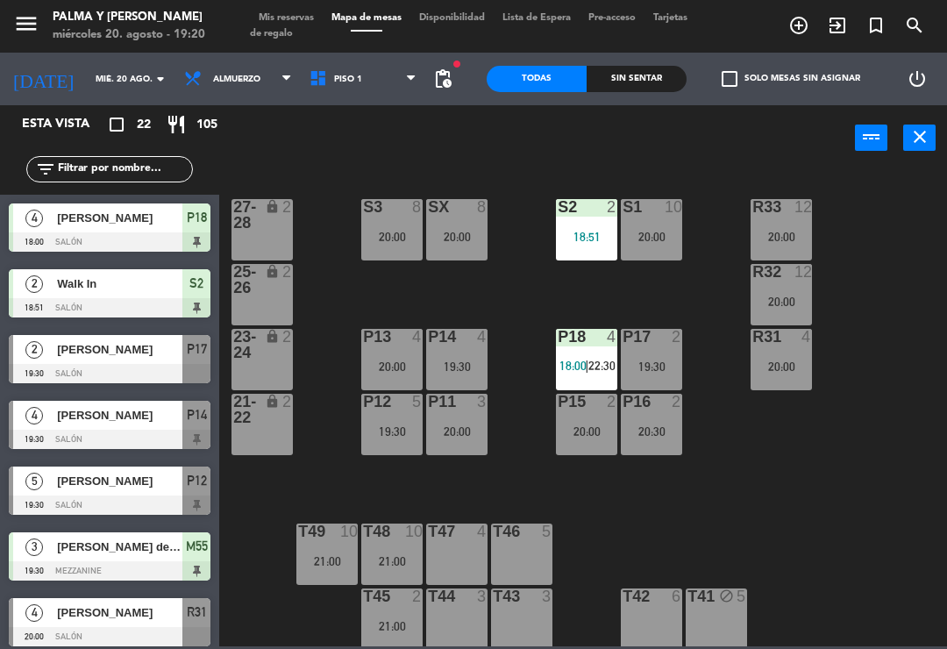
click at [714, 268] on div "R33 12 20:00 S1 10 20:00 S2 2 18:51 S3 8 20:00 SX 8 20:00 27-28 lock 2 R32 12 2…" at bounding box center [588, 407] width 718 height 478
click at [729, 162] on div "power_input close" at bounding box center [536, 138] width 635 height 67
click at [134, 429] on div "[PERSON_NAME]" at bounding box center [118, 415] width 127 height 29
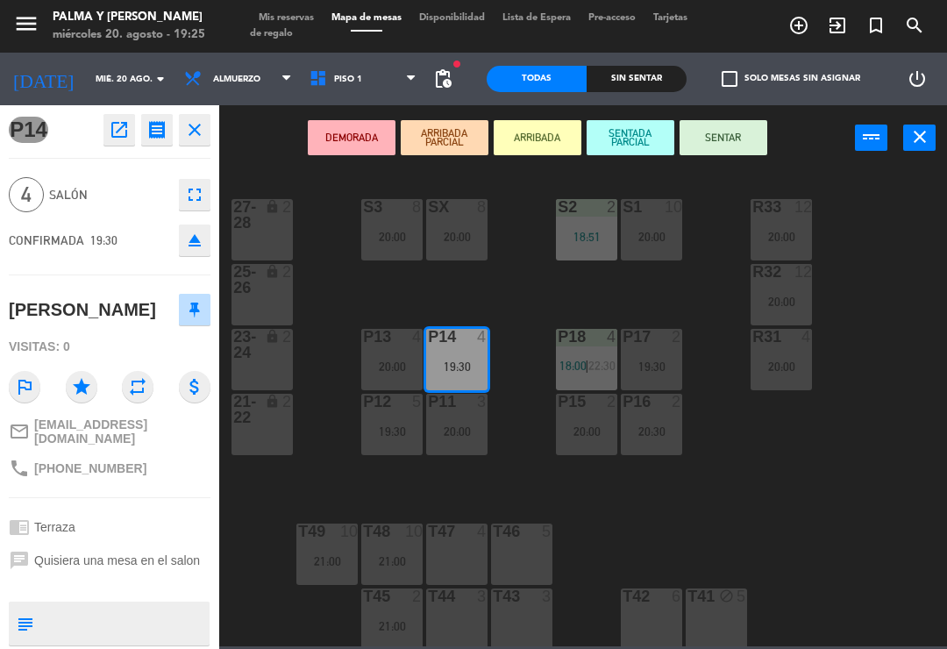
click at [754, 150] on button "SENTAR" at bounding box center [723, 137] width 88 height 35
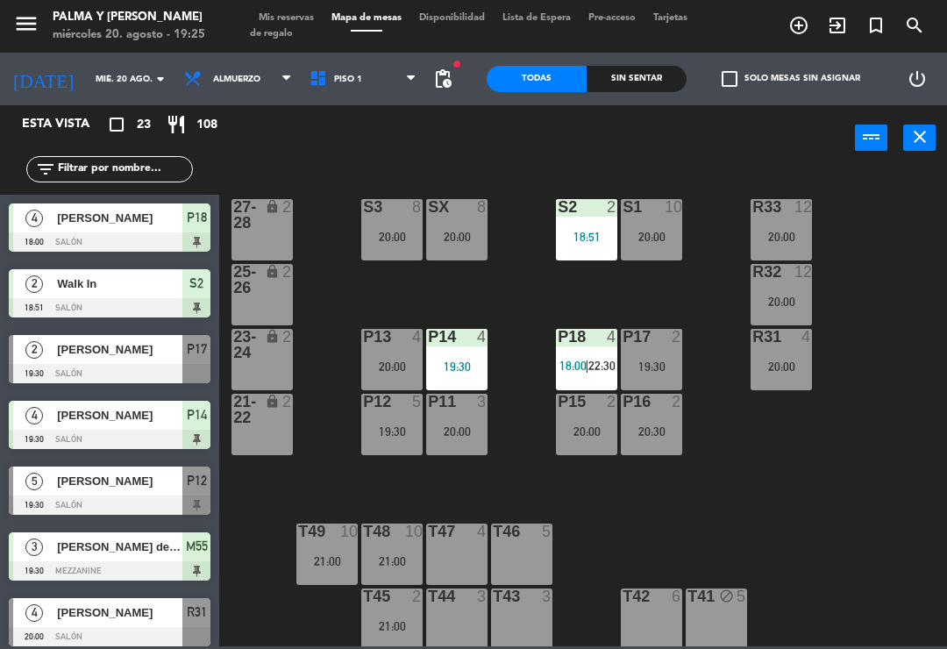
click at [590, 437] on div "20:00" at bounding box center [586, 431] width 61 height 12
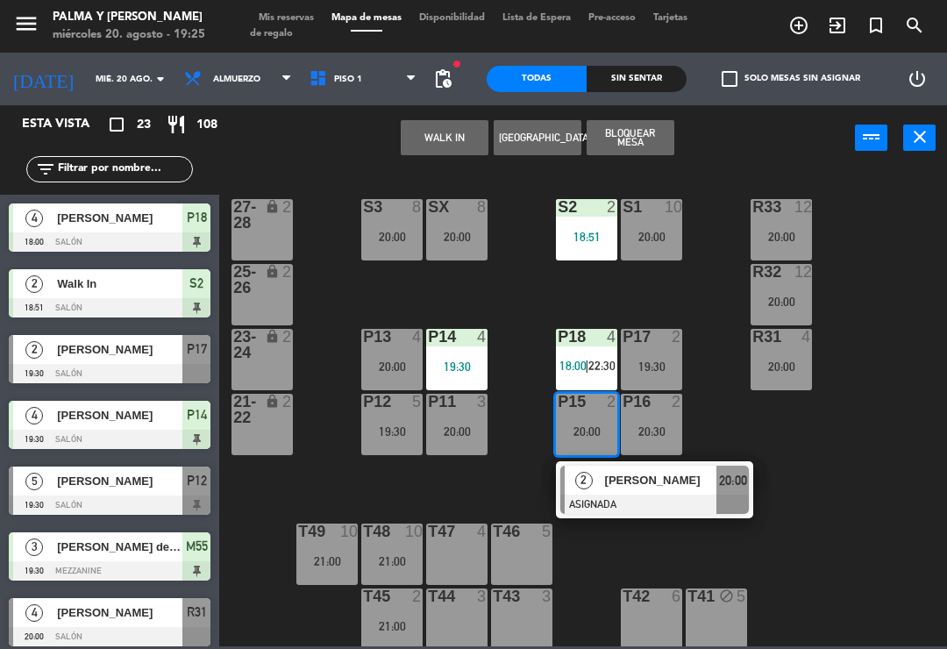
click at [692, 488] on span "[PERSON_NAME]" at bounding box center [661, 480] width 112 height 18
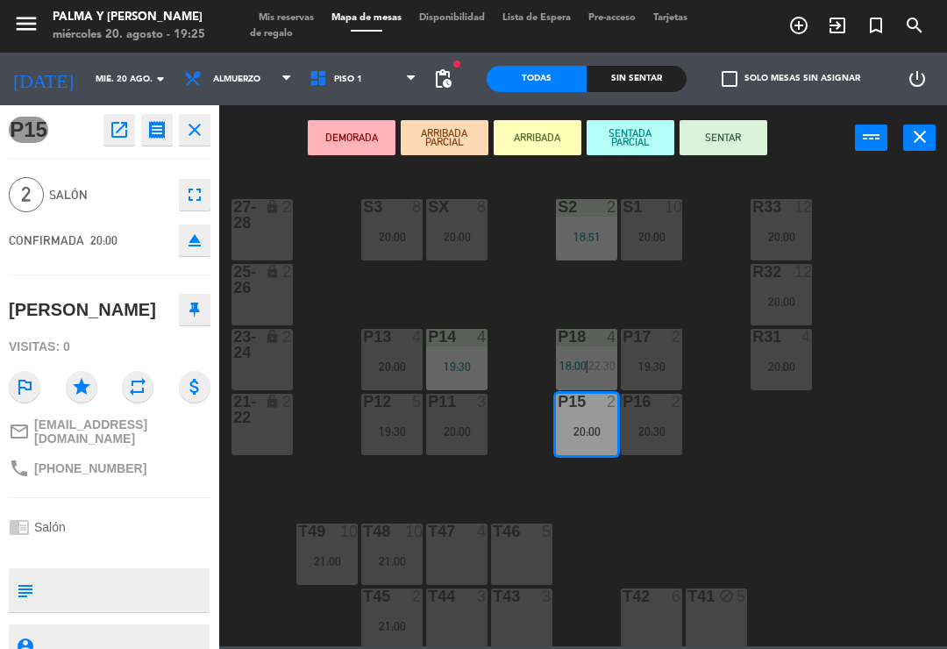
click at [462, 344] on div at bounding box center [457, 337] width 29 height 16
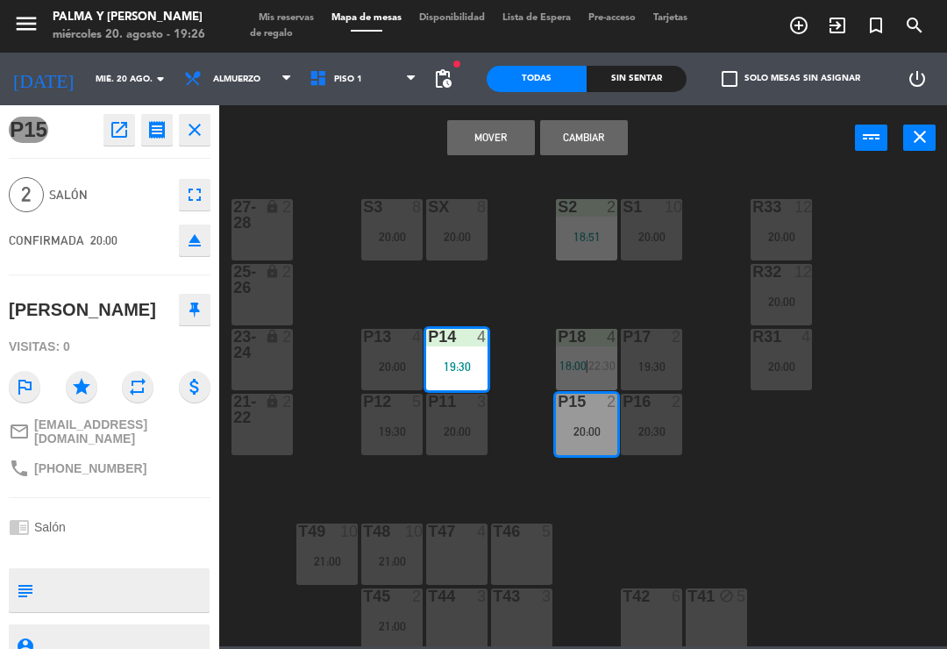
click at [607, 140] on button "Cambiar" at bounding box center [584, 137] width 88 height 35
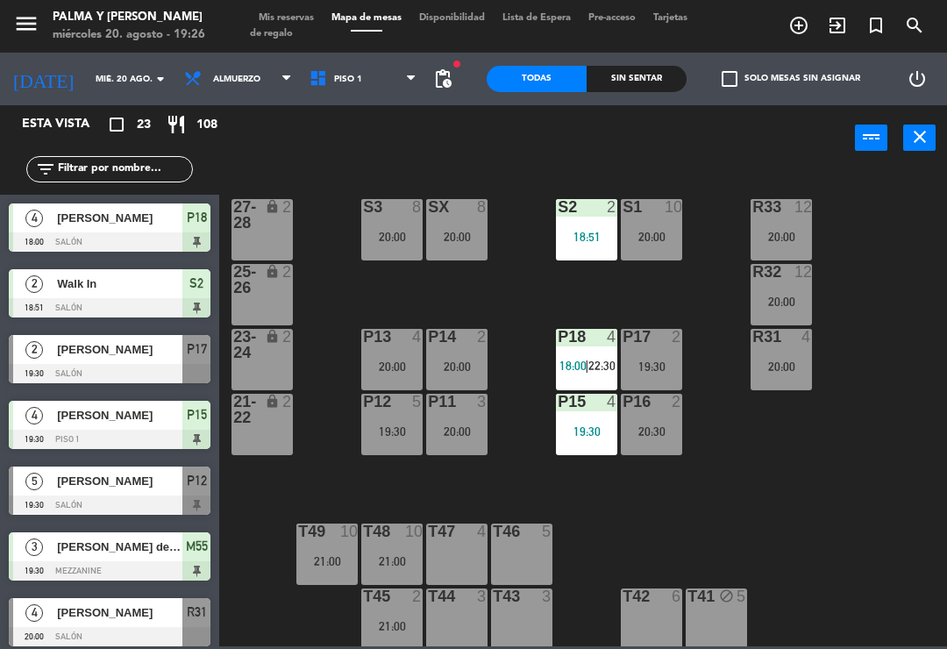
scroll to position [0, 0]
click at [759, 486] on div "R33 12 20:00 S1 10 20:00 S2 2 18:51 S3 8 20:00 SX 8 20:00 27-28 lock 2 R32 12 2…" at bounding box center [588, 407] width 718 height 478
click at [678, 355] on div "P17 2 19:30" at bounding box center [651, 359] width 61 height 61
click at [695, 539] on div "R33 12 20:00 S1 10 20:00 S2 2 18:51 S3 8 20:00 SX 8 20:00 27-28 lock 2 R32 12 2…" at bounding box center [588, 407] width 718 height 478
click at [364, 409] on div "P12" at bounding box center [363, 402] width 1 height 16
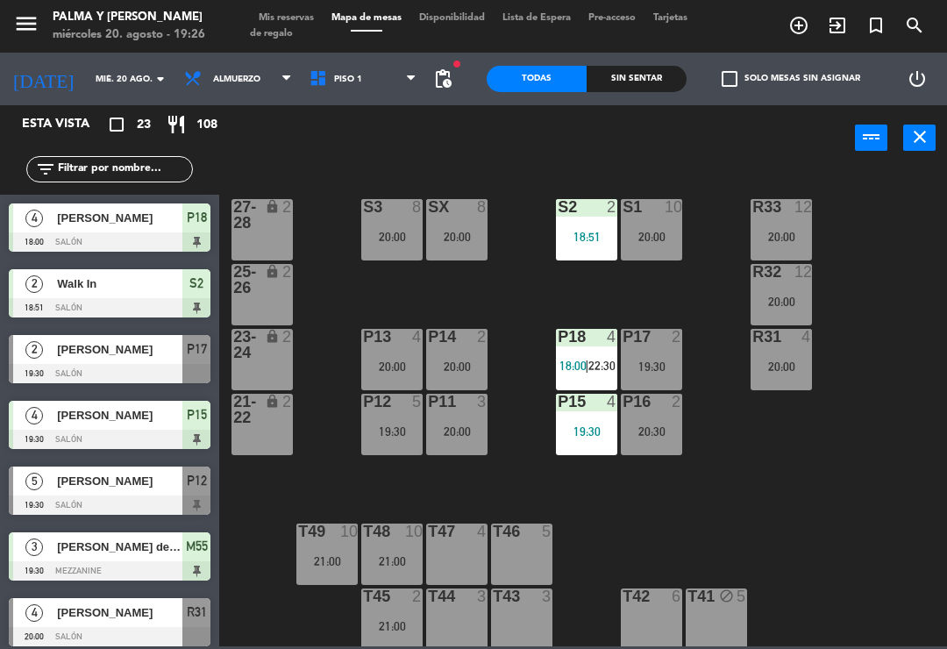
click at [699, 510] on div "R33 12 20:00 S1 10 20:00 S2 2 18:51 S3 8 20:00 SX 8 20:00 27-28 lock 2 R32 12 2…" at bounding box center [588, 407] width 718 height 478
click at [473, 344] on div "2" at bounding box center [486, 337] width 29 height 16
click at [766, 531] on div "R33 12 20:00 S1 10 20:00 S2 2 18:51 S3 8 20:00 SX 8 20:00 27-28 lock 2 R32 12 2…" at bounding box center [588, 407] width 718 height 478
click at [595, 425] on div "19:30" at bounding box center [586, 431] width 61 height 12
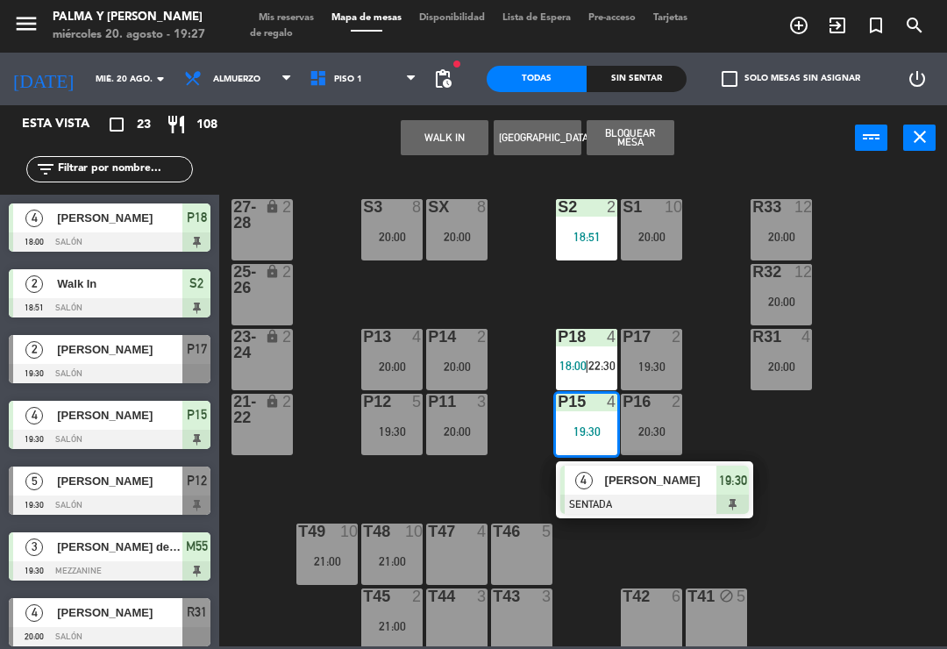
click at [137, 174] on input "text" at bounding box center [124, 169] width 136 height 19
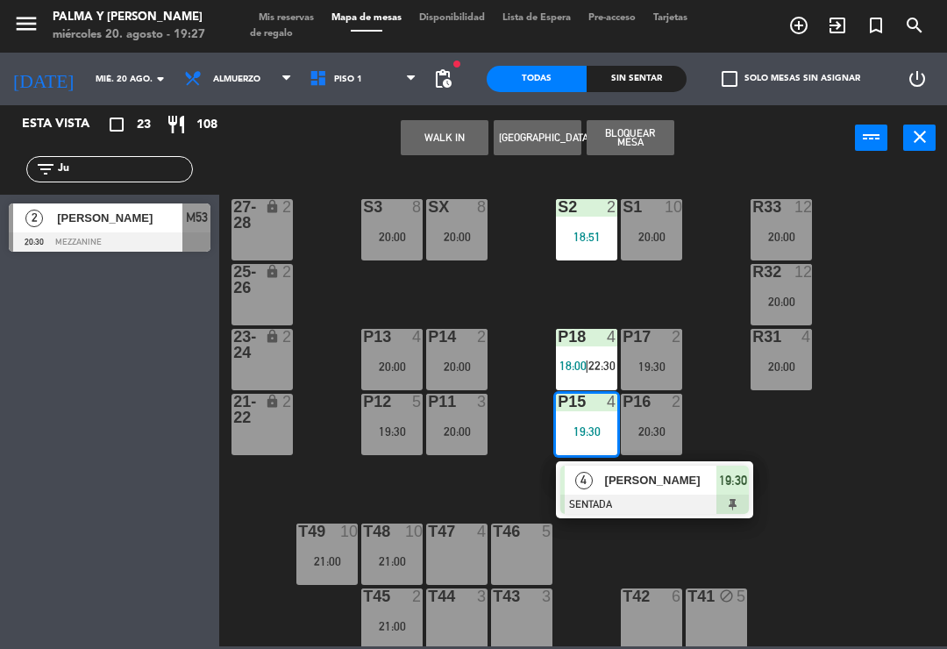
type input "J"
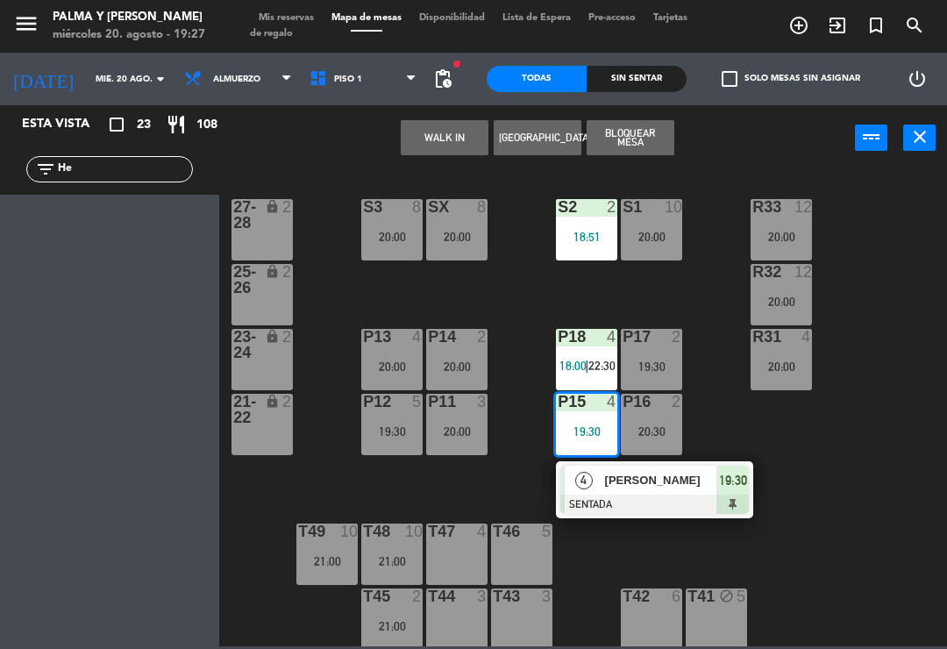
type input "H"
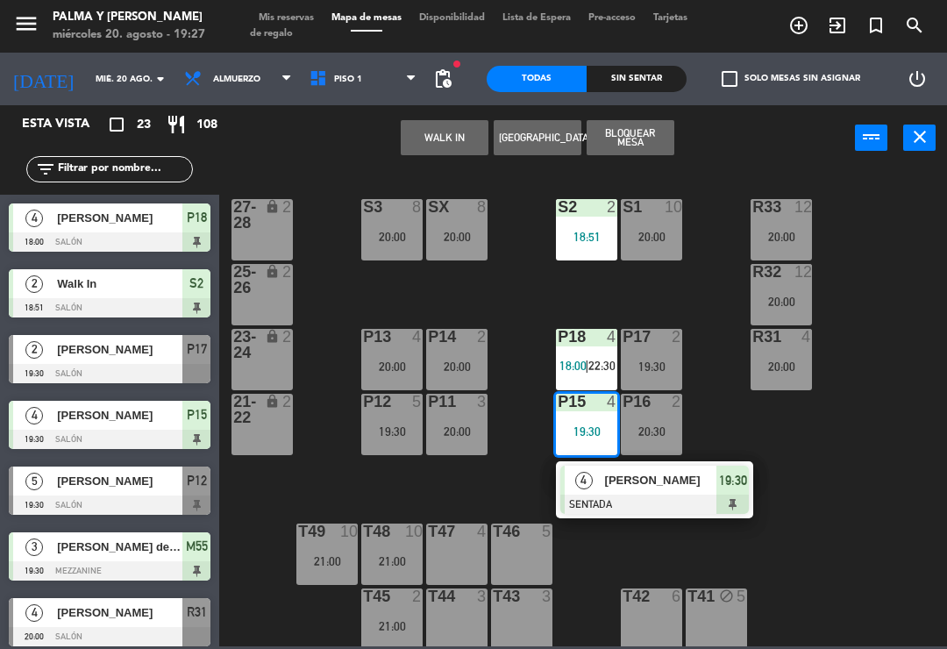
click at [292, 125] on div "WALK IN [GEOGRAPHIC_DATA] Bloquear Mesa power_input close" at bounding box center [536, 138] width 635 height 67
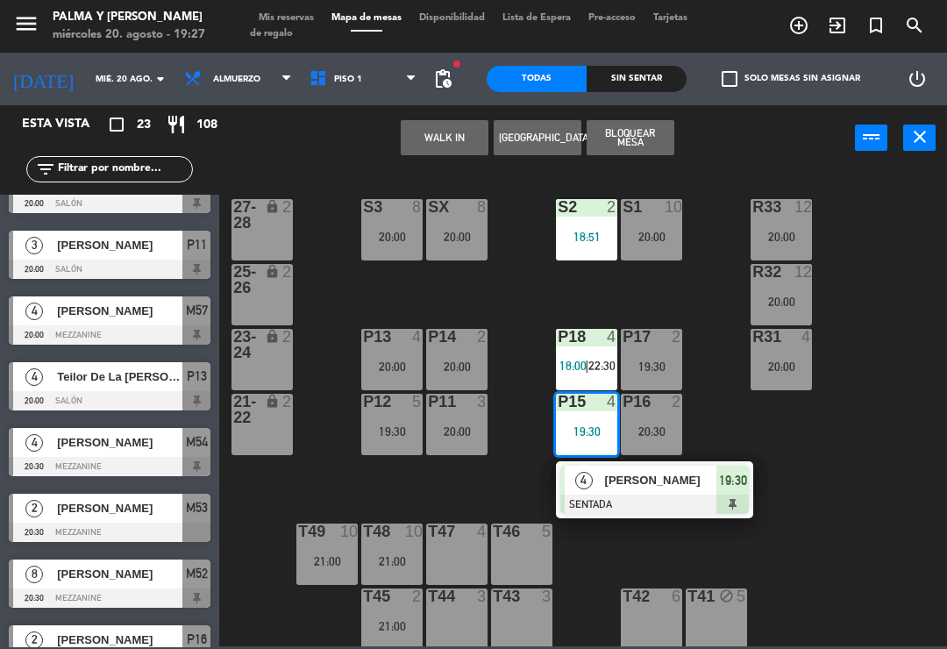
scroll to position [686, 0]
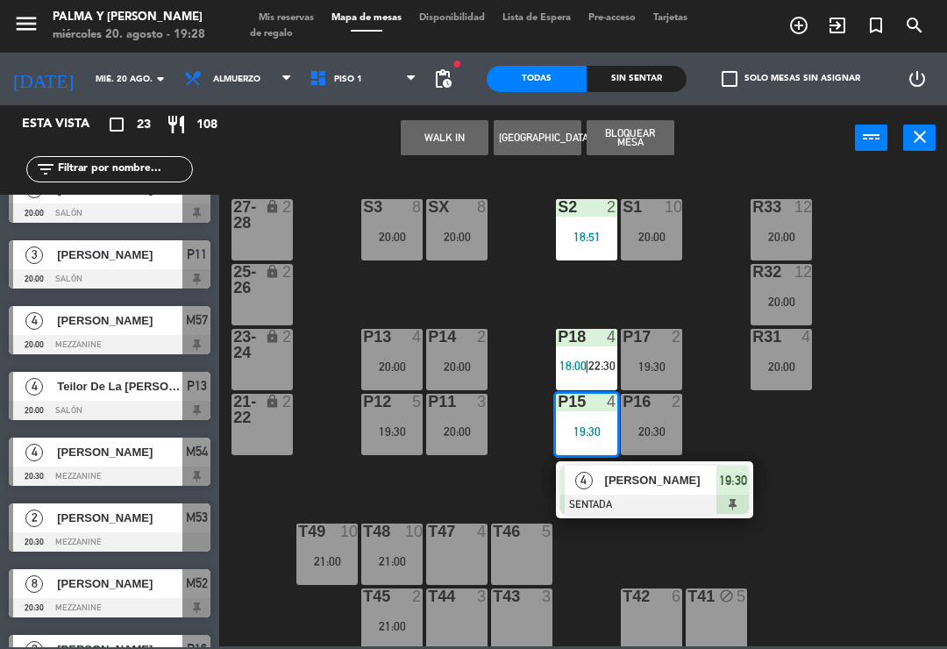
click at [381, 382] on div "P13 4 20:00" at bounding box center [391, 359] width 61 height 61
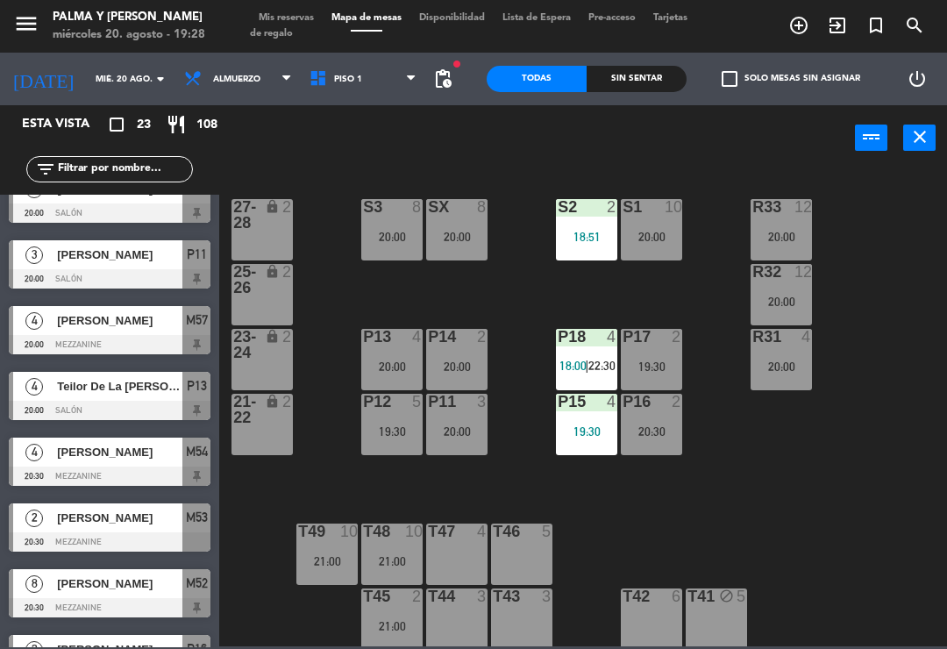
click at [514, 483] on div "R33 12 20:00 S1 10 20:00 S2 2 18:51 S3 8 20:00 SX 8 20:00 27-28 lock 2 R32 12 2…" at bounding box center [588, 407] width 718 height 478
click at [369, 358] on div "P13 4 20:00" at bounding box center [391, 359] width 61 height 61
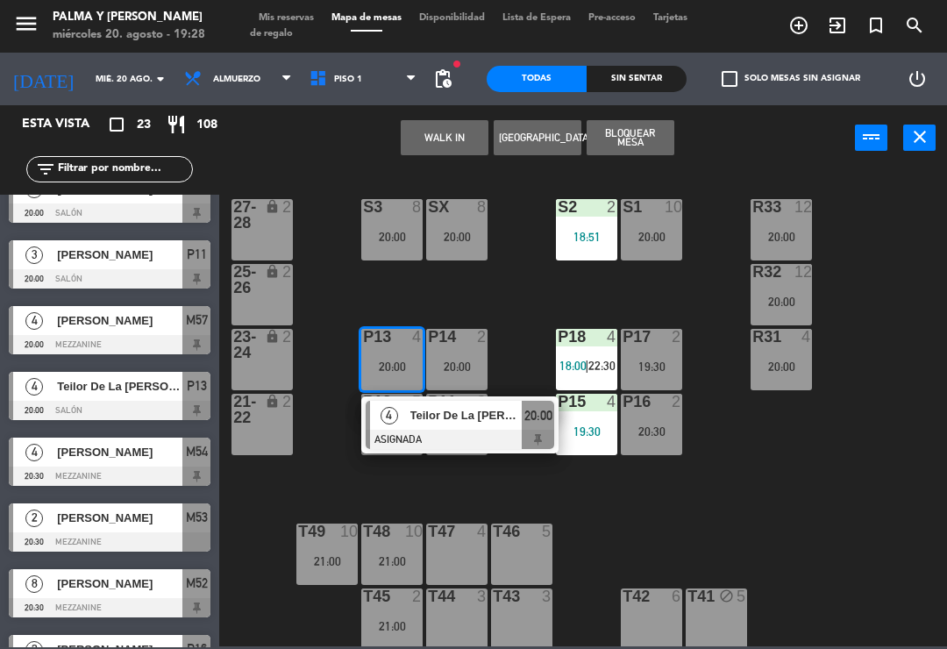
click at [671, 451] on div "P16 2 20:30" at bounding box center [651, 424] width 61 height 61
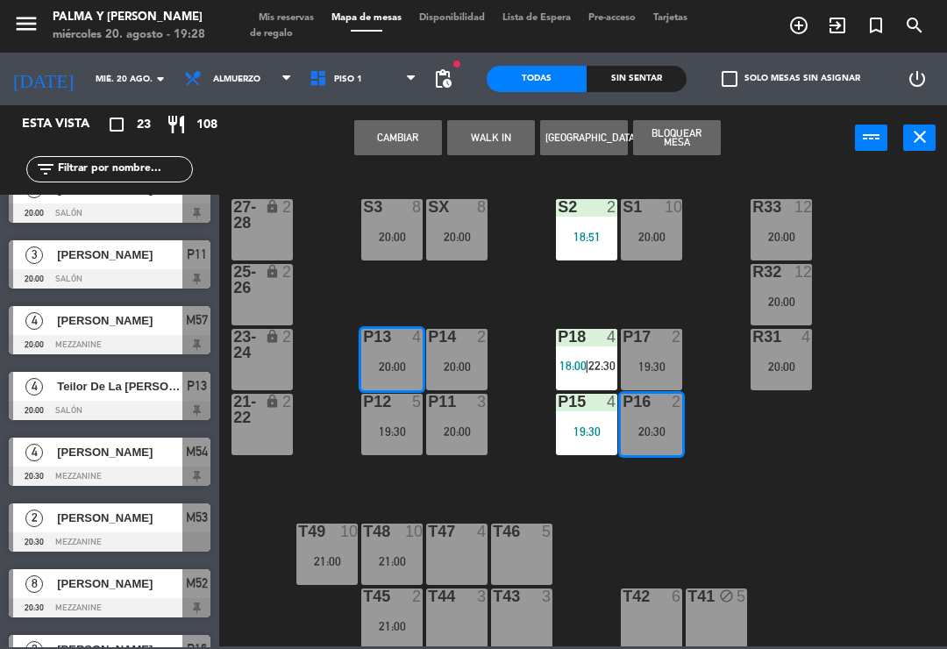
click at [430, 120] on button "Cambiar" at bounding box center [398, 137] width 88 height 35
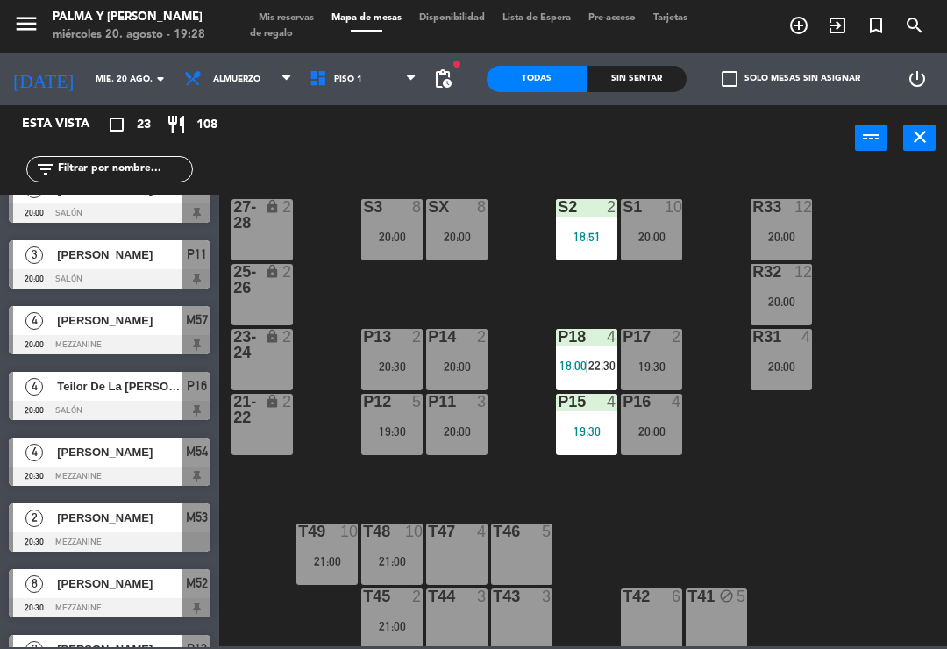
click at [363, 365] on div "20:30" at bounding box center [391, 366] width 61 height 12
click at [423, 493] on div "R33 12 20:00 S1 10 20:00 S2 2 18:51 S3 8 20:00 SX 8 20:00 27-28 lock 2 R32 12 2…" at bounding box center [588, 407] width 718 height 478
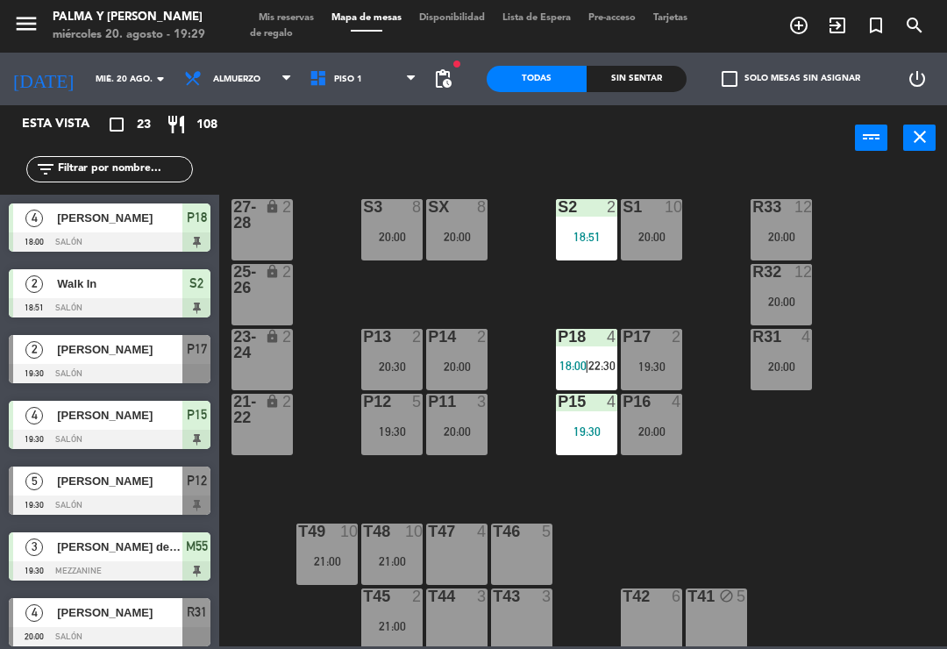
scroll to position [0, 0]
click at [138, 411] on span "[PERSON_NAME]" at bounding box center [119, 415] width 125 height 18
click at [928, 139] on icon "close" at bounding box center [919, 136] width 21 height 21
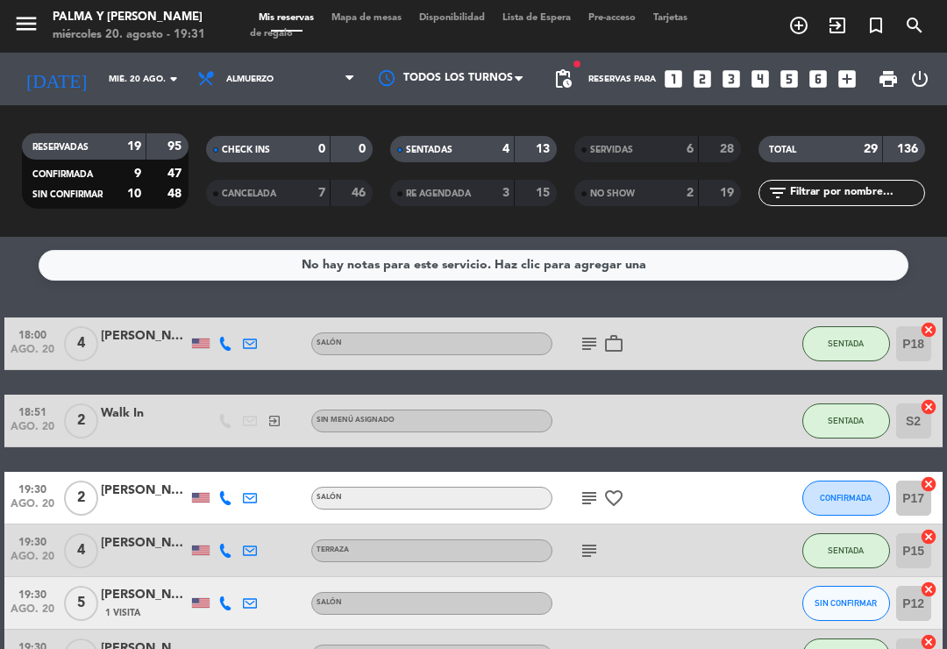
click at [348, 23] on span "Mapa de mesas" at bounding box center [367, 18] width 88 height 10
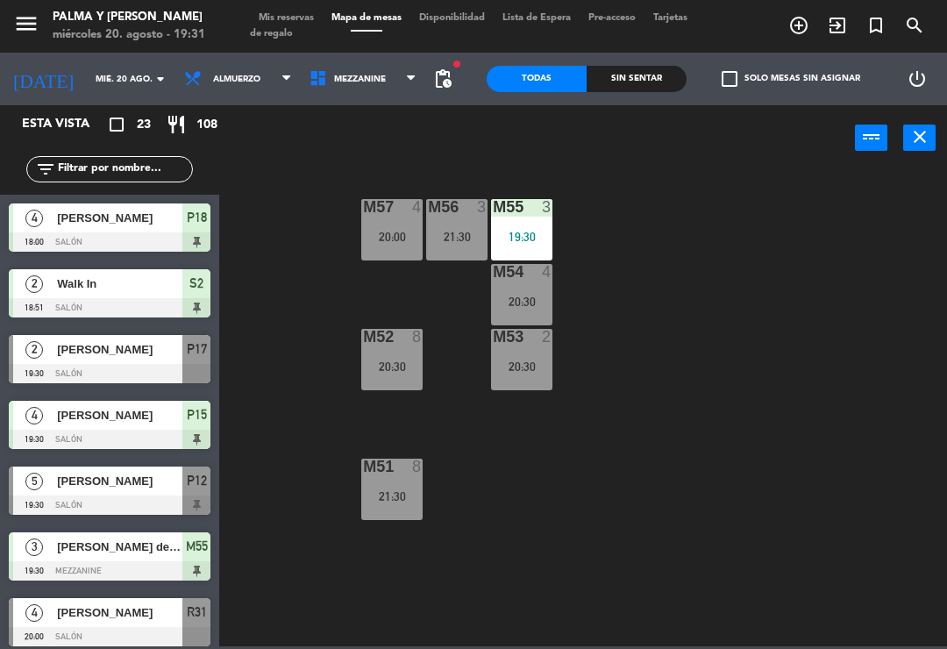
click at [302, 63] on span "Mezzanine" at bounding box center [363, 79] width 125 height 39
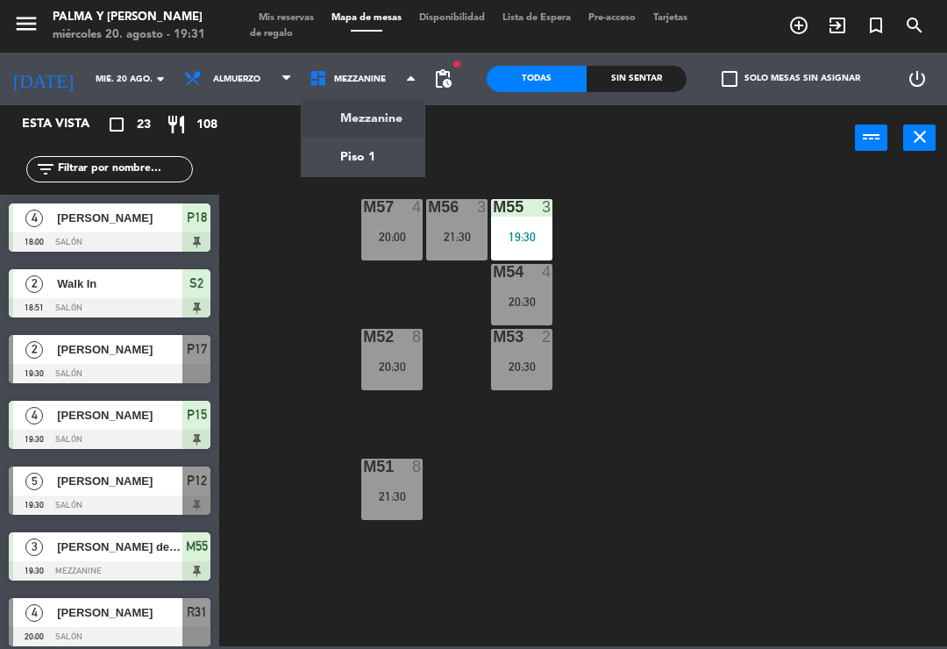
click at [309, 145] on ng-component "menu Palma y [PERSON_NAME][DATE] 20. agosto - 19:31 Mis reservas Mapa de mesas …" at bounding box center [473, 323] width 947 height 646
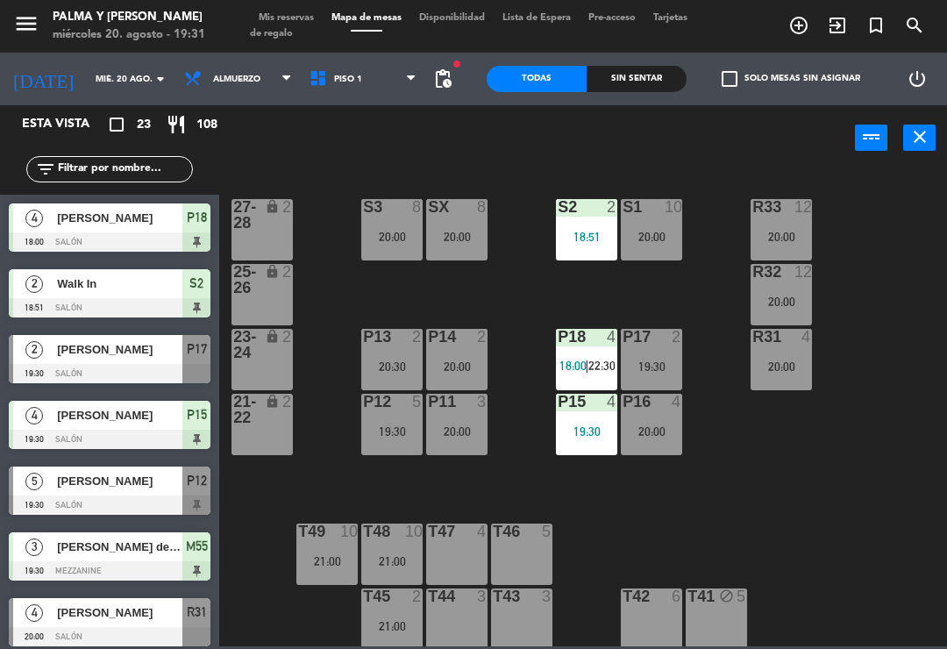
click at [343, 80] on span "Piso 1" at bounding box center [348, 80] width 28 height 10
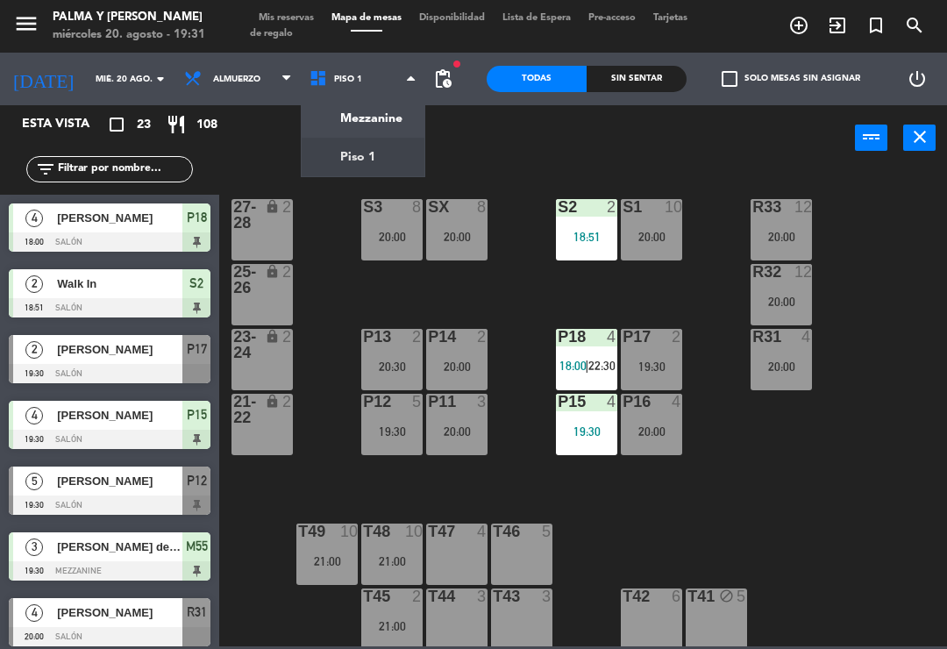
click at [329, 92] on span "Piso 1" at bounding box center [363, 79] width 125 height 39
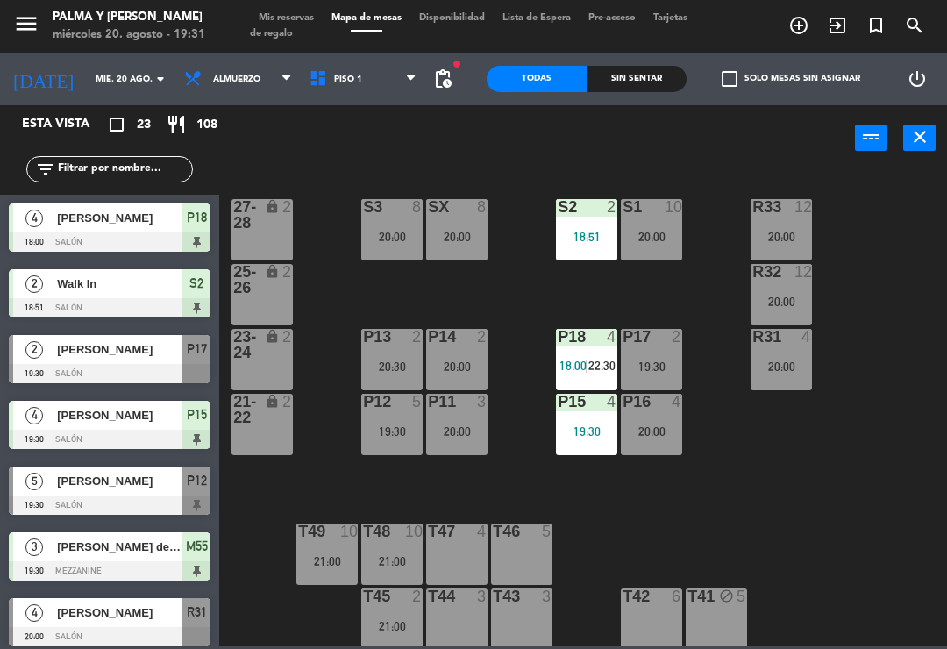
click at [338, 78] on span "Piso 1" at bounding box center [348, 80] width 28 height 10
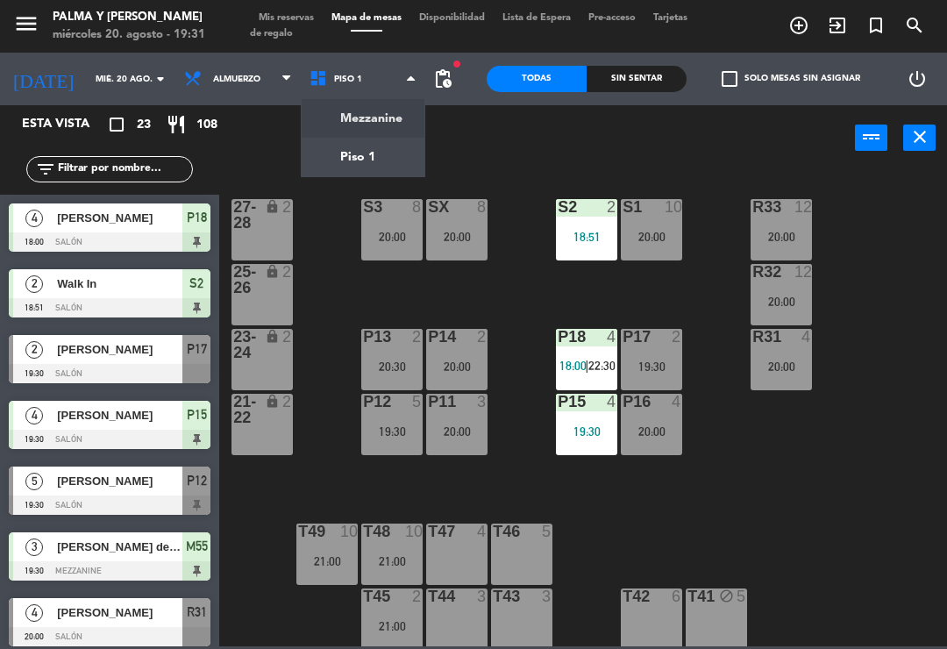
click at [324, 112] on ng-component "menu Palma y [PERSON_NAME][DATE] 20. agosto - 19:31 Mis reservas Mapa de mesas …" at bounding box center [473, 323] width 947 height 646
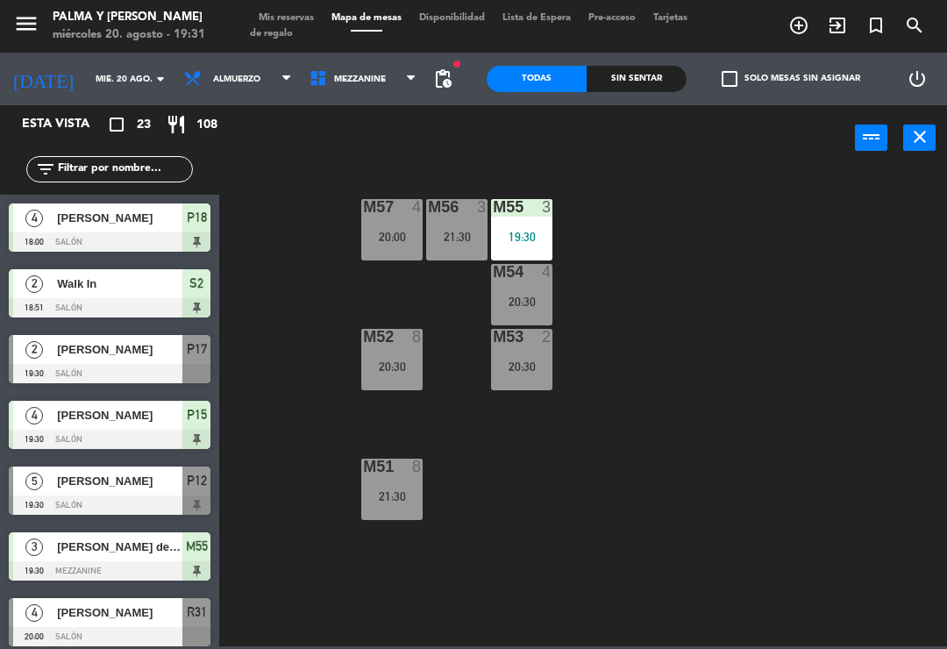
click at [312, 87] on icon at bounding box center [321, 78] width 25 height 19
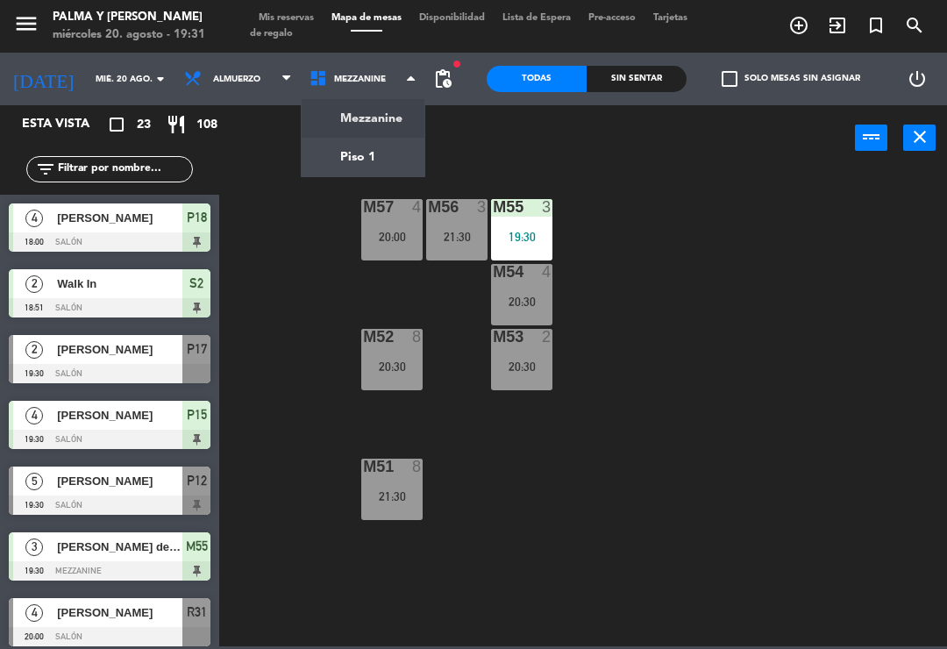
click at [306, 158] on ng-component "menu Palma y [PERSON_NAME][DATE] 20. agosto - 19:31 Mis reservas Mapa de mesas …" at bounding box center [473, 323] width 947 height 646
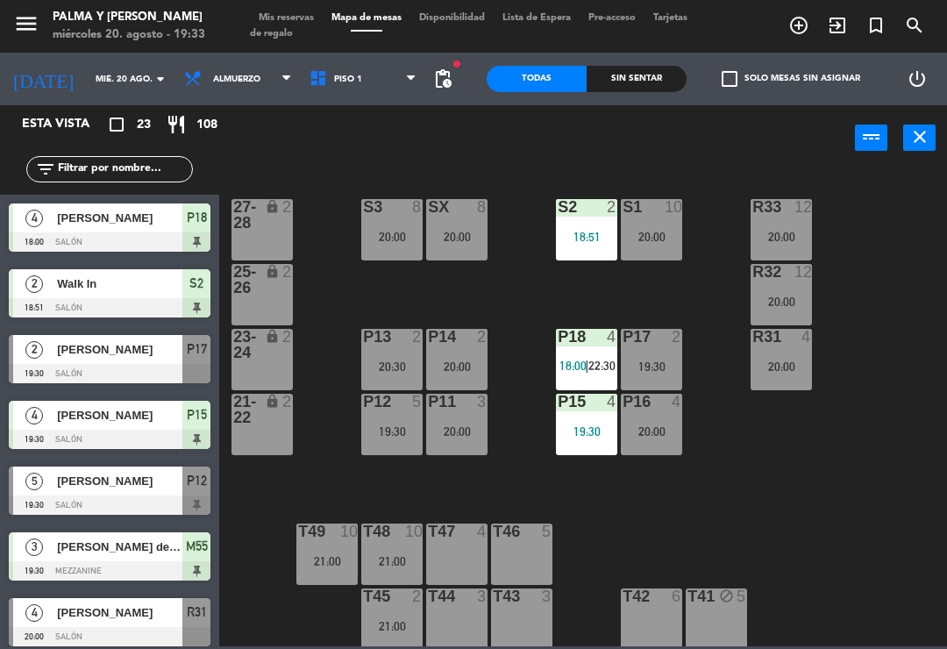
click at [87, 89] on input "mié. 20 ago." at bounding box center [147, 79] width 120 height 27
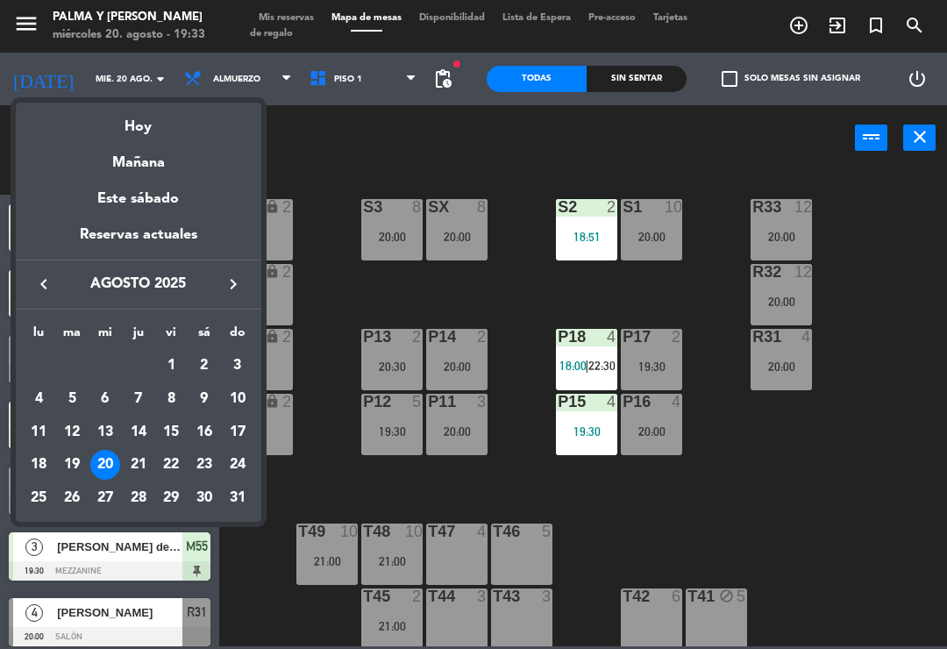
click at [119, 466] on div "20" at bounding box center [105, 465] width 30 height 30
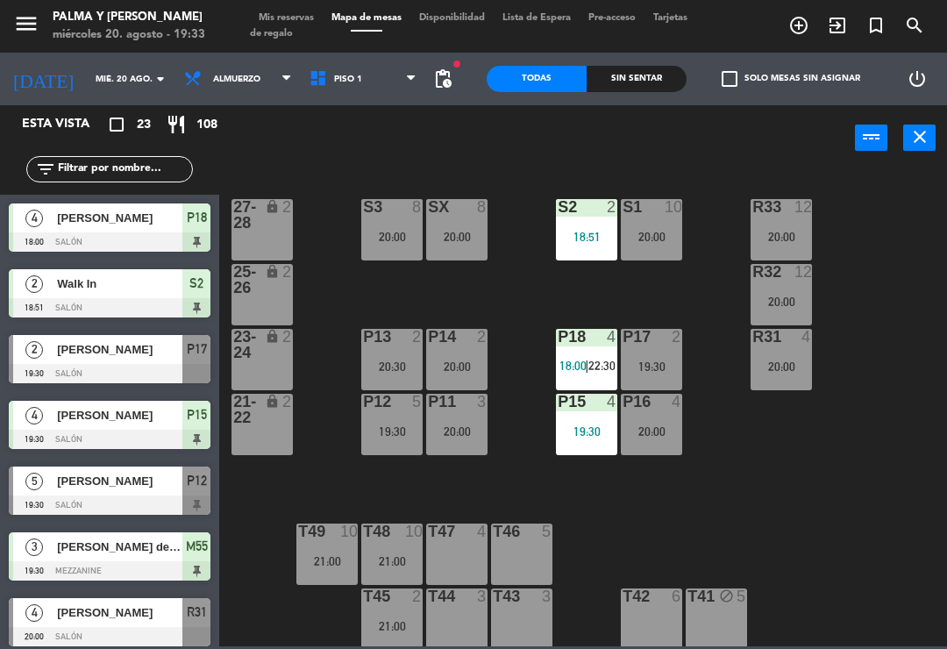
click at [118, 446] on div at bounding box center [110, 438] width 202 height 19
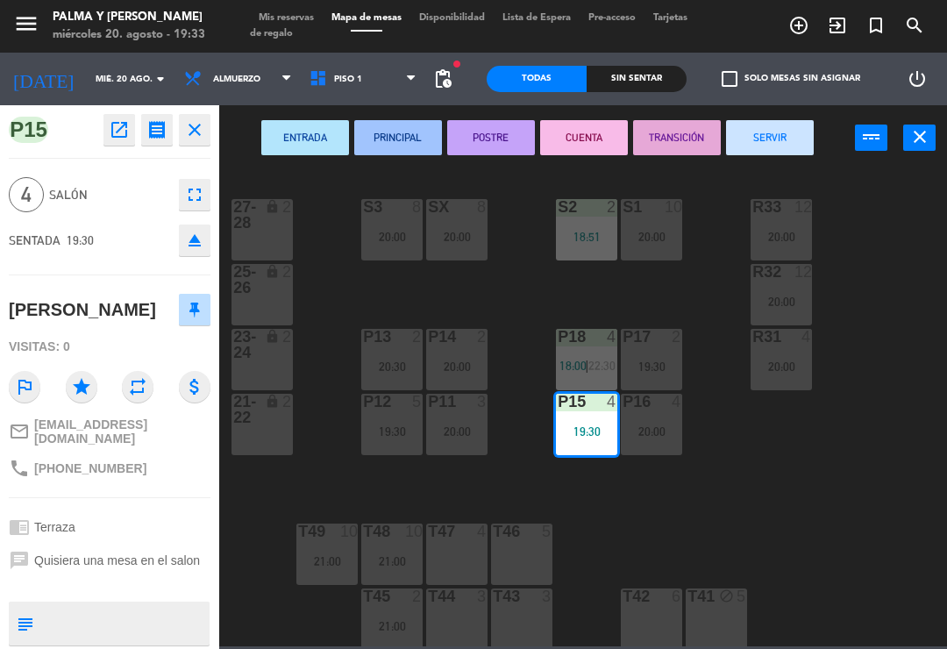
click at [25, 73] on icon "[DATE]" at bounding box center [43, 78] width 87 height 37
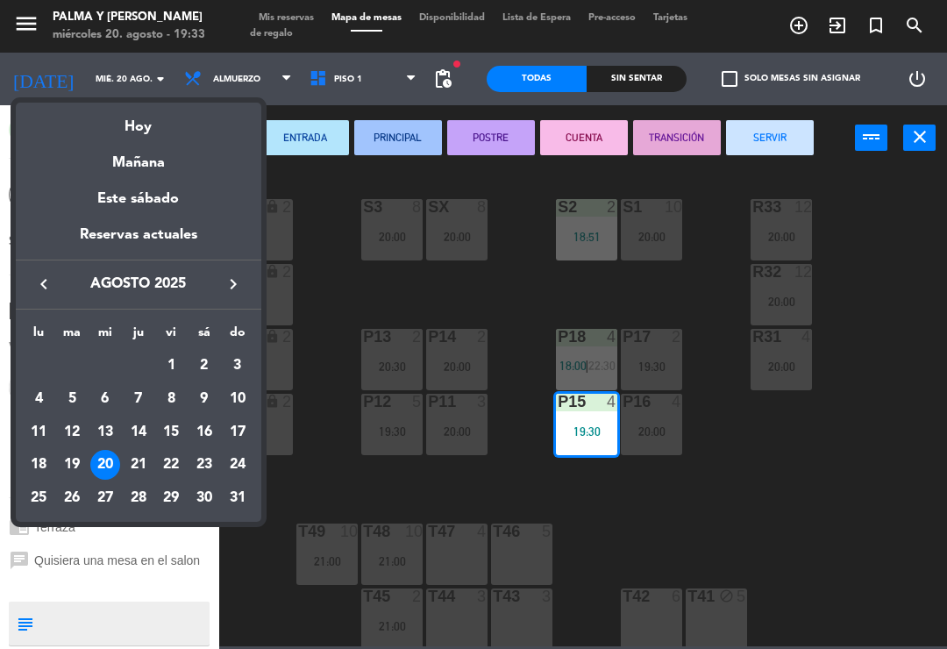
click at [107, 150] on div "Mañana" at bounding box center [138, 156] width 245 height 36
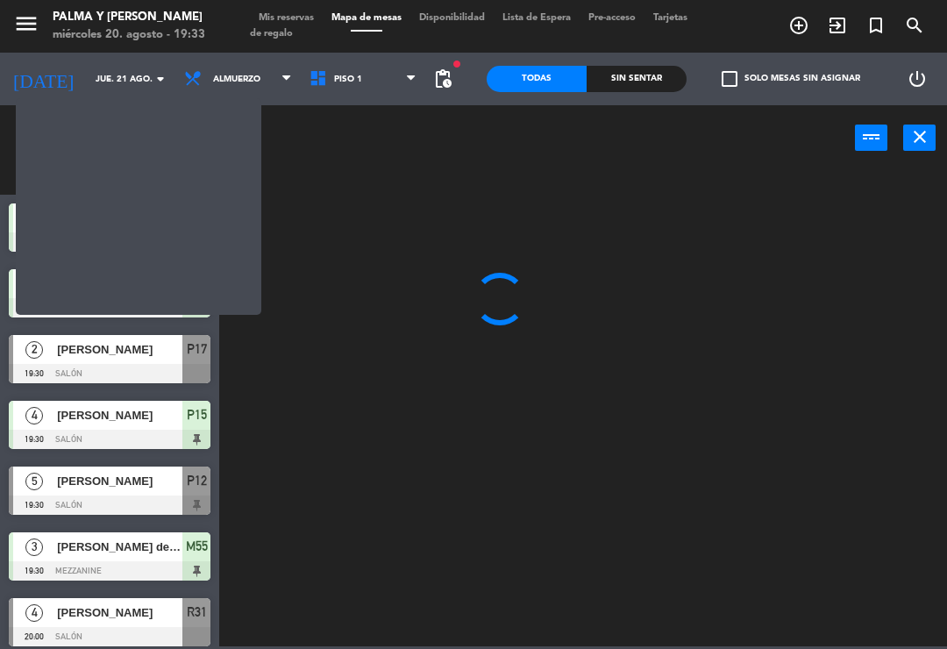
click at [112, 160] on input "text" at bounding box center [124, 169] width 136 height 19
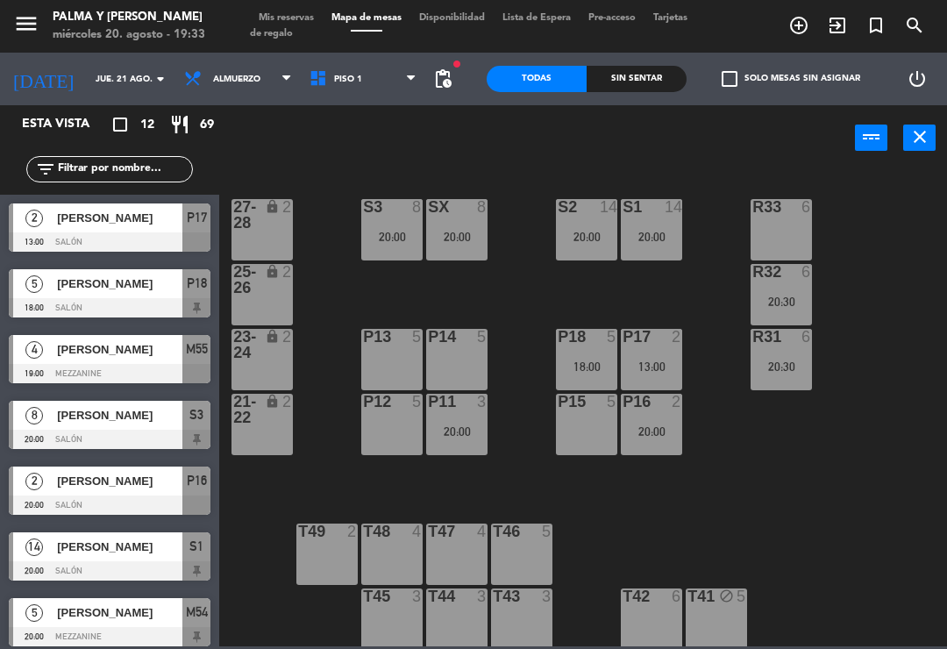
click at [87, 66] on input "jue. 21 ago." at bounding box center [147, 79] width 120 height 27
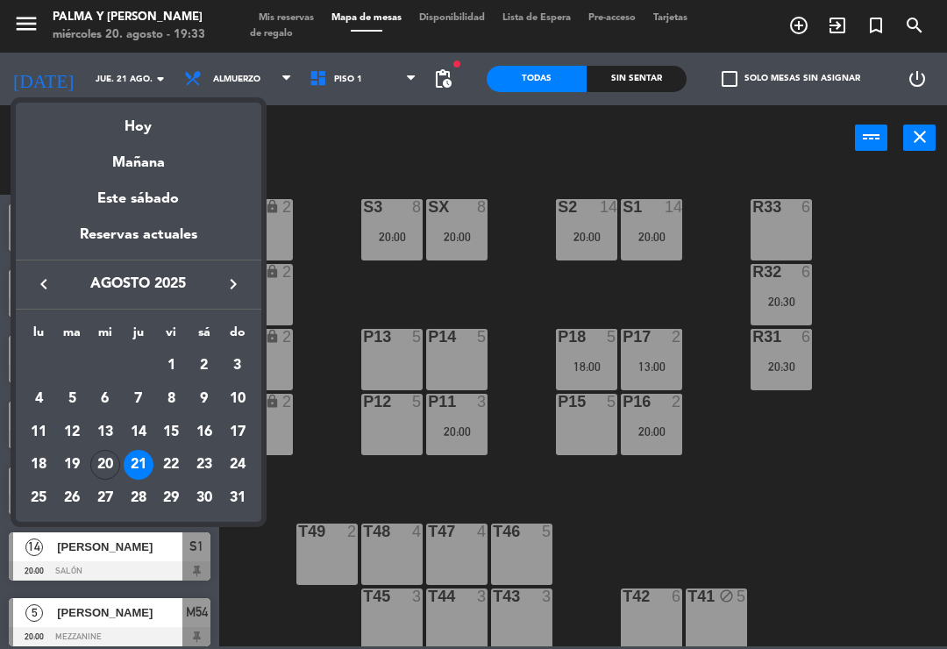
click at [487, 463] on div at bounding box center [473, 324] width 947 height 649
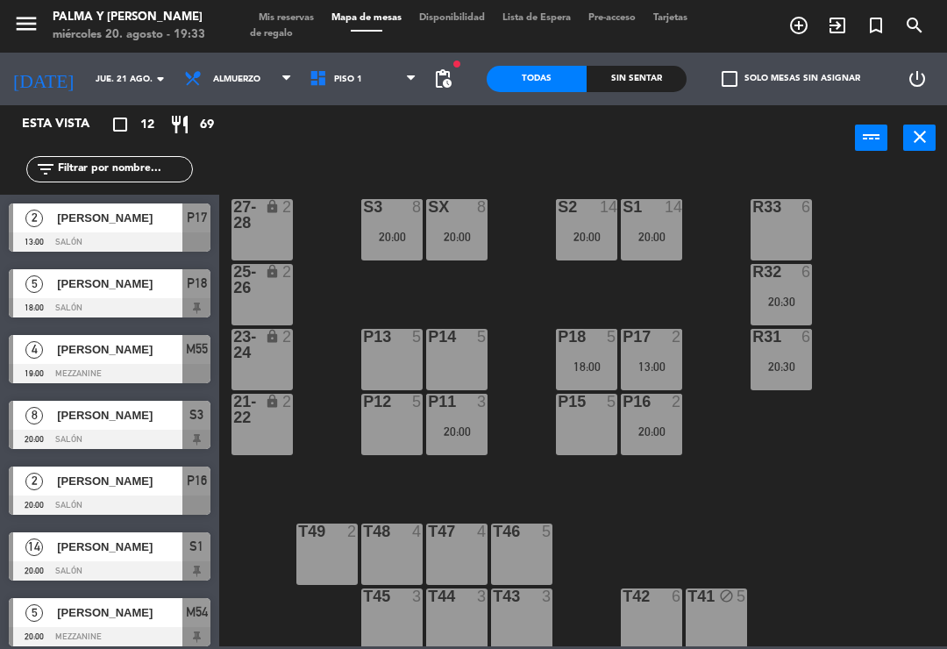
click at [87, 70] on input "jue. 21 ago." at bounding box center [147, 79] width 120 height 27
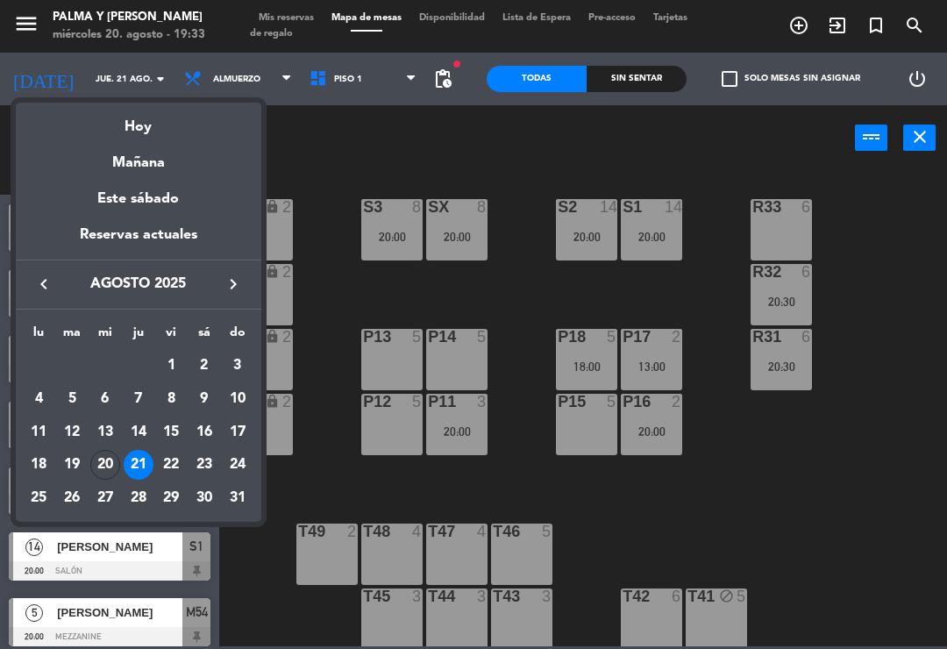
click at [124, 138] on div "Hoy" at bounding box center [138, 121] width 245 height 36
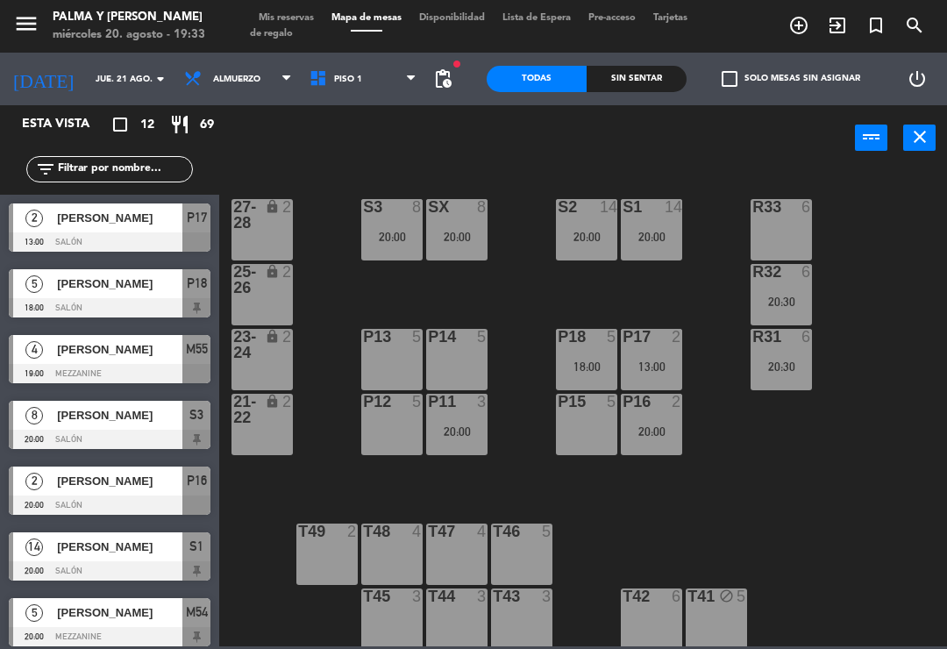
type input "mié. 20 ago."
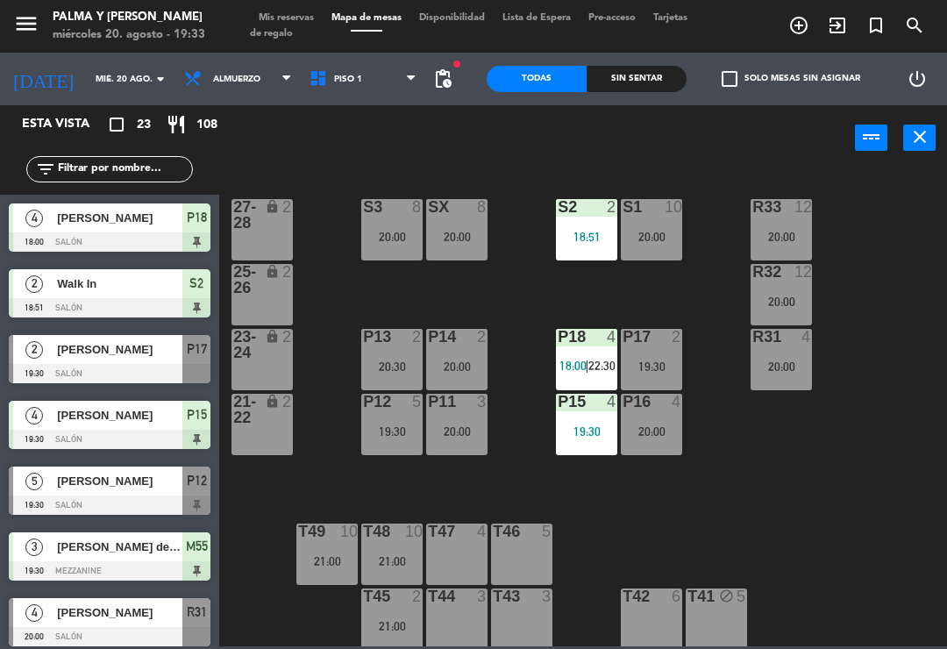
click at [295, 20] on span "Mis reservas" at bounding box center [286, 18] width 73 height 10
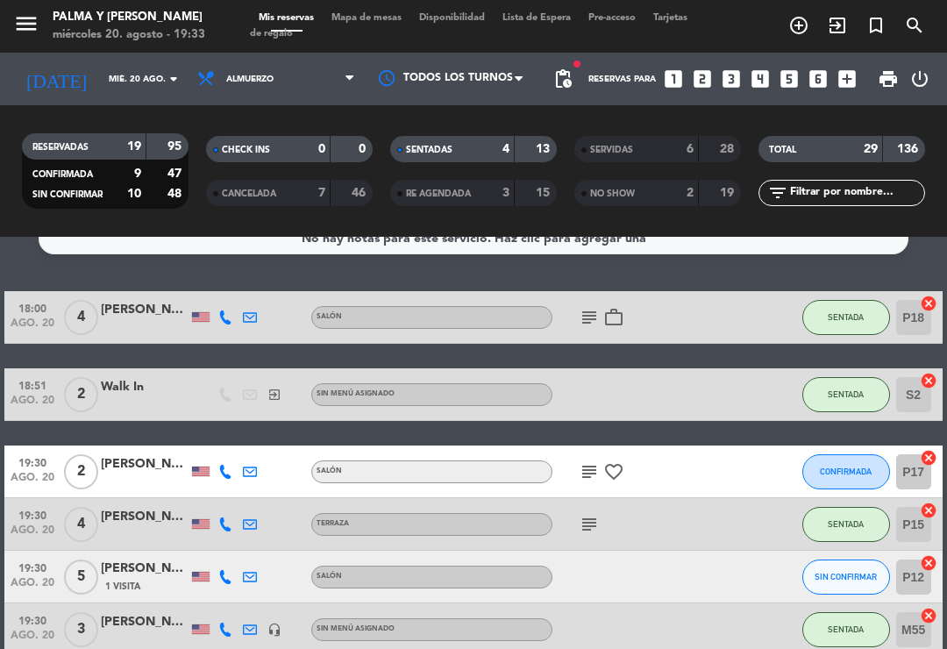
scroll to position [23, 0]
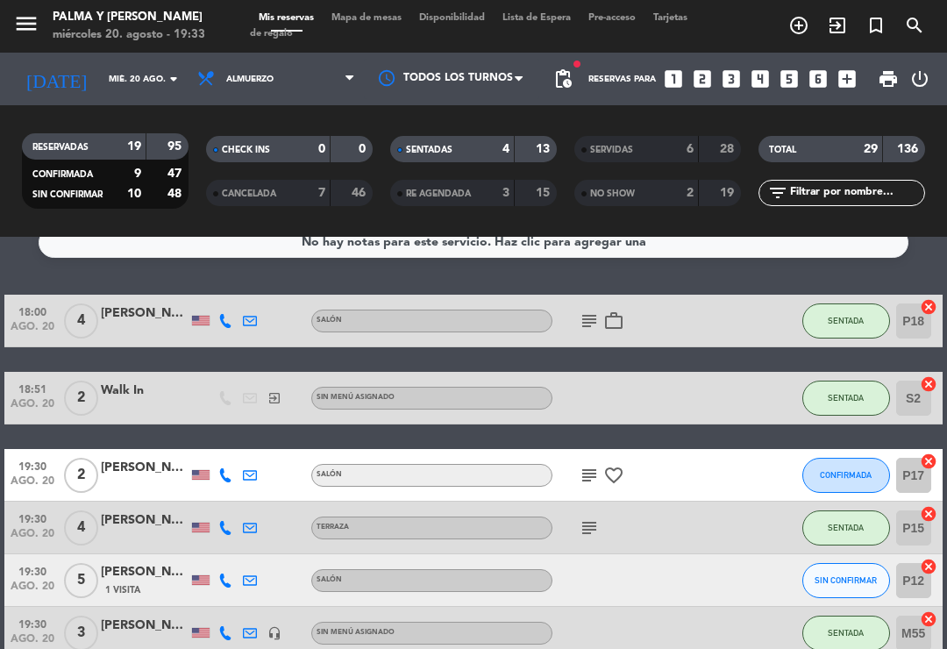
click at [582, 314] on icon "subject" at bounding box center [588, 320] width 21 height 21
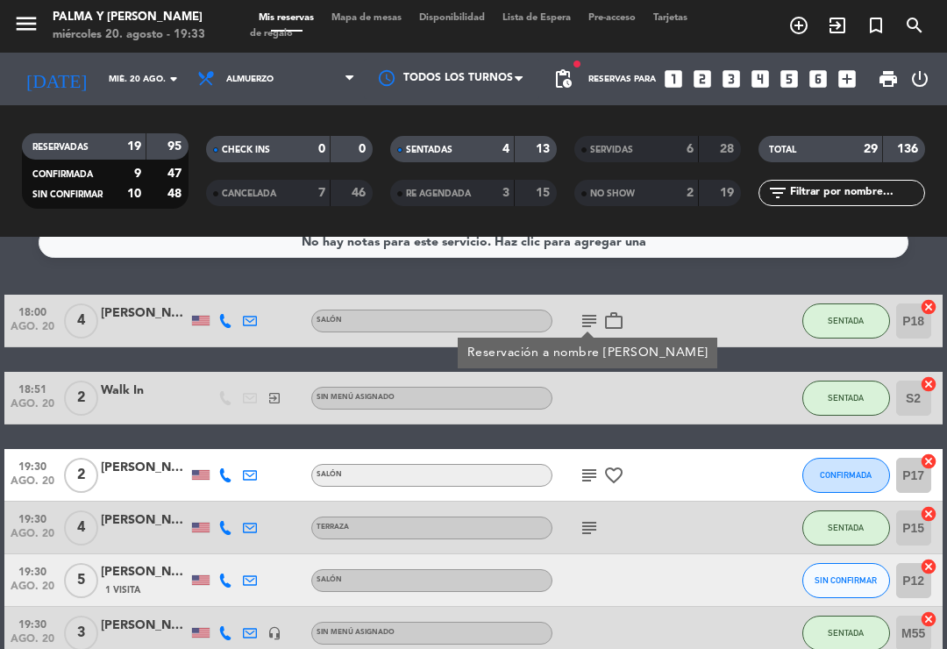
click at [590, 473] on icon "subject" at bounding box center [588, 475] width 21 height 21
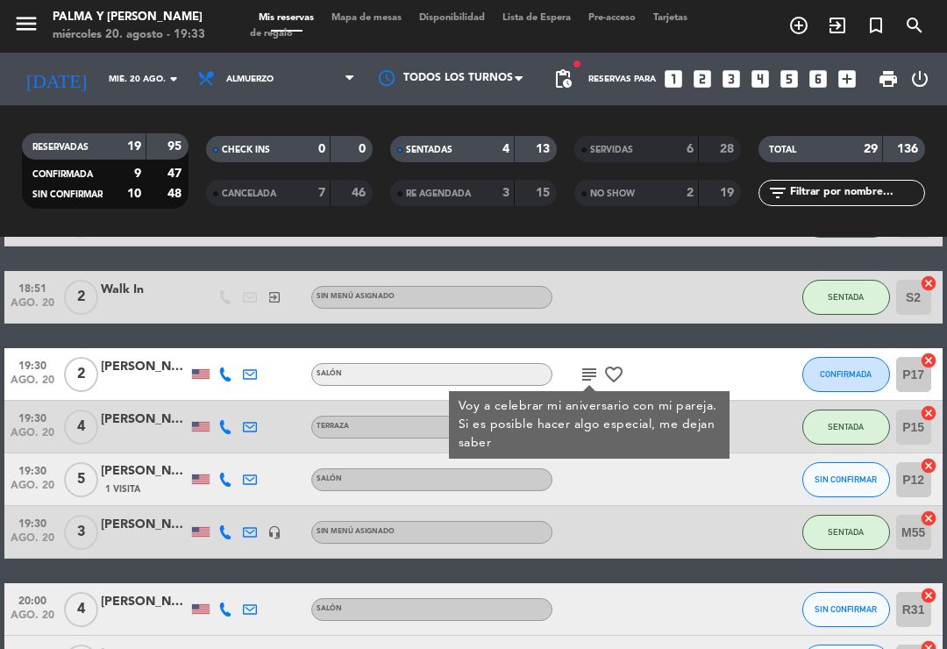
scroll to position [123, 0]
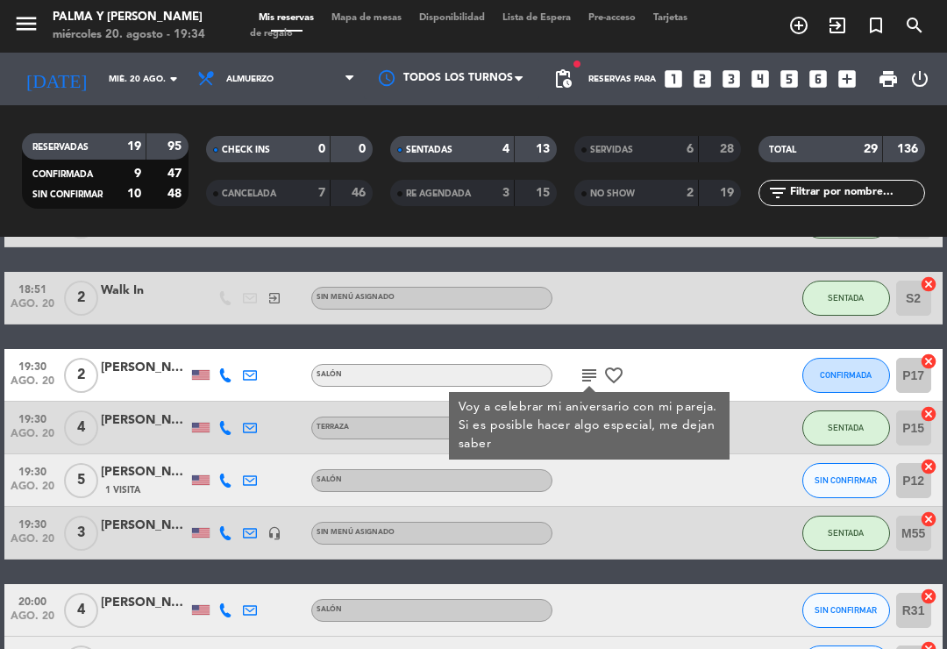
click at [621, 485] on div at bounding box center [625, 480] width 147 height 52
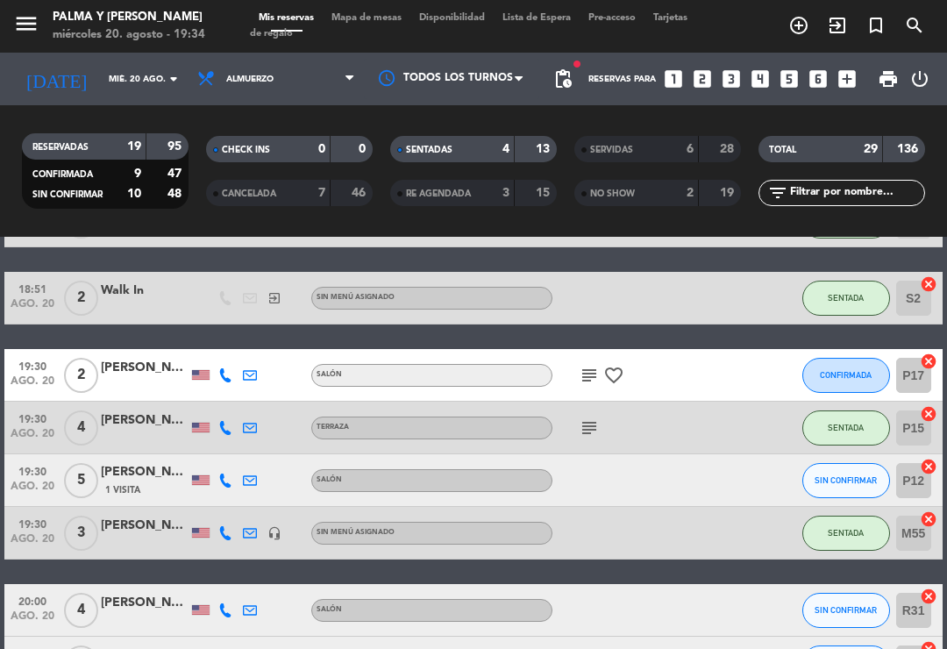
click at [581, 424] on icon "subject" at bounding box center [588, 427] width 21 height 21
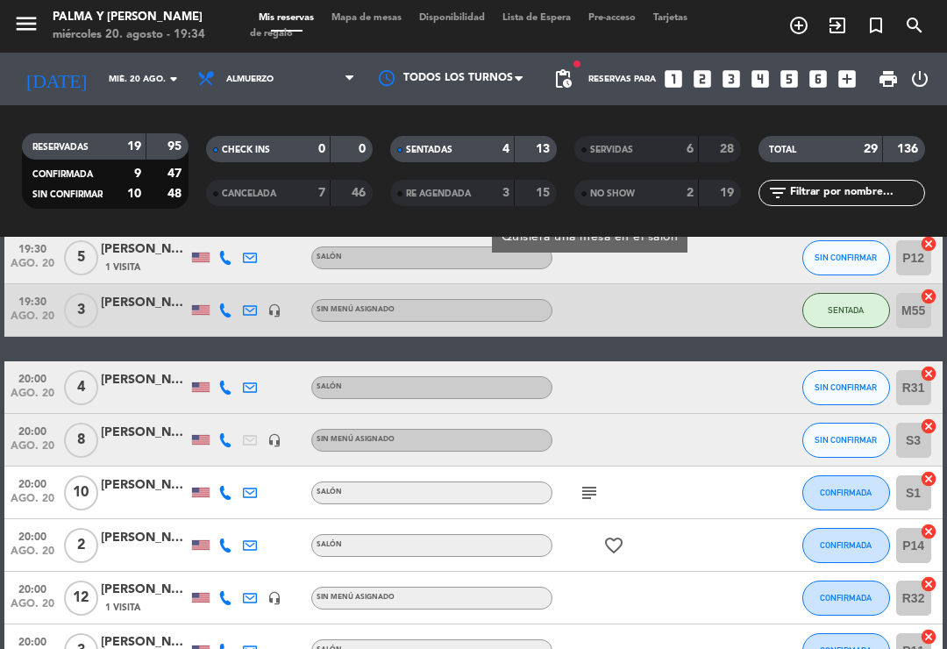
scroll to position [360, 0]
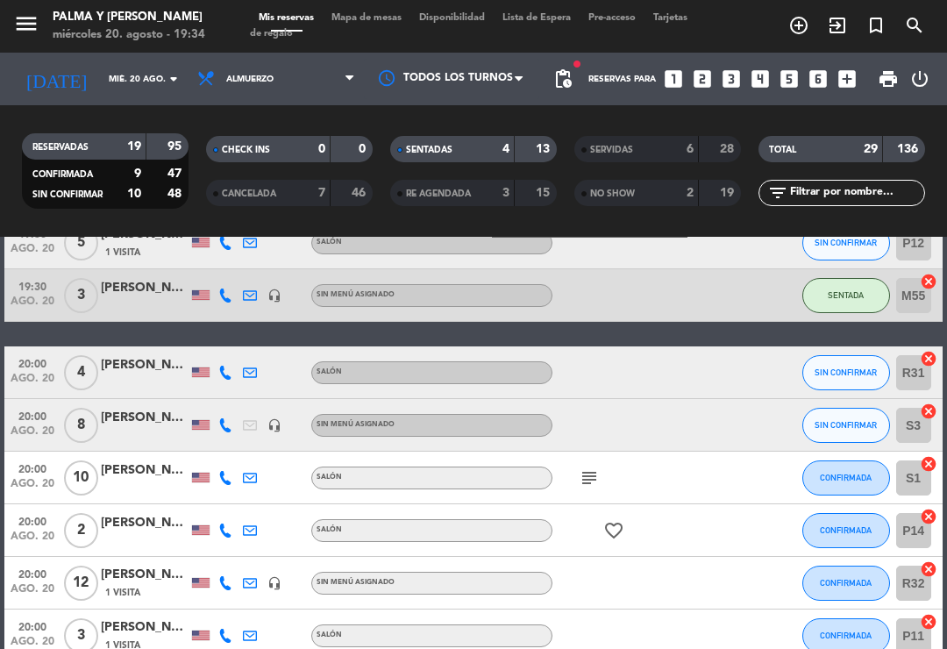
click at [591, 475] on icon "subject" at bounding box center [588, 477] width 21 height 21
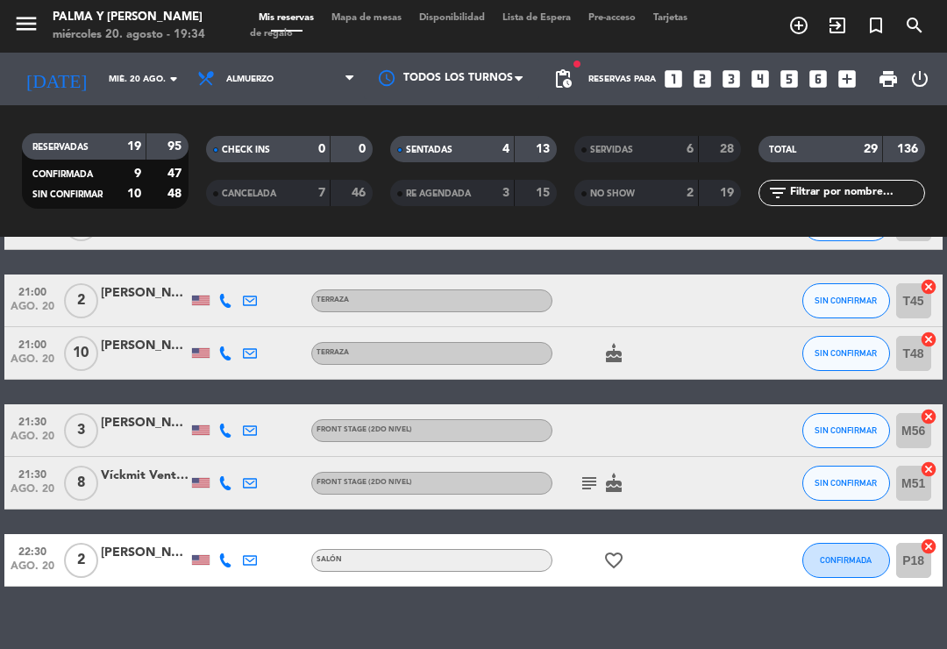
scroll to position [1110, 0]
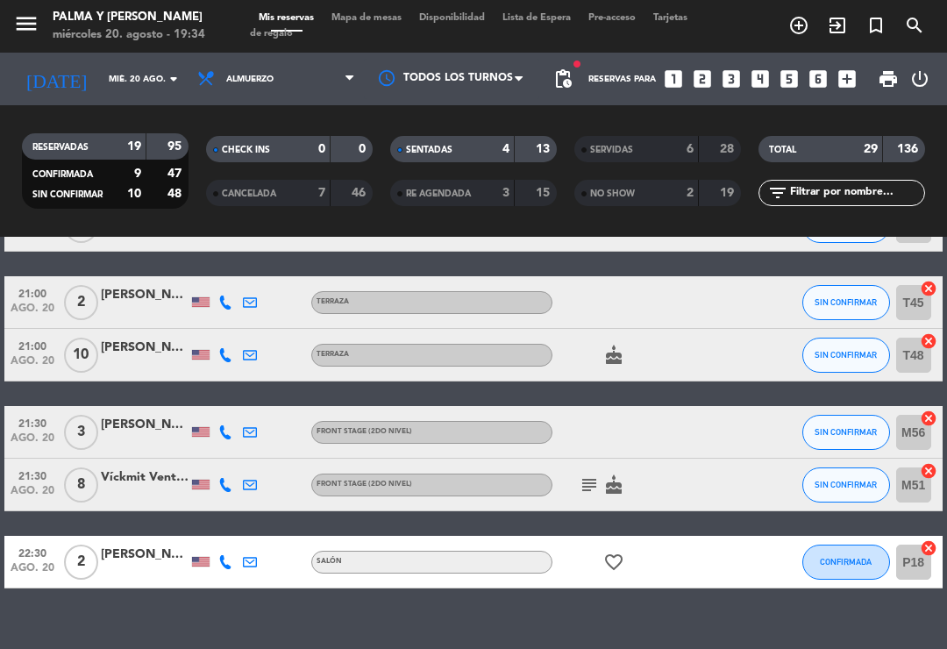
click at [591, 486] on icon "subject" at bounding box center [588, 484] width 21 height 21
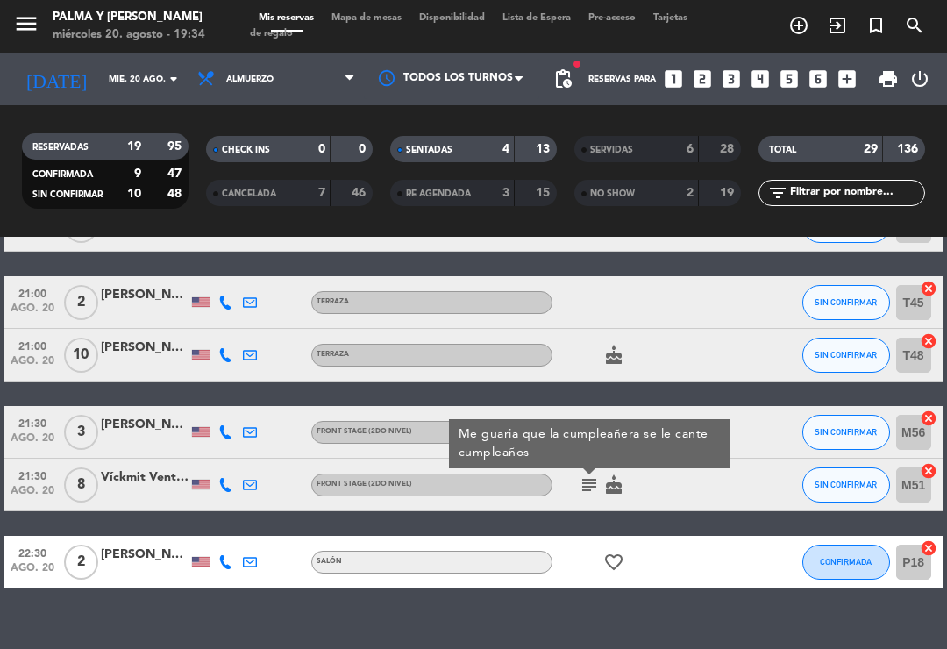
click at [671, 492] on div "subject Me guaria que la cumpleañera se le cante cumpleaños cake" at bounding box center [625, 484] width 147 height 52
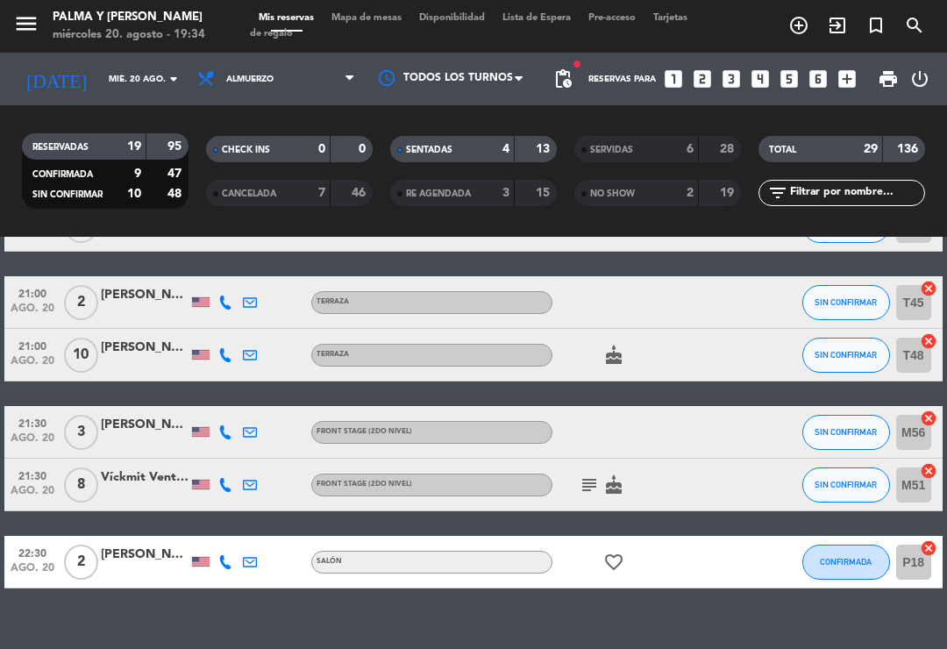
click at [386, 18] on span "Mapa de mesas" at bounding box center [367, 18] width 88 height 10
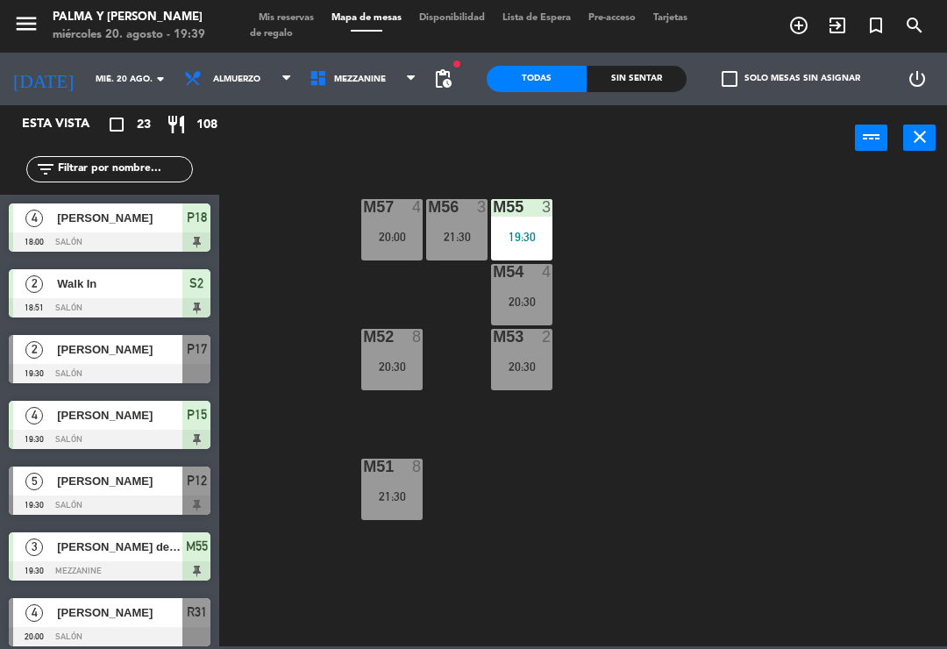
click at [626, 272] on div "M57 4 20:00 M56 3 21:30 M55 3 19:30 M54 4 20:30 M52 8 20:30 M53 2 20:30 M51 8 2…" at bounding box center [588, 407] width 718 height 478
click at [334, 81] on span "Mezzanine" at bounding box center [360, 80] width 52 height 10
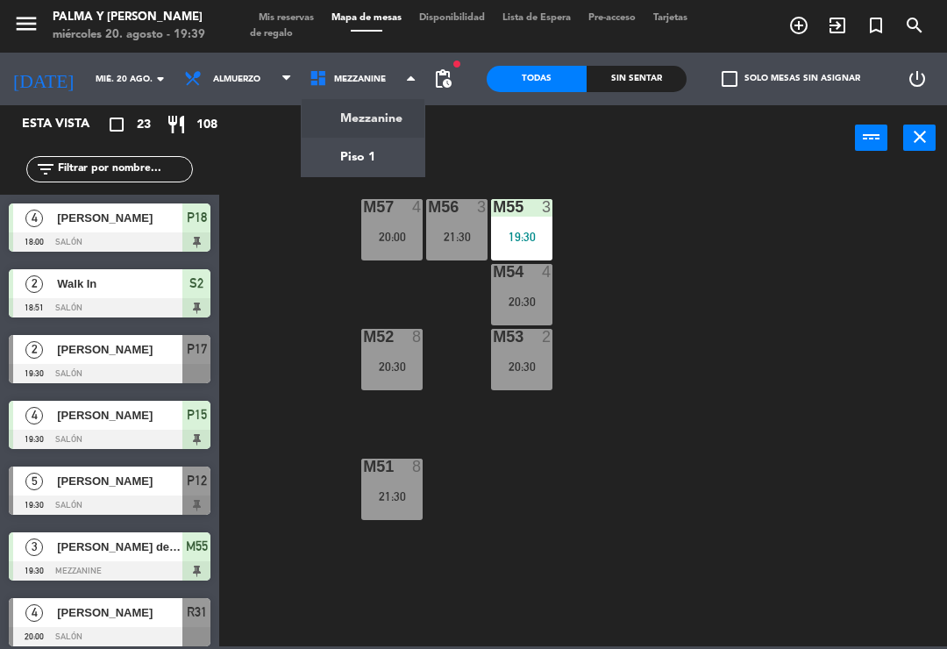
click at [388, 160] on ng-component "menu Palma y [PERSON_NAME][DATE] 20. agosto - 19:39 Mis reservas Mapa de mesas …" at bounding box center [473, 323] width 947 height 646
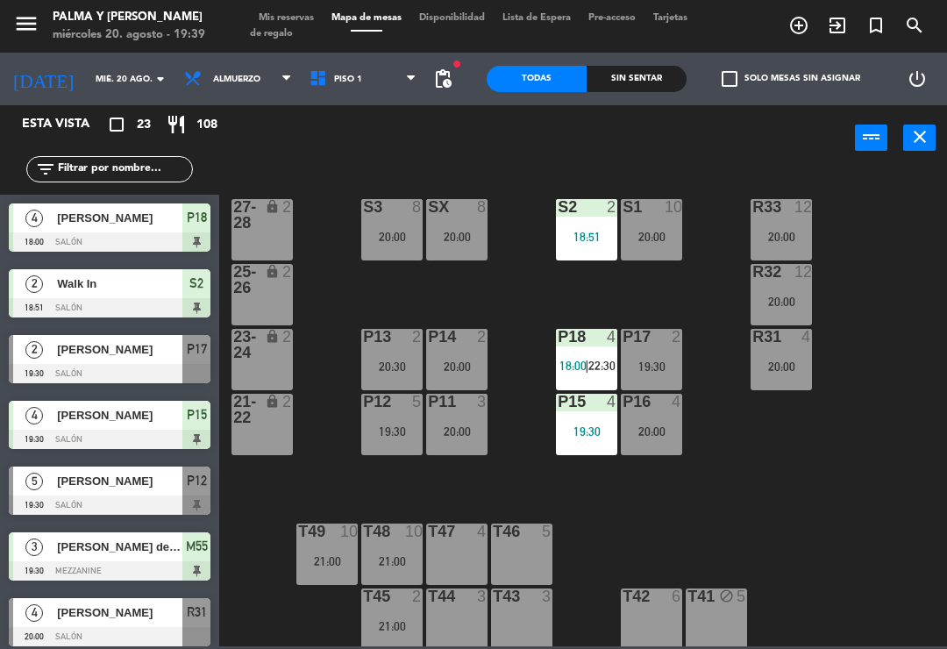
click at [145, 566] on div at bounding box center [110, 570] width 202 height 19
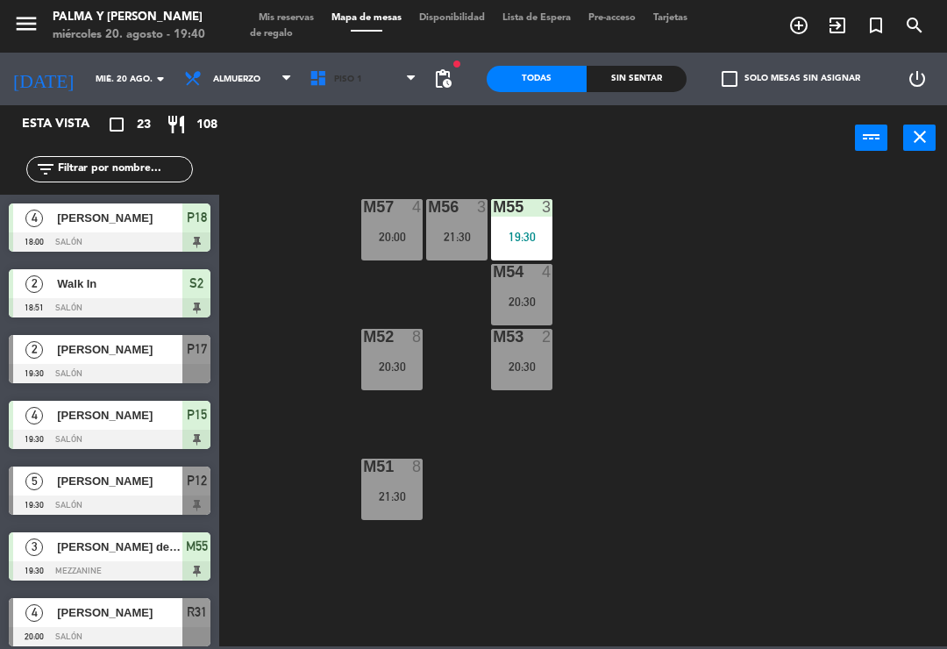
click at [357, 95] on span "Piso 1" at bounding box center [363, 79] width 125 height 39
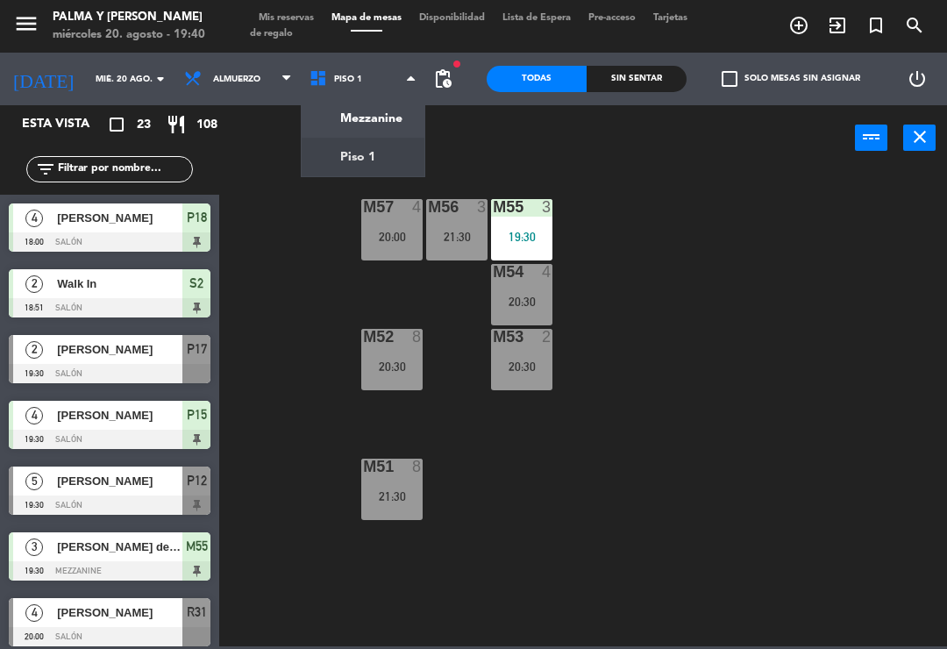
click at [323, 159] on ng-component "menu Palma y [PERSON_NAME][DATE] 20. agosto - 19:40 Mis reservas Mapa de mesas …" at bounding box center [473, 323] width 947 height 646
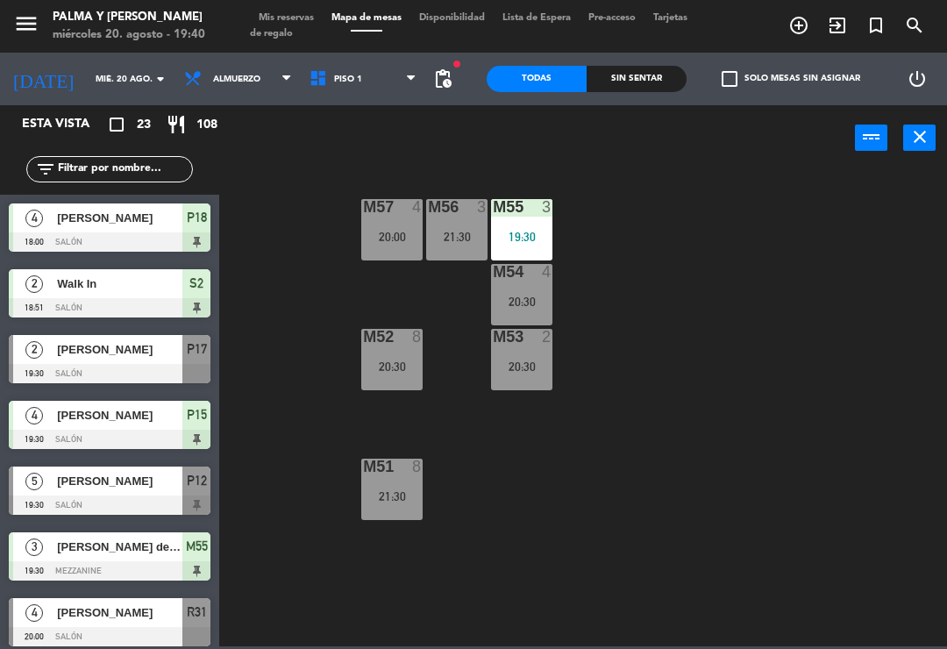
click at [525, 237] on div "19:30" at bounding box center [521, 237] width 61 height 12
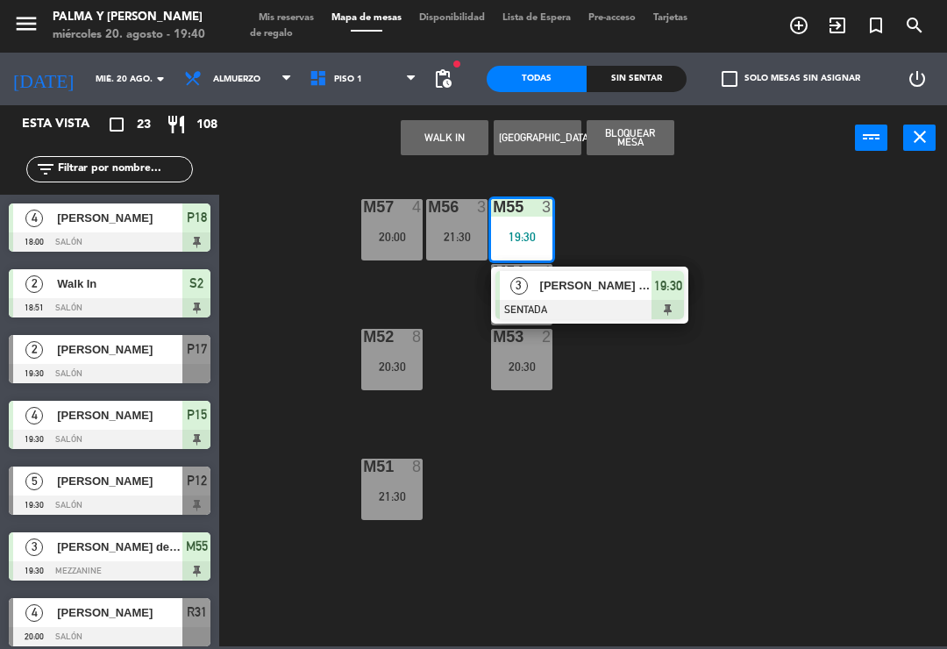
click at [627, 292] on span "[PERSON_NAME] de [PERSON_NAME]" at bounding box center [596, 285] width 112 height 18
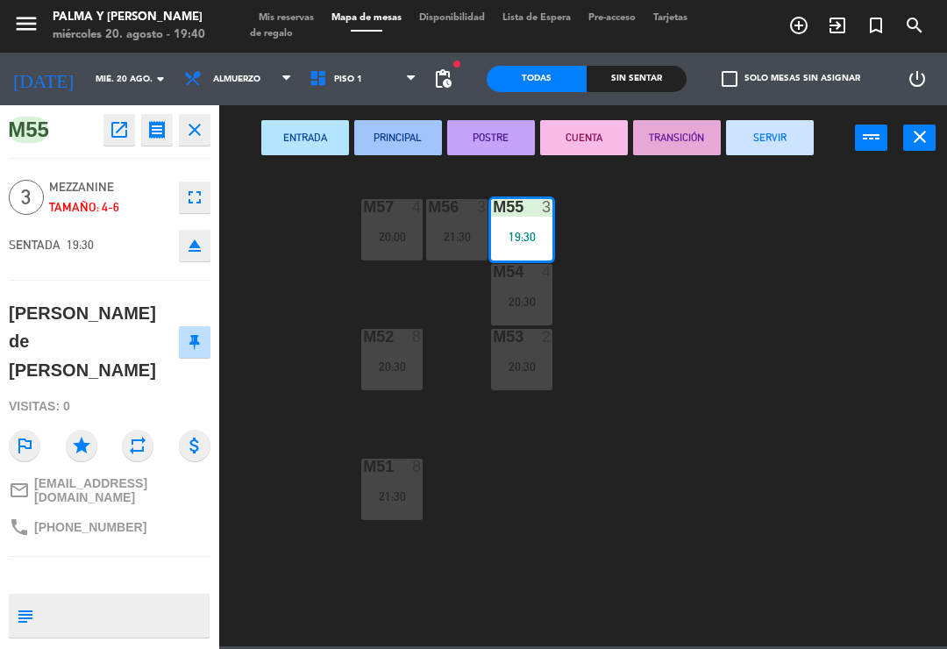
click at [145, 597] on textarea at bounding box center [123, 615] width 167 height 37
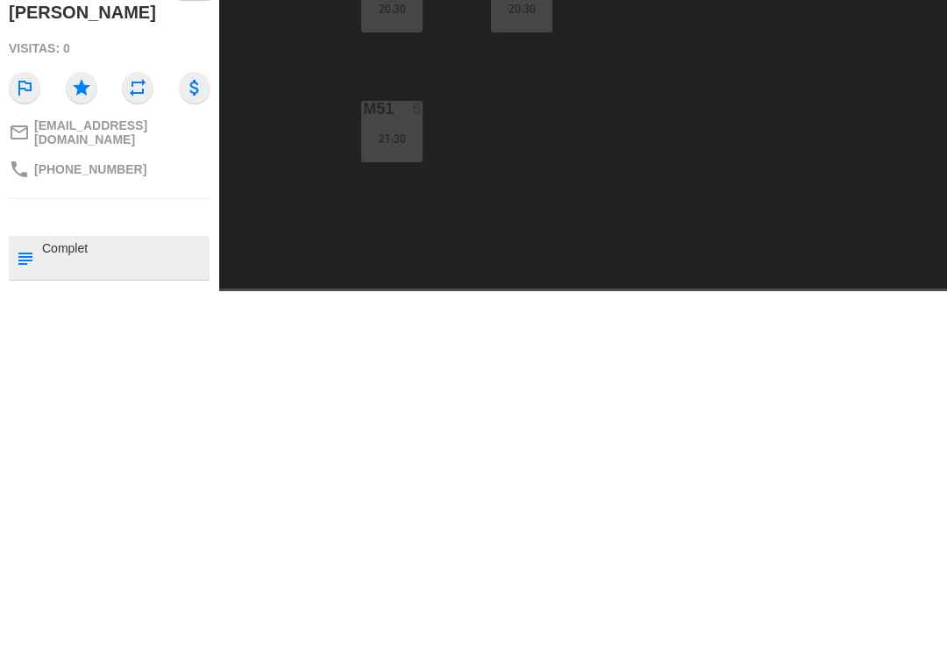
type textarea "Completa"
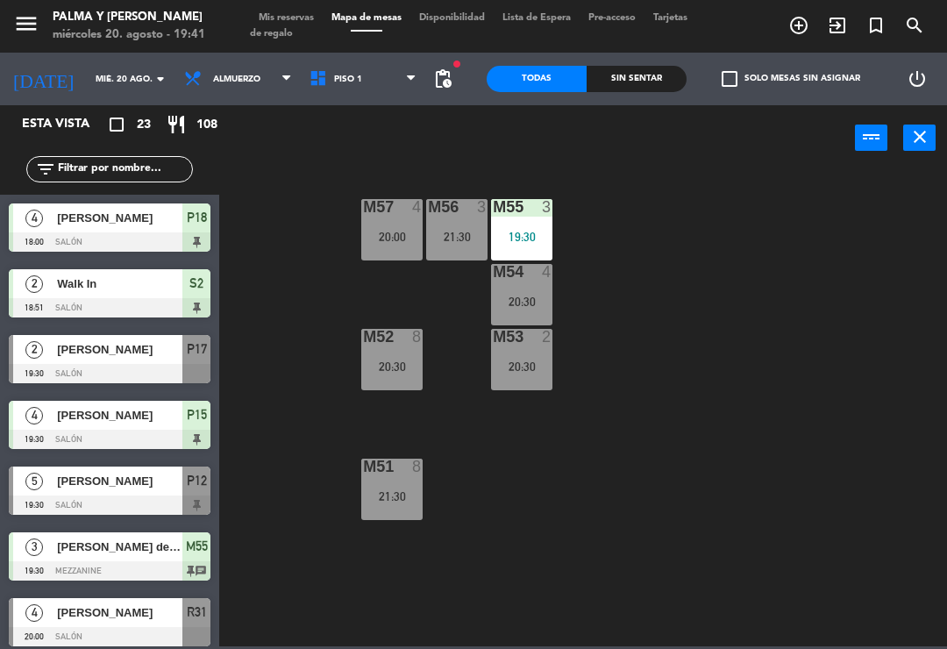
click at [932, 542] on div "M57 4 20:00 M56 3 21:30 M55 3 19:30 M54 4 20:30 M52 8 20:30 M53 2 20:30 M51 8 2…" at bounding box center [588, 407] width 718 height 478
click at [741, 313] on div "M57 4 20:00 M56 3 21:30 M55 3 19:30 M54 4 20:30 M52 8 20:30 M53 2 20:30 M51 8 2…" at bounding box center [588, 407] width 718 height 478
click at [388, 86] on span "Piso 1" at bounding box center [363, 79] width 125 height 39
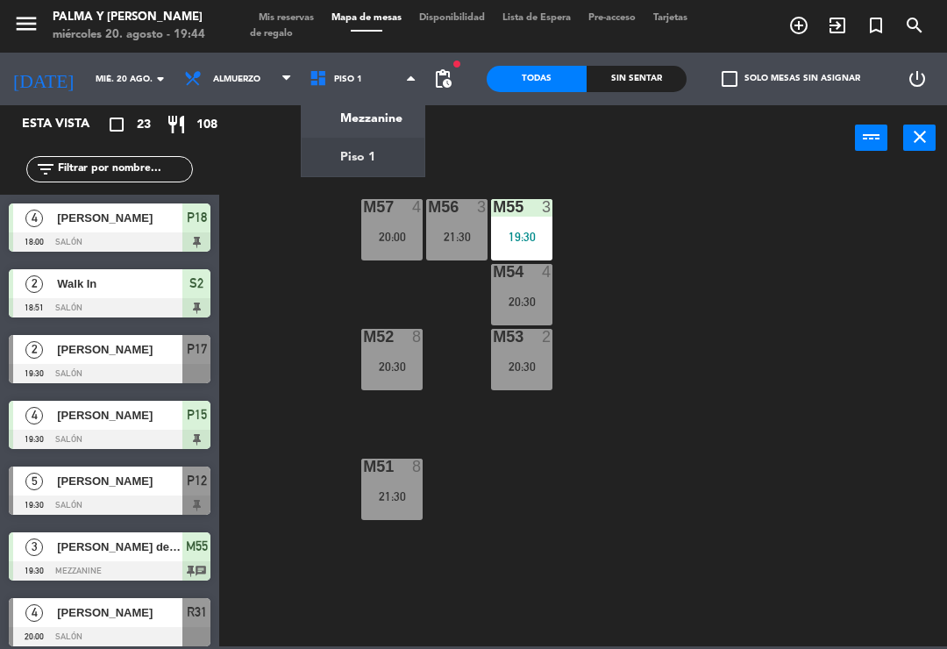
click at [383, 165] on ng-component "menu Palma y [PERSON_NAME][DATE] 20. agosto - 19:44 Mis reservas Mapa de mesas …" at bounding box center [473, 323] width 947 height 646
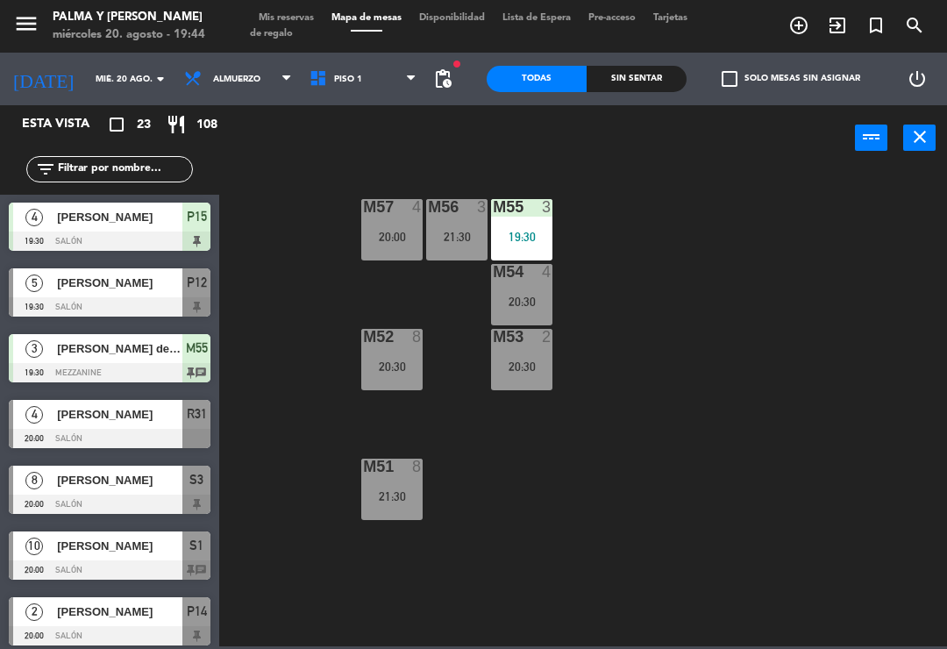
scroll to position [188, 0]
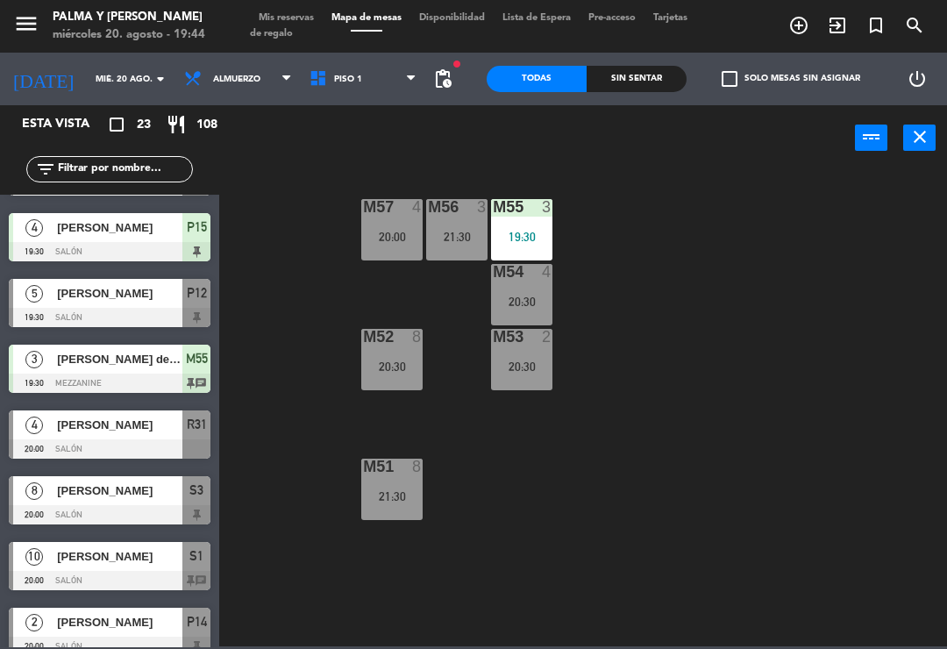
click at [135, 292] on span "[PERSON_NAME]" at bounding box center [119, 293] width 125 height 18
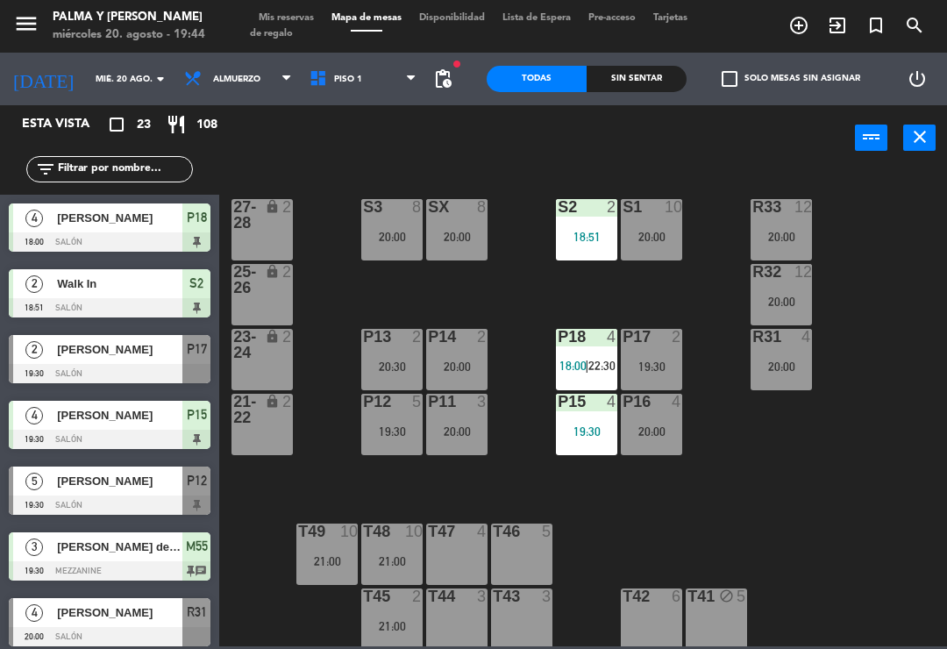
scroll to position [0, 0]
click at [916, 475] on div "R33 12 20:00 S1 10 20:00 S2 2 18:51 S3 8 20:00 SX 8 20:00 27-28 lock 2 R32 12 2…" at bounding box center [588, 407] width 718 height 478
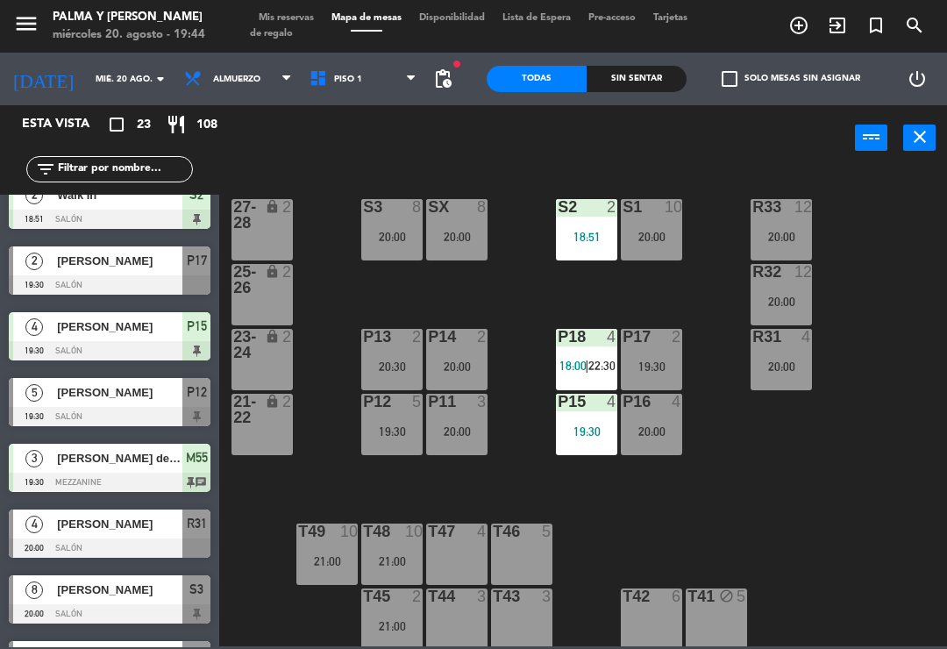
click at [110, 162] on input "text" at bounding box center [124, 169] width 136 height 19
click at [383, 434] on div "19:30" at bounding box center [391, 431] width 61 height 12
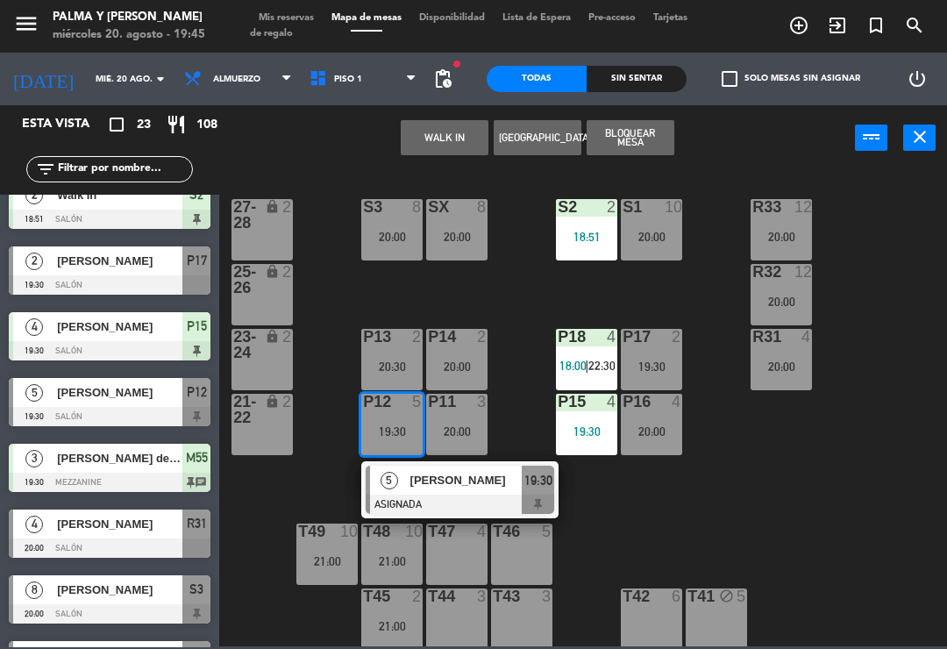
click at [507, 491] on div "[PERSON_NAME]" at bounding box center [465, 479] width 114 height 29
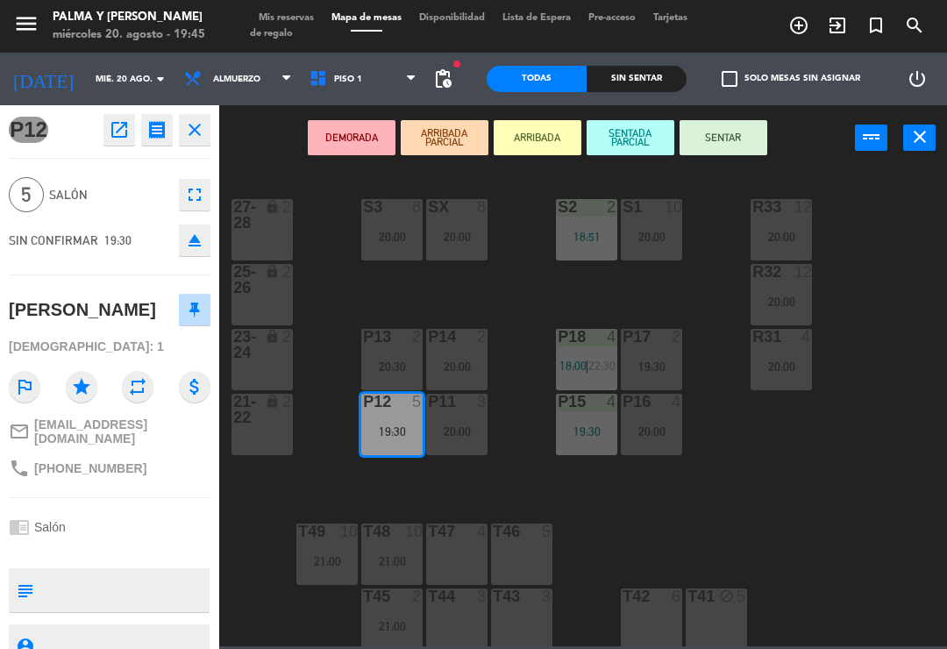
click at [727, 135] on button "SENTAR" at bounding box center [723, 137] width 88 height 35
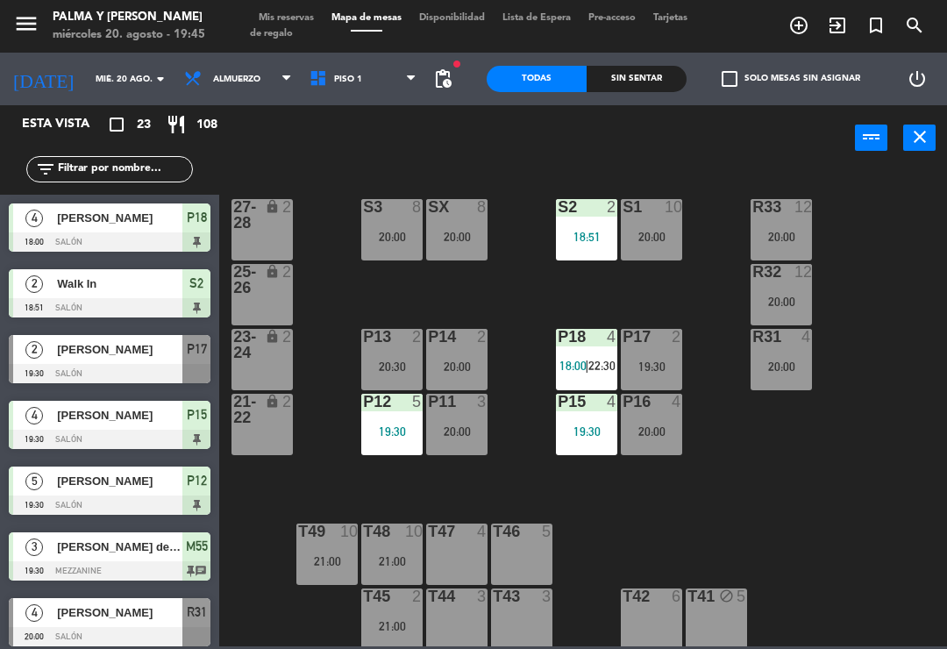
click at [147, 177] on input "text" at bounding box center [124, 169] width 136 height 19
type input "M"
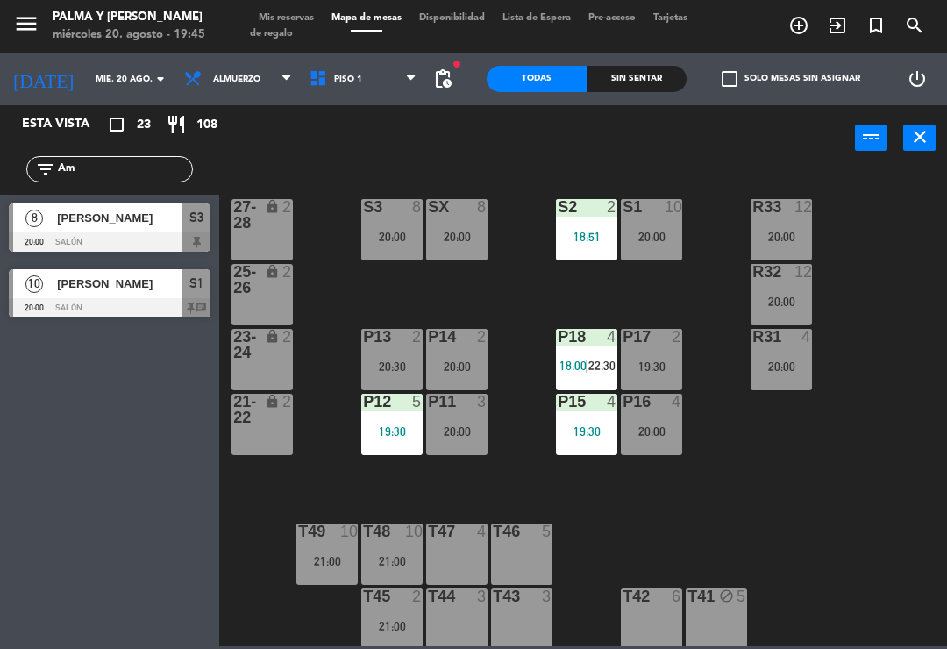
type input "Am"
click at [116, 265] on div "10 [PERSON_NAME] 20:00 Salón S1 chat" at bounding box center [109, 293] width 219 height 66
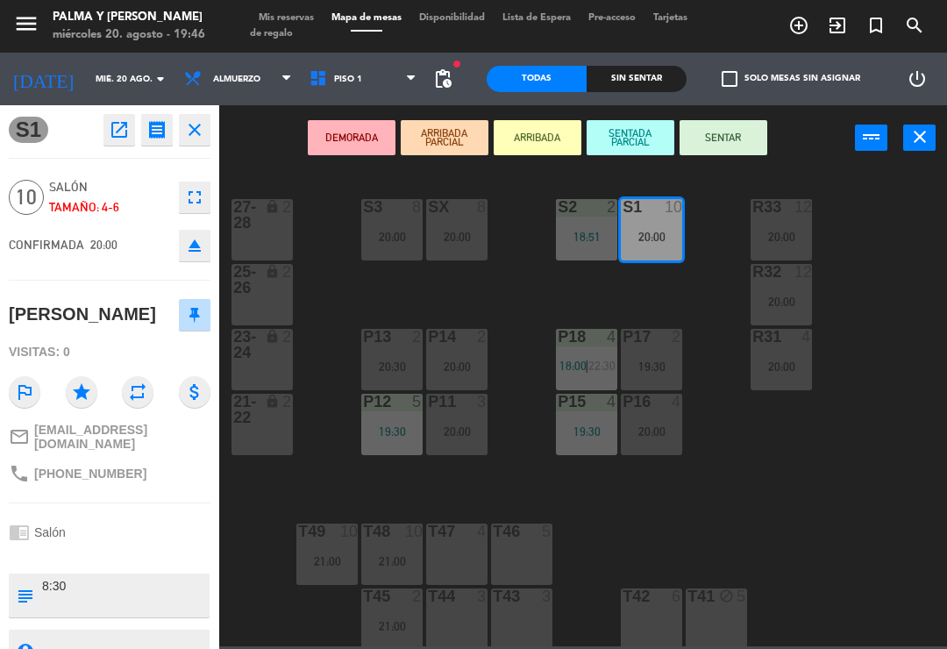
click at [749, 131] on button "SENTAR" at bounding box center [723, 137] width 88 height 35
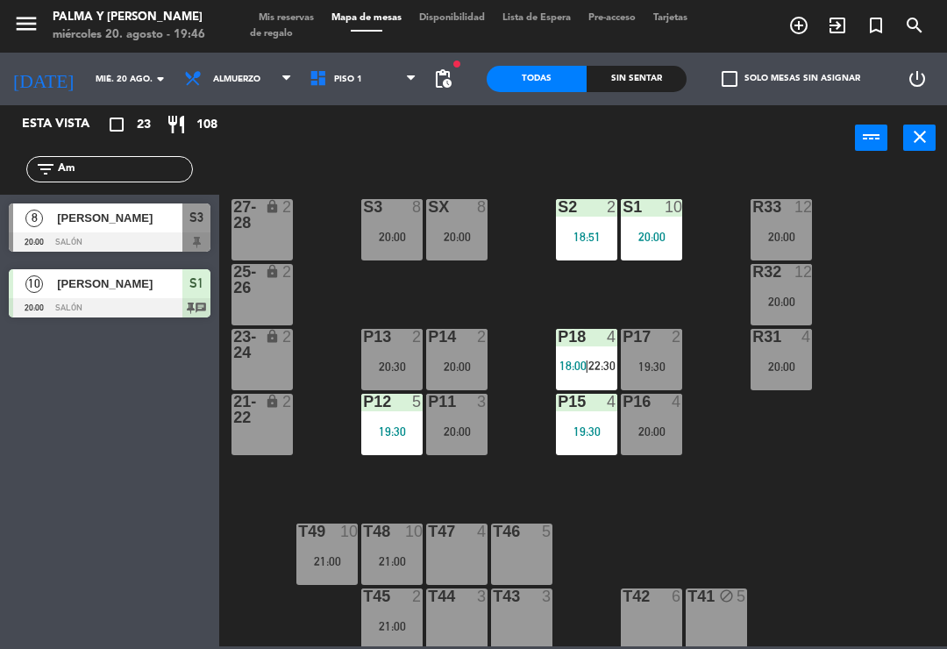
click at [734, 195] on div "R33 12 20:00 S1 10 20:00 S2 2 18:51 S3 8 20:00 SX 8 20:00 27-28 lock 2 R32 12 2…" at bounding box center [588, 407] width 718 height 478
click at [664, 222] on div "S1 10 20:00" at bounding box center [651, 229] width 61 height 61
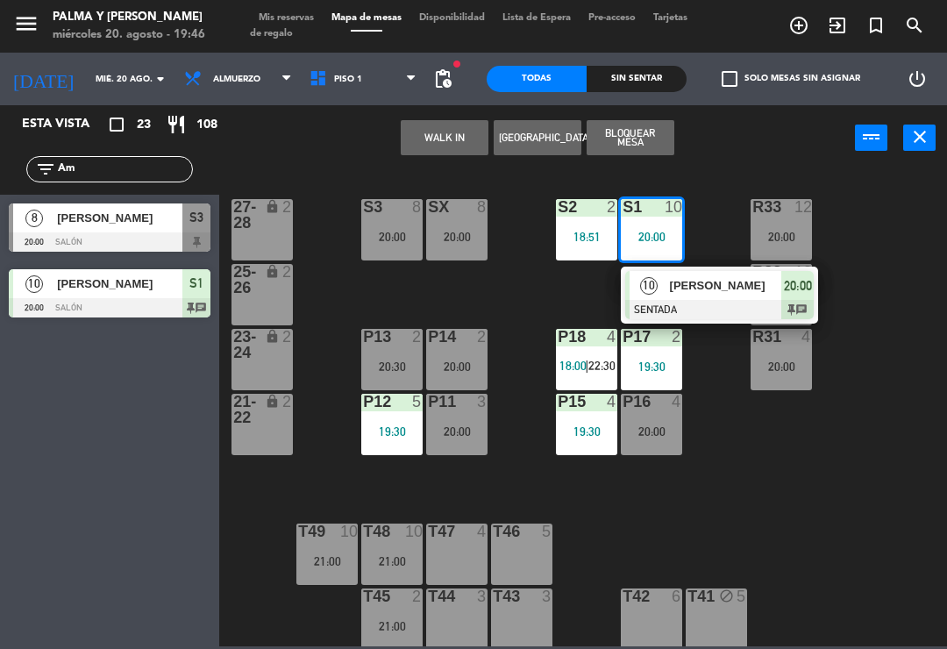
click at [444, 231] on div "20:00" at bounding box center [456, 237] width 61 height 12
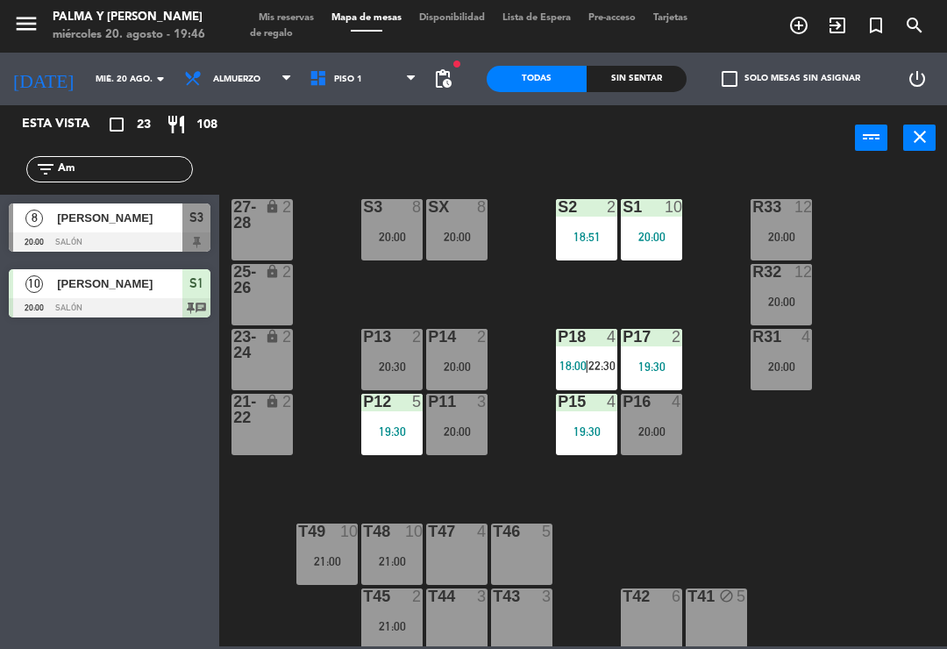
click at [517, 317] on div "R33 12 20:00 S1 10 20:00 S2 2 18:51 S3 8 20:00 SX 8 20:00 27-28 lock 2 R32 12 2…" at bounding box center [588, 407] width 718 height 478
click at [753, 472] on div "R33 12 20:00 S1 10 20:00 S2 2 18:51 S3 8 20:00 SX 8 20:00 27-28 lock 2 R32 12 2…" at bounding box center [588, 407] width 718 height 478
click at [647, 238] on div "20:00" at bounding box center [651, 237] width 61 height 12
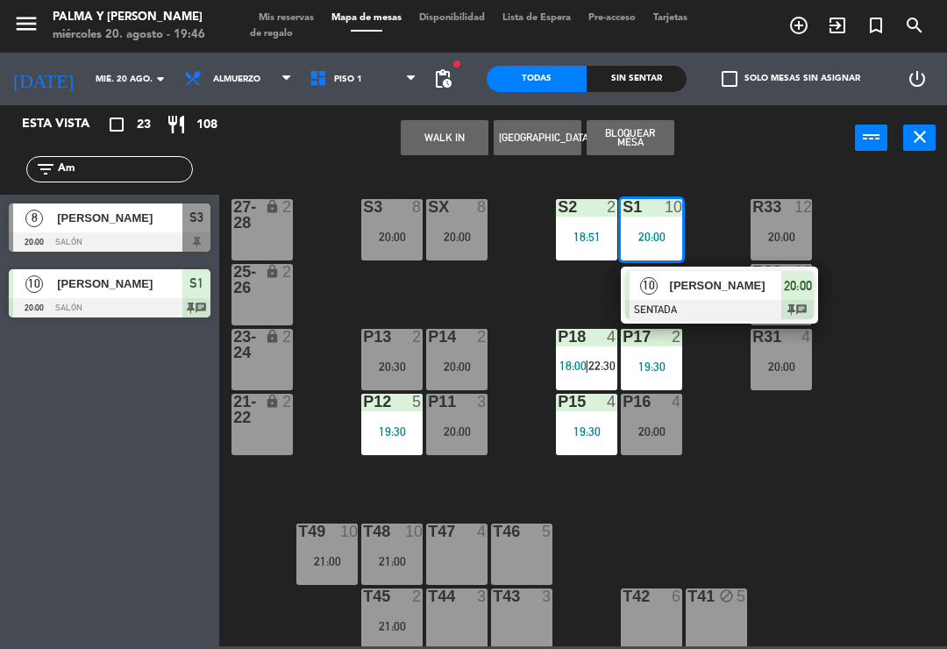
click at [725, 301] on div at bounding box center [719, 309] width 188 height 19
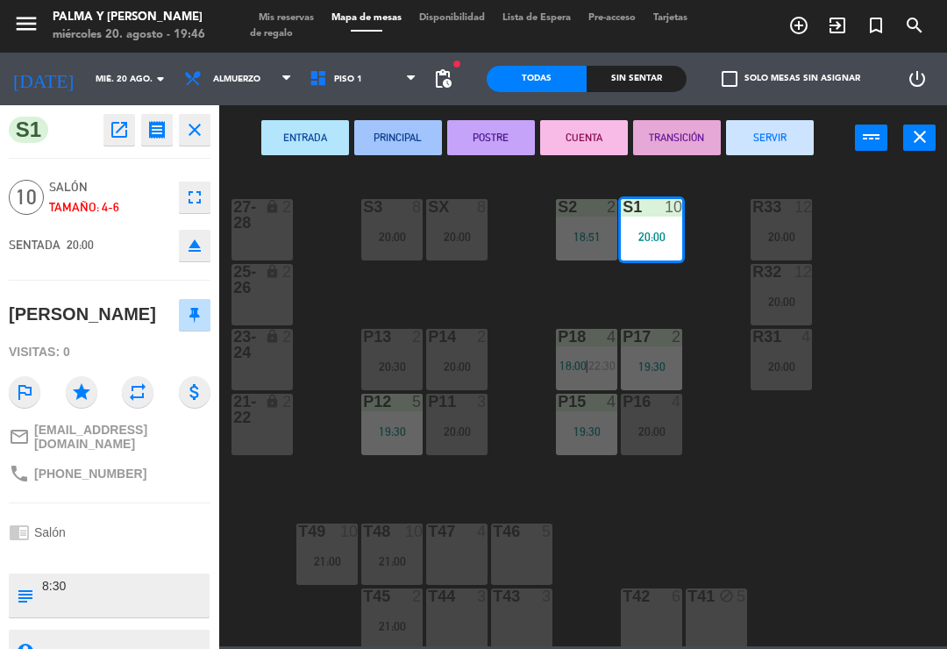
click at [462, 227] on div "SX 8 20:00" at bounding box center [456, 229] width 61 height 61
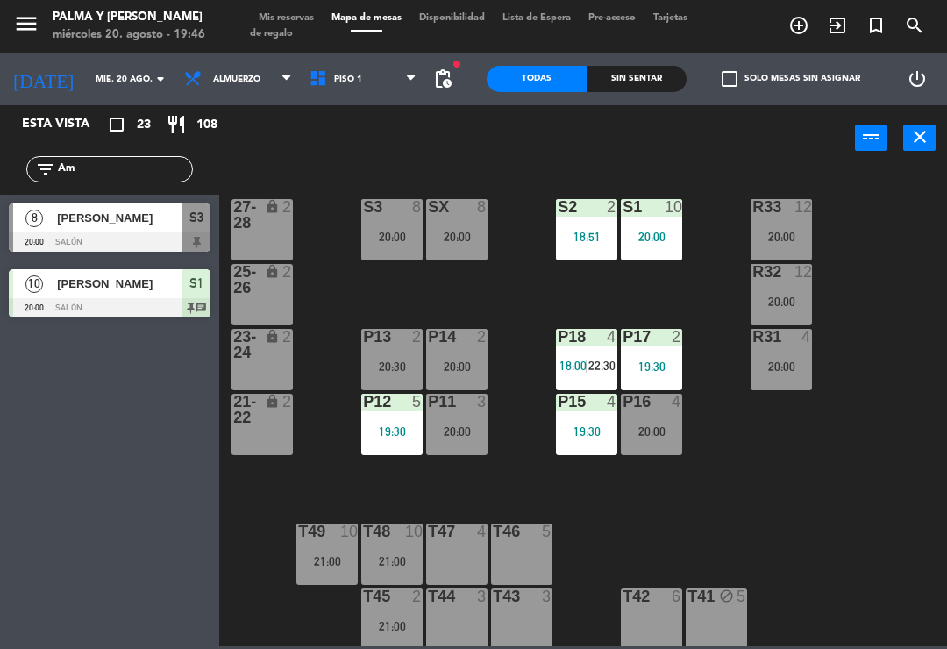
click at [522, 288] on div "R33 12 20:00 S1 10 20:00 S2 2 18:51 S3 8 20:00 SX 8 20:00 27-28 lock 2 R32 12 2…" at bounding box center [588, 407] width 718 height 478
click at [167, 214] on span "[PERSON_NAME]" at bounding box center [119, 218] width 125 height 18
click at [526, 282] on div "R33 12 20:00 S1 10 20:00 S2 2 18:51 S3 8 20:00 SX 8 20:00 27-28 lock 2 R32 12 2…" at bounding box center [588, 407] width 718 height 478
click at [122, 304] on div at bounding box center [110, 307] width 202 height 19
click at [500, 306] on div "R33 12 20:00 S1 10 20:00 S2 2 18:51 S3 8 20:00 SX 8 20:00 27-28 lock 2 R32 12 2…" at bounding box center [588, 407] width 718 height 478
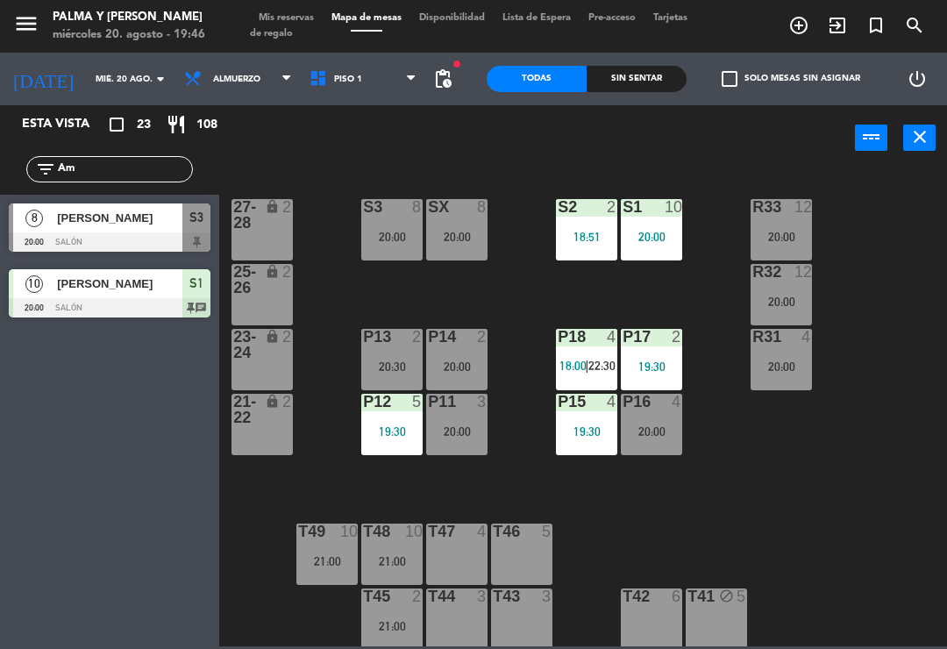
click at [406, 236] on div "20:00" at bounding box center [391, 237] width 61 height 12
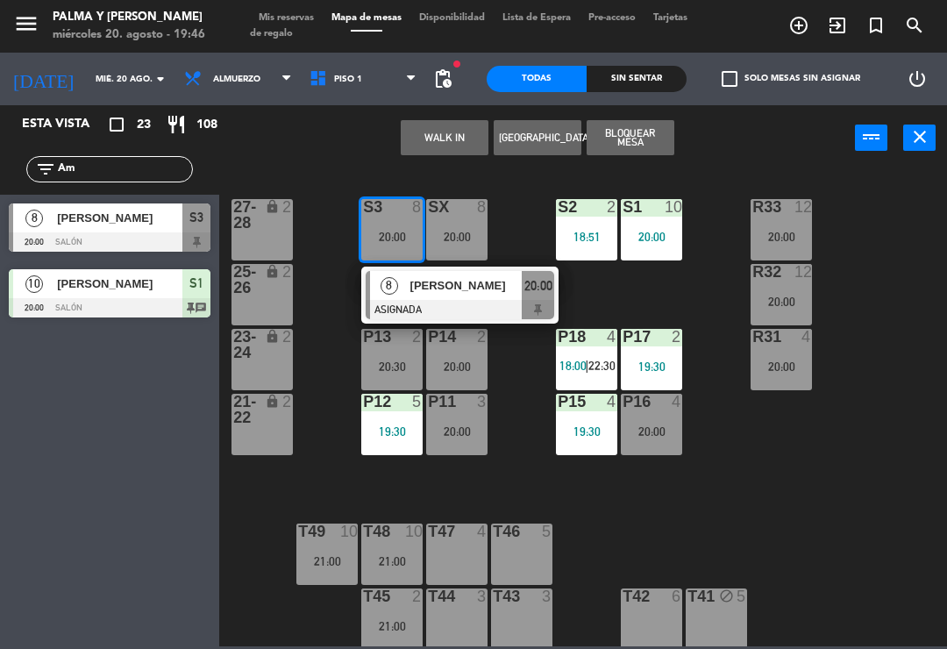
click at [514, 297] on div "[PERSON_NAME]" at bounding box center [465, 285] width 114 height 29
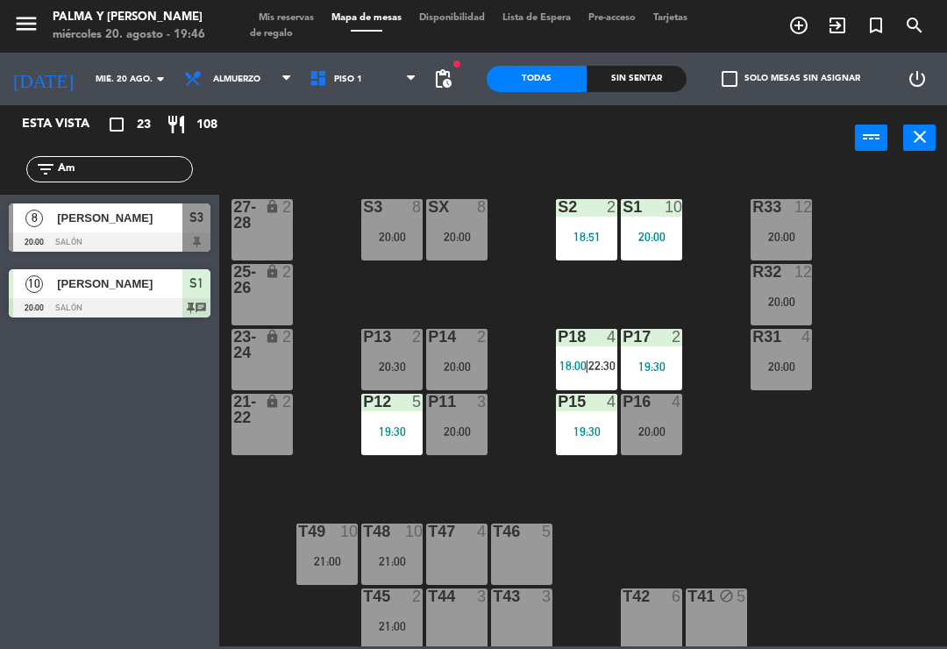
click at [460, 232] on div "20:00" at bounding box center [456, 237] width 61 height 12
click at [357, 295] on div "R33 12 20:00 S1 10 20:00 S2 2 18:51 S3 8 20:00 SX 8 20:00 27-28 lock 2 R32 12 2…" at bounding box center [588, 407] width 718 height 478
click at [498, 309] on div "R33 12 20:00 S1 10 20:00 S2 2 18:51 S3 8 20:00 SX 8 20:00 27-28 lock 2 R32 12 2…" at bounding box center [588, 407] width 718 height 478
click at [535, 291] on div "R33 12 20:00 S1 10 20:00 S2 2 18:51 S3 8 20:00 SX 8 20:00 27-28 lock 2 R32 12 2…" at bounding box center [588, 407] width 718 height 478
click at [471, 226] on div "SX 8 20:00" at bounding box center [456, 229] width 61 height 61
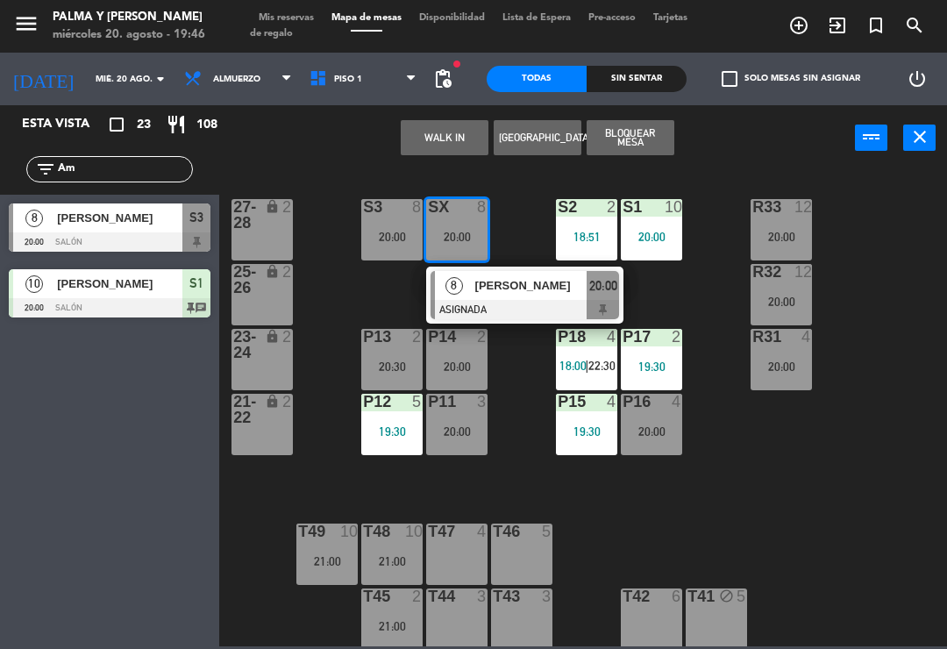
click at [529, 288] on span "[PERSON_NAME]" at bounding box center [531, 285] width 112 height 18
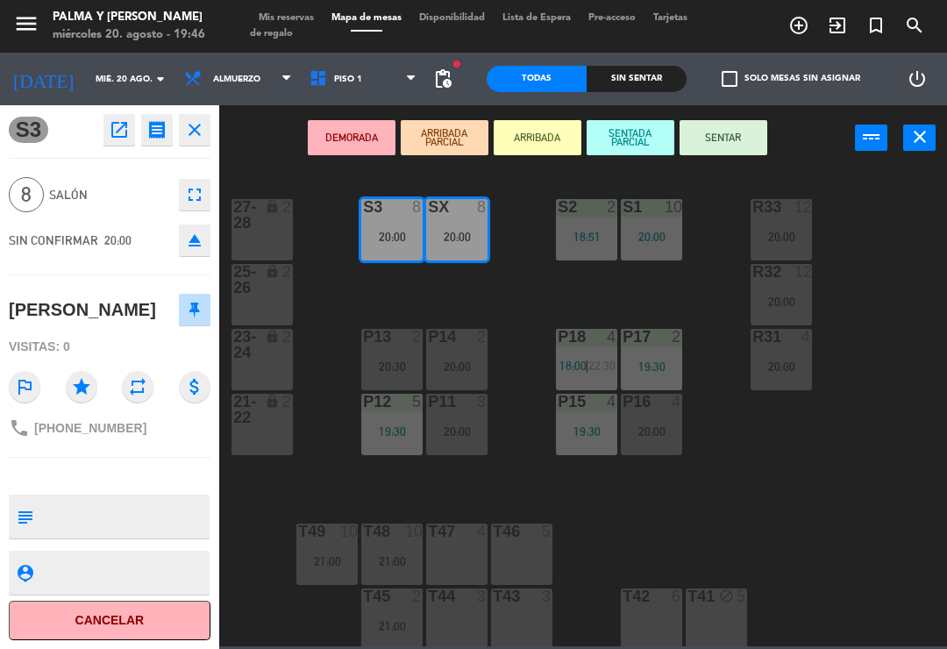
click at [665, 231] on div "20:00" at bounding box center [651, 237] width 61 height 12
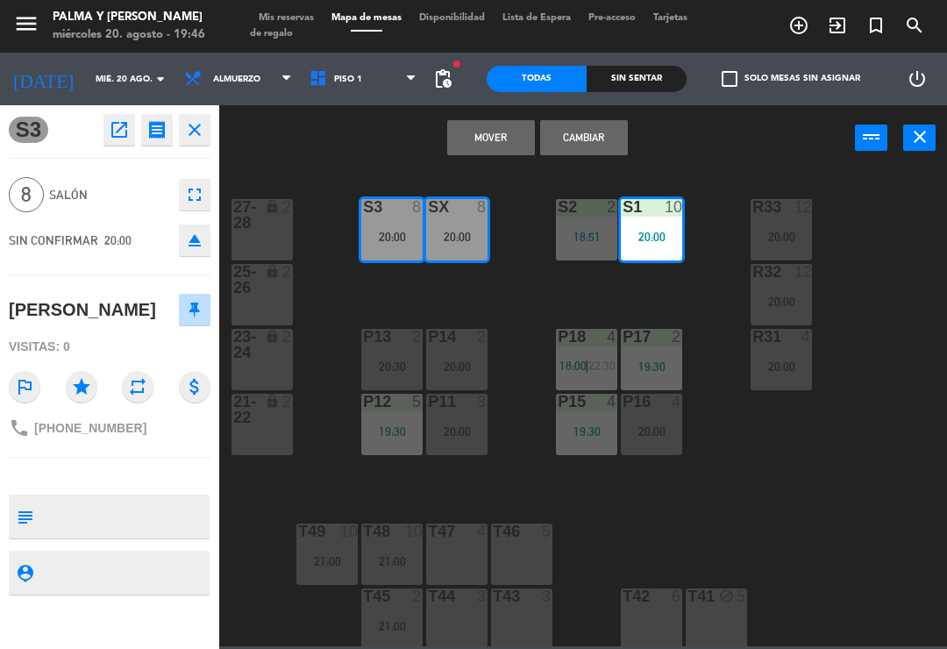
click at [582, 130] on button "Cambiar" at bounding box center [584, 137] width 88 height 35
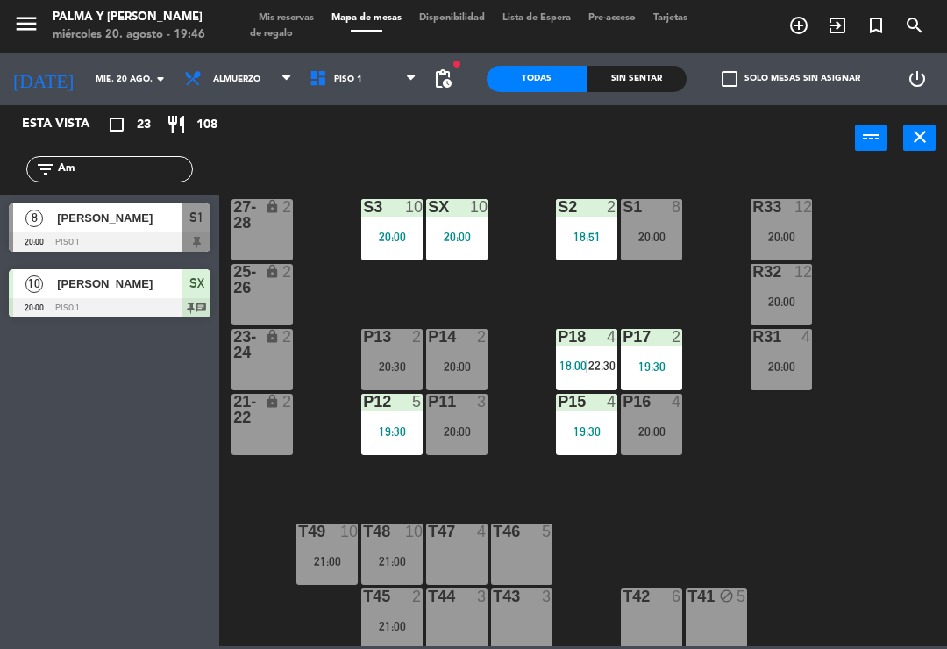
click at [461, 226] on div "SX 10 20:00" at bounding box center [456, 229] width 61 height 61
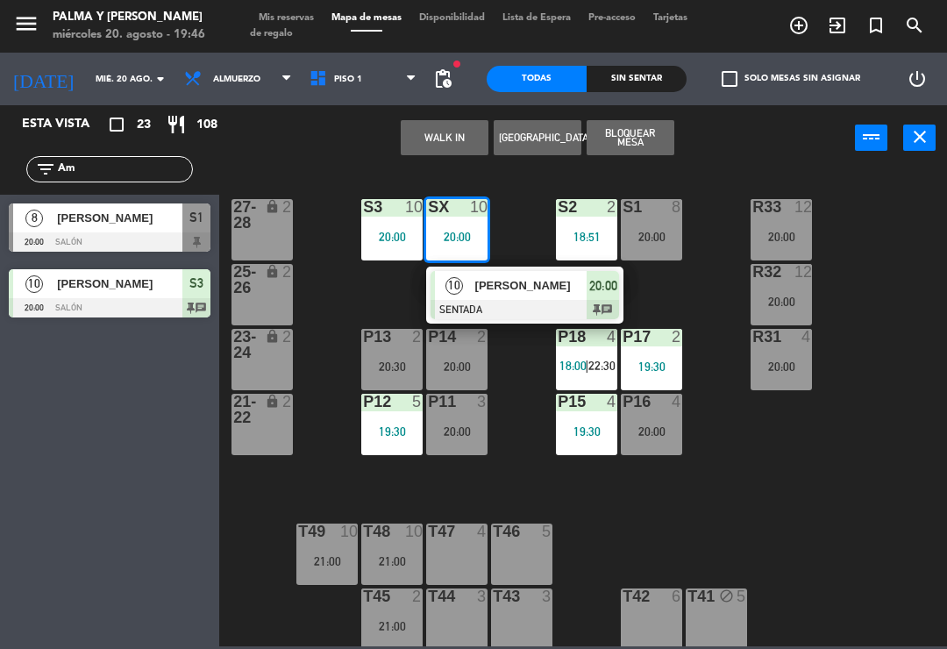
click at [525, 289] on span "[PERSON_NAME]" at bounding box center [531, 285] width 112 height 18
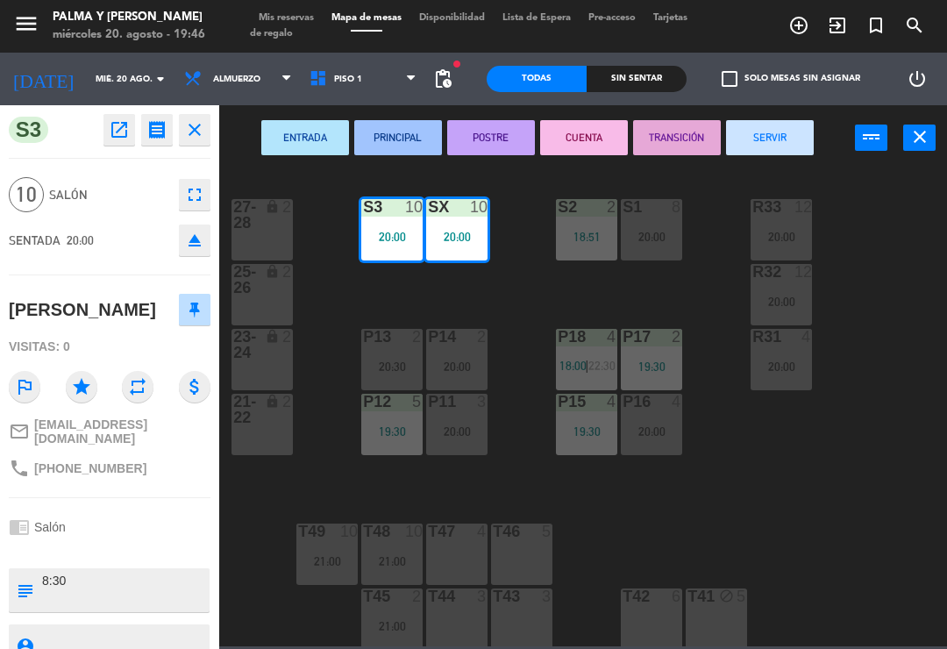
click at [107, 124] on button "open_in_new" at bounding box center [119, 130] width 32 height 32
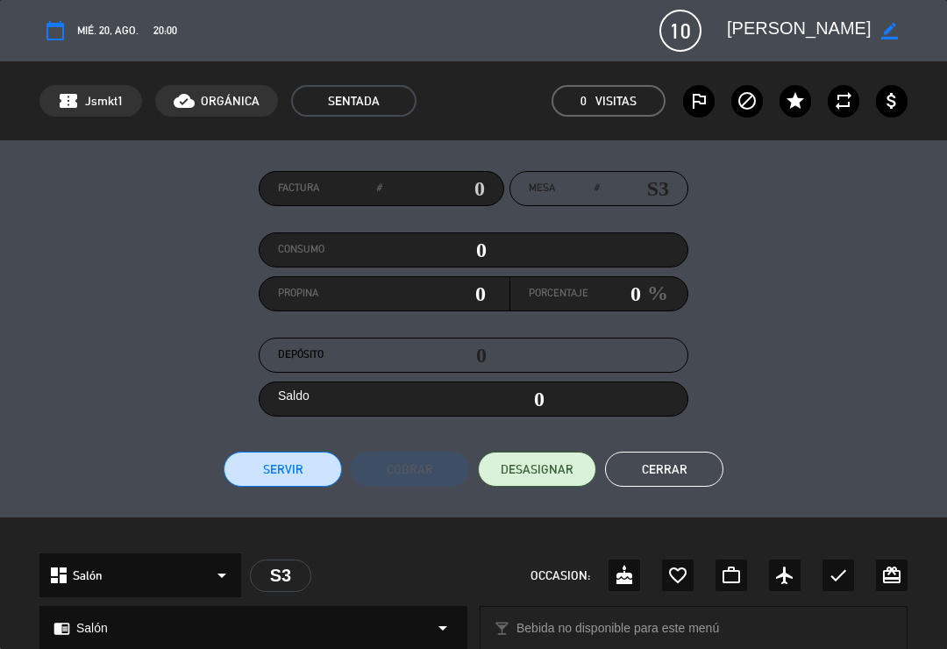
click at [631, 484] on button "Cerrar" at bounding box center [664, 468] width 118 height 35
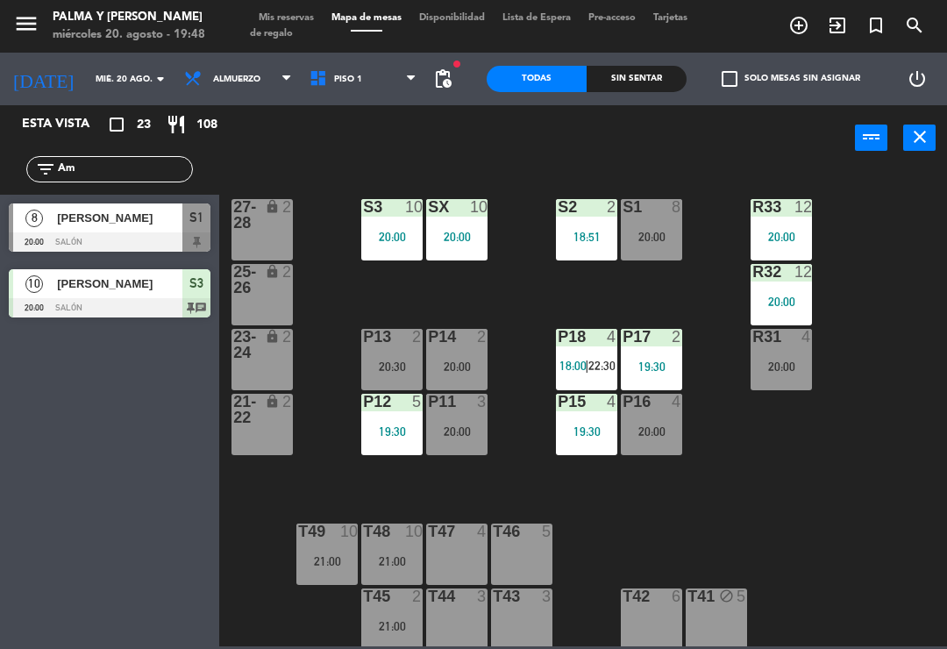
click at [506, 287] on div "R33 12 20:00 S1 8 20:00 S2 2 18:51 S3 10 20:00 SX 10 20:00 27-28 lock 2 R32 12 …" at bounding box center [588, 407] width 718 height 478
click at [661, 216] on div "S1 8" at bounding box center [651, 208] width 61 height 18
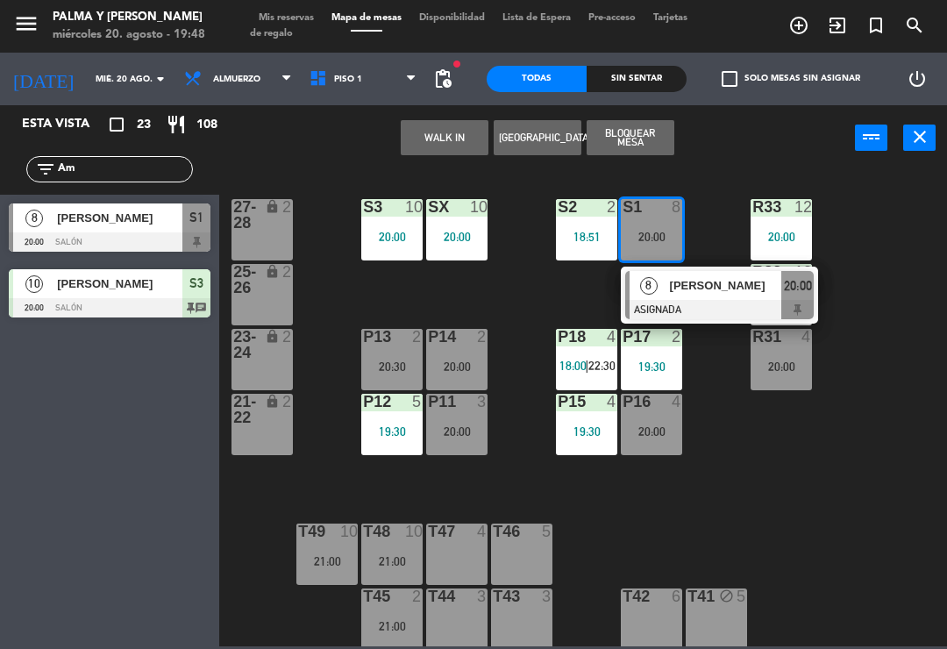
click at [726, 156] on div "WALK IN [GEOGRAPHIC_DATA] Bloquear Mesa power_input close" at bounding box center [536, 138] width 635 height 67
click at [101, 179] on input "Am" at bounding box center [124, 169] width 136 height 19
type input "A"
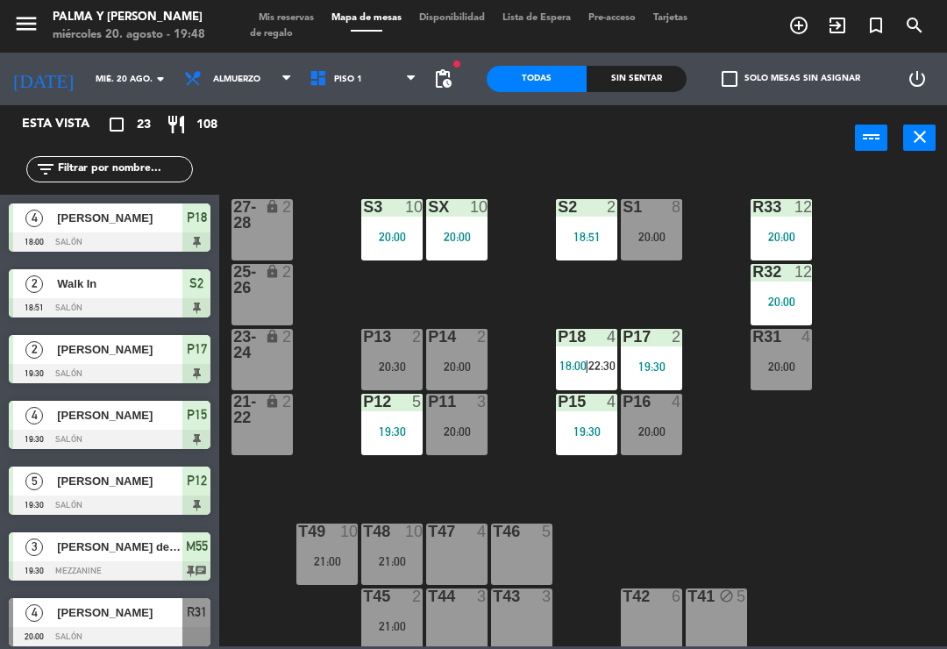
click at [848, 195] on div "R33 12 20:00 S1 8 20:00 S2 2 18:51 S3 10 20:00 SX 10 20:00 27-28 lock 2 R32 12 …" at bounding box center [588, 407] width 718 height 478
click at [466, 233] on div "20:00" at bounding box center [456, 237] width 61 height 12
click at [700, 295] on div "R33 12 20:00 S1 8 20:00 S2 2 18:51 S3 10 20:00 SX 10 20:00 27-28 lock 2 R32 12 …" at bounding box center [588, 407] width 718 height 478
click at [659, 220] on div "S1 8 20:00" at bounding box center [651, 229] width 61 height 61
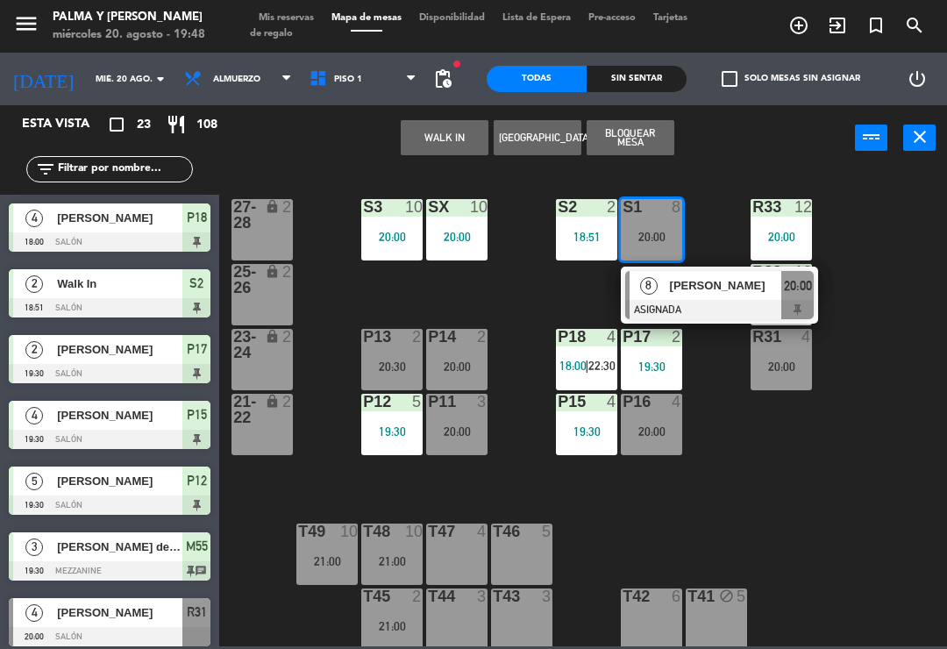
click at [717, 294] on span "[PERSON_NAME]" at bounding box center [726, 285] width 112 height 18
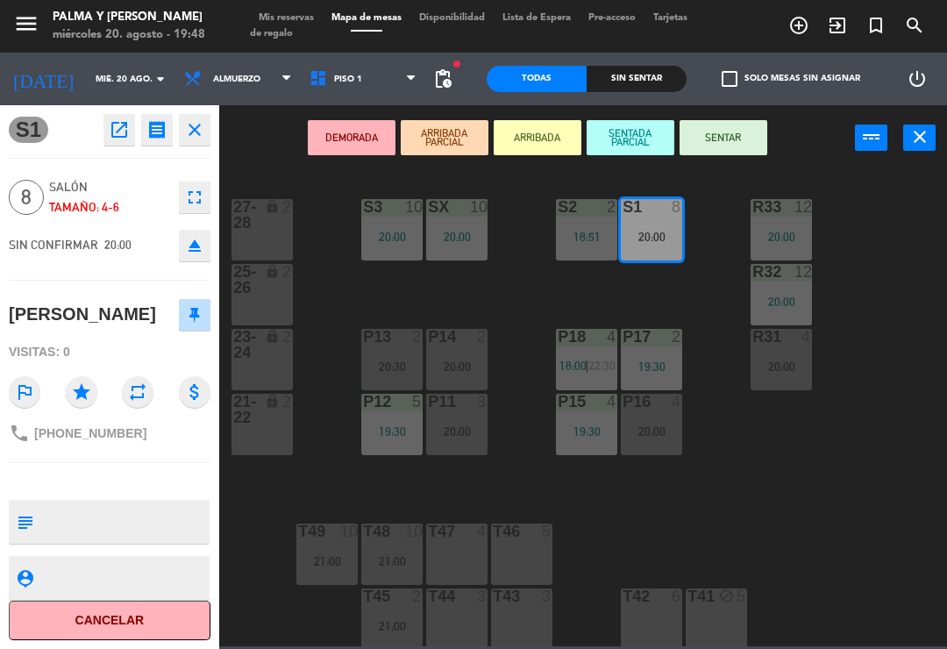
click at [743, 131] on button "SENTAR" at bounding box center [723, 137] width 88 height 35
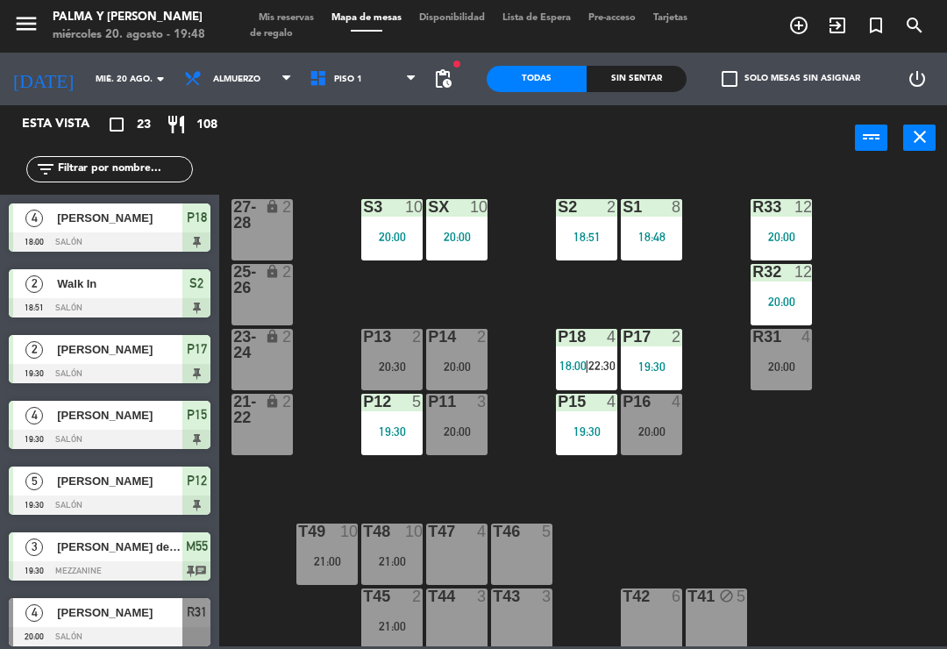
click at [469, 232] on div "20:00" at bounding box center [456, 237] width 61 height 12
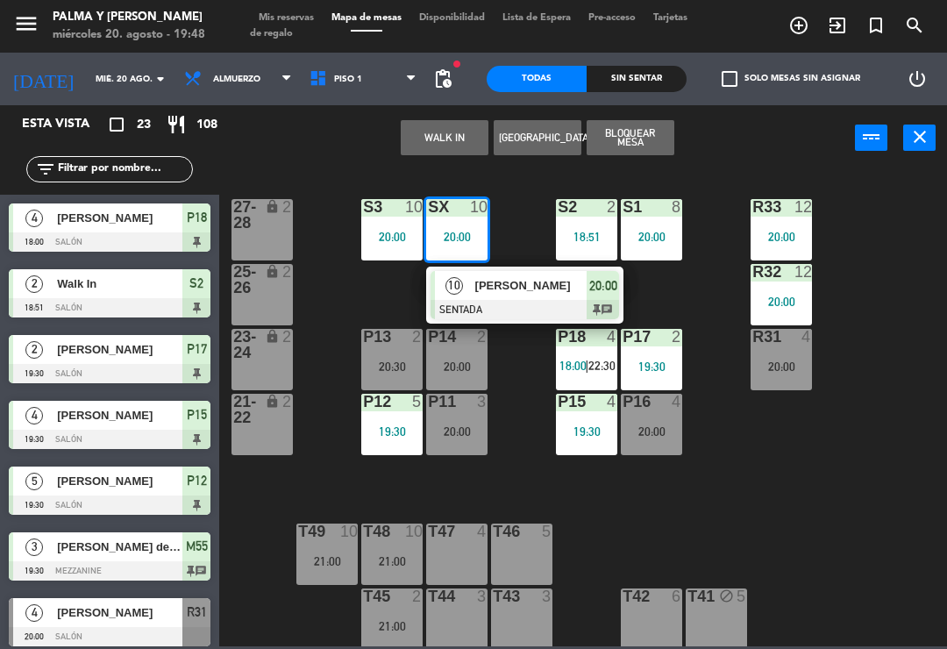
click at [513, 291] on span "[PERSON_NAME]" at bounding box center [531, 285] width 112 height 18
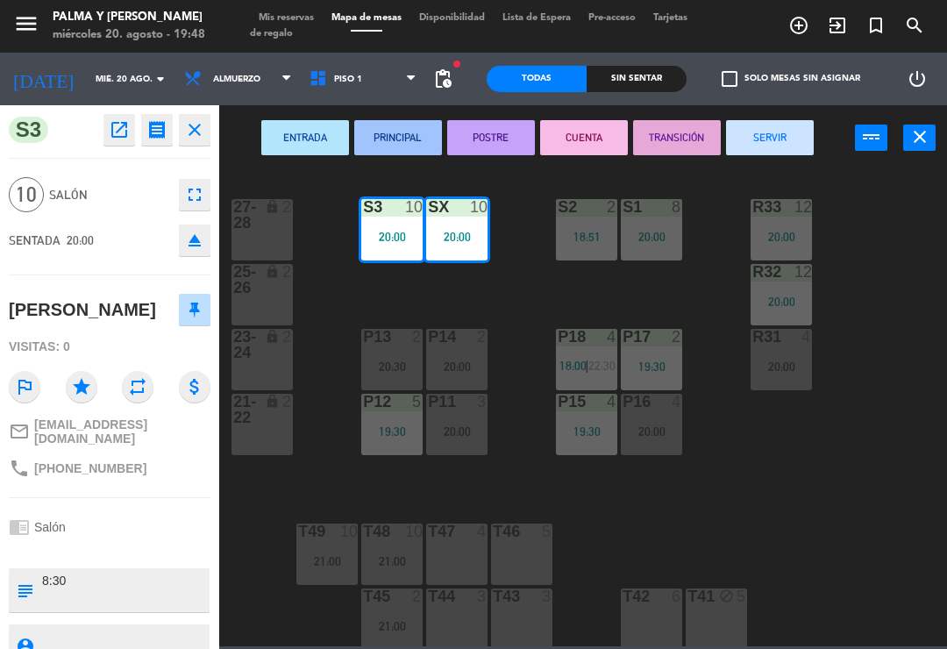
click at [114, 133] on icon "open_in_new" at bounding box center [119, 129] width 21 height 21
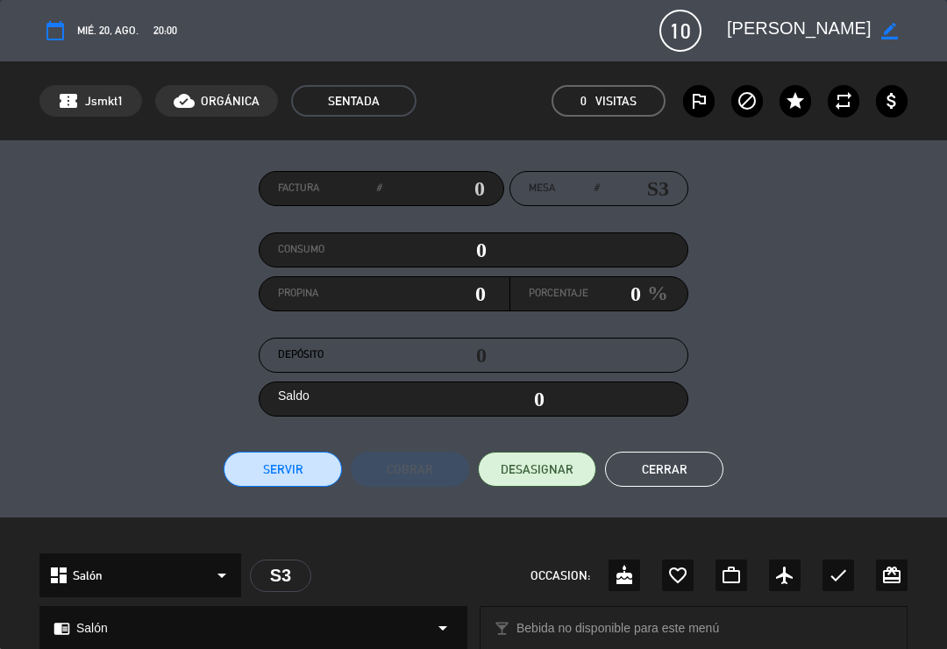
click at [528, 472] on span "DESASIGNAR" at bounding box center [536, 469] width 73 height 18
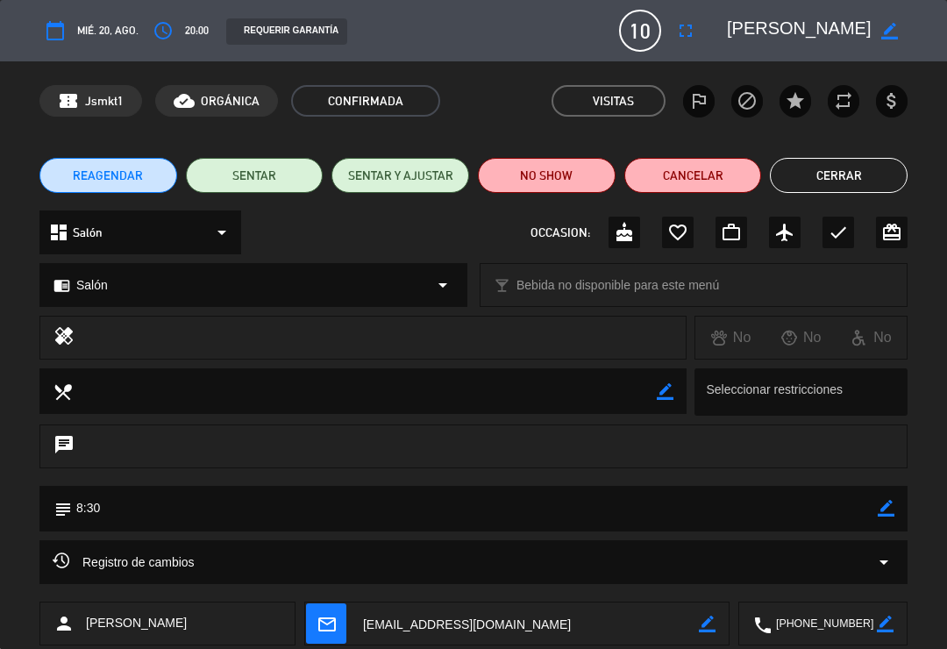
click at [829, 175] on button "Cerrar" at bounding box center [839, 175] width 138 height 35
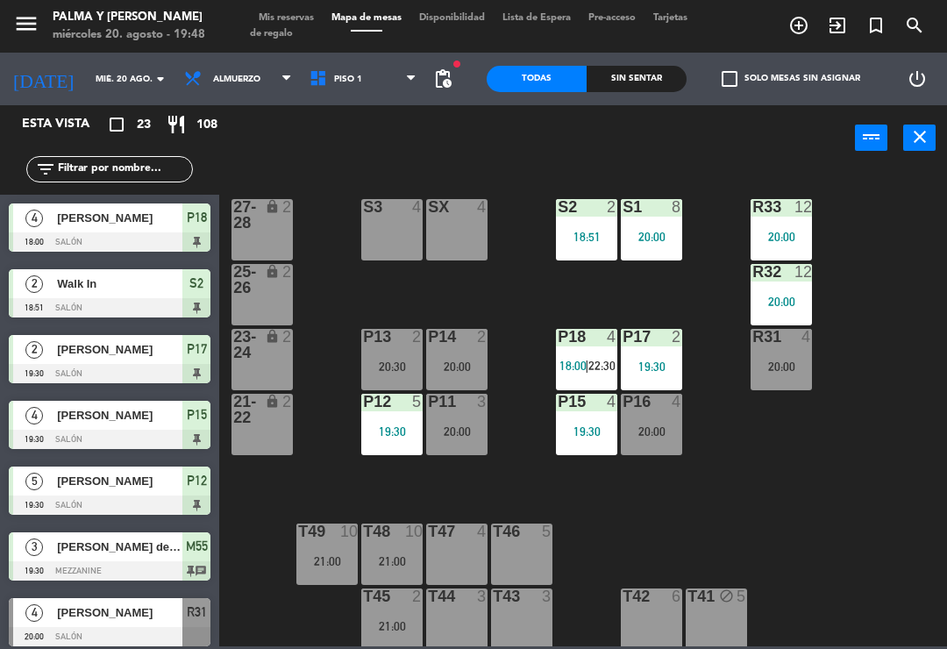
click at [534, 303] on div "R33 12 20:00 S1 8 20:00 S2 2 18:51 S3 4 SX 4 27-28 lock 2 R32 12 20:00 25-26 lo…" at bounding box center [588, 407] width 718 height 478
click at [787, 75] on label "check_box_outline_blank Solo mesas sin asignar" at bounding box center [790, 79] width 138 height 16
click at [791, 79] on input "check_box_outline_blank Solo mesas sin asignar" at bounding box center [791, 79] width 0 height 0
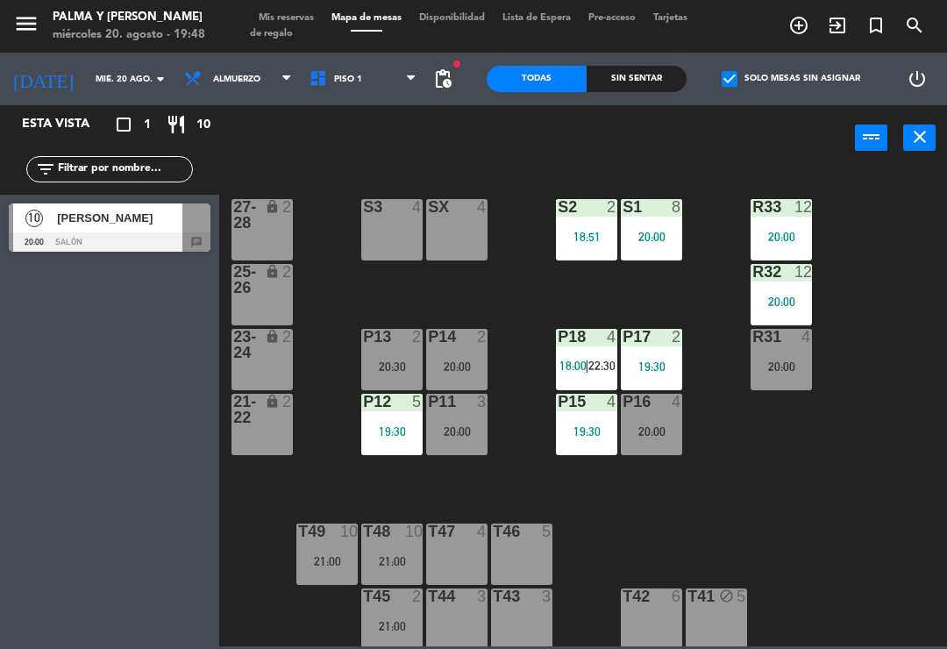
click at [81, 221] on span "[PERSON_NAME]" at bounding box center [119, 218] width 125 height 18
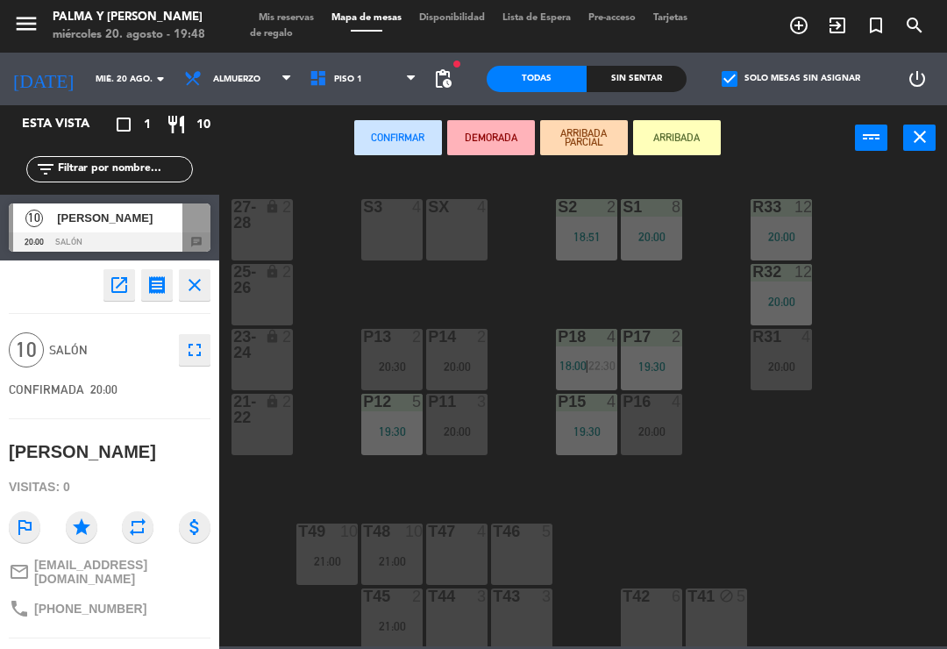
click at [391, 230] on div "S3 4" at bounding box center [391, 229] width 61 height 61
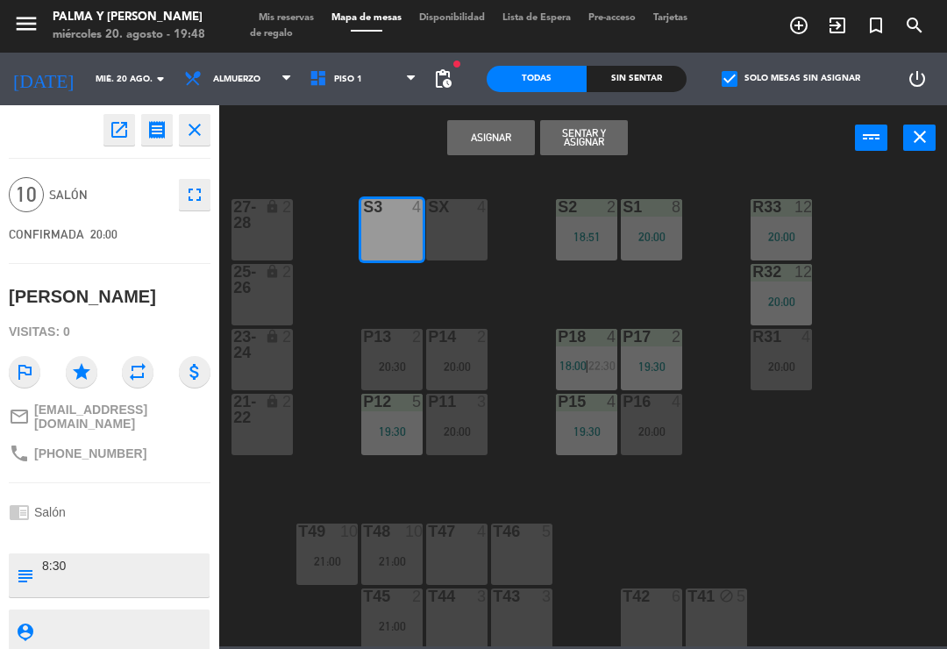
click at [462, 232] on div "SX 4" at bounding box center [456, 229] width 61 height 61
click at [505, 137] on button "Asignar" at bounding box center [491, 137] width 88 height 35
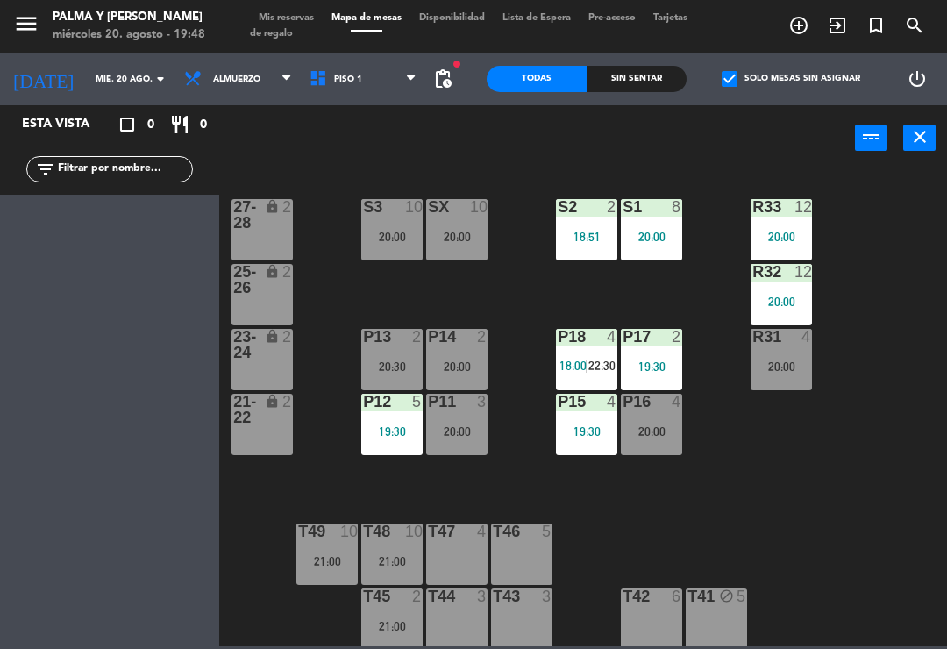
click at [527, 290] on div "R33 12 20:00 S1 8 20:00 S2 2 18:51 S3 10 20:00 SX 10 20:00 27-28 lock 2 R32 12 …" at bounding box center [588, 407] width 718 height 478
click at [773, 98] on div "check_box Solo mesas sin asignar" at bounding box center [786, 79] width 200 height 53
click at [777, 82] on label "check_box Solo mesas sin asignar" at bounding box center [790, 79] width 138 height 16
click at [791, 79] on input "check_box Solo mesas sin asignar" at bounding box center [791, 79] width 0 height 0
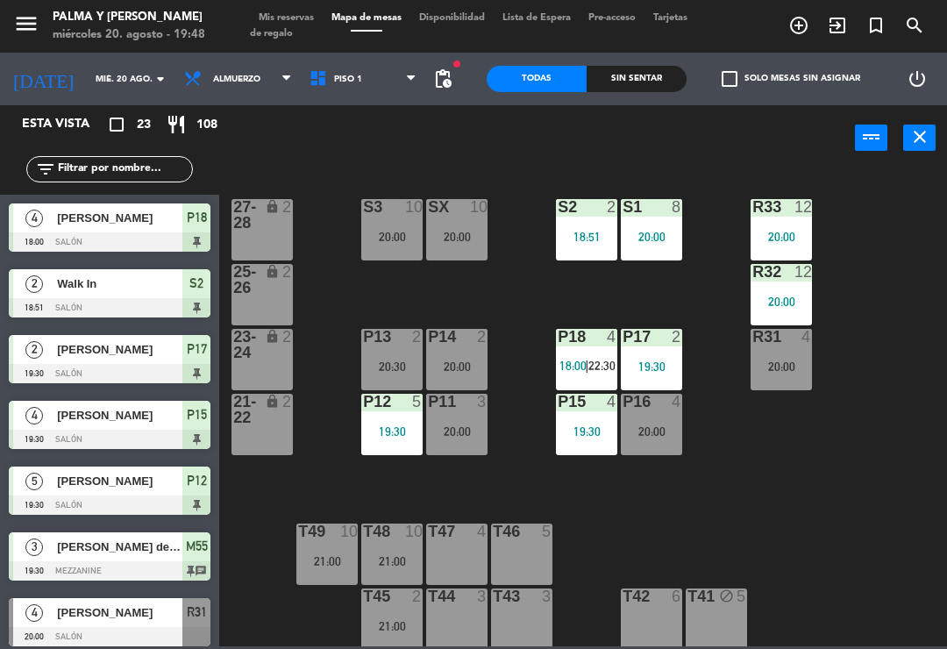
click at [790, 304] on div "20:00" at bounding box center [780, 301] width 61 height 12
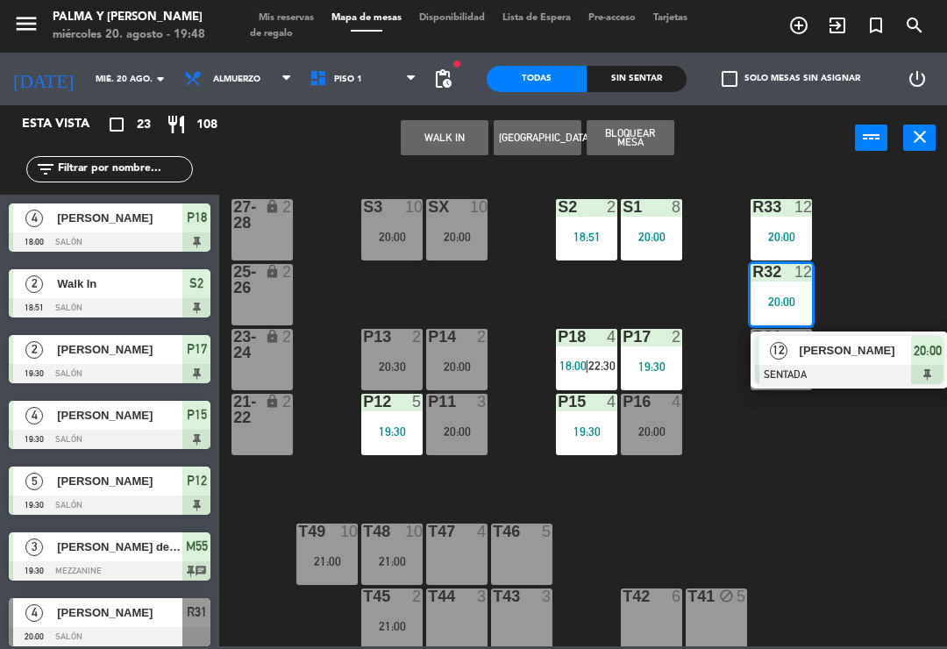
click at [847, 352] on span "[PERSON_NAME]" at bounding box center [855, 350] width 112 height 18
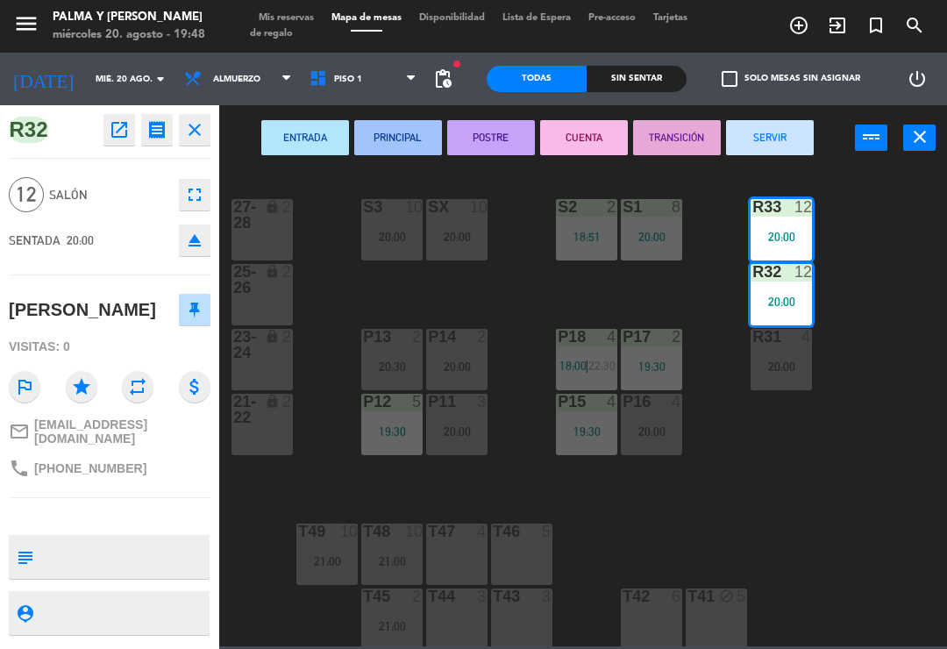
click at [124, 128] on icon "open_in_new" at bounding box center [119, 129] width 21 height 21
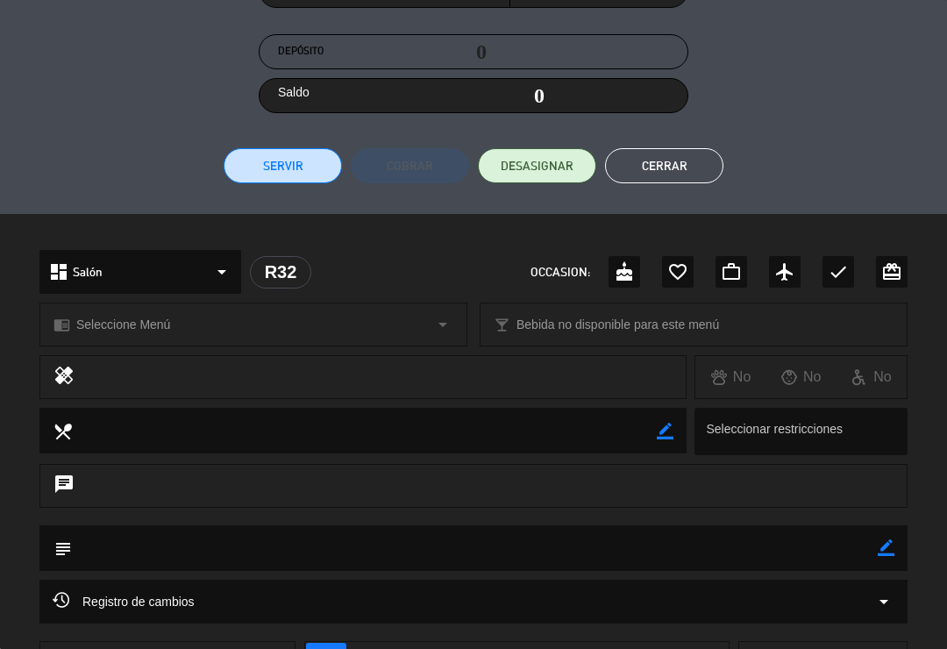
scroll to position [304, 0]
click at [399, 618] on div "Registro de cambios arrow_drop_down" at bounding box center [473, 600] width 868 height 44
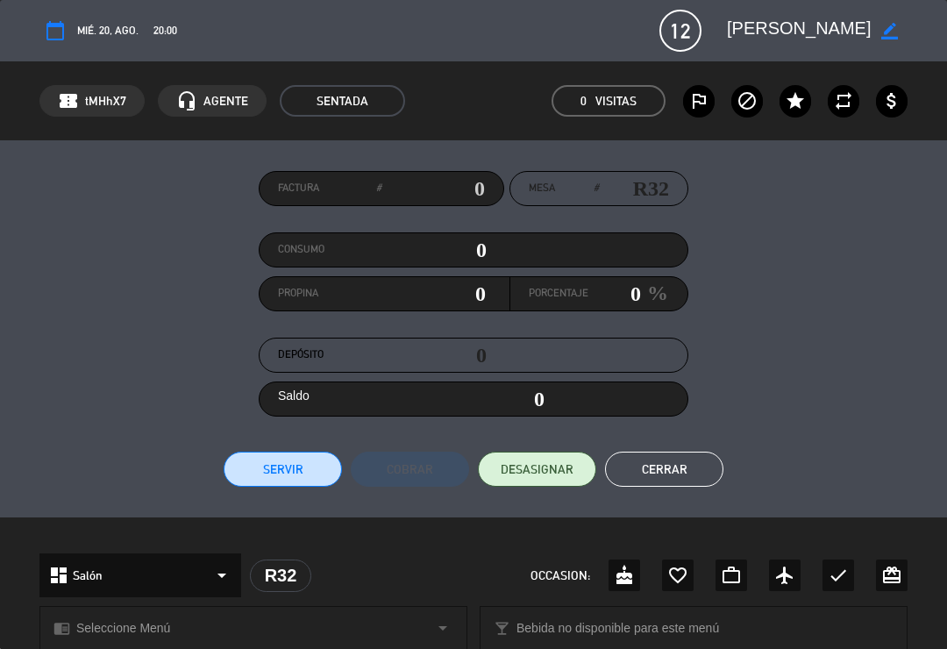
scroll to position [0, 0]
click at [663, 452] on button "Cerrar" at bounding box center [664, 468] width 118 height 35
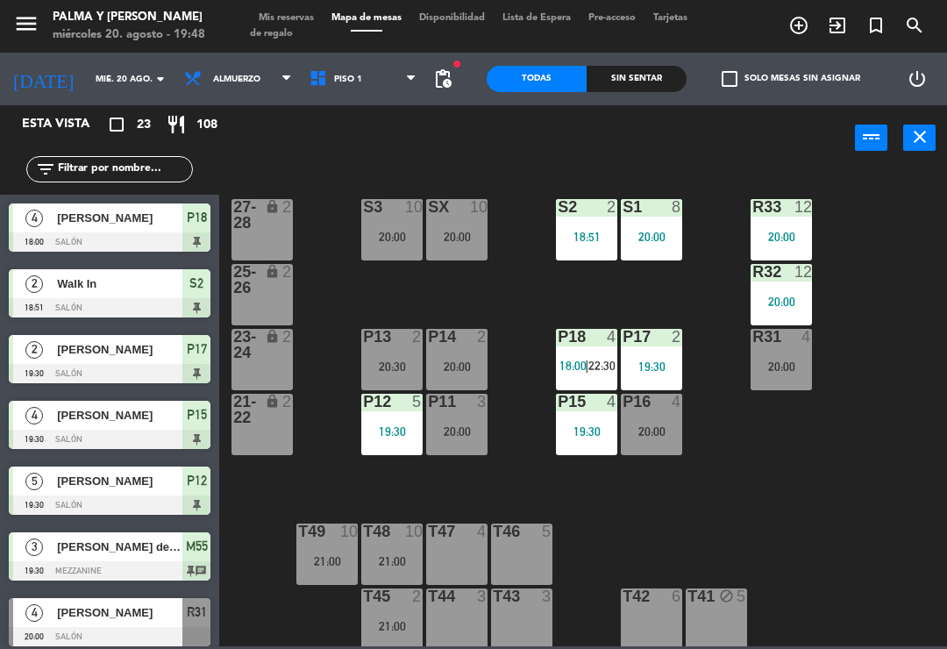
click at [762, 456] on div "R33 12 20:00 S1 8 20:00 S2 2 18:51 S3 10 20:00 SX 10 20:00 27-28 lock 2 R32 12 …" at bounding box center [588, 407] width 718 height 478
click at [418, 227] on div "S3 10 20:00" at bounding box center [391, 229] width 61 height 61
click at [893, 592] on div "R33 12 20:00 S1 8 20:00 S2 2 18:51 S3 10 20:00 SX 10 20:00 27-28 lock 2 R32 12 …" at bounding box center [588, 407] width 718 height 478
click at [867, 580] on div "R33 12 20:00 S1 8 20:00 S2 2 18:51 S3 10 20:00 SX 10 20:00 27-28 lock 2 R32 12 …" at bounding box center [588, 407] width 718 height 478
click at [469, 233] on div "20:00" at bounding box center [456, 237] width 61 height 12
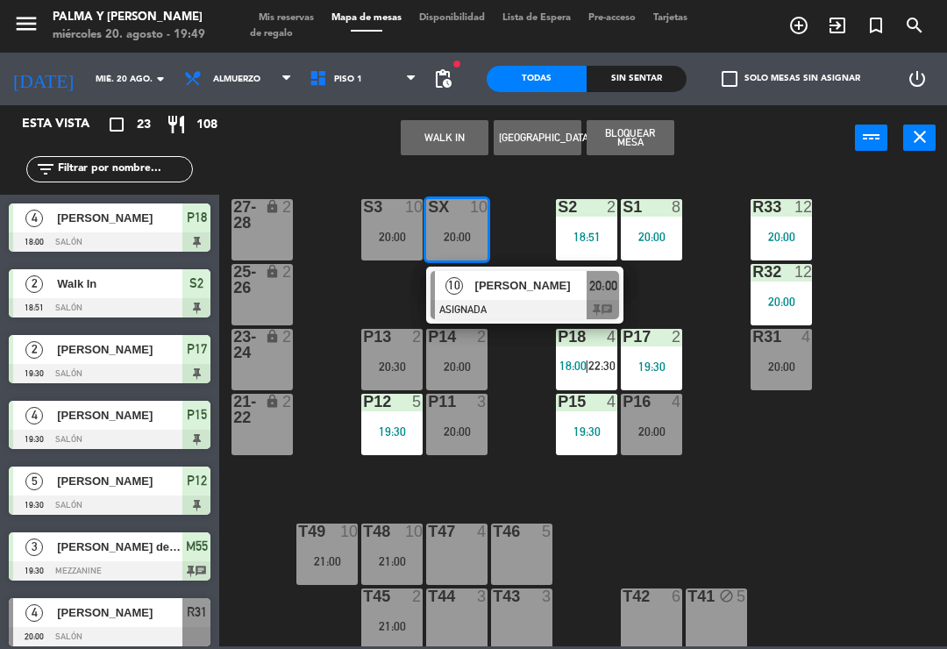
click at [880, 485] on div "R33 12 20:00 S1 8 20:00 S2 2 18:51 S3 10 20:00 SX 10 20:00 10 [PERSON_NAME] ASI…" at bounding box center [588, 407] width 718 height 478
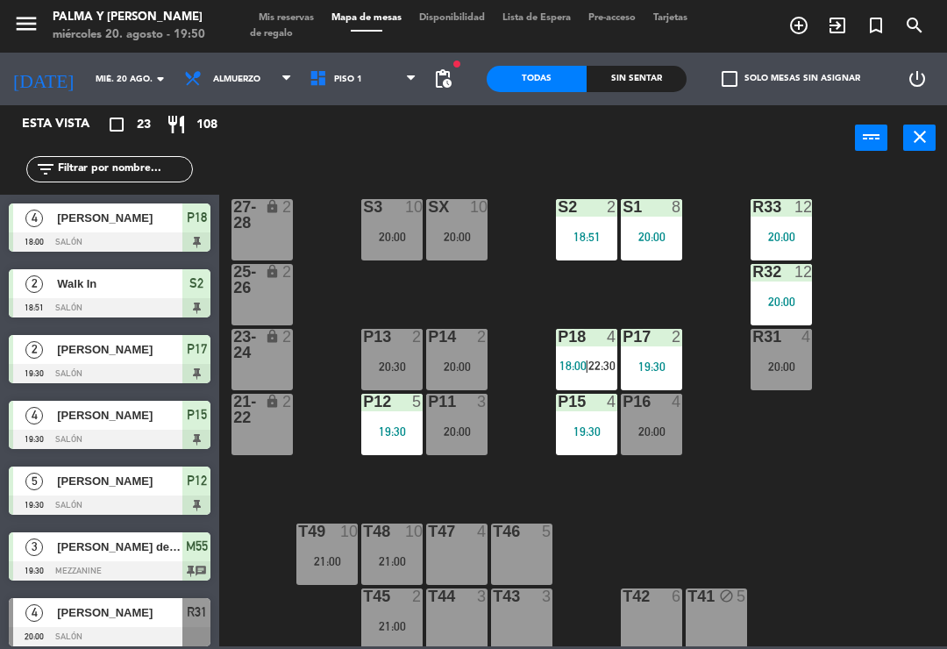
click at [538, 273] on div "R33 12 20:00 S1 8 20:00 S2 2 18:51 S3 10 20:00 SX 10 20:00 27-28 lock 2 R32 12 …" at bounding box center [588, 407] width 718 height 478
click at [749, 476] on div "R33 12 20:00 S1 8 20:00 S2 2 18:51 S3 10 20:00 SX 10 20:00 27-28 lock 2 R32 12 …" at bounding box center [588, 407] width 718 height 478
click at [663, 437] on div "20:00" at bounding box center [651, 431] width 61 height 12
click at [912, 268] on div "R33 12 20:00 S1 8 20:00 S2 2 18:51 S3 10 20:00 SX 10 20:00 27-28 lock 2 R32 12 …" at bounding box center [588, 407] width 718 height 478
click at [604, 352] on div "P18 4 18:00 | 22:30" at bounding box center [586, 359] width 61 height 61
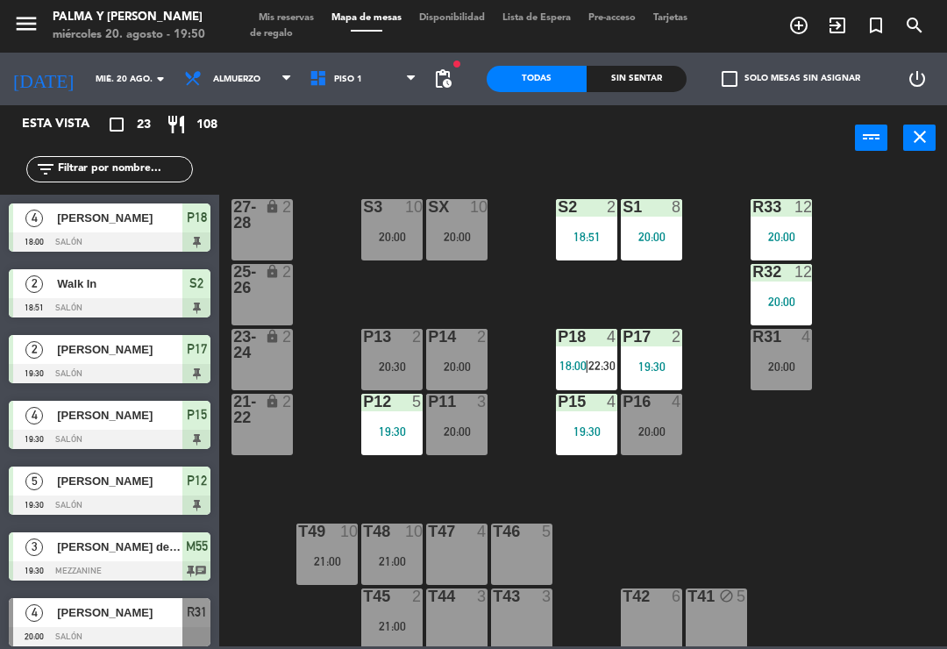
click at [891, 352] on div "R33 12 20:00 S1 8 20:00 S2 2 18:51 S3 10 20:00 SX 10 20:00 27-28 lock 2 R32 12 …" at bounding box center [588, 407] width 718 height 478
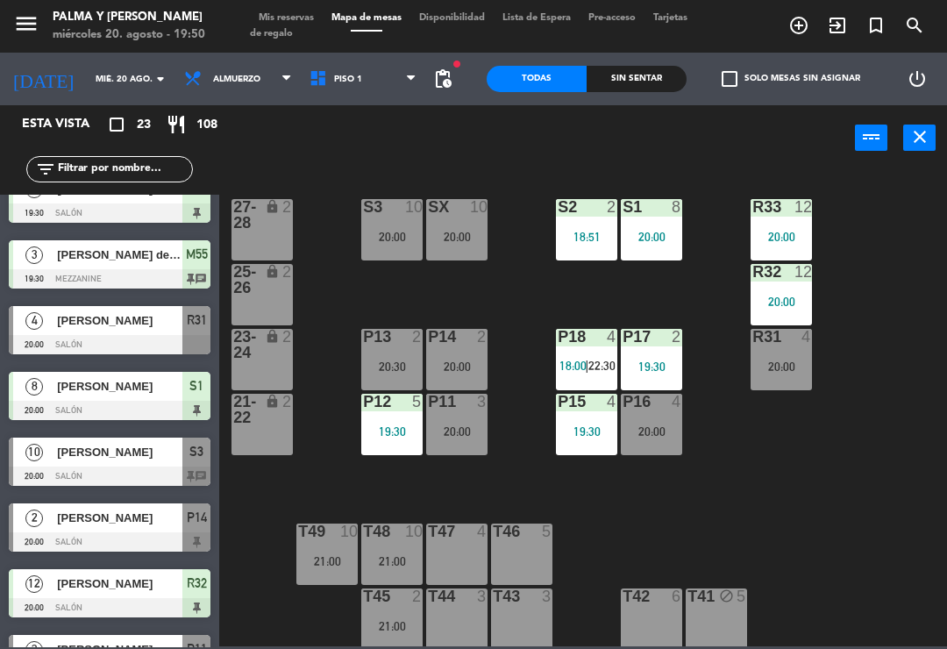
scroll to position [311, 0]
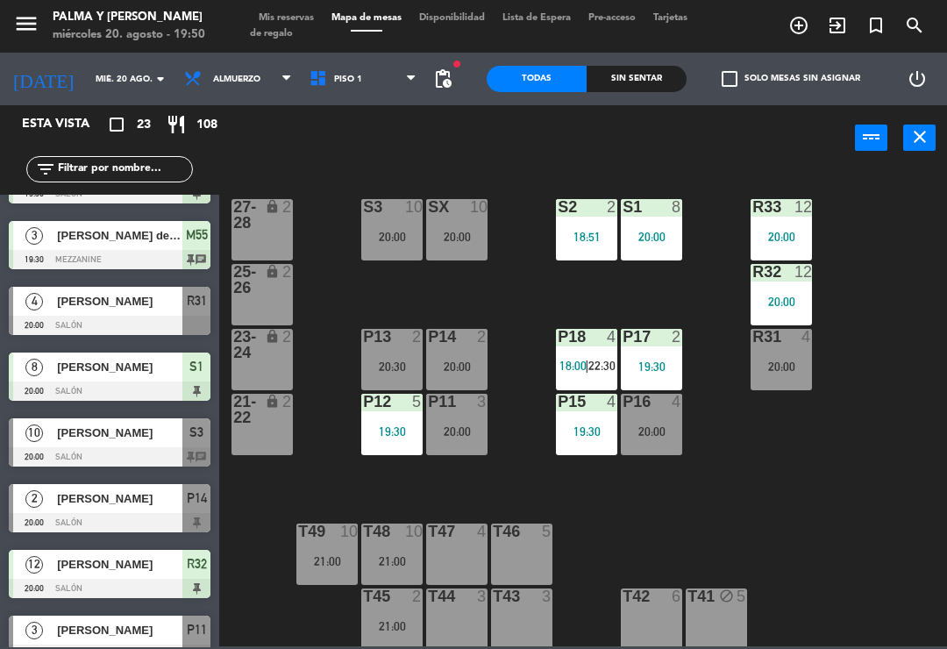
click at [127, 449] on div at bounding box center [110, 456] width 202 height 19
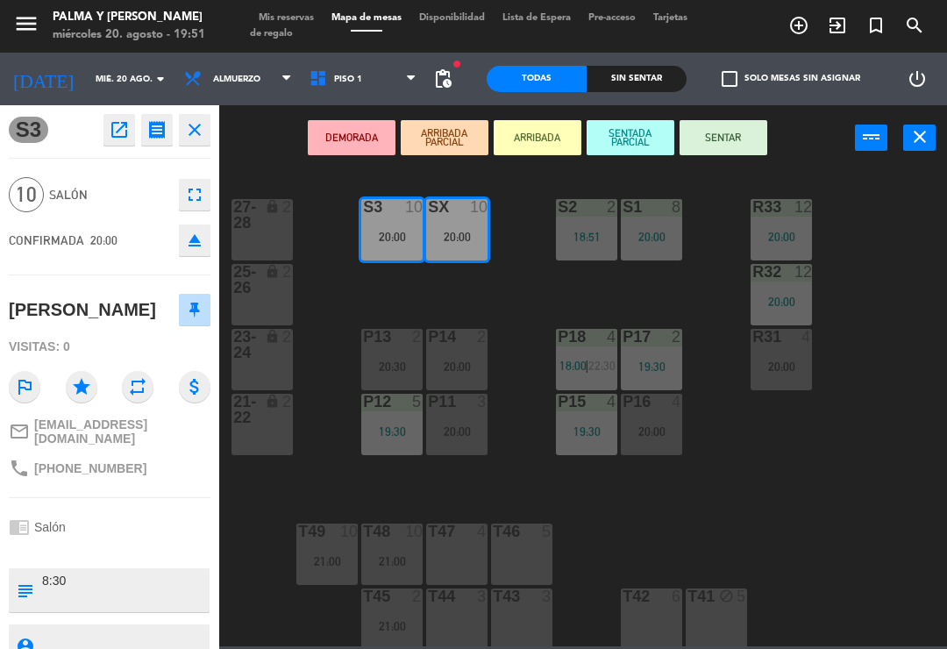
click at [728, 128] on button "SENTAR" at bounding box center [723, 137] width 88 height 35
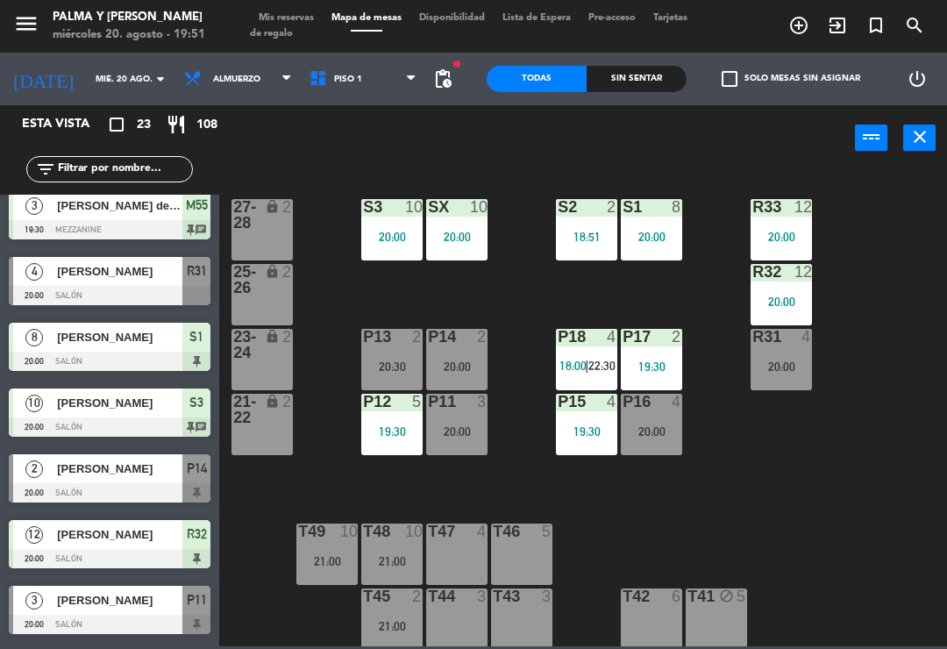
scroll to position [340, 0]
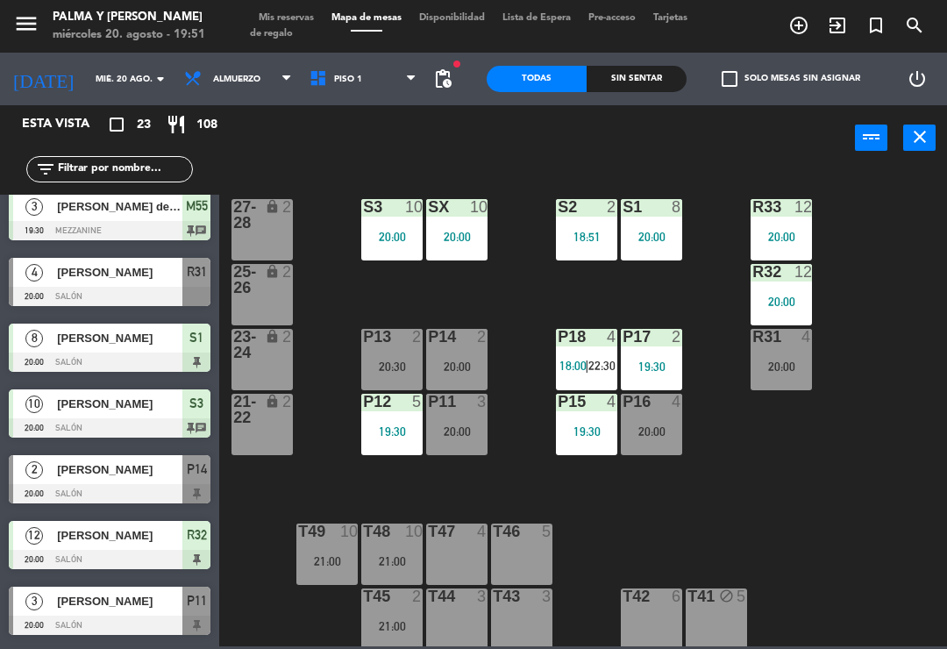
click at [187, 270] on span "R31" at bounding box center [197, 271] width 20 height 21
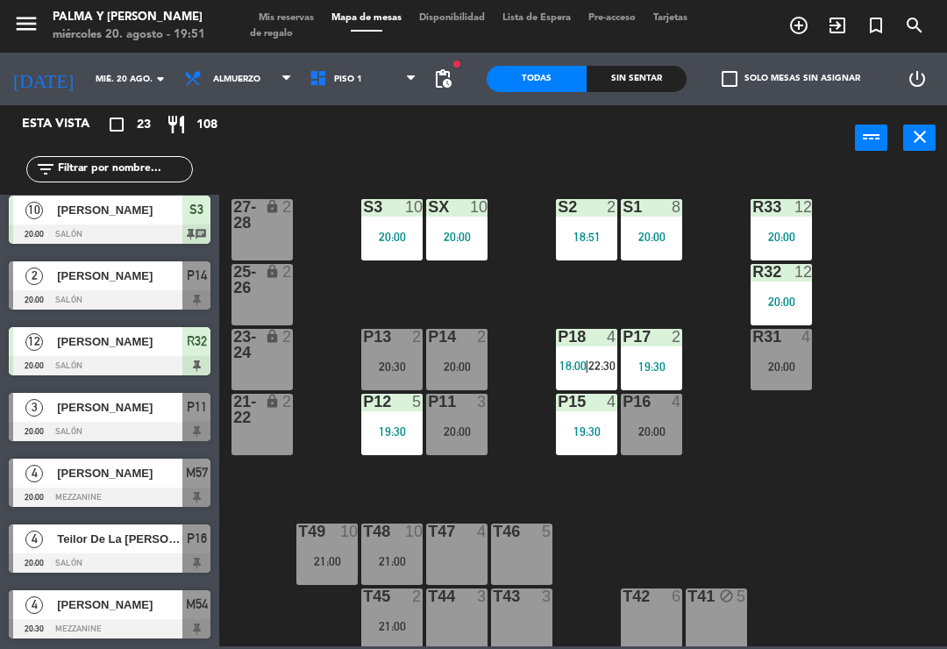
scroll to position [543, 0]
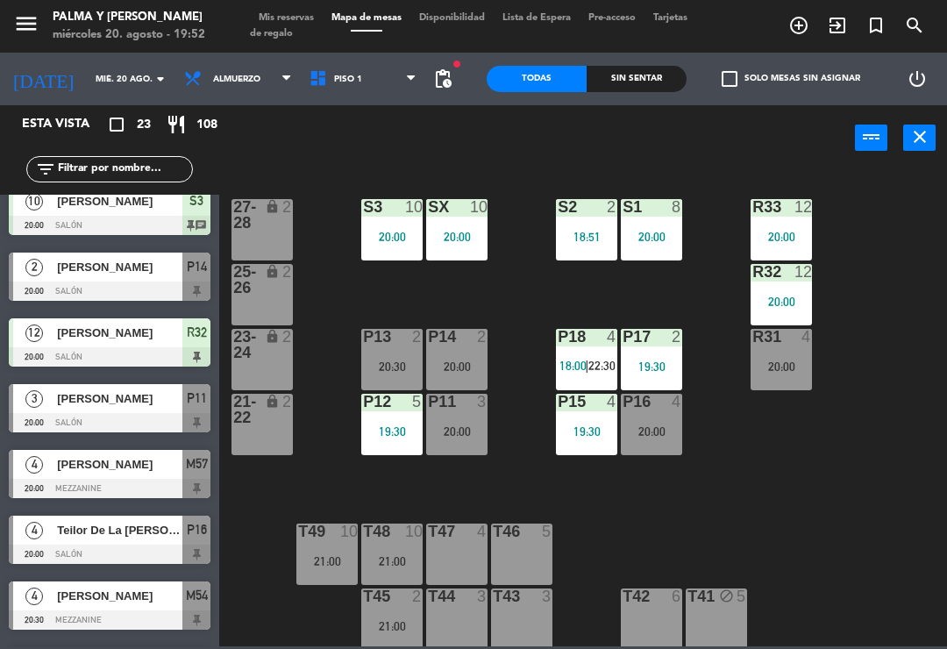
click at [905, 479] on div "R33 12 20:00 S1 8 20:00 S2 2 18:51 S3 10 20:00 SX 10 20:00 27-28 lock 2 R32 12 …" at bounding box center [588, 407] width 718 height 478
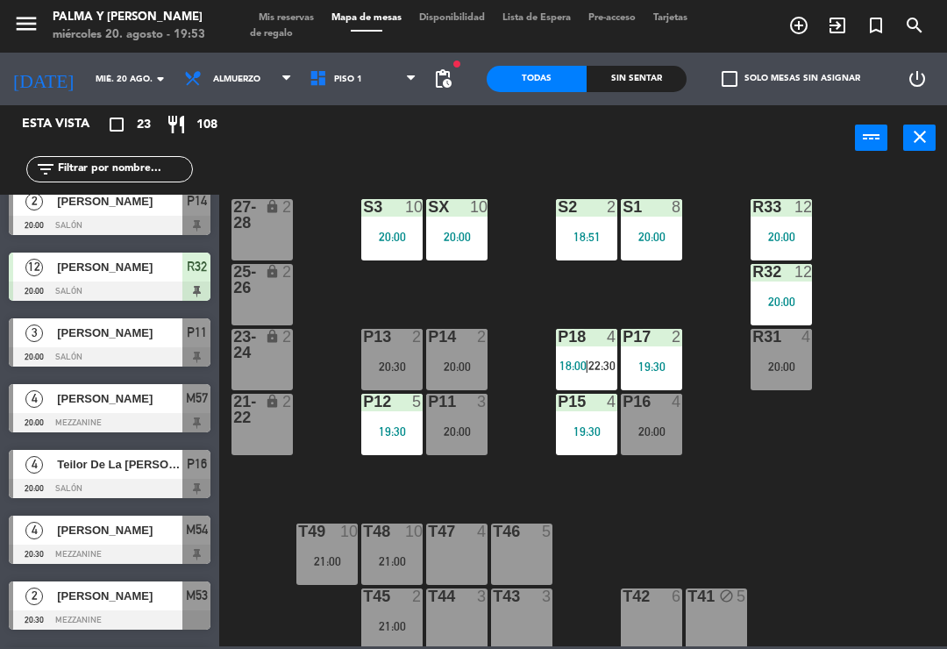
scroll to position [622, 0]
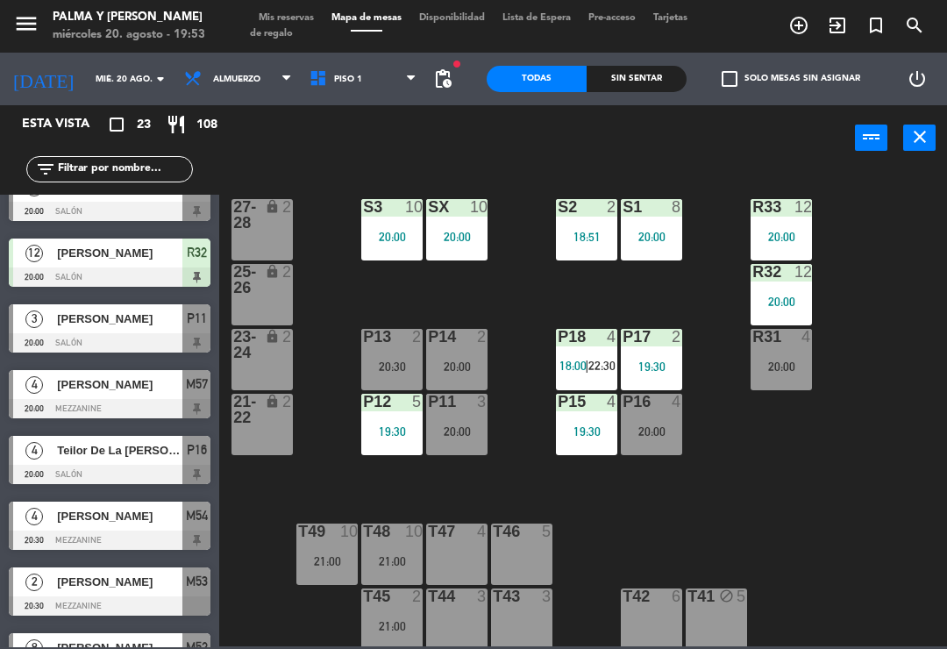
click at [108, 463] on div "Teilor De La [PERSON_NAME]" at bounding box center [118, 450] width 127 height 29
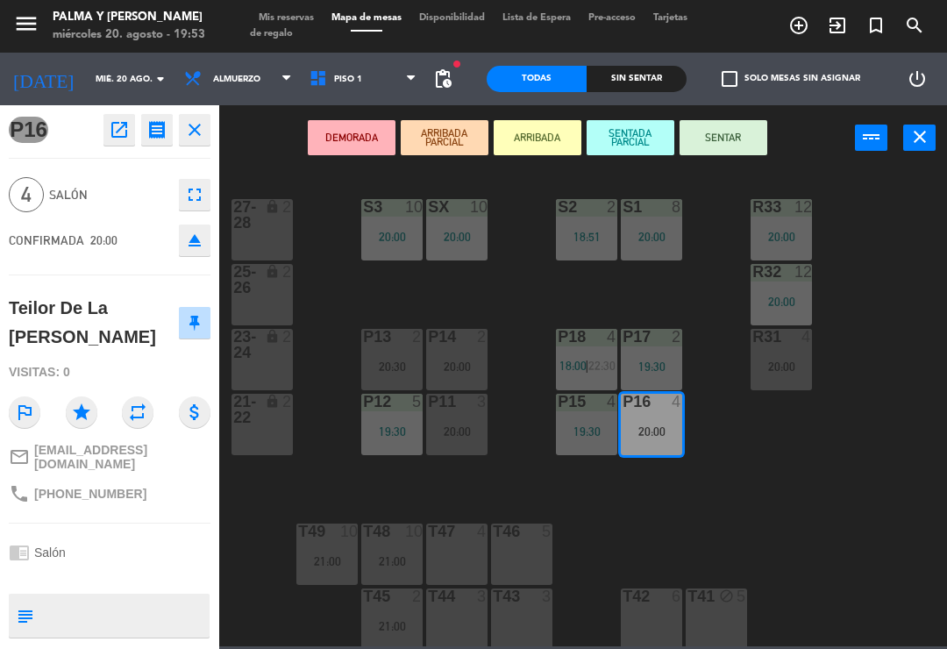
click at [739, 147] on button "SENTAR" at bounding box center [723, 137] width 88 height 35
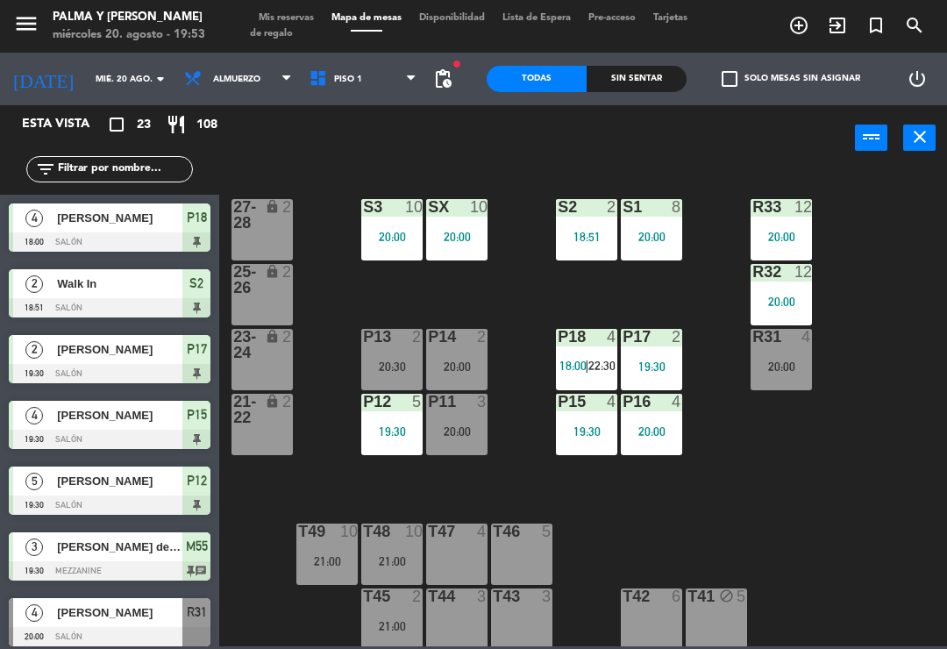
scroll to position [0, 0]
click at [134, 177] on input "text" at bounding box center [124, 169] width 136 height 19
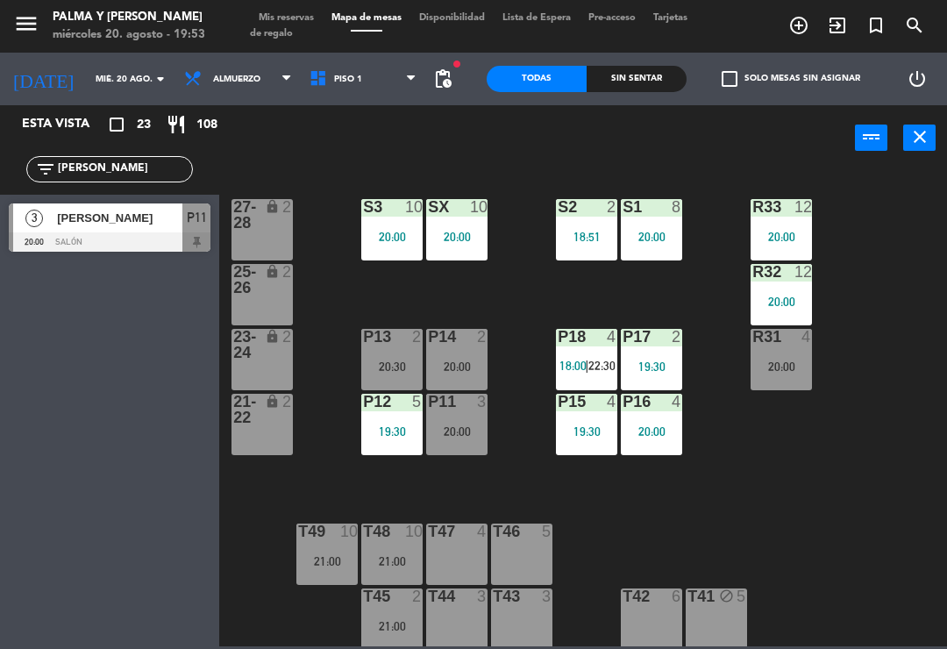
type input "[PERSON_NAME]"
click at [153, 214] on span "[PERSON_NAME]" at bounding box center [119, 218] width 125 height 18
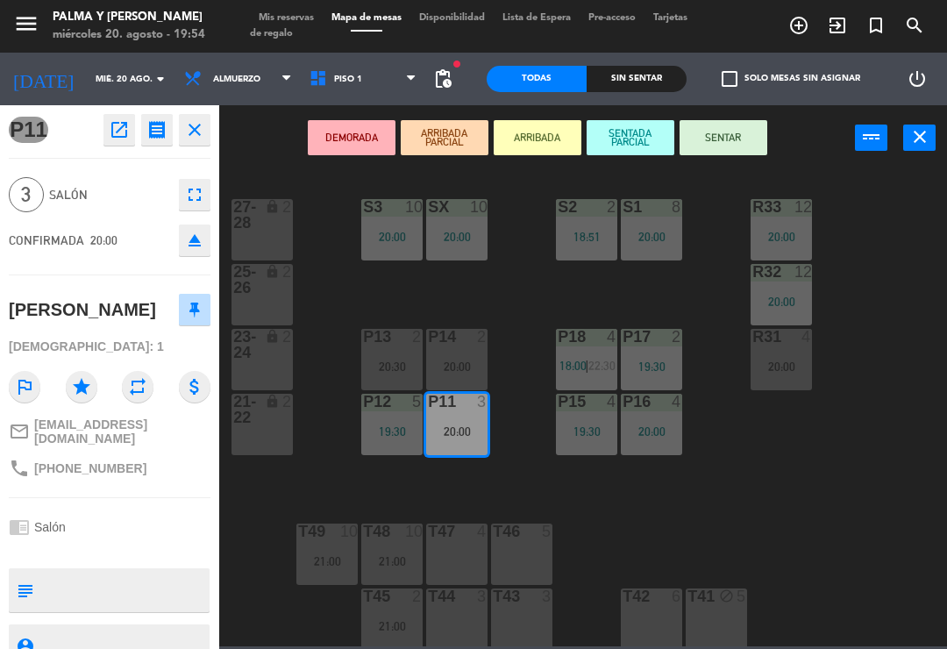
click at [477, 417] on div "P11 3 20:00" at bounding box center [456, 424] width 61 height 61
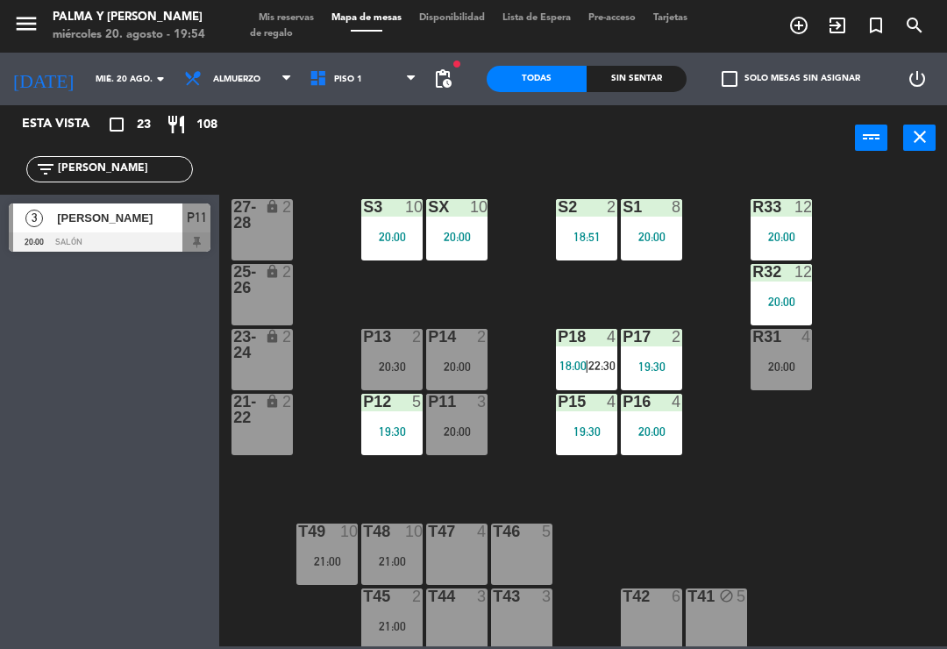
click at [457, 418] on div "P11 3 20:00" at bounding box center [456, 424] width 61 height 61
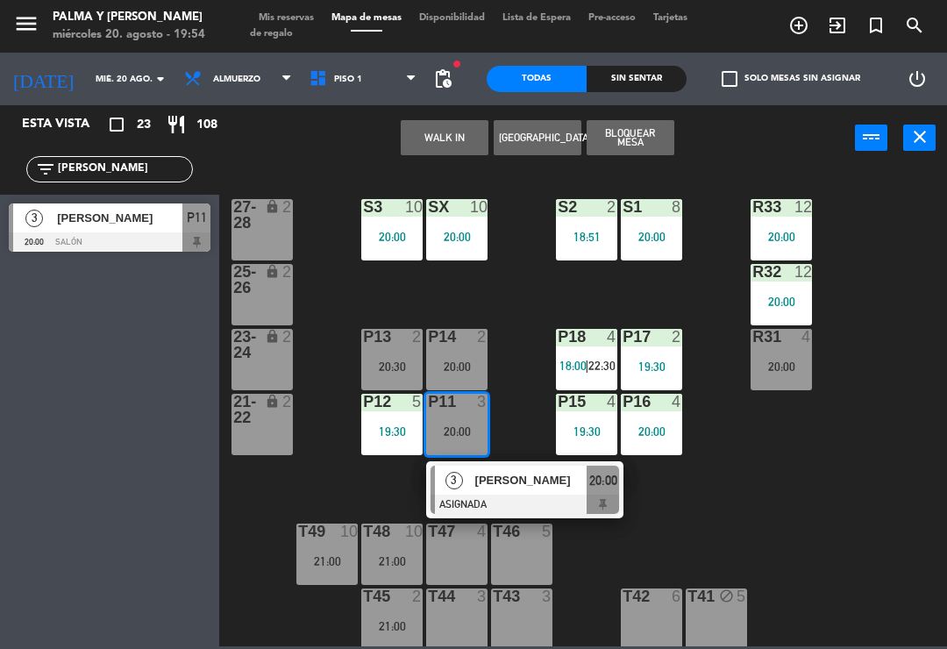
click at [511, 486] on span "[PERSON_NAME]" at bounding box center [531, 480] width 112 height 18
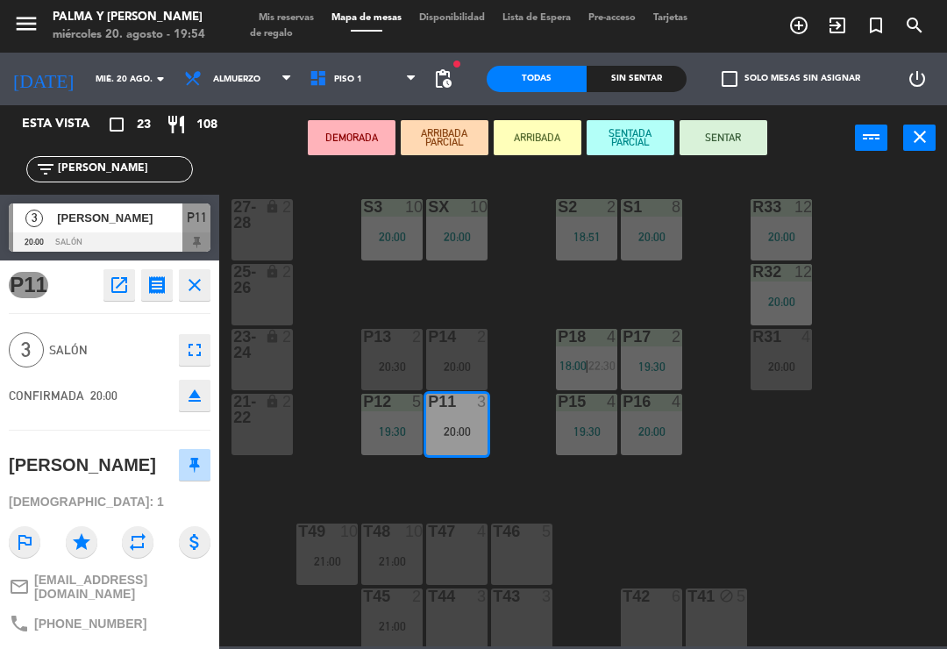
click at [462, 343] on div at bounding box center [457, 337] width 29 height 16
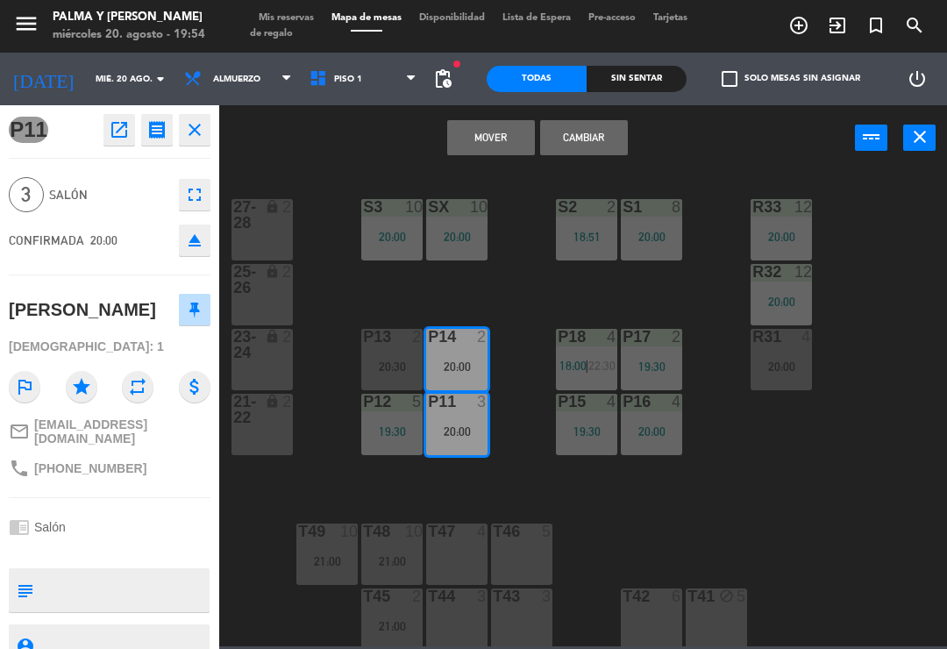
click at [502, 142] on button "Mover" at bounding box center [491, 137] width 88 height 35
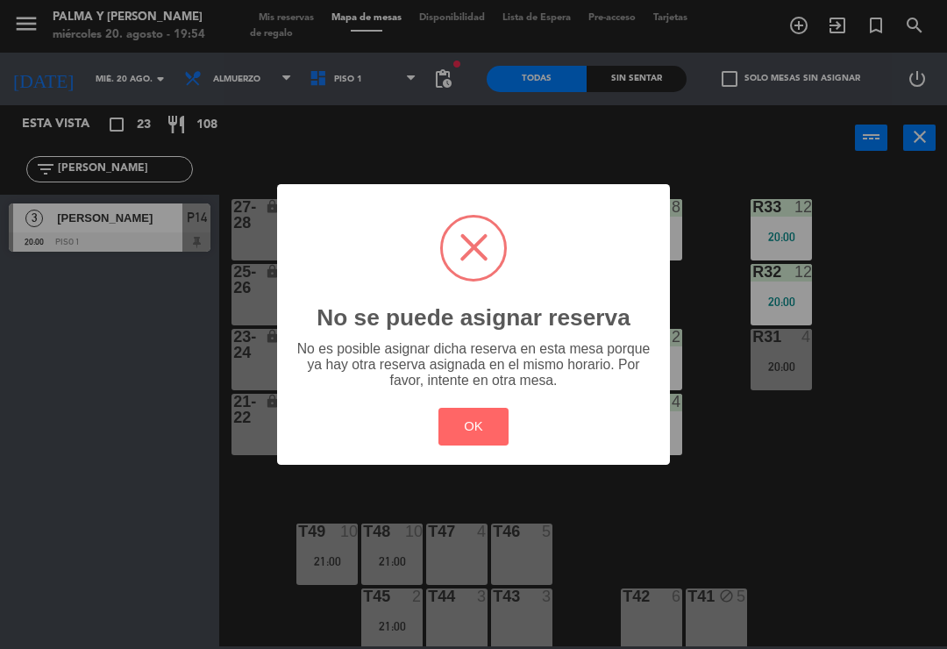
click at [473, 416] on button "OK" at bounding box center [473, 427] width 71 height 38
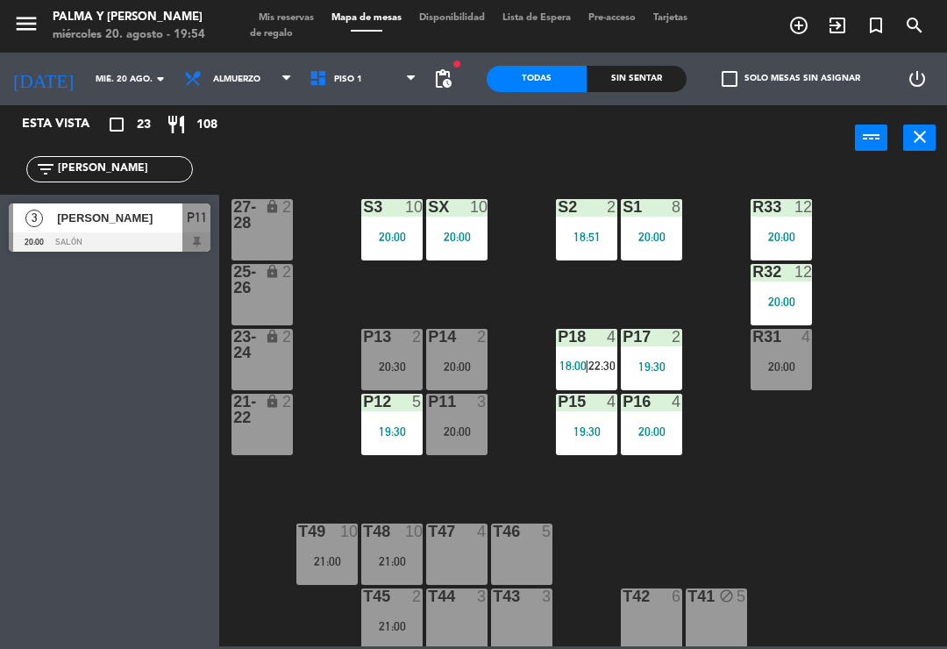
click at [450, 437] on div "20:00" at bounding box center [456, 431] width 61 height 12
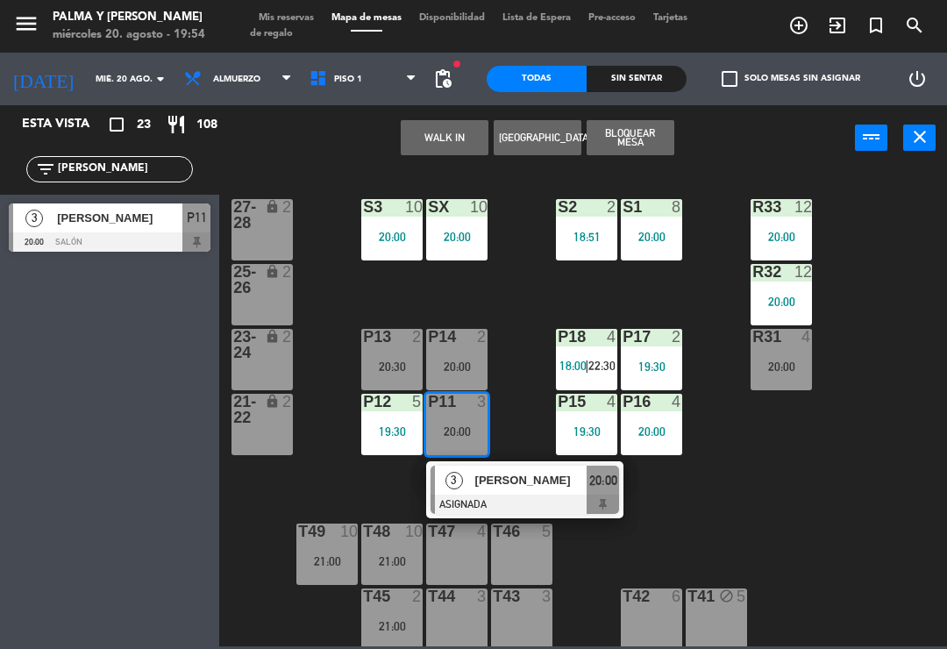
click at [536, 492] on div "[PERSON_NAME]" at bounding box center [530, 479] width 114 height 29
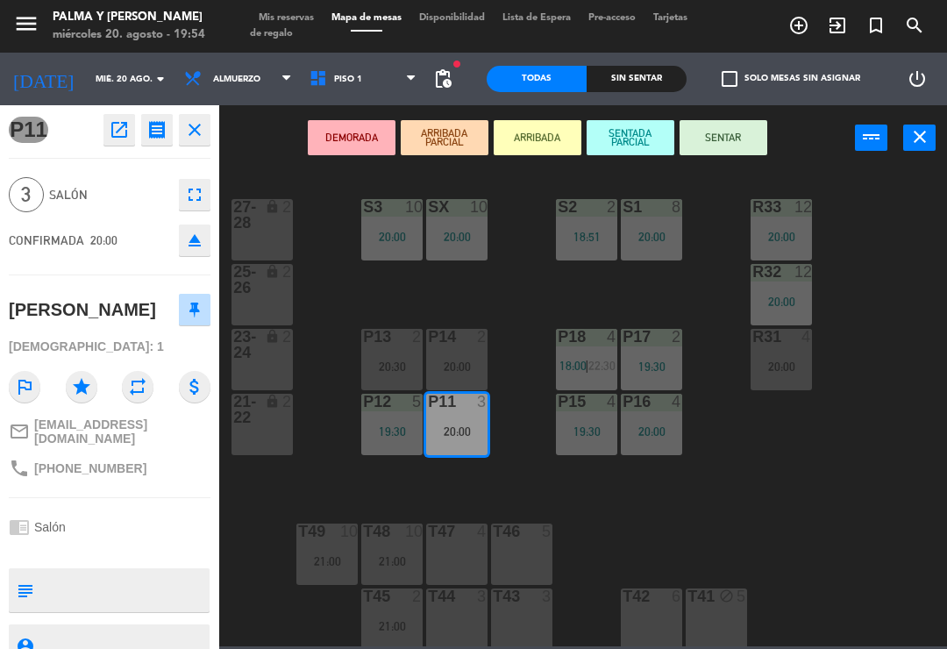
click at [461, 361] on div "20:00" at bounding box center [456, 366] width 61 height 12
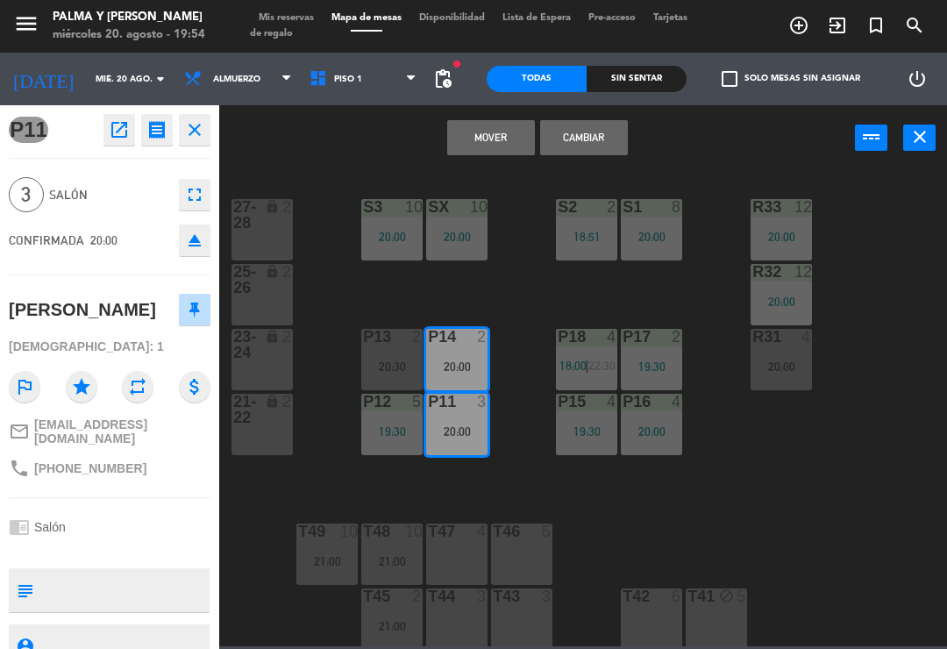
click at [592, 132] on button "Cambiar" at bounding box center [584, 137] width 88 height 35
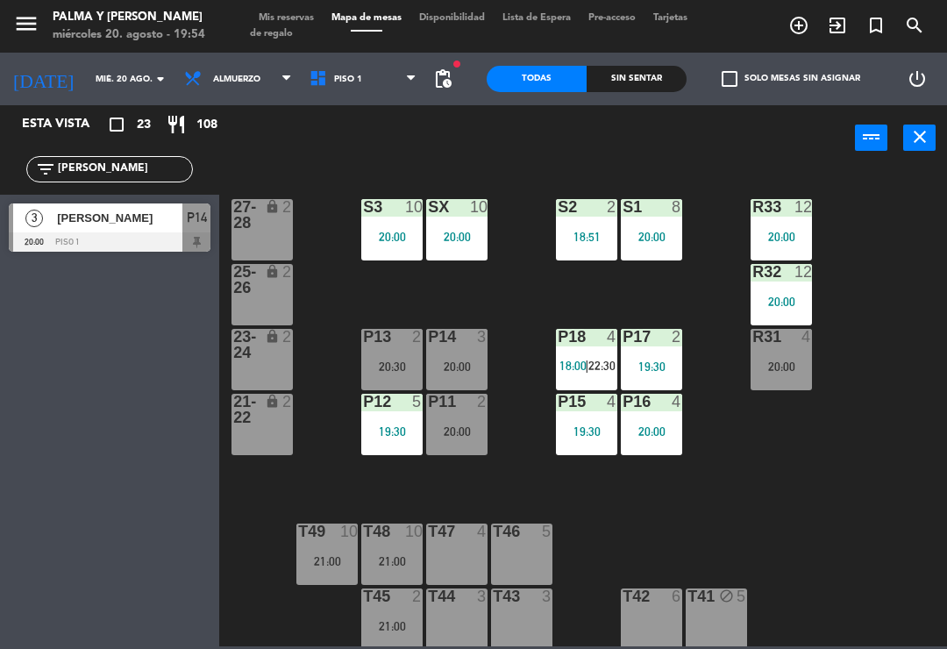
click at [458, 407] on div at bounding box center [457, 402] width 29 height 16
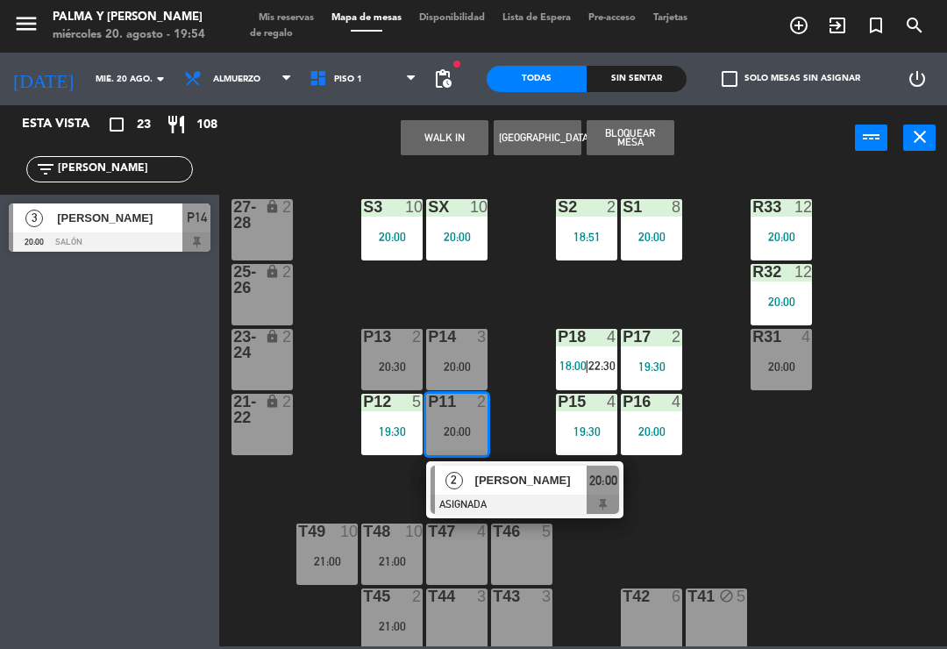
click at [536, 481] on span "[PERSON_NAME]" at bounding box center [531, 480] width 112 height 18
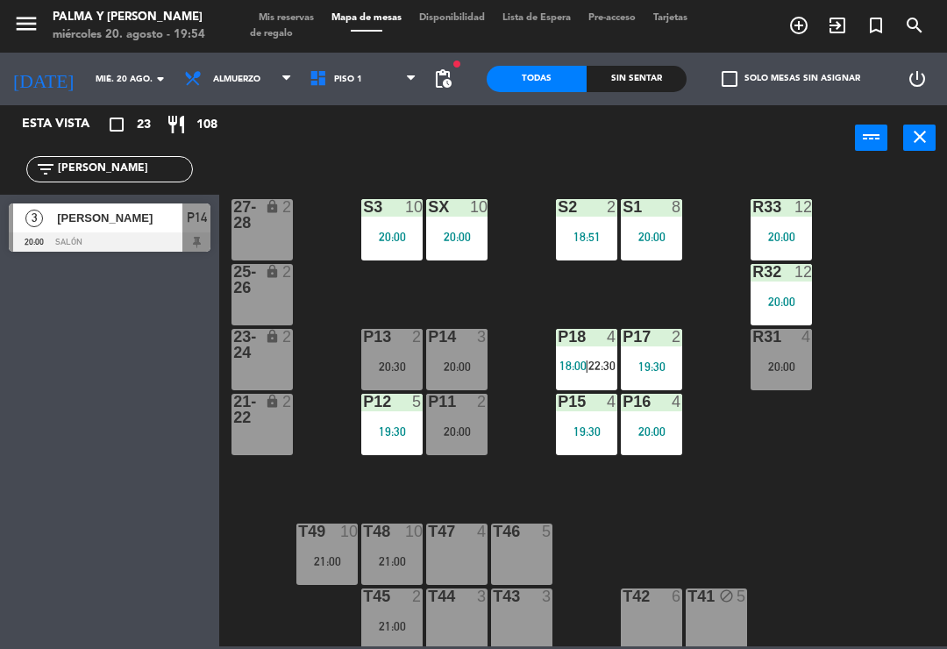
click at [438, 355] on div "P14 3 20:00" at bounding box center [456, 359] width 61 height 61
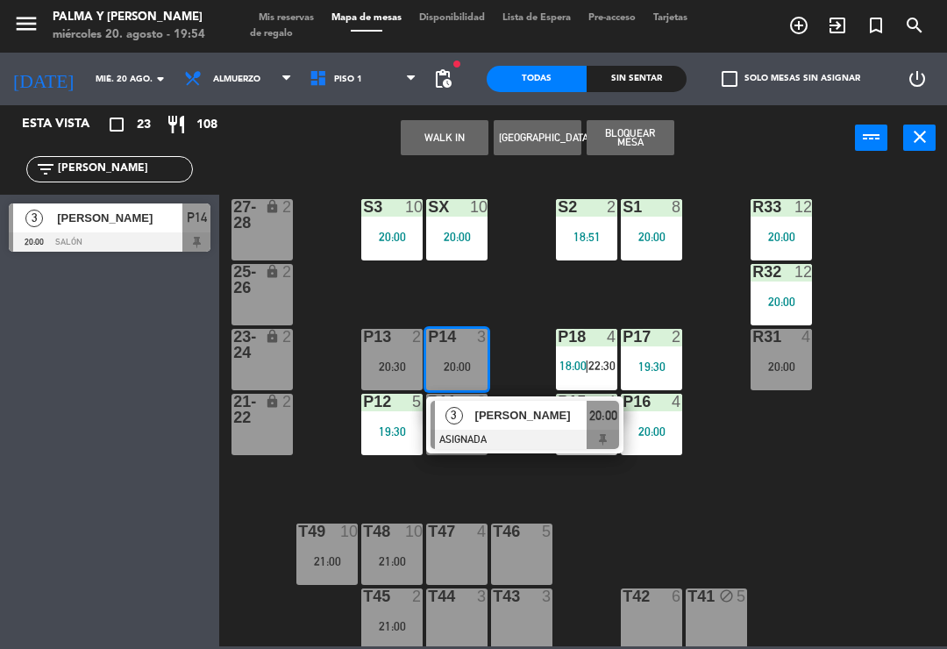
click at [537, 437] on div at bounding box center [524, 438] width 188 height 19
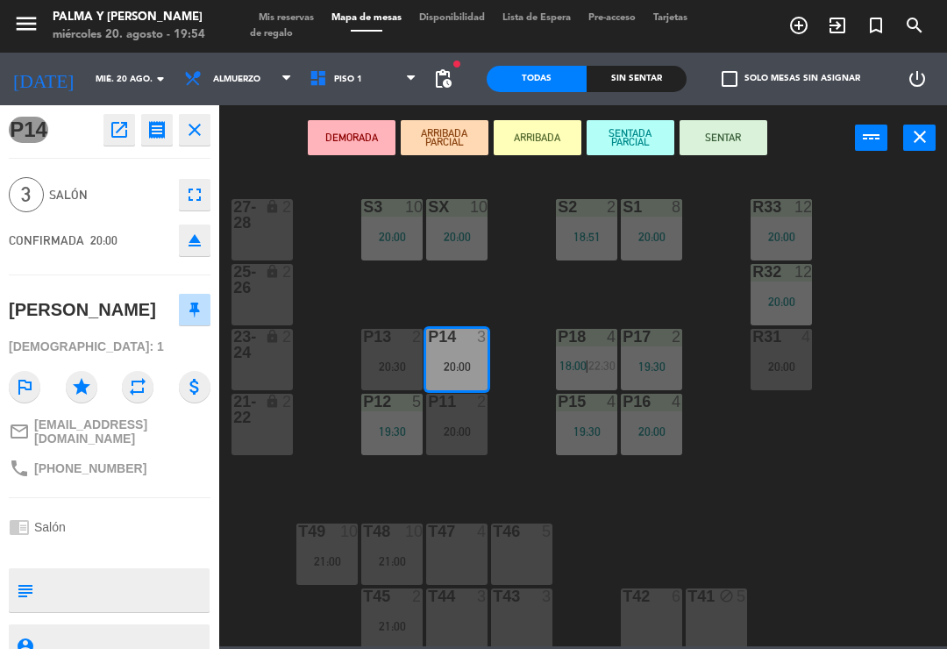
click at [721, 140] on button "SENTAR" at bounding box center [723, 137] width 88 height 35
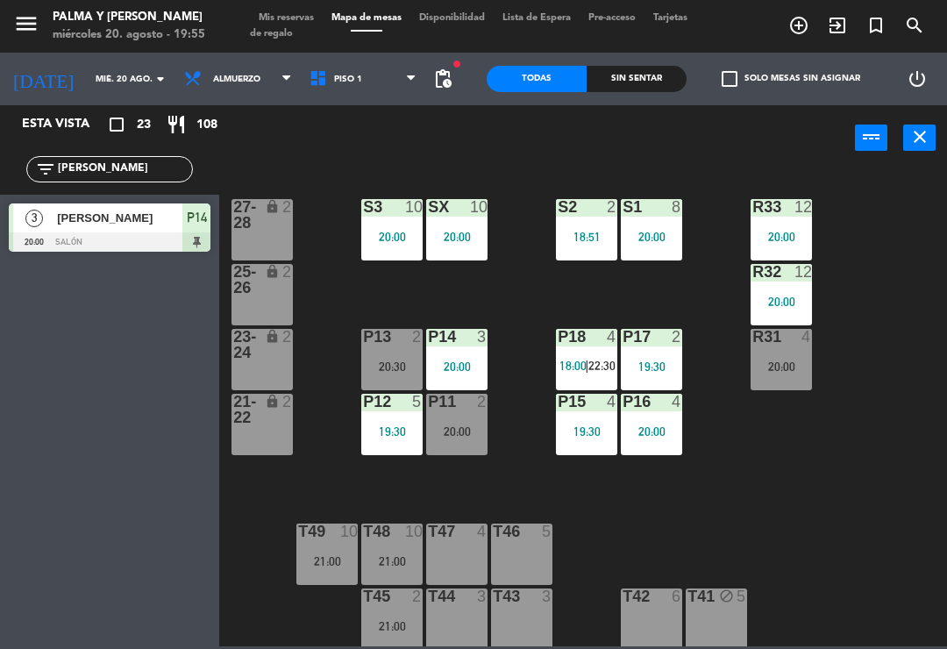
click at [607, 394] on div "4" at bounding box center [612, 402] width 11 height 16
click at [848, 542] on div "R33 12 20:00 S1 8 20:00 S2 2 18:51 S3 10 20:00 SX 10 20:00 27-28 lock 2 R32 12 …" at bounding box center [588, 407] width 718 height 478
click at [929, 405] on div "R33 12 20:00 S1 8 20:00 S2 2 18:51 S3 10 20:00 SX 10 20:00 27-28 lock 2 R32 12 …" at bounding box center [588, 407] width 718 height 478
click at [719, 495] on div "R33 12 20:00 S1 8 20:00 S2 2 18:51 S3 10 20:00 SX 10 20:00 27-28 lock 2 R32 12 …" at bounding box center [588, 407] width 718 height 478
click at [585, 357] on div "P18 4 18:00 | 22:30" at bounding box center [586, 359] width 61 height 61
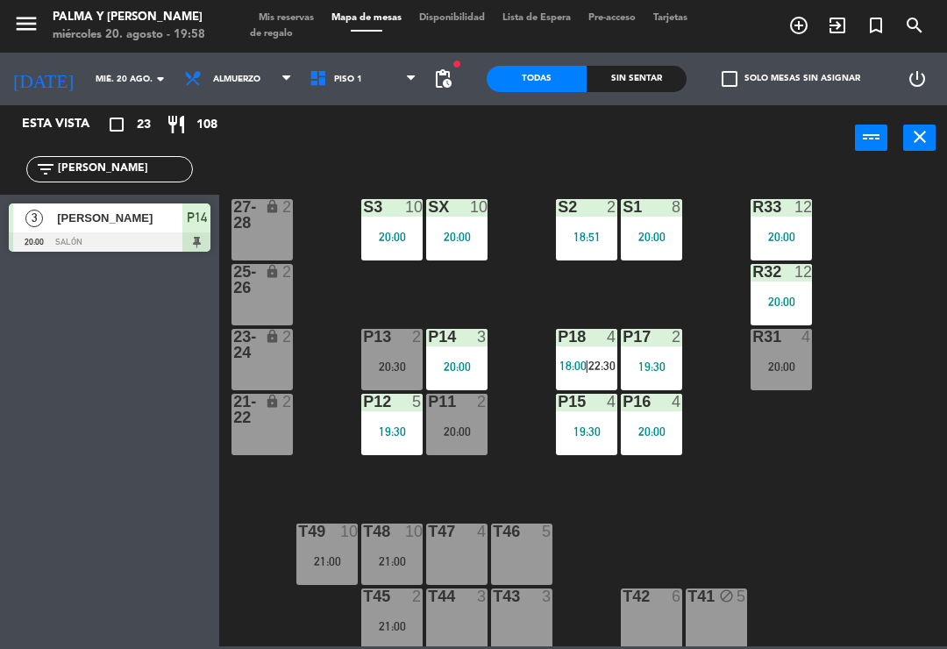
click at [727, 309] on div "R33 12 20:00 S1 8 20:00 S2 2 18:51 S3 10 20:00 SX 10 20:00 27-28 lock 2 R32 12 …" at bounding box center [588, 407] width 718 height 478
click at [808, 266] on div "12" at bounding box center [803, 272] width 18 height 16
click at [909, 271] on div "R33 12 20:00 S1 8 20:00 S2 2 18:51 S3 10 20:00 SX 10 20:00 27-28 lock 2 R32 12 …" at bounding box center [588, 407] width 718 height 478
click at [153, 167] on input "[PERSON_NAME]" at bounding box center [124, 169] width 136 height 19
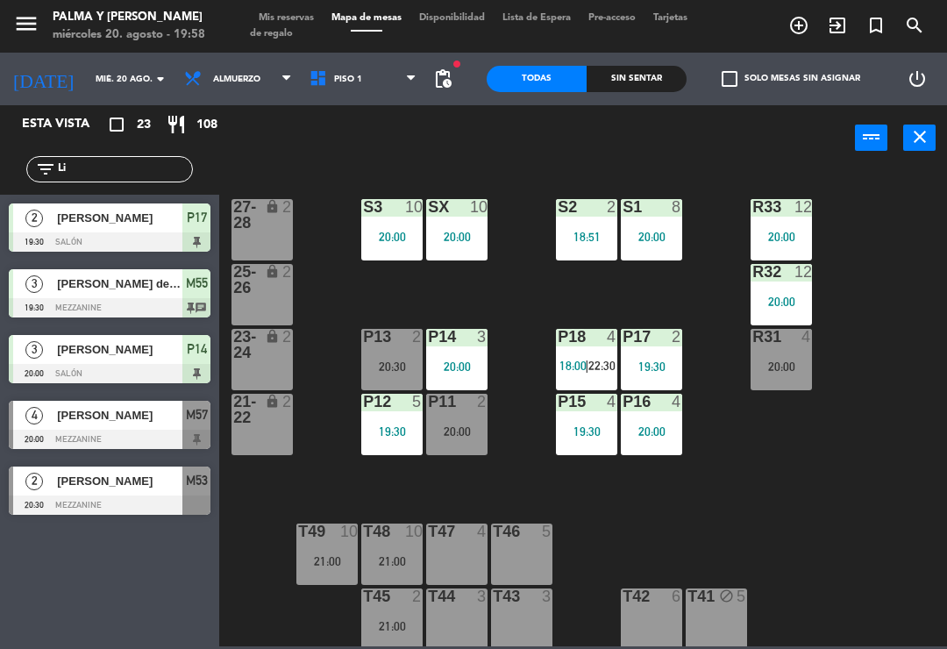
type input "L"
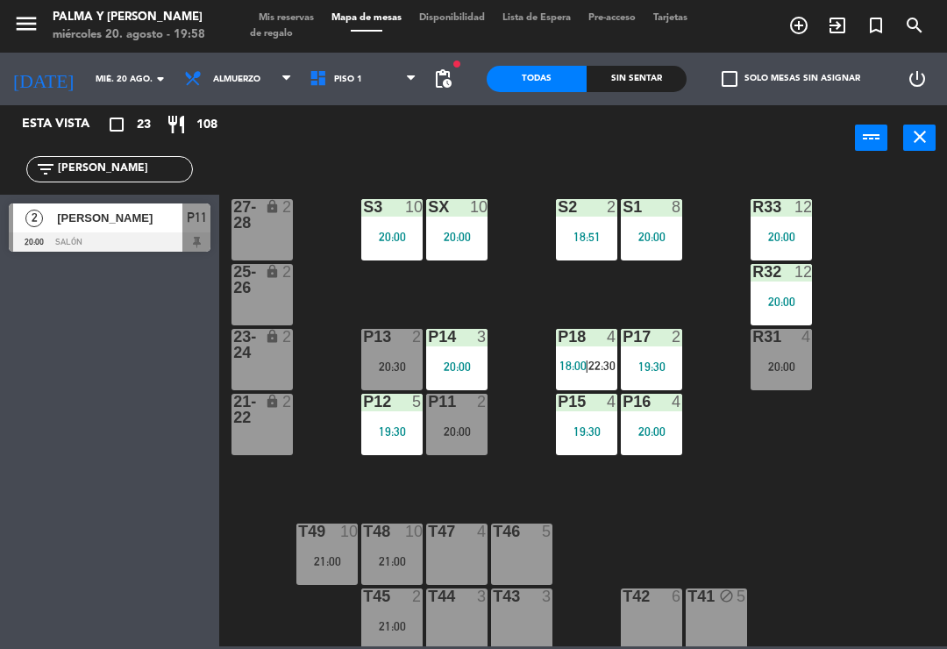
type input "[PERSON_NAME]"
click at [141, 223] on span "[PERSON_NAME]" at bounding box center [119, 218] width 125 height 18
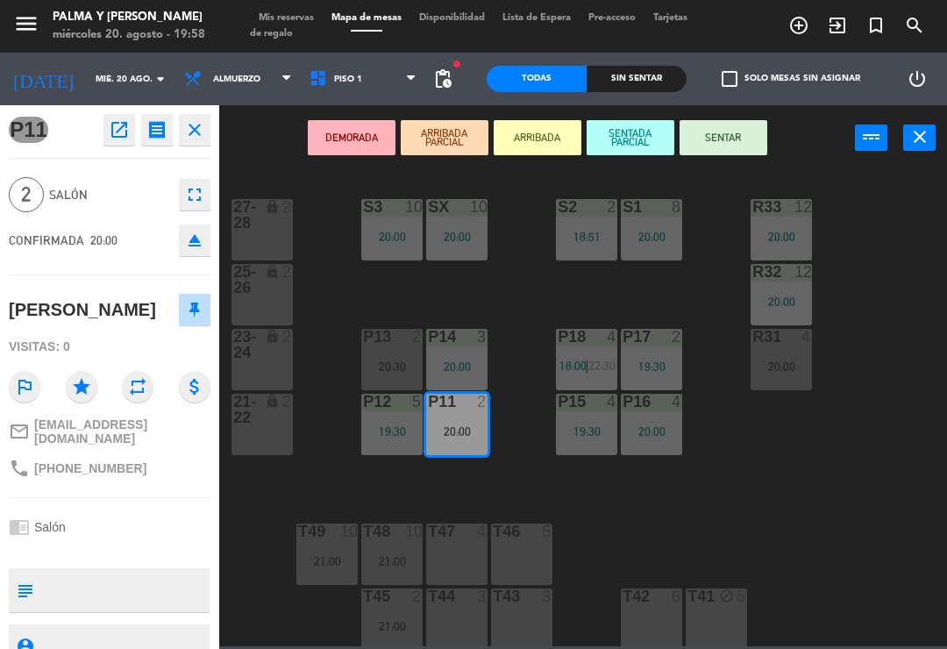
click at [724, 132] on button "SENTAR" at bounding box center [723, 137] width 88 height 35
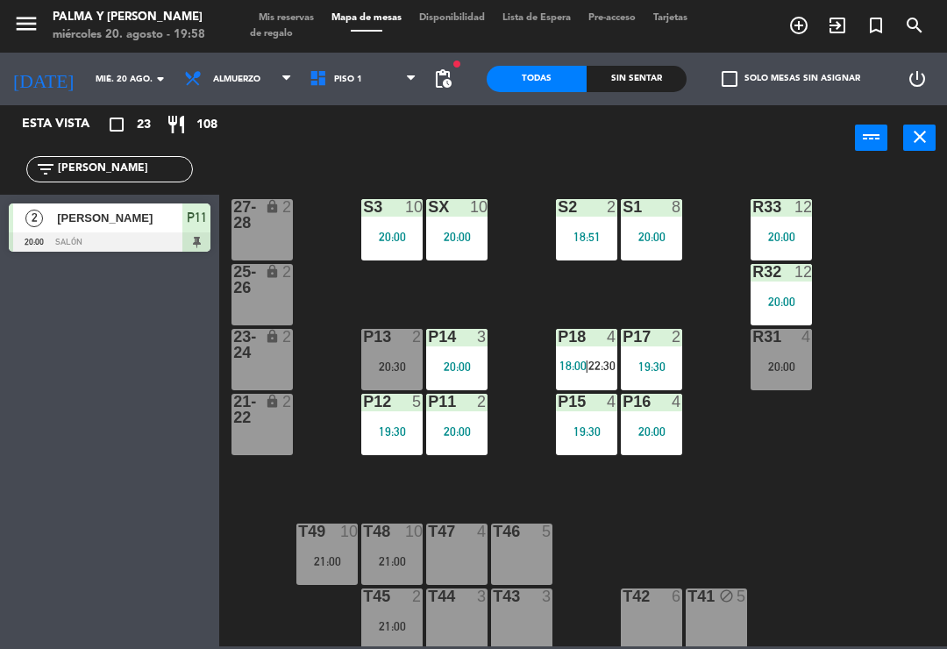
click at [373, 76] on span "Piso 1" at bounding box center [363, 79] width 125 height 39
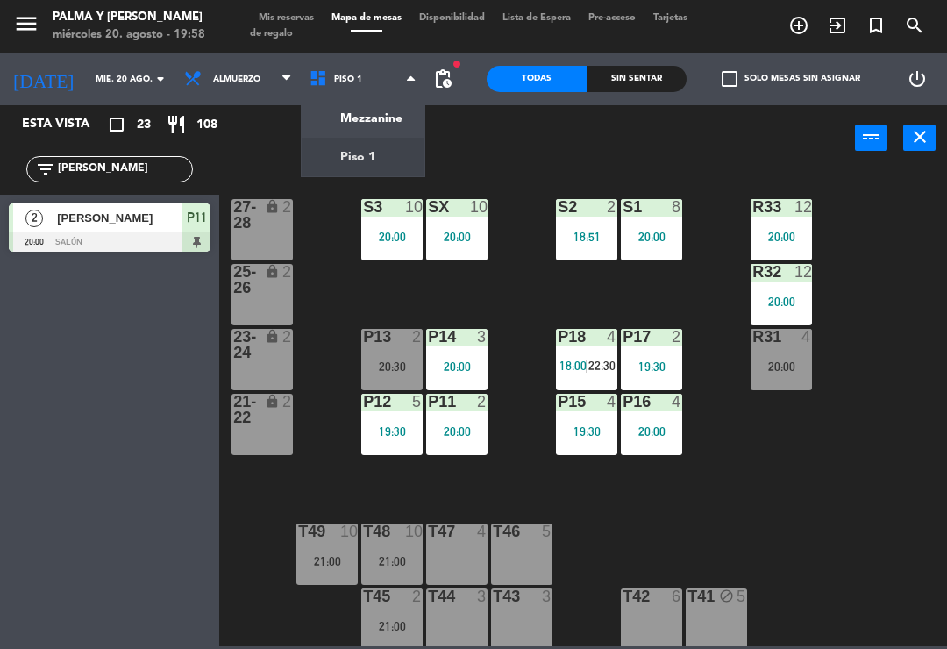
click at [369, 119] on ng-component "menu Palma y [PERSON_NAME][DATE] 20. agosto - 19:58 Mis reservas Mapa de mesas …" at bounding box center [473, 323] width 947 height 646
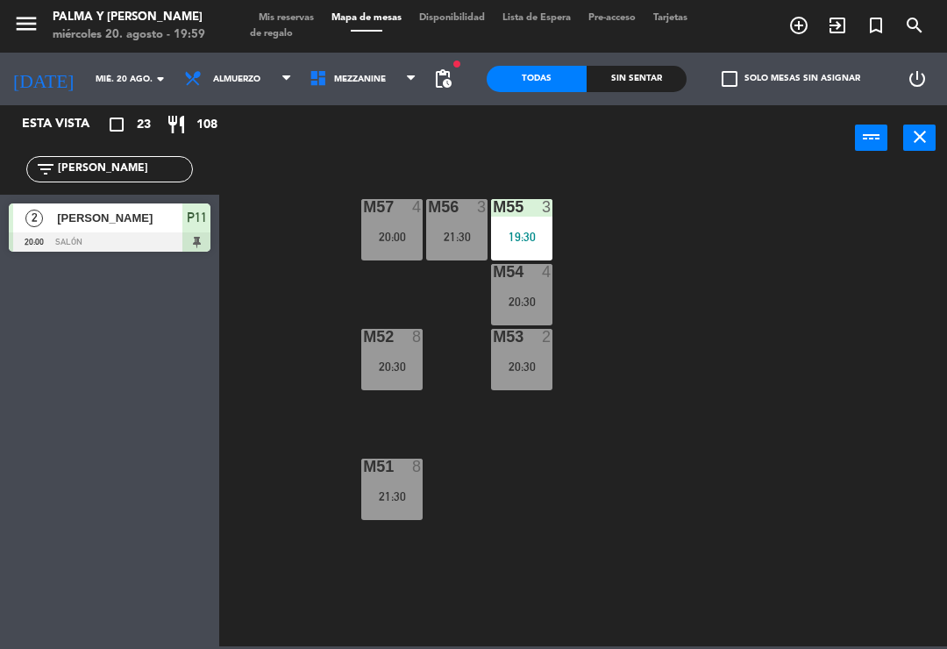
click at [467, 235] on div "21:30" at bounding box center [456, 237] width 61 height 12
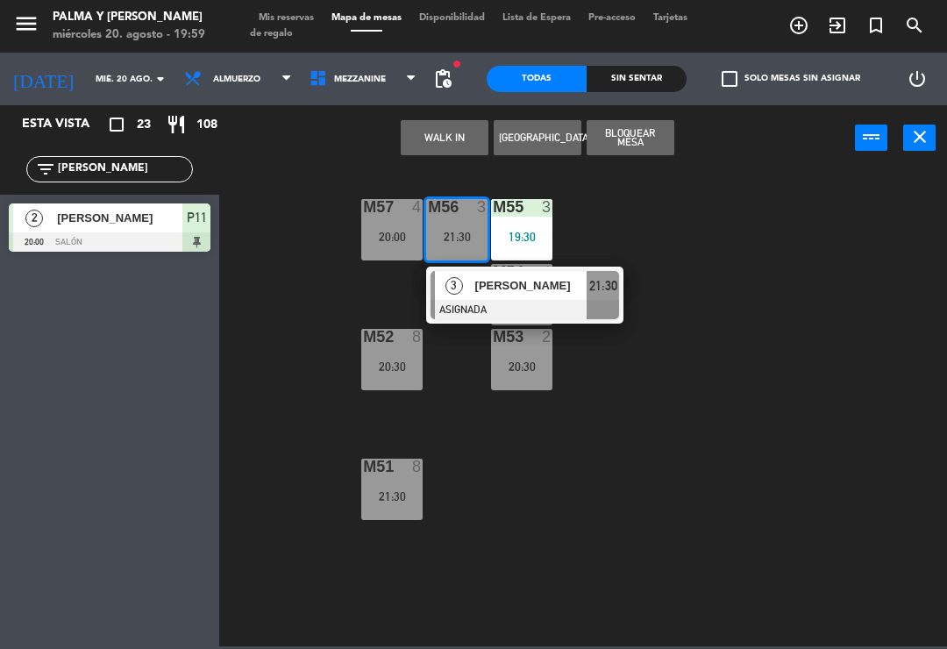
click at [725, 269] on div "M57 4 20:00 M56 3 21:30 3 [PERSON_NAME] ASIGNADA 21:30 M55 3 19:30 M54 4 20:30 …" at bounding box center [588, 407] width 718 height 478
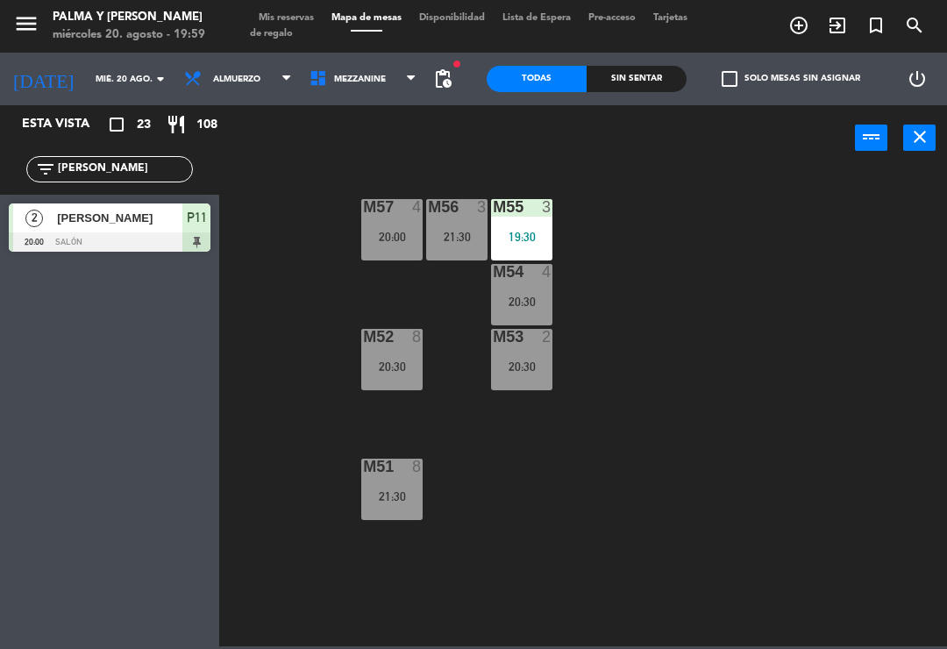
click at [534, 297] on div "20:30" at bounding box center [521, 301] width 61 height 12
click at [746, 298] on div "M57 4 20:00 M56 3 21:30 M55 3 19:30 M54 4 20:30 M52 8 20:30 M53 2 20:30 M51 8 2…" at bounding box center [588, 407] width 718 height 478
click at [511, 369] on div "20:30" at bounding box center [521, 366] width 61 height 12
click at [779, 393] on div "M57 4 20:00 M56 3 21:30 M55 3 19:30 M54 4 20:30 M52 8 20:30 M53 2 20:30 M51 8 2…" at bounding box center [588, 407] width 718 height 478
click at [397, 486] on div "M51 8 21:30" at bounding box center [391, 488] width 61 height 61
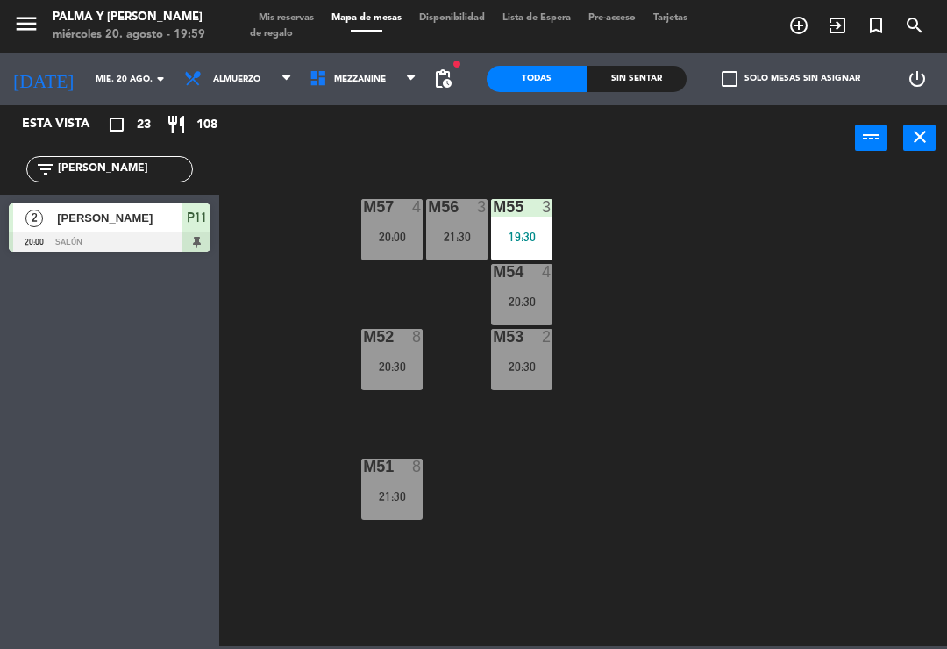
click at [642, 451] on div "M57 4 20:00 M56 3 21:30 M55 3 19:30 M54 4 20:30 M52 8 20:30 M53 2 20:30 M51 8 2…" at bounding box center [588, 407] width 718 height 478
click at [395, 367] on div "20:30" at bounding box center [391, 366] width 61 height 12
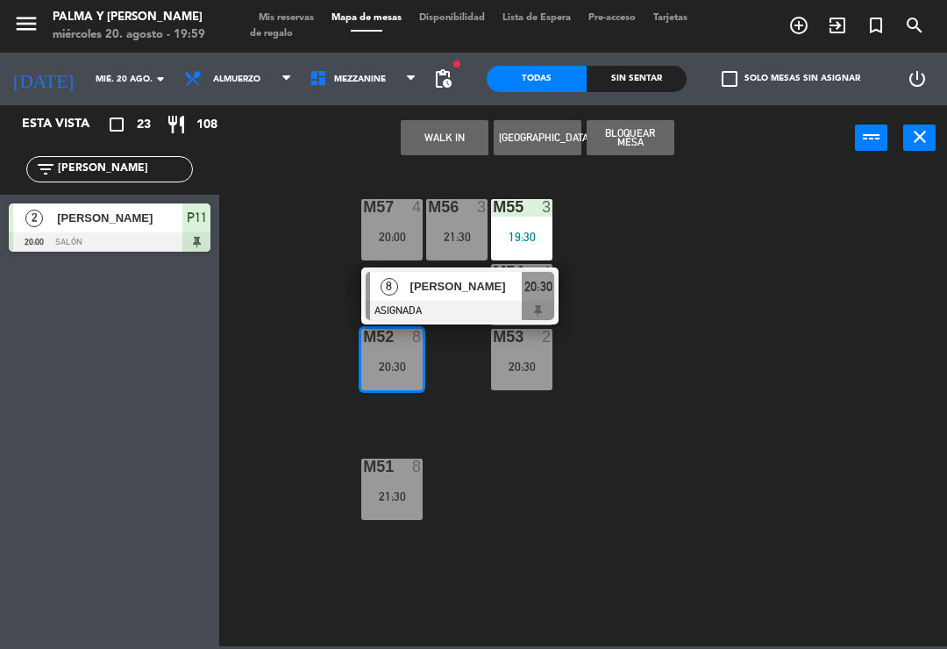
click at [643, 413] on div "M57 4 20:00 M56 3 21:30 M55 3 19:30 M54 4 20:30 M52 8 20:30 8 [PERSON_NAME] ASI…" at bounding box center [588, 407] width 718 height 478
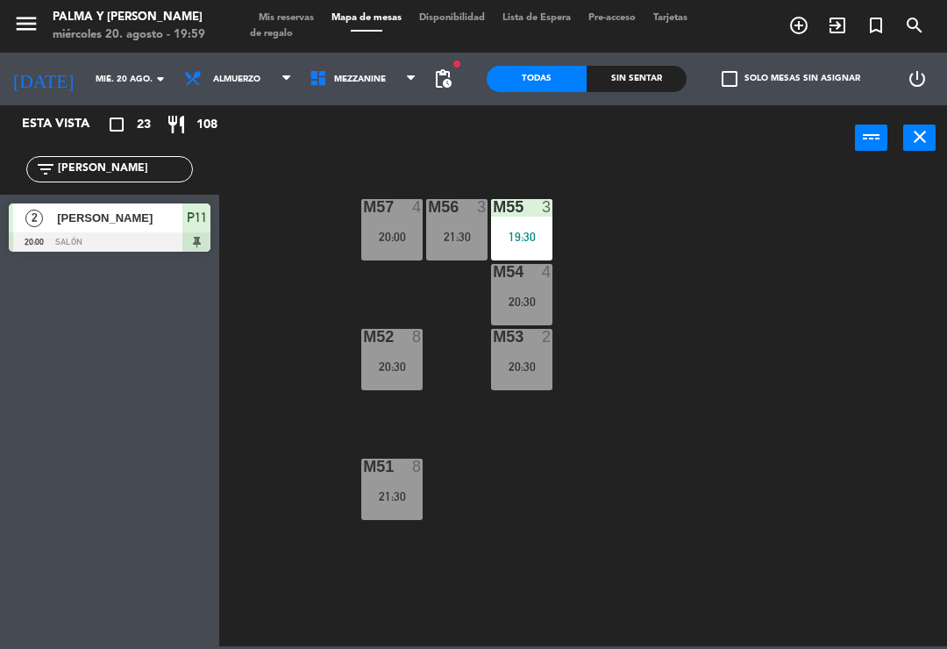
click at [392, 480] on div "M51 8 21:30" at bounding box center [391, 488] width 61 height 61
click at [639, 361] on div "M57 4 20:00 M56 3 21:30 M55 3 19:30 M54 4 20:30 M52 8 20:30 M53 2 20:30 M51 8 2…" at bounding box center [588, 407] width 718 height 478
click at [411, 220] on div "M57 4 20:00" at bounding box center [391, 229] width 61 height 61
click at [685, 278] on div "M57 4 20:00 M56 3 21:30 M55 3 19:30 M54 4 20:30 M52 8 20:30 M53 2 20:30 M51 8 2…" at bounding box center [588, 407] width 718 height 478
click at [142, 169] on input "[PERSON_NAME]" at bounding box center [124, 169] width 136 height 19
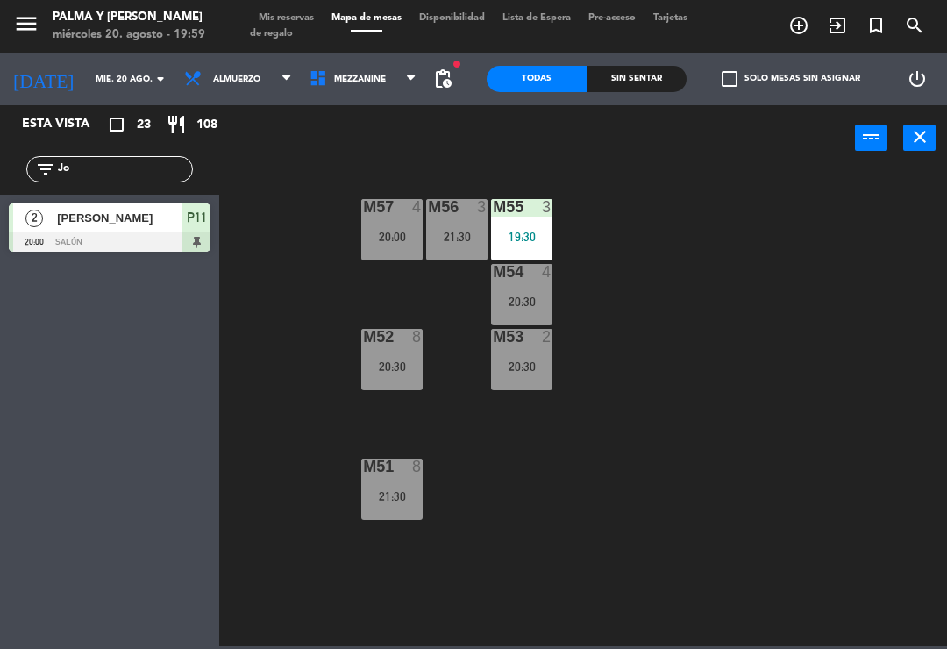
type input "J"
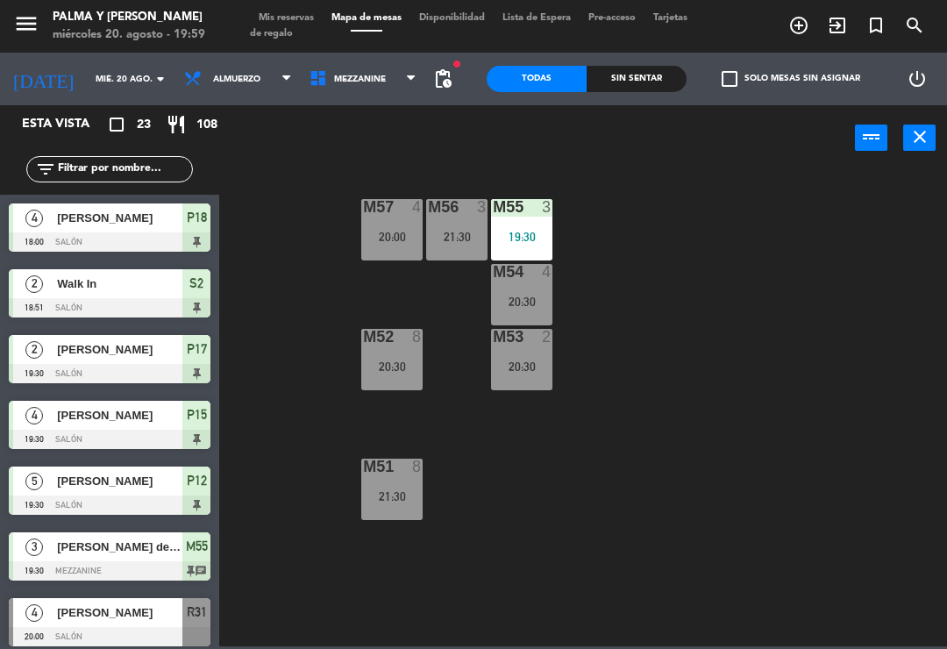
click at [787, 196] on div "M57 4 20:00 M56 3 21:30 M55 3 19:30 M54 4 20:30 M52 8 20:30 M53 2 20:30 M51 8 2…" at bounding box center [588, 407] width 718 height 478
click at [371, 81] on span "Mezzanine" at bounding box center [360, 80] width 52 height 10
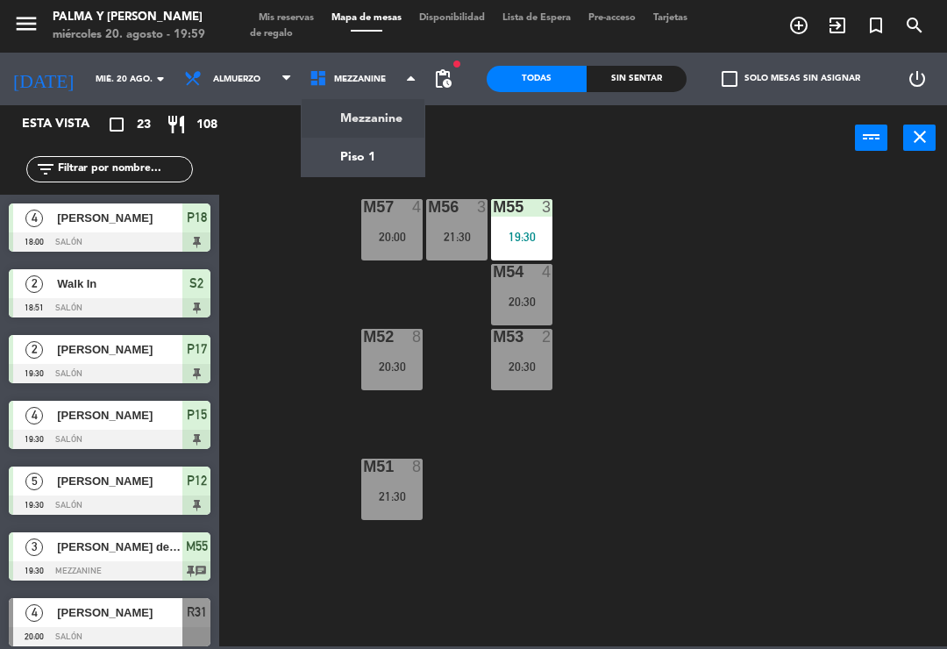
click at [373, 154] on ng-component "menu Palma y [PERSON_NAME][DATE] 20. agosto - 19:59 Mis reservas Mapa de mesas …" at bounding box center [473, 323] width 947 height 646
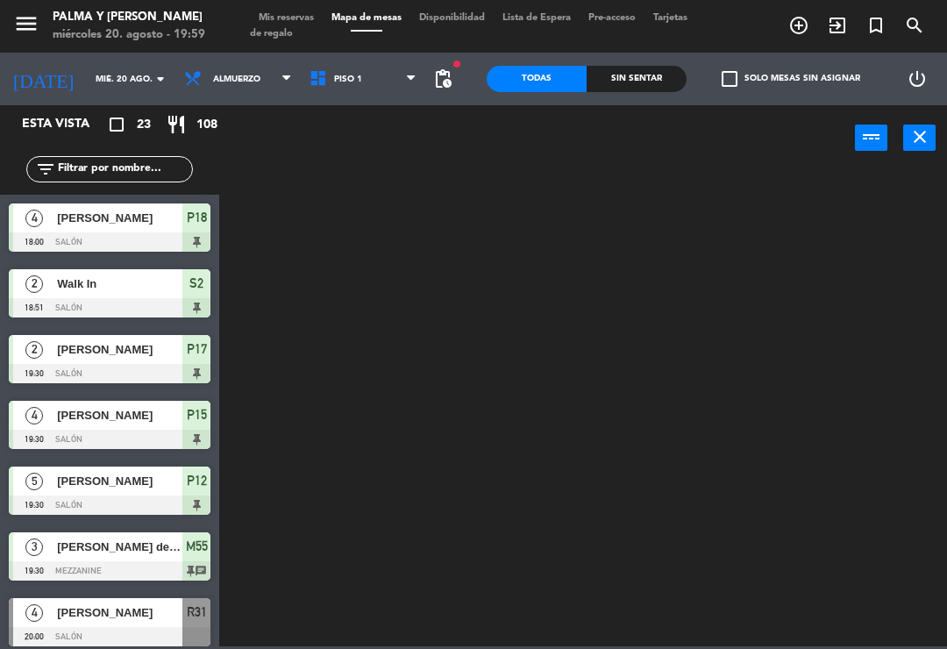
click at [351, 89] on span "Piso 1" at bounding box center [363, 79] width 125 height 39
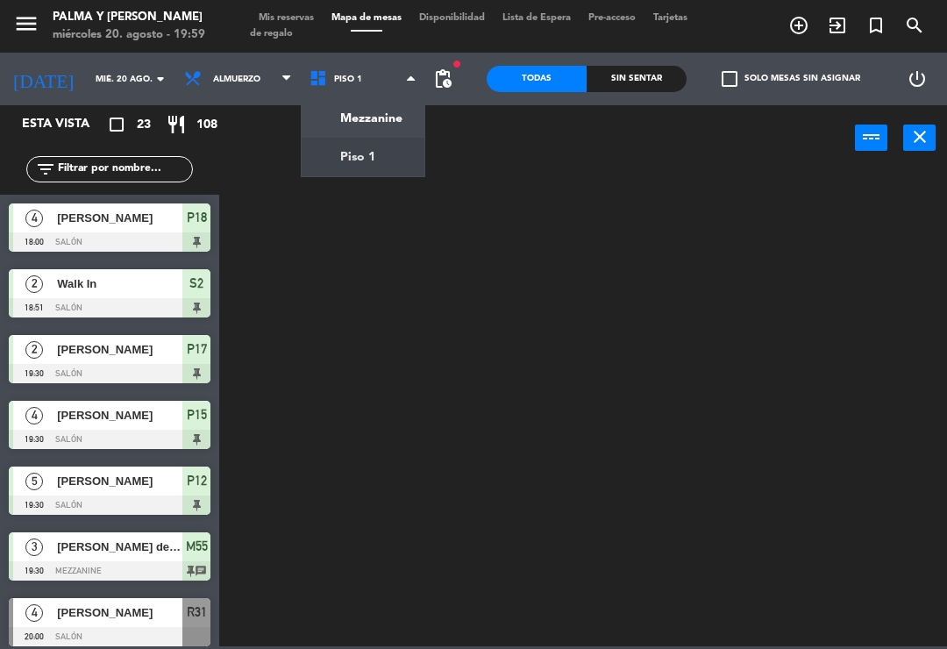
click at [325, 160] on ng-component "menu Palma y [PERSON_NAME][DATE] 20. agosto - 19:59 Mis reservas Mapa de mesas …" at bounding box center [473, 323] width 947 height 646
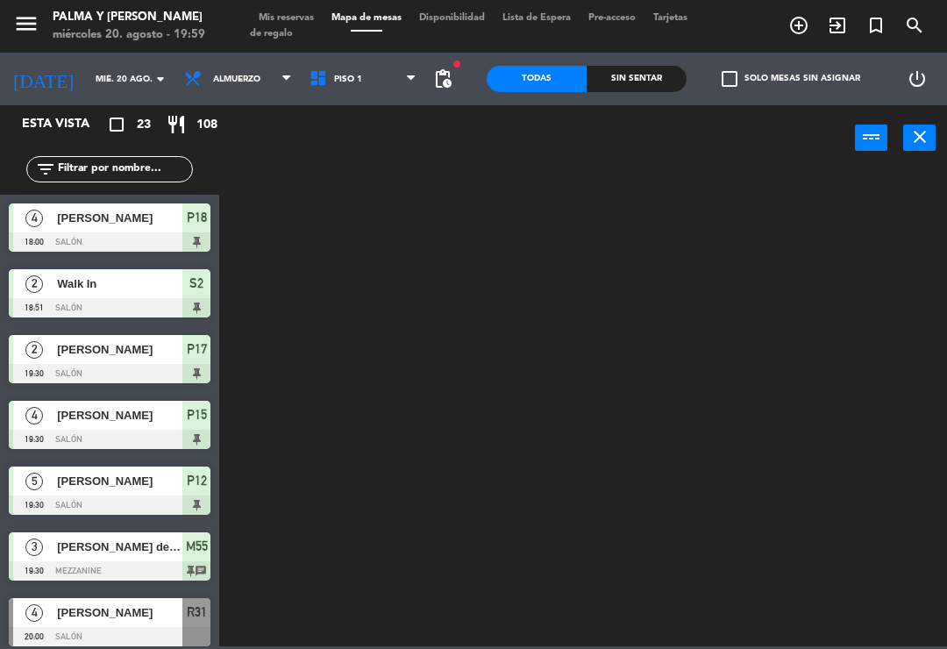
click at [311, 79] on icon at bounding box center [321, 78] width 25 height 19
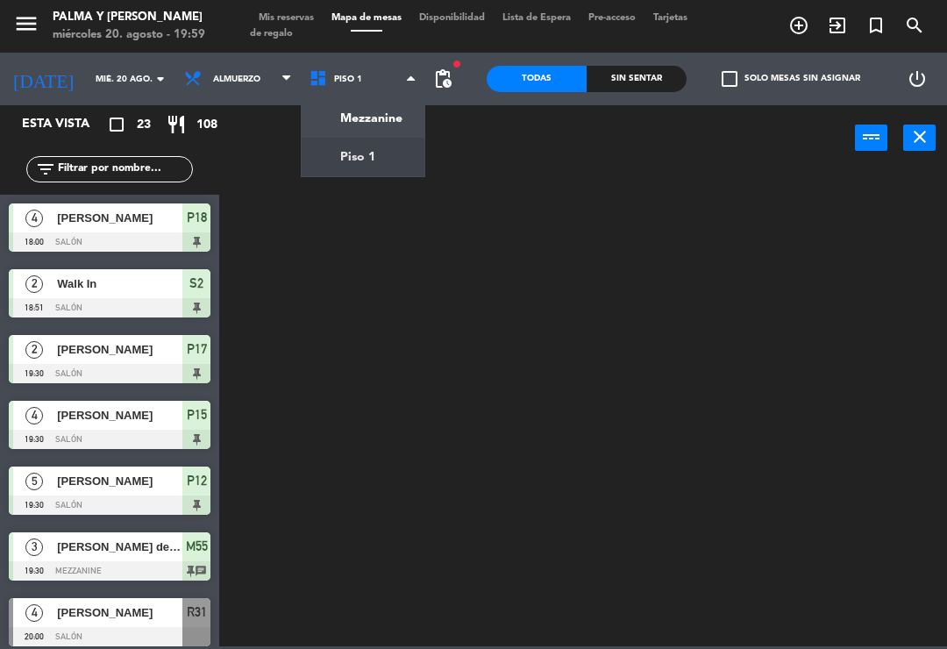
click at [318, 119] on ng-component "menu Palma y [PERSON_NAME][DATE] 20. agosto - 19:59 Mis reservas Mapa de mesas …" at bounding box center [473, 323] width 947 height 646
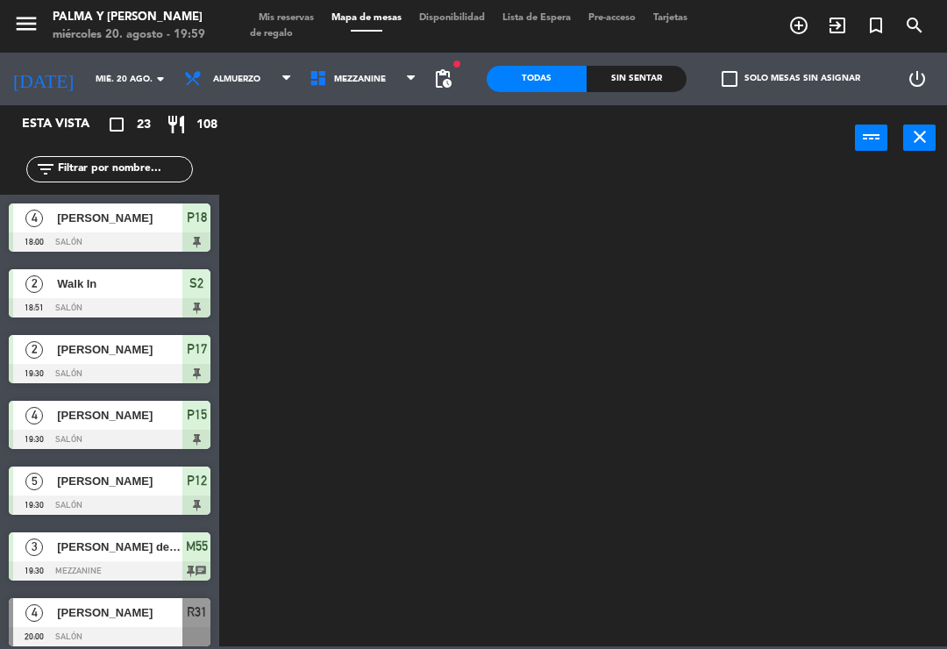
click at [309, 72] on icon at bounding box center [321, 78] width 25 height 19
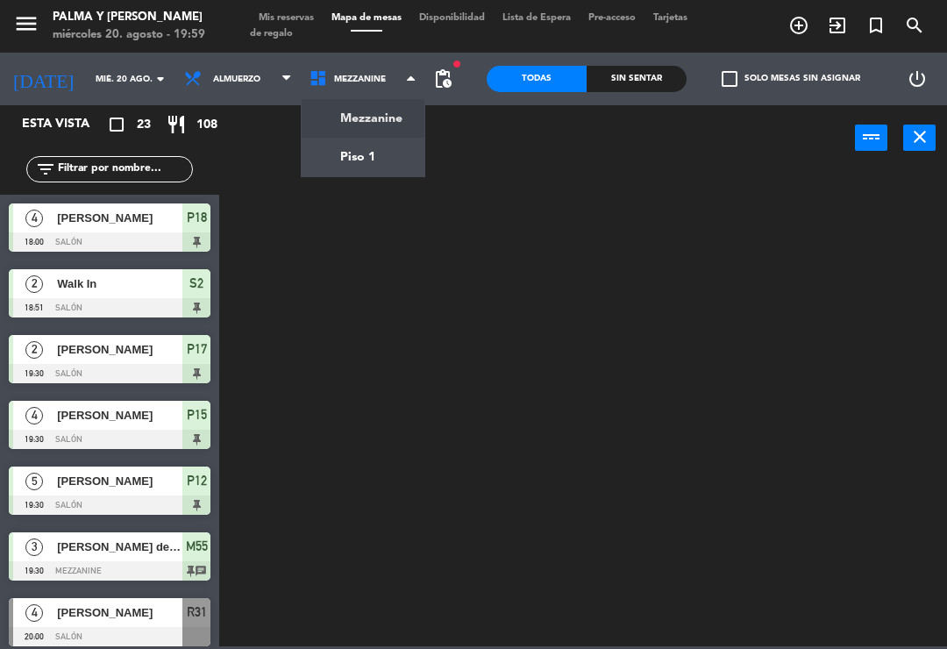
click at [335, 159] on ng-component "menu Palma y [PERSON_NAME][DATE] 20. agosto - 19:59 Mis reservas Mapa de mesas …" at bounding box center [473, 323] width 947 height 646
